Goal: Transaction & Acquisition: Purchase product/service

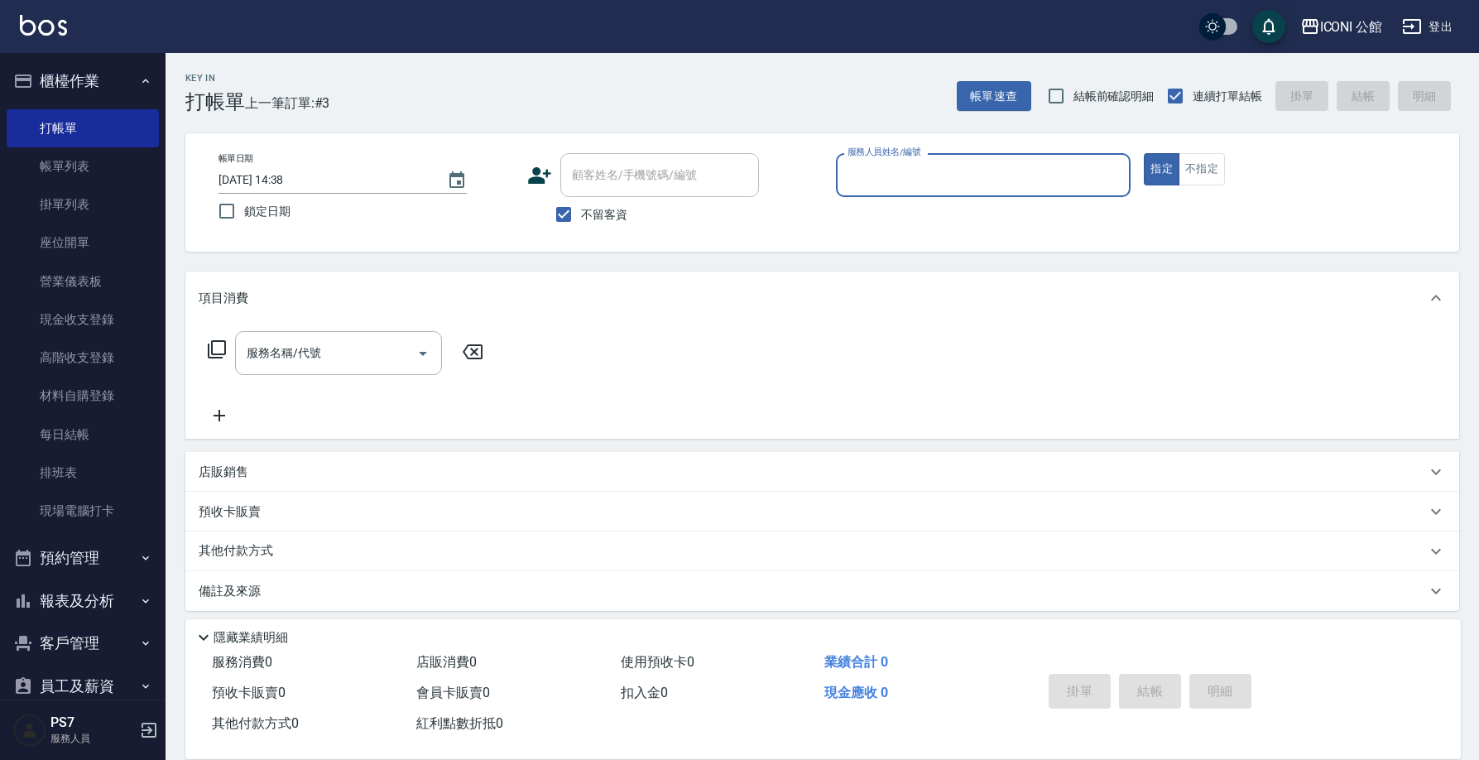
scroll to position [10, 0]
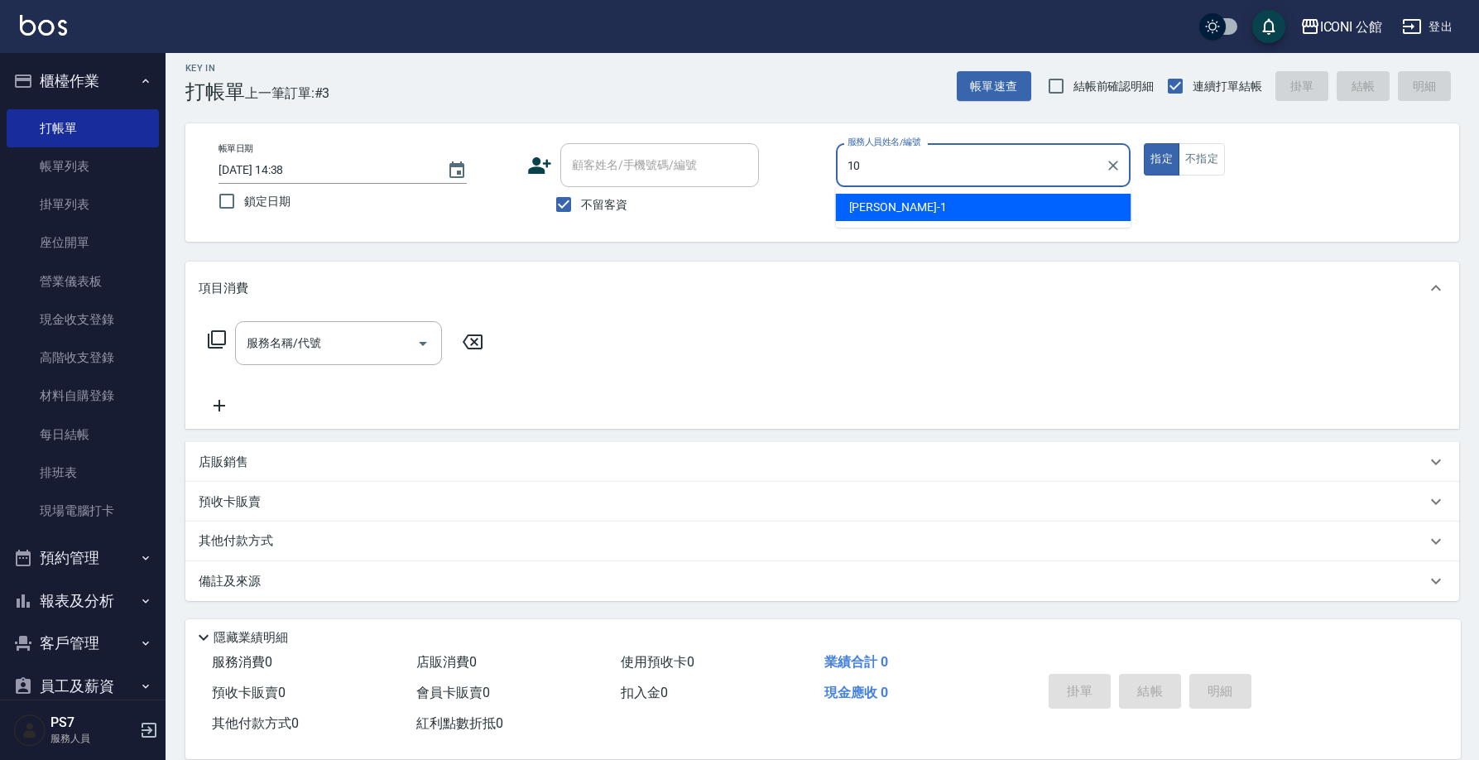
type input "[PERSON_NAME]-10"
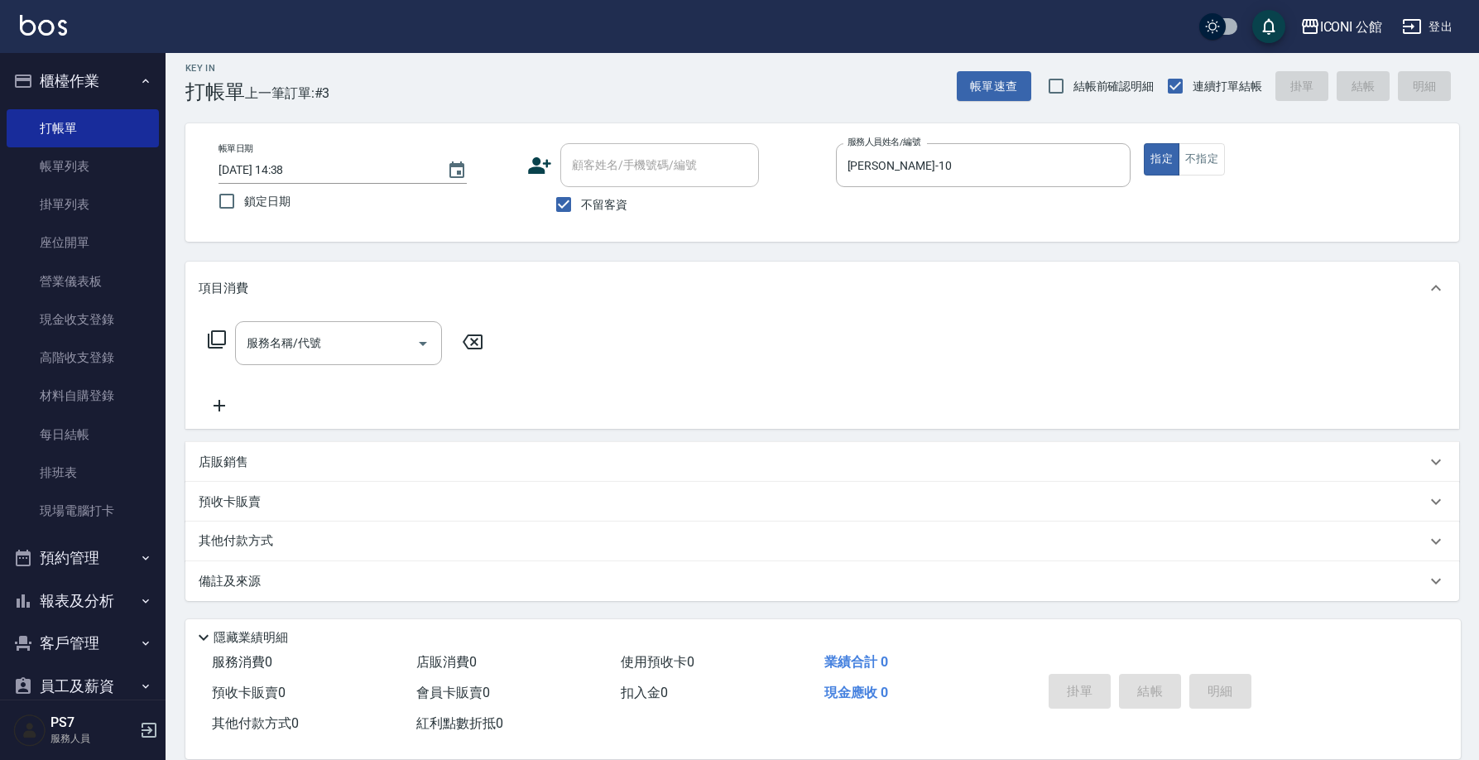
type button "true"
click at [70, 175] on link "帳單列表" at bounding box center [83, 166] width 152 height 38
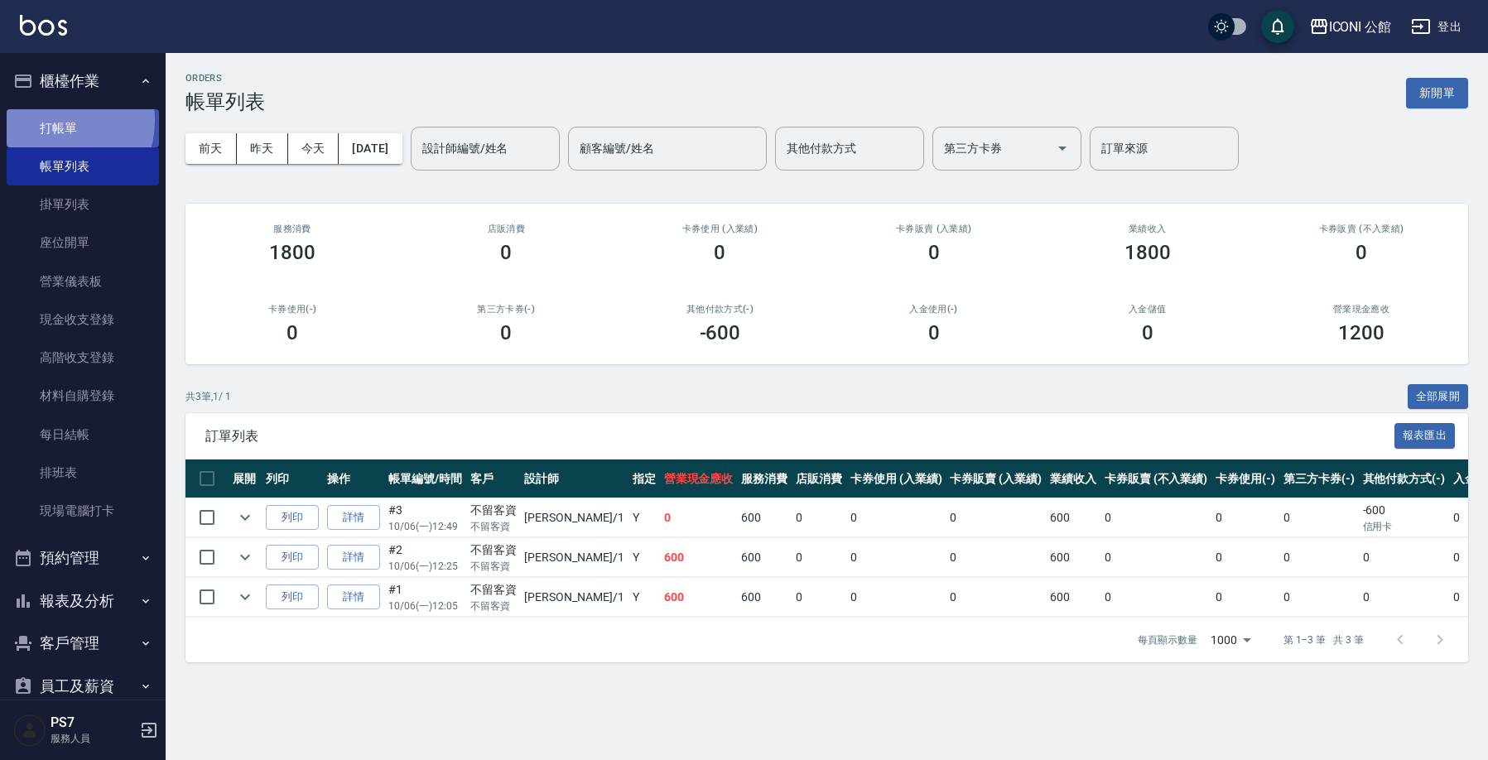
click at [51, 120] on link "打帳單" at bounding box center [83, 128] width 152 height 38
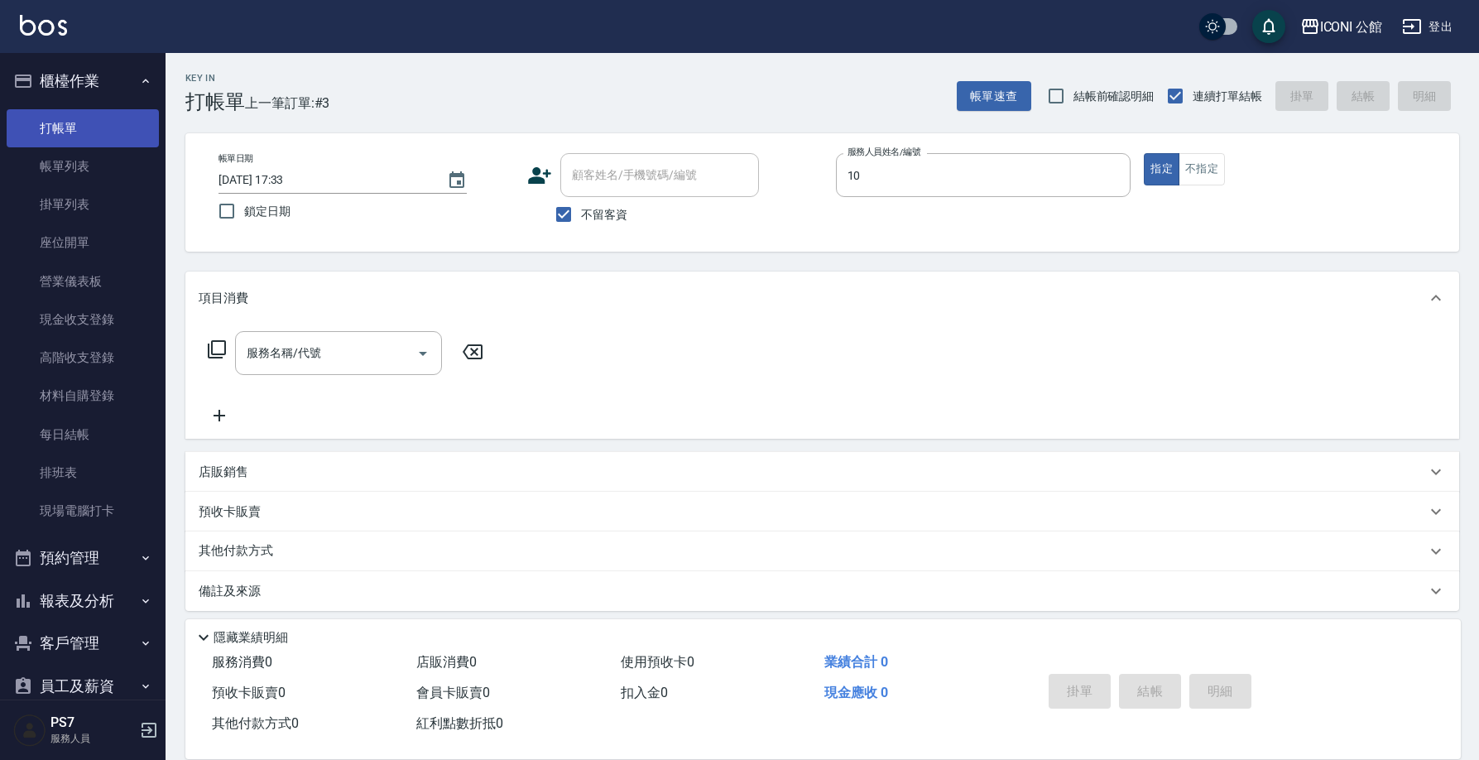
type input "[PERSON_NAME]-10"
type button "true"
click at [207, 350] on icon at bounding box center [217, 349] width 20 height 20
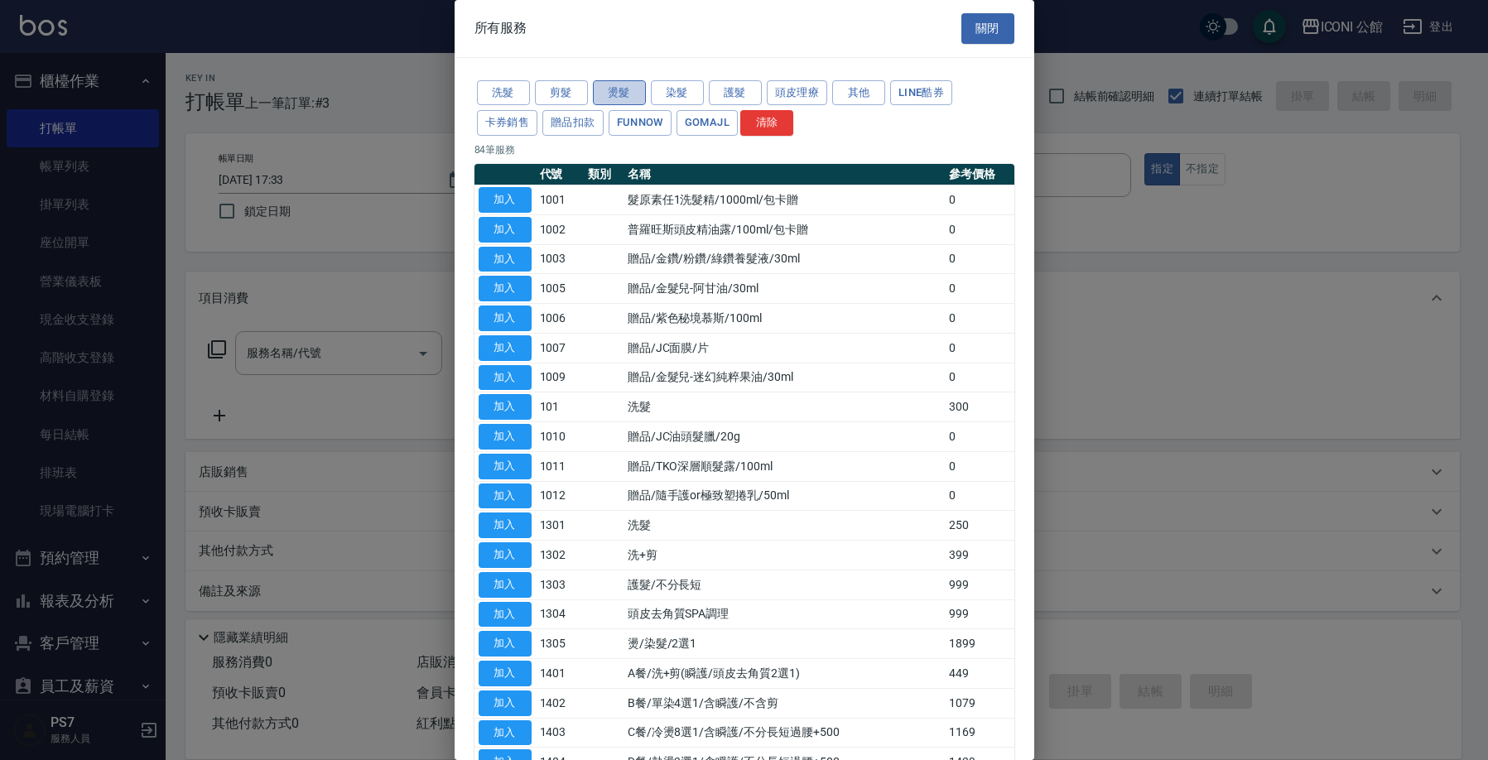
click at [628, 94] on button "燙髮" at bounding box center [619, 93] width 53 height 26
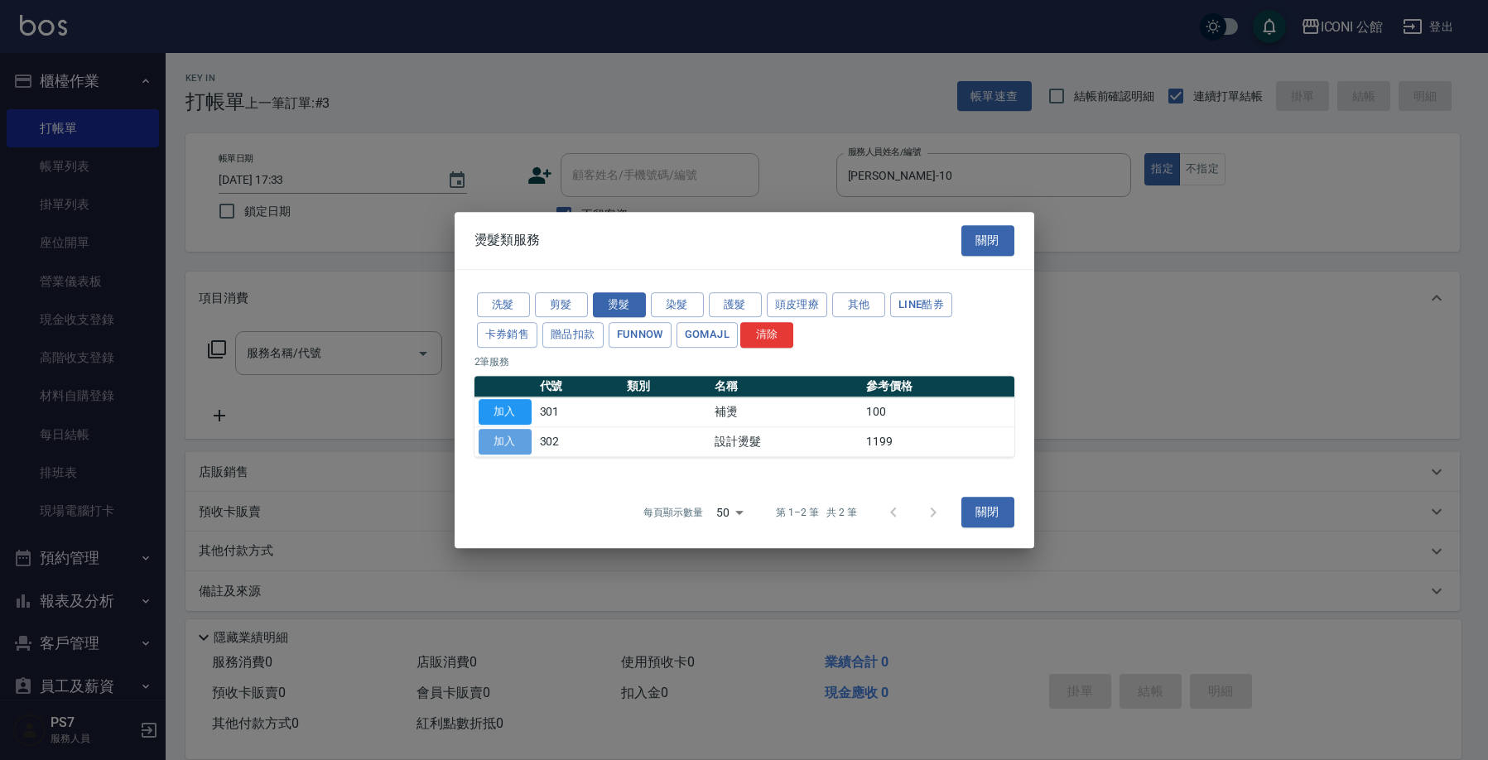
click at [530, 449] on button "加入" at bounding box center [504, 442] width 53 height 26
type input "設計燙髮(302)"
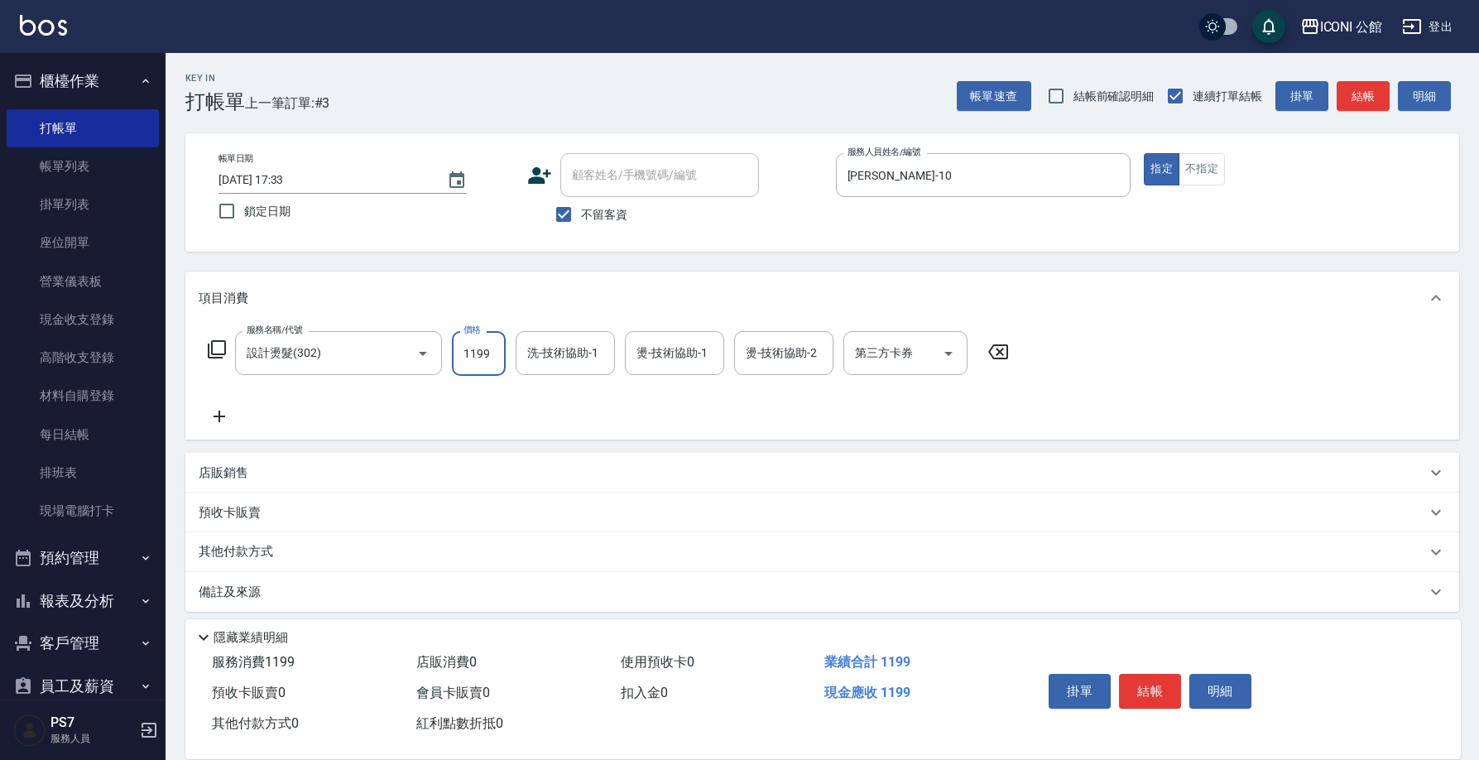
click at [499, 353] on input "1199" at bounding box center [479, 353] width 54 height 45
type input "1480"
type input "[PERSON_NAME]-21"
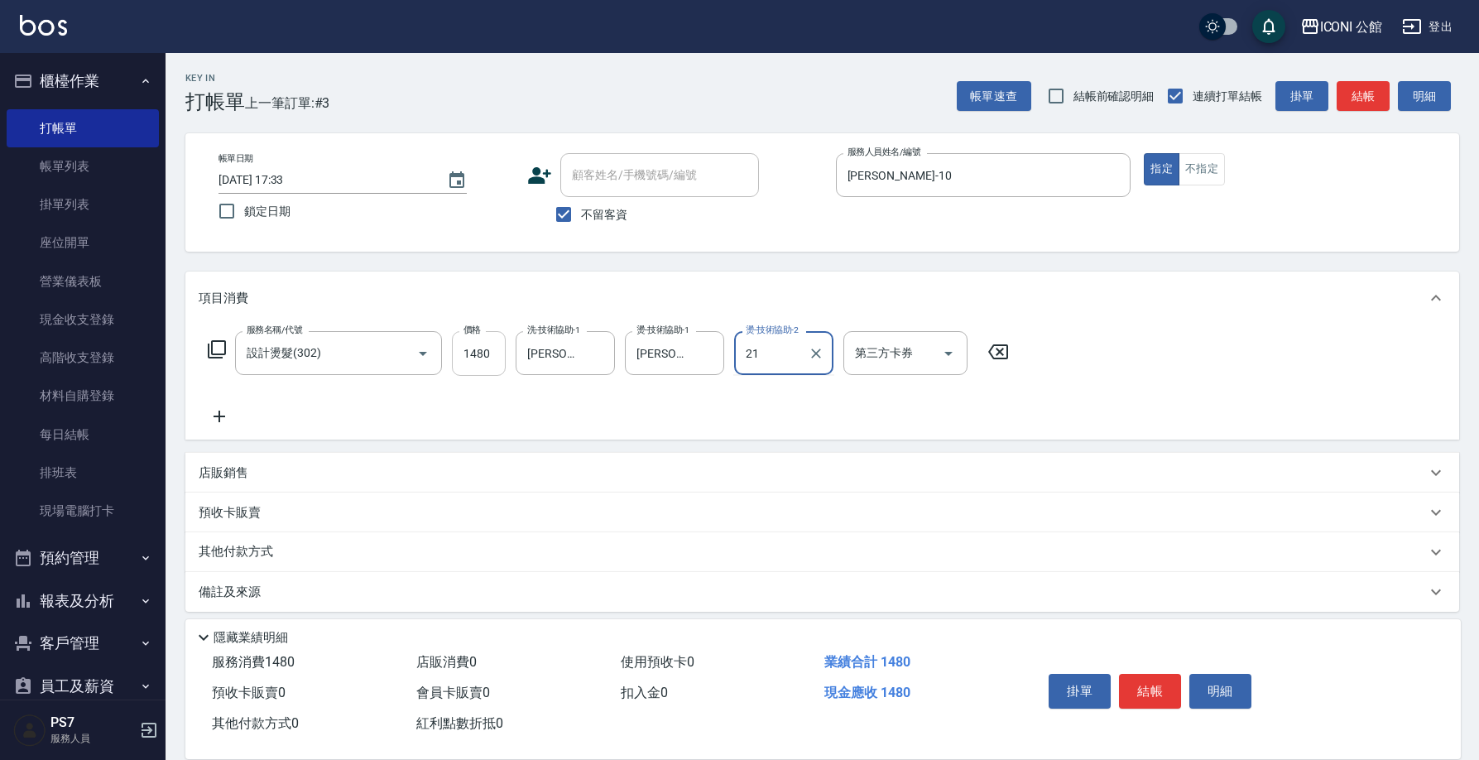
type input "[PERSON_NAME]-21"
click at [1142, 679] on button "結帳" at bounding box center [1150, 691] width 62 height 35
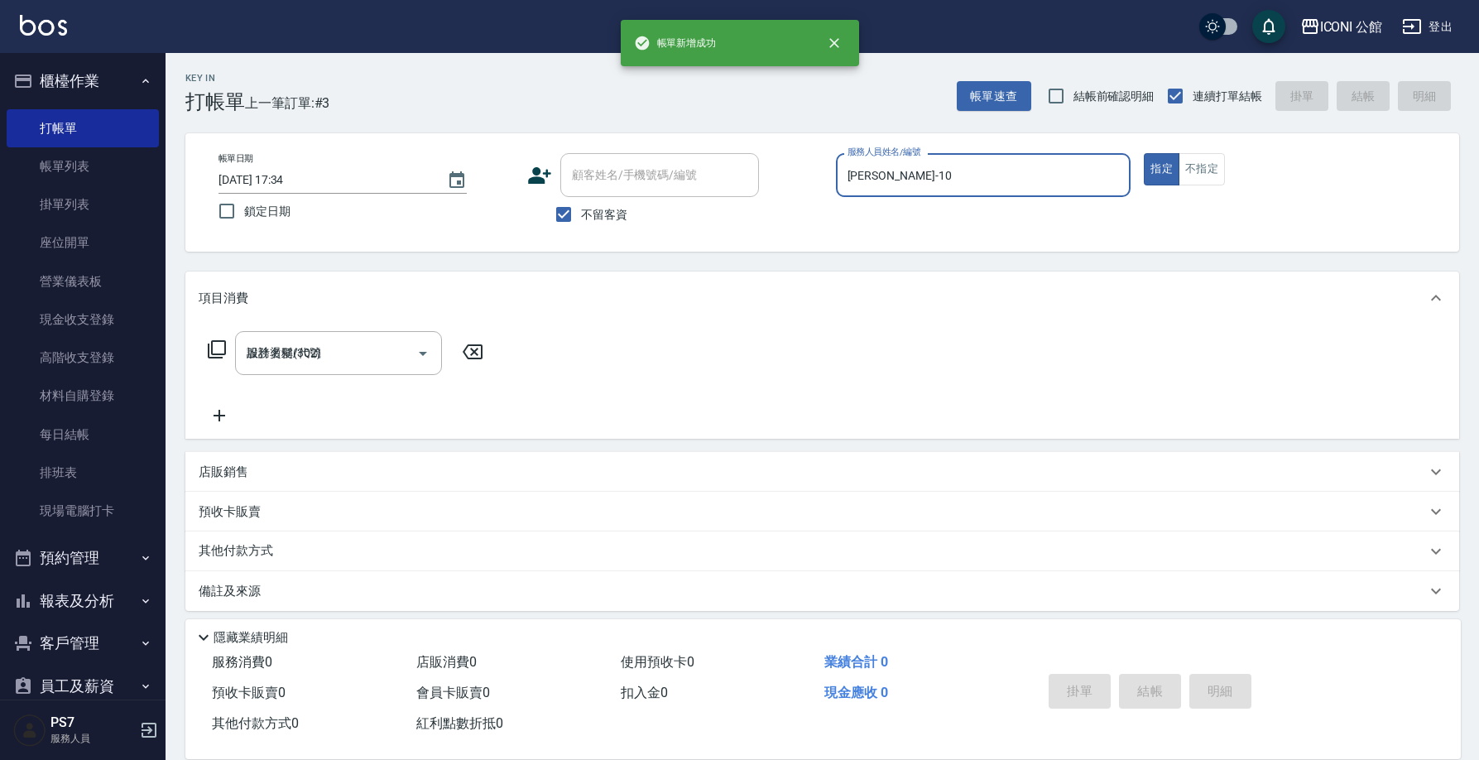
type input "[DATE] 17:34"
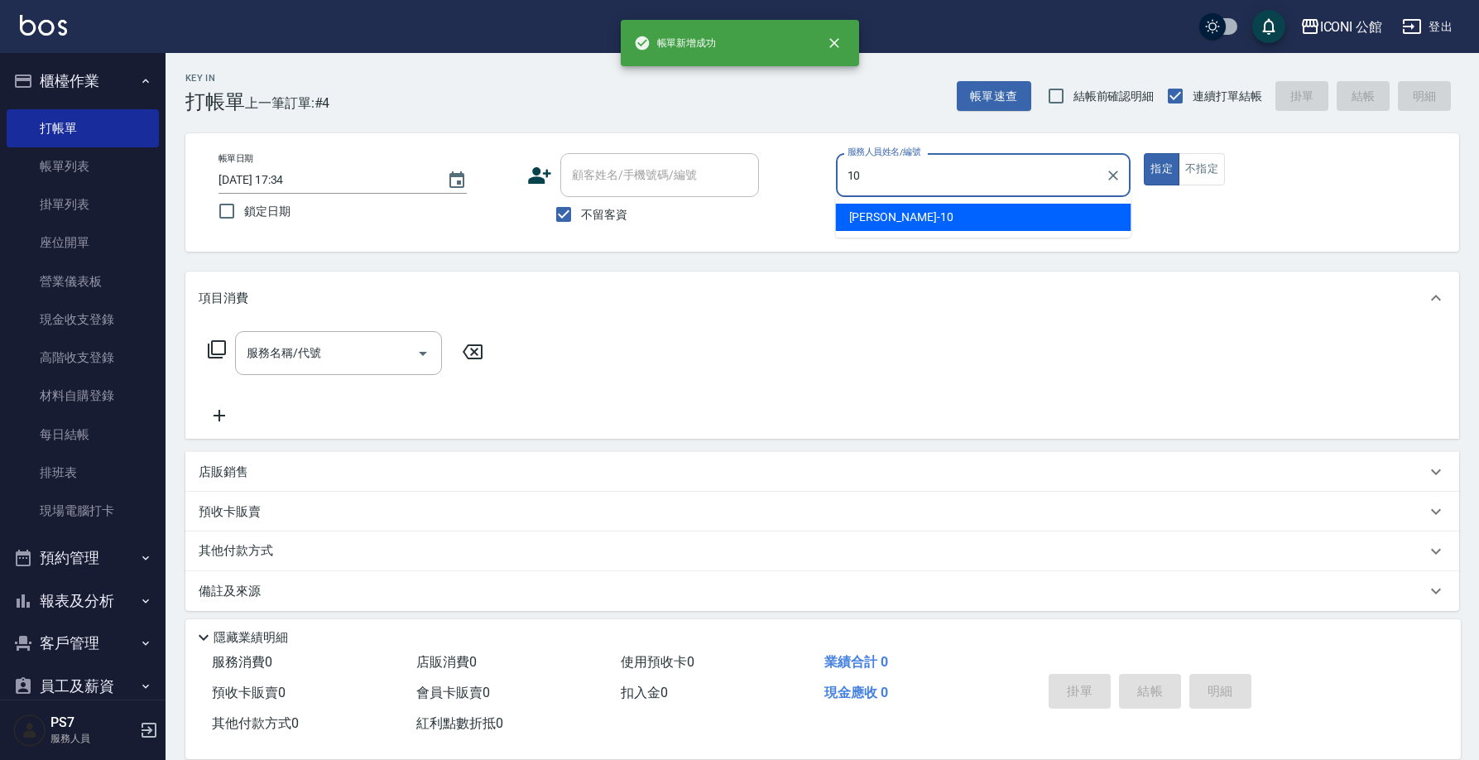
type input "[PERSON_NAME]-10"
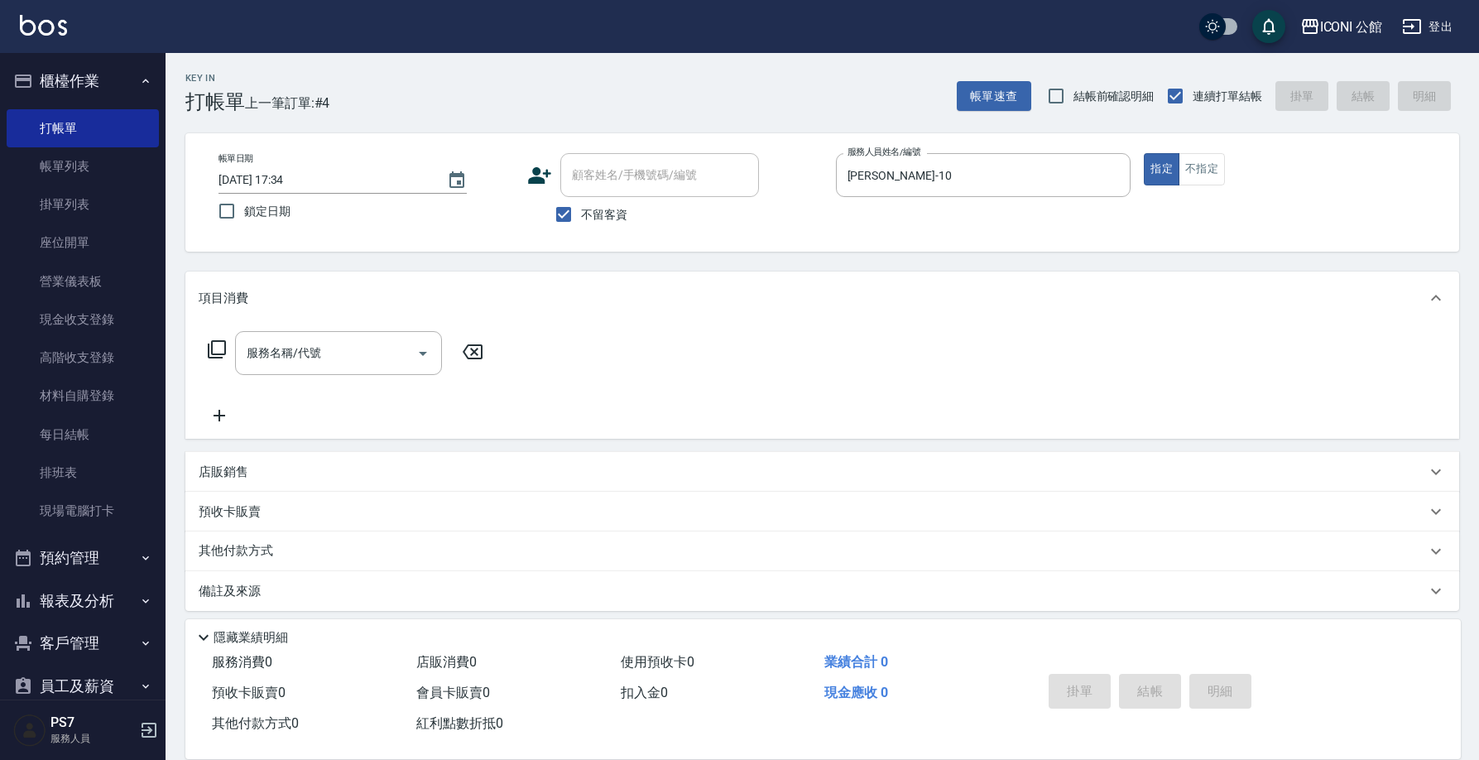
click at [218, 353] on icon at bounding box center [217, 349] width 20 height 20
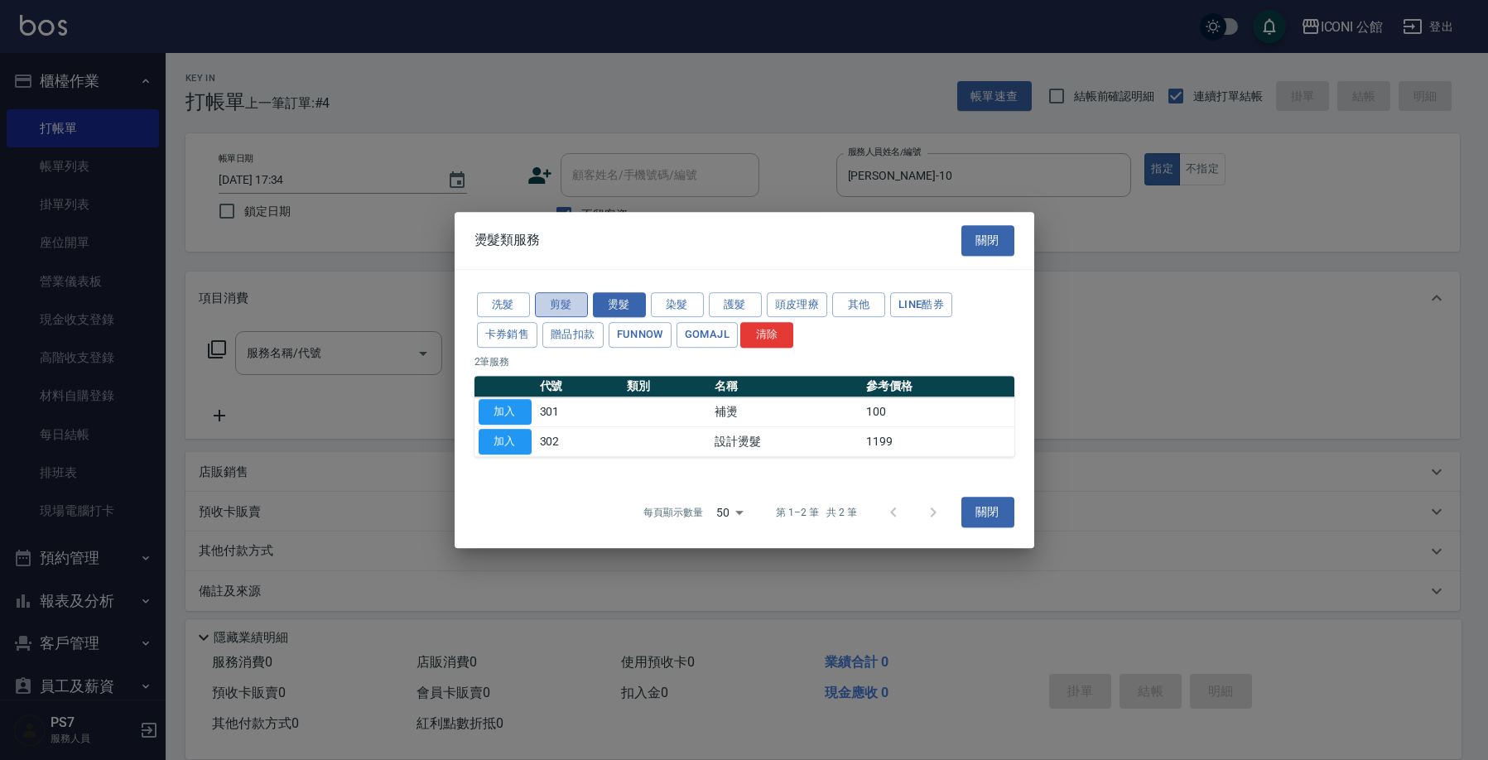
click at [559, 304] on button "剪髮" at bounding box center [561, 305] width 53 height 26
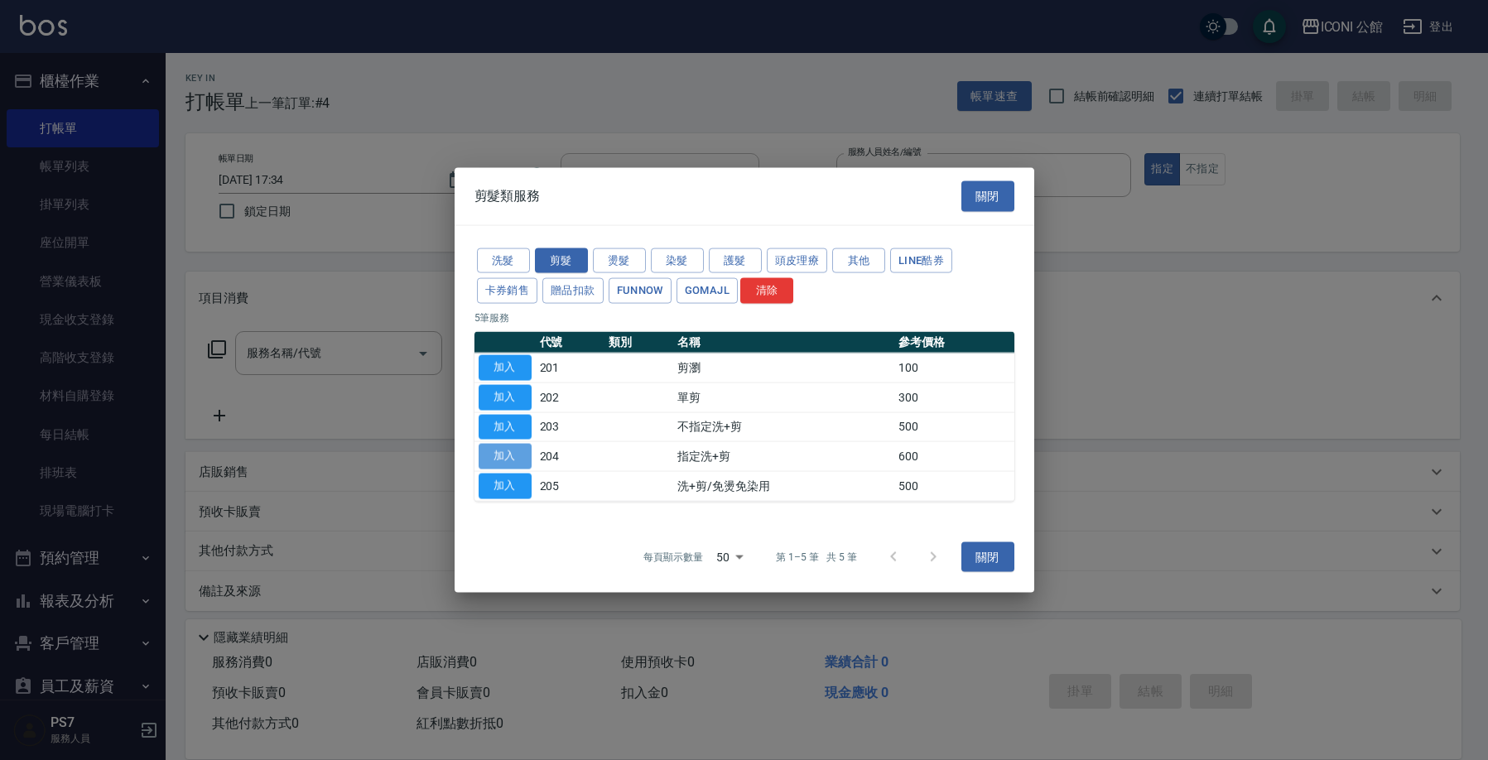
click at [521, 459] on button "加入" at bounding box center [504, 457] width 53 height 26
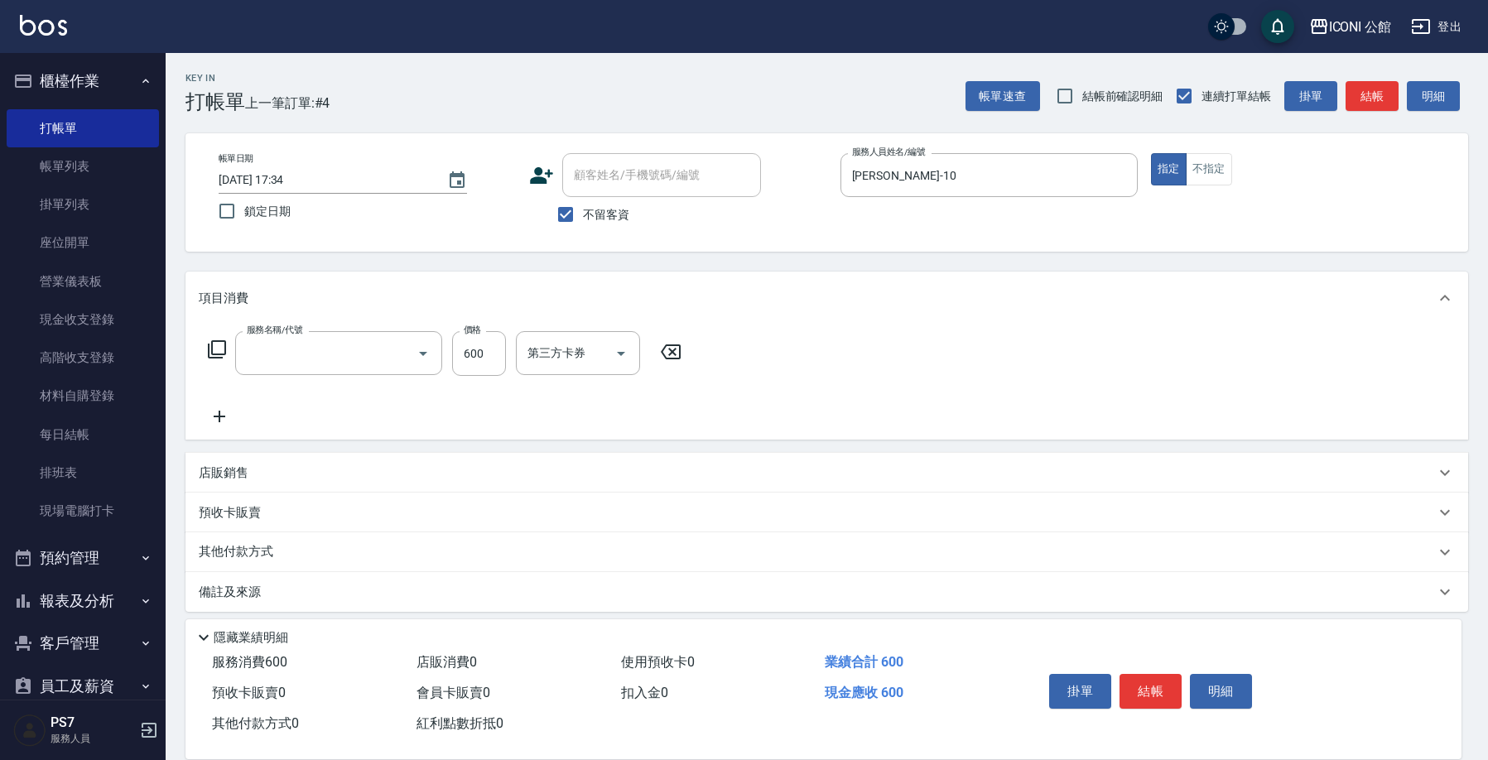
type input "指定洗+剪(204)"
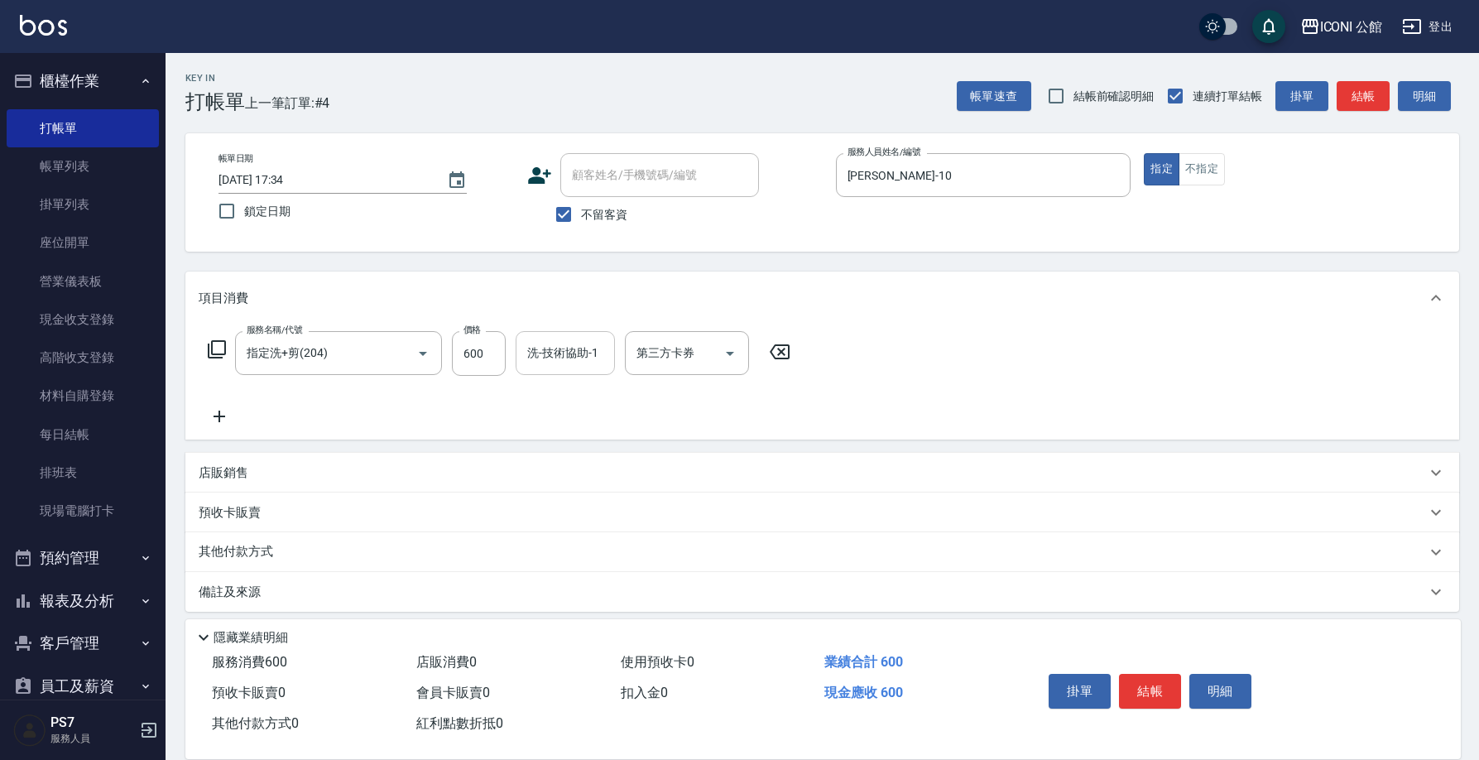
click at [528, 369] on div "洗-技術協助-1" at bounding box center [565, 353] width 99 height 44
type input "[PERSON_NAME]-21"
click at [1136, 690] on button "結帳" at bounding box center [1150, 691] width 62 height 35
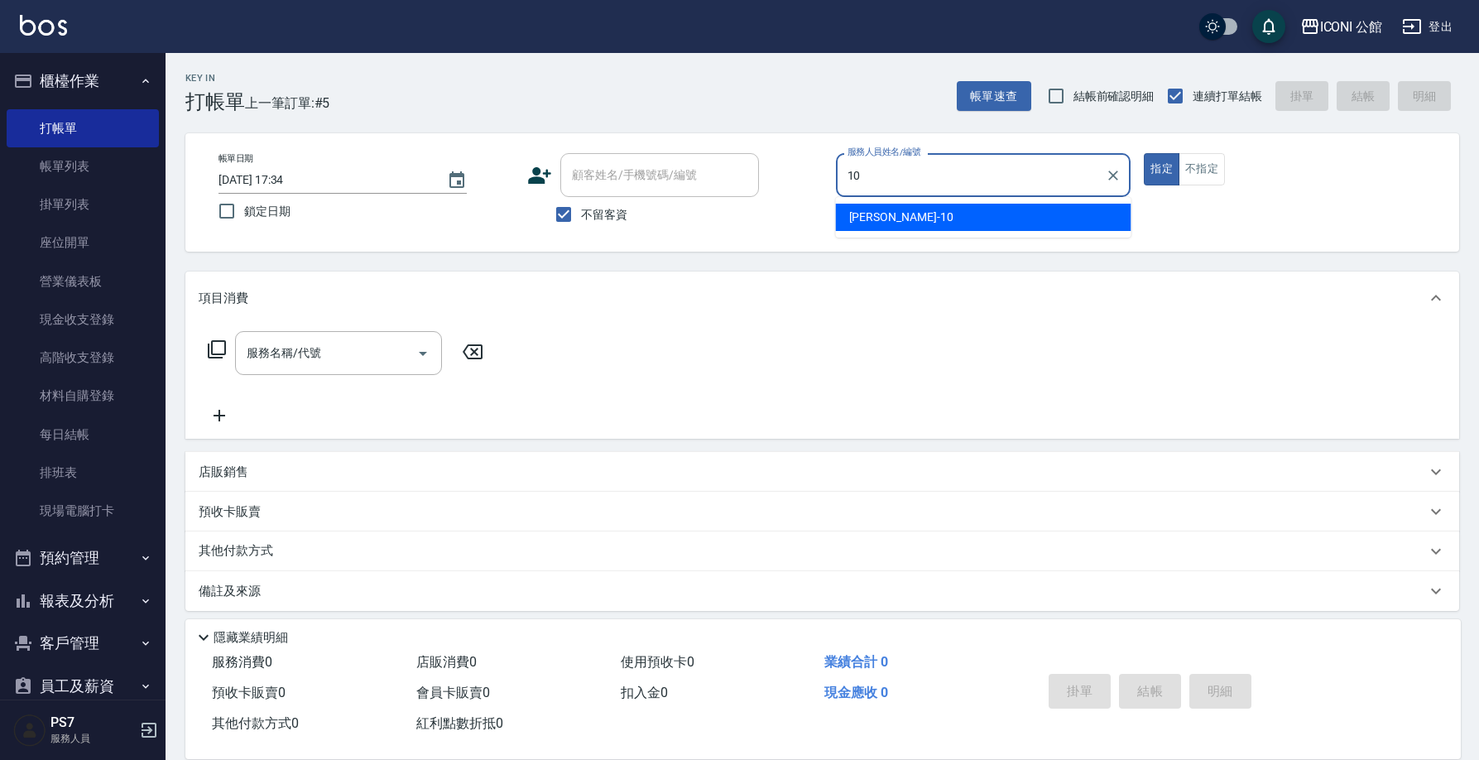
type input "[PERSON_NAME]-10"
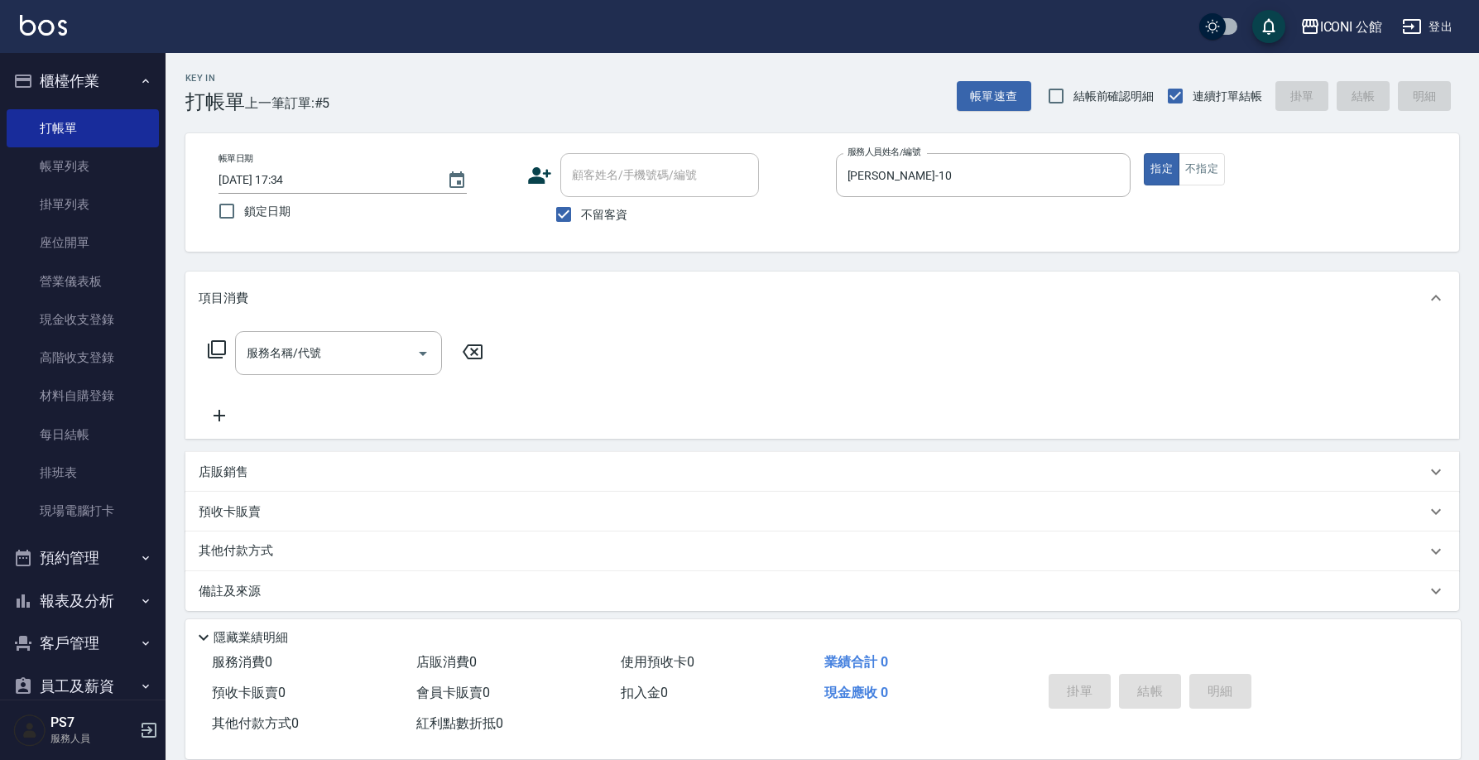
click at [216, 353] on icon at bounding box center [217, 349] width 20 height 20
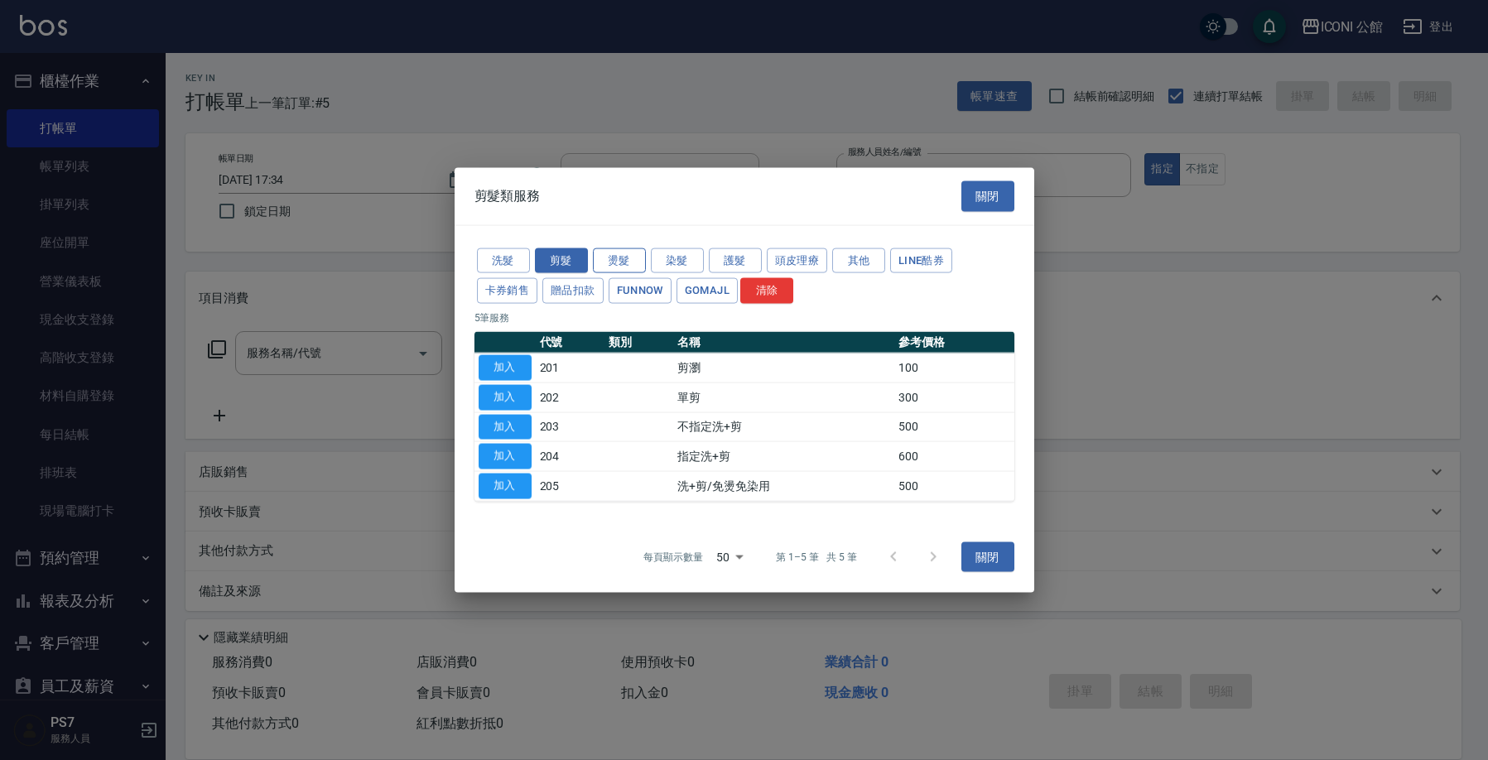
click at [603, 262] on button "燙髮" at bounding box center [619, 261] width 53 height 26
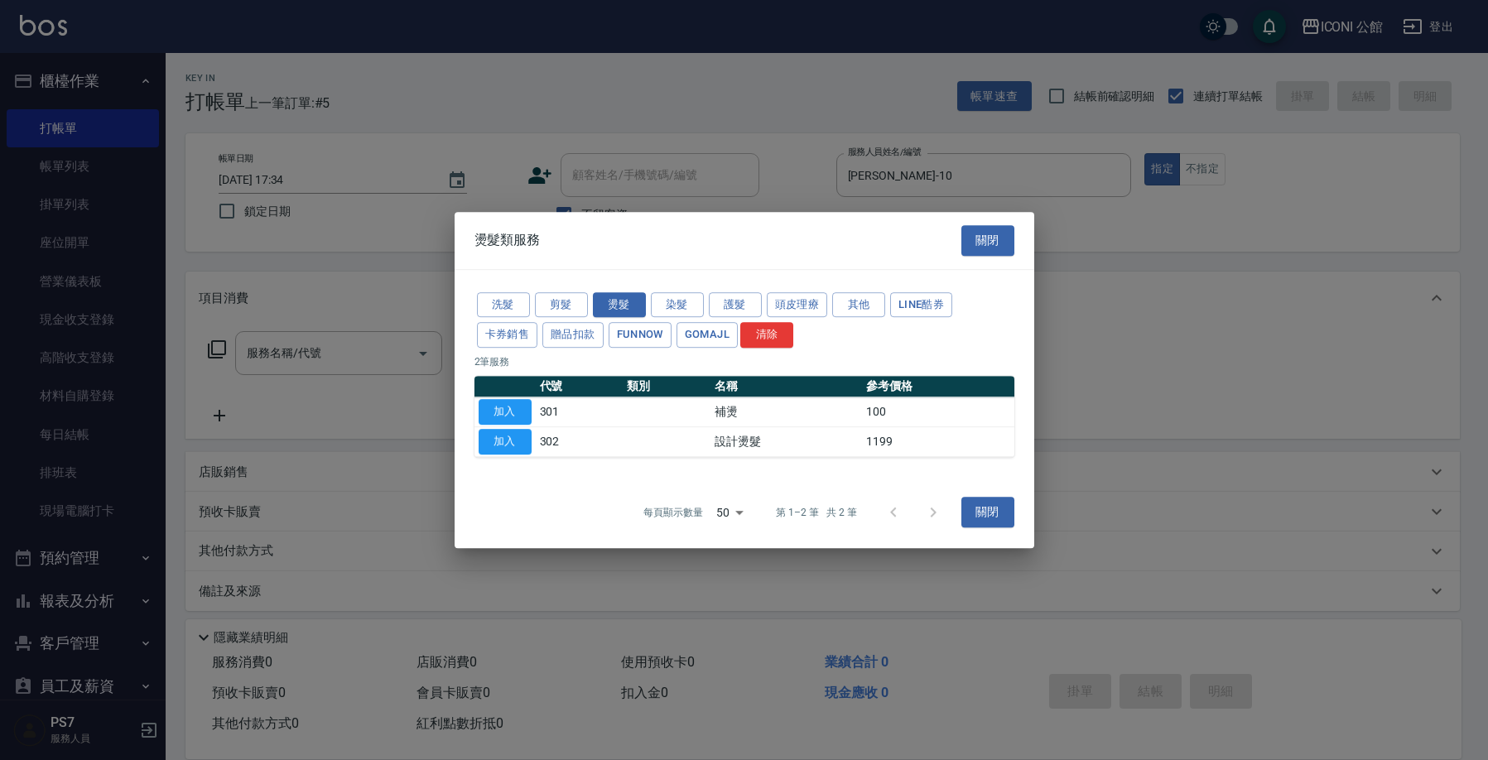
click at [513, 454] on td "加入" at bounding box center [504, 441] width 61 height 30
click at [513, 444] on button "加入" at bounding box center [504, 442] width 53 height 26
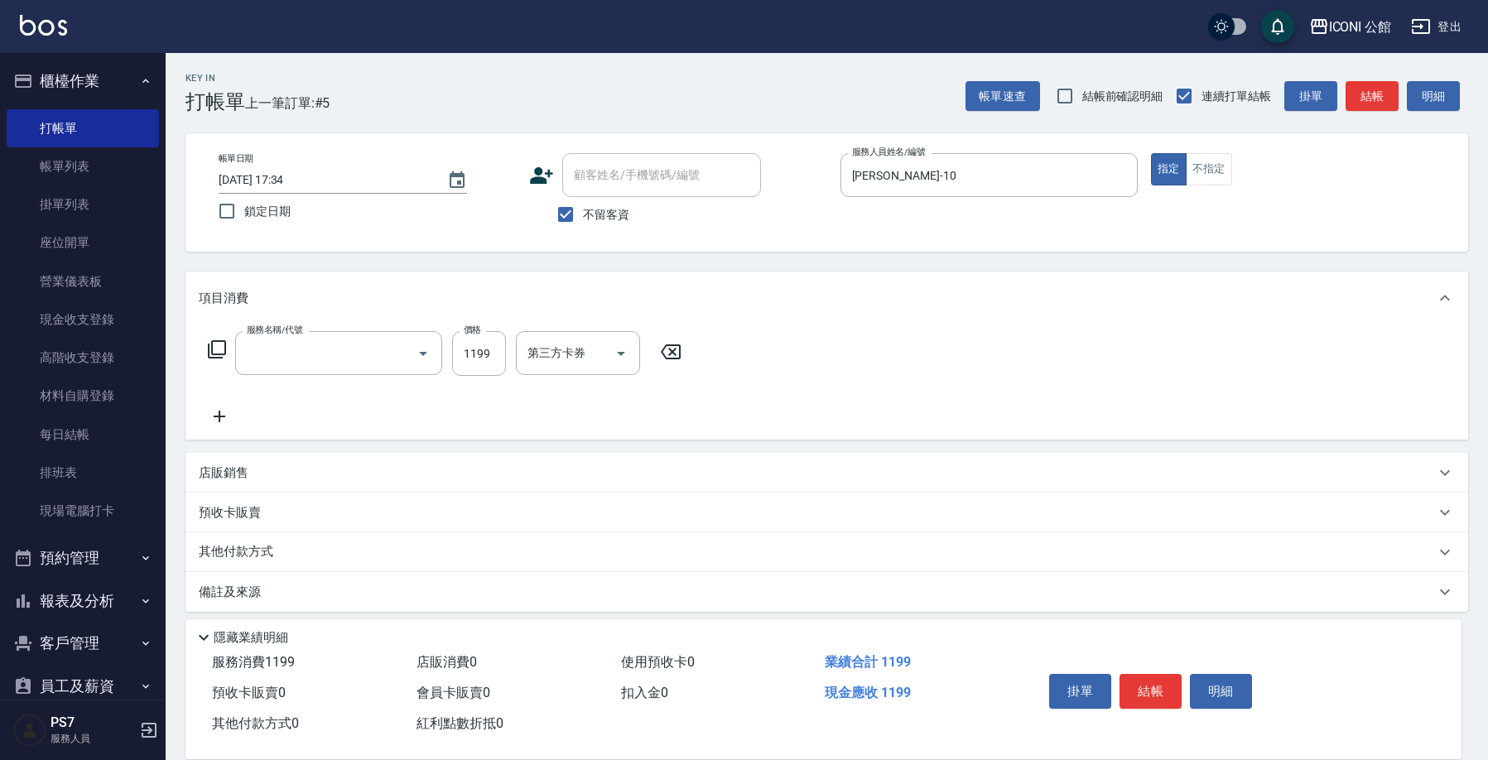
type input "設計燙髮(302)"
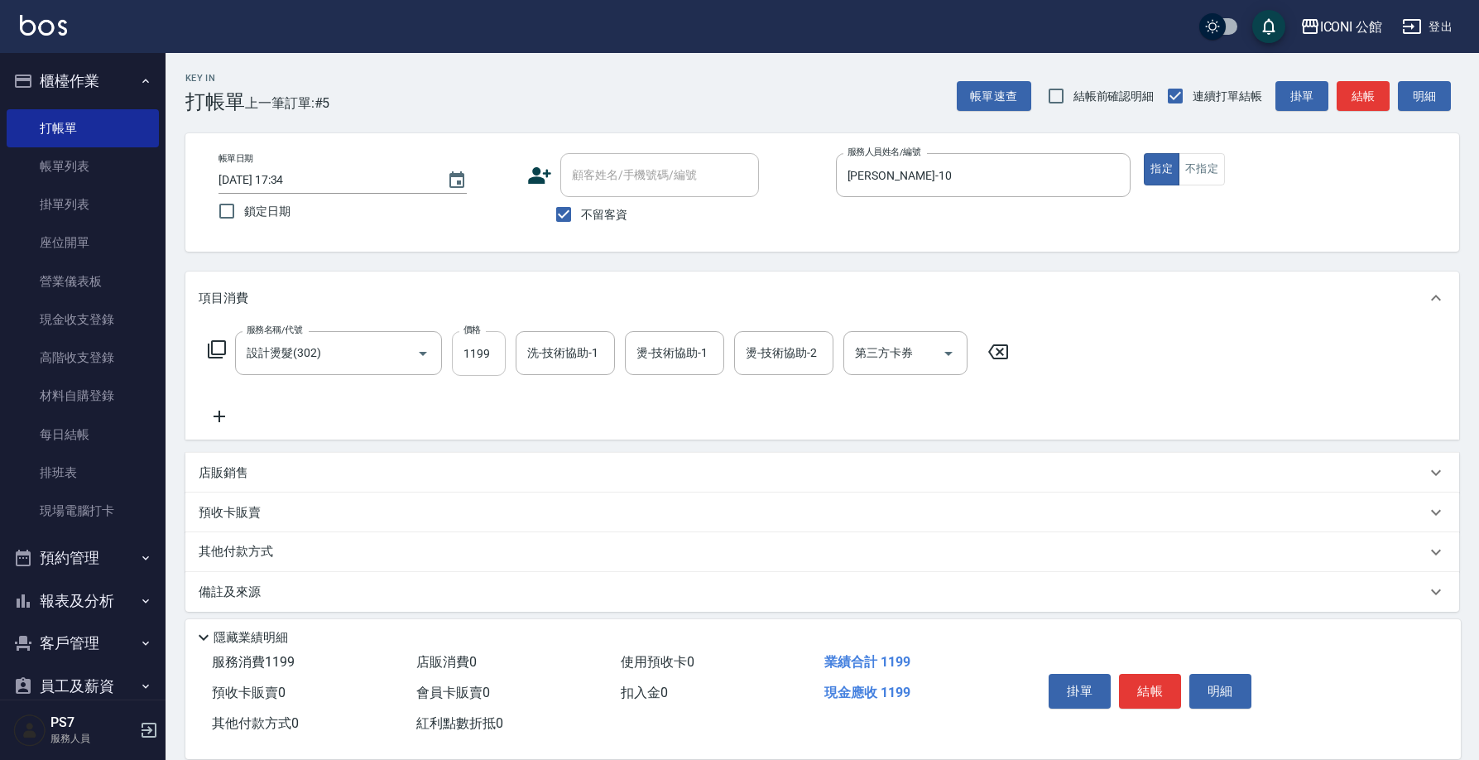
click at [466, 358] on input "1199" at bounding box center [479, 353] width 54 height 45
type input "1600"
type input "[PERSON_NAME]-21"
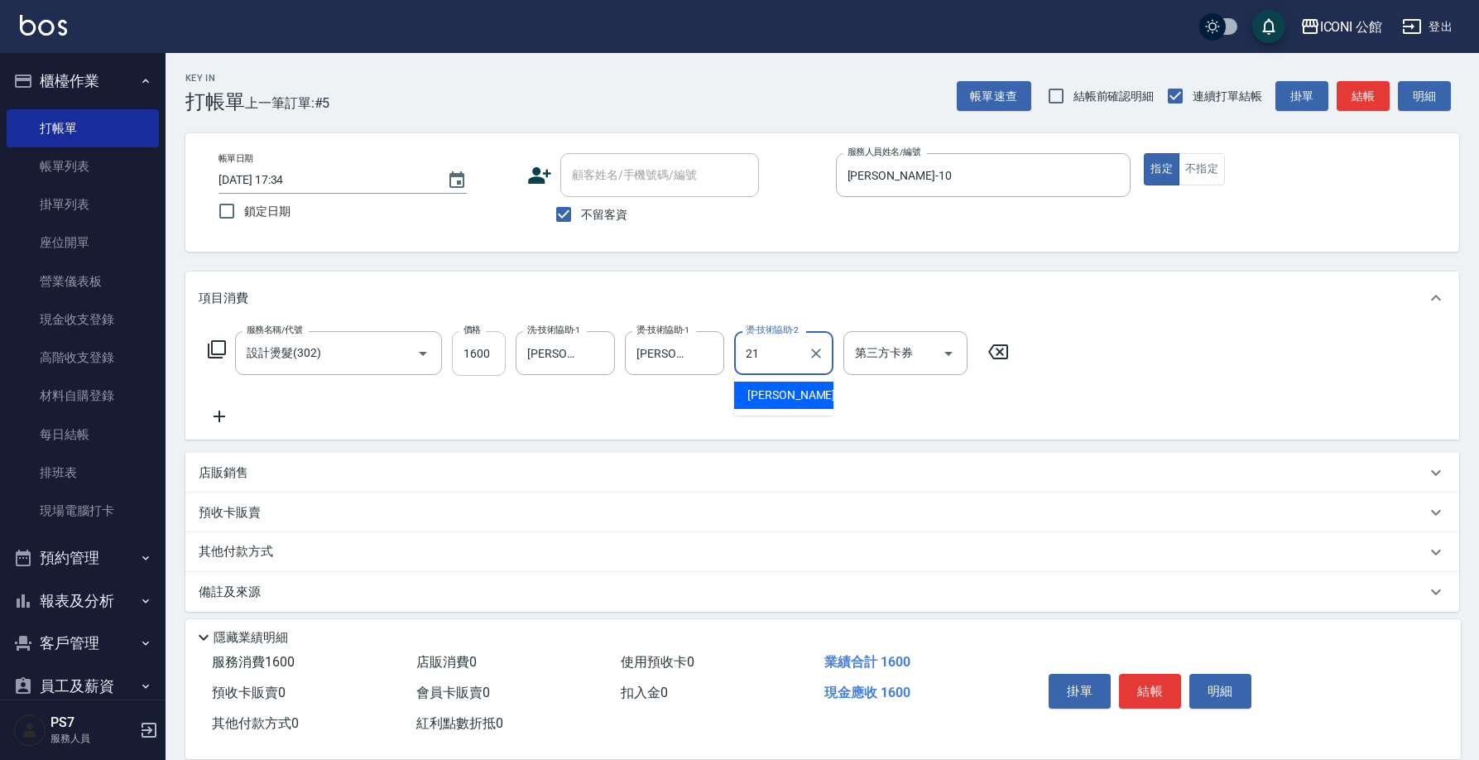
type input "[PERSON_NAME]-21"
click at [218, 352] on icon at bounding box center [217, 349] width 20 height 20
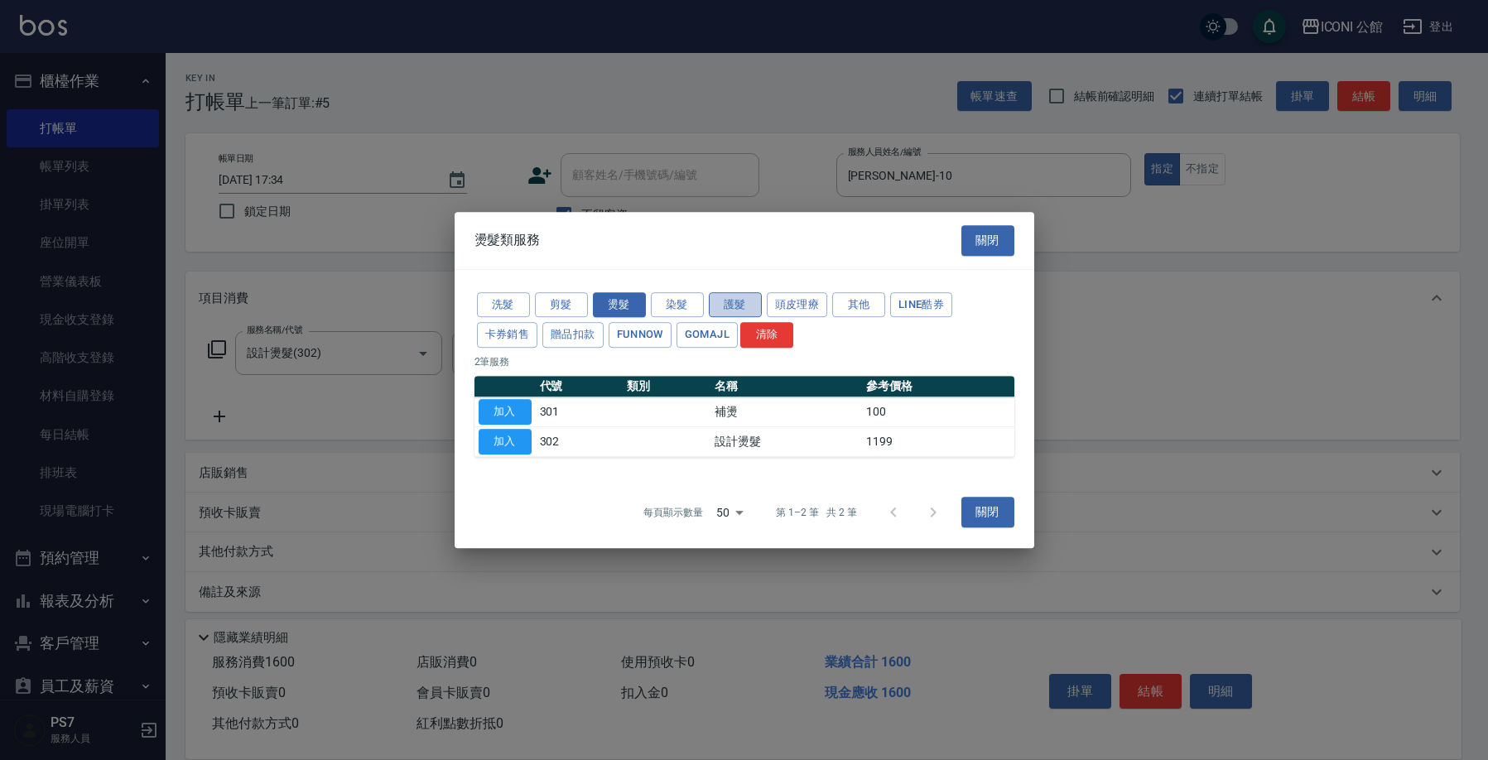
click at [738, 307] on button "護髮" at bounding box center [735, 305] width 53 height 26
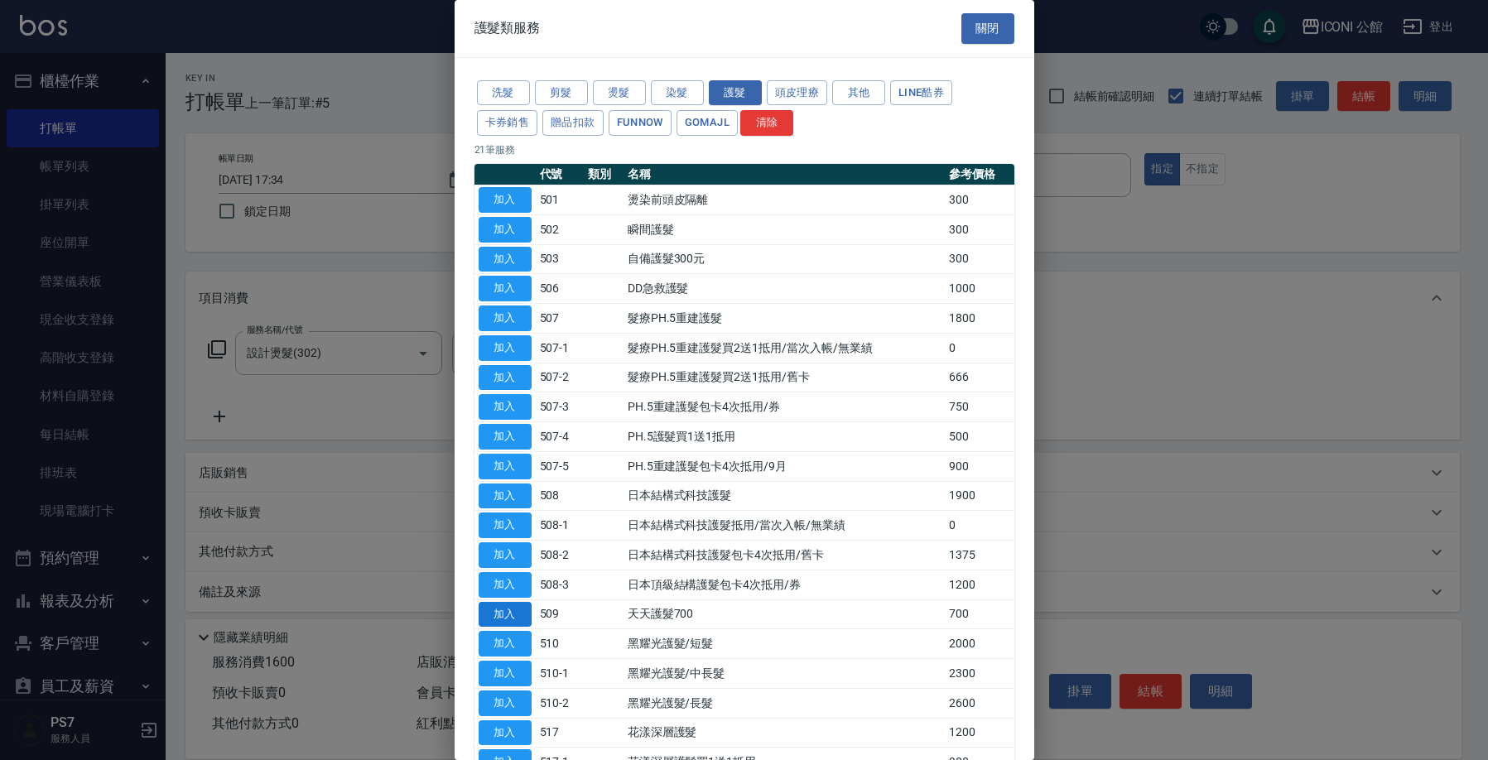
click at [506, 602] on button "加入" at bounding box center [504, 615] width 53 height 26
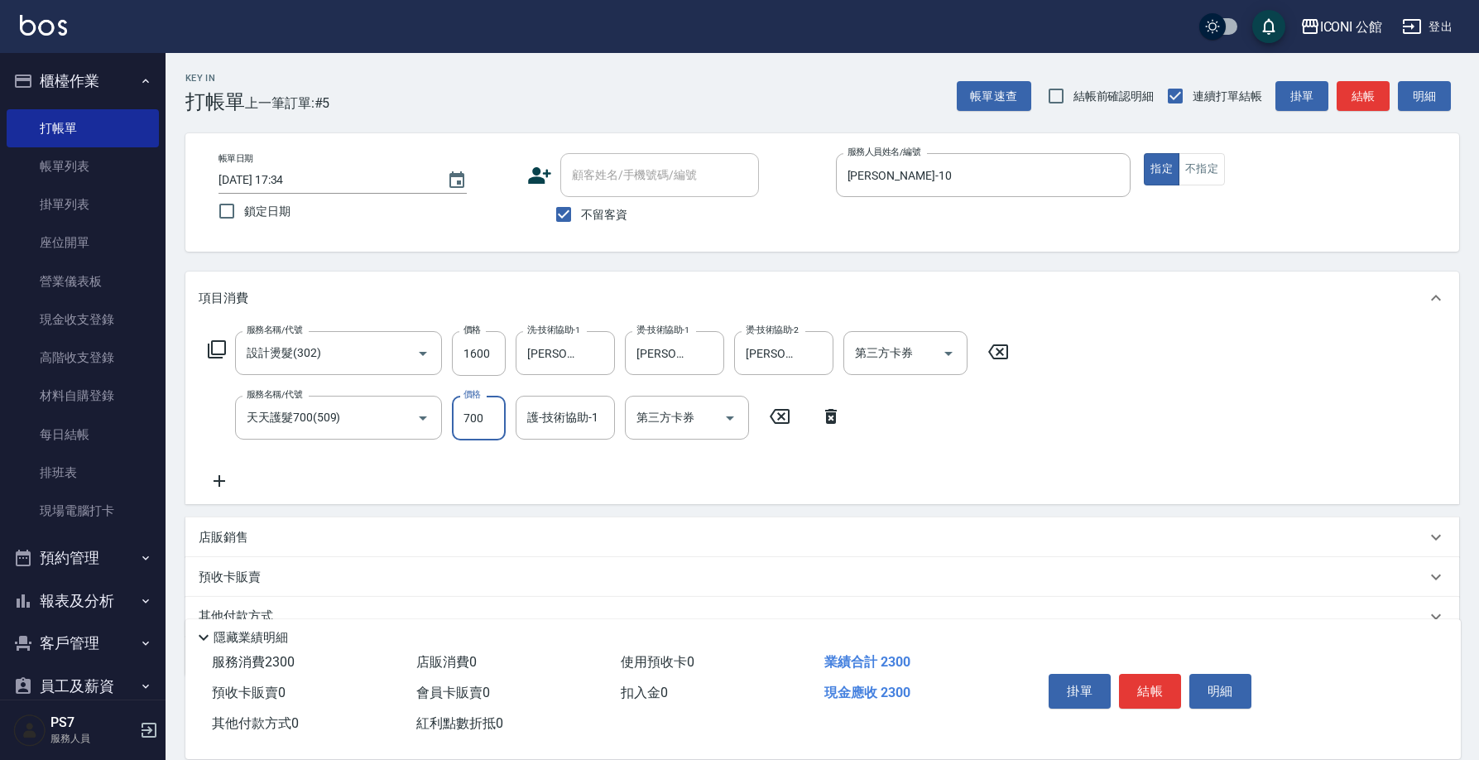
click at [483, 416] on input "700" at bounding box center [479, 418] width 54 height 45
type input "500"
type input "[PERSON_NAME]-21"
click at [1133, 692] on button "結帳" at bounding box center [1150, 691] width 62 height 35
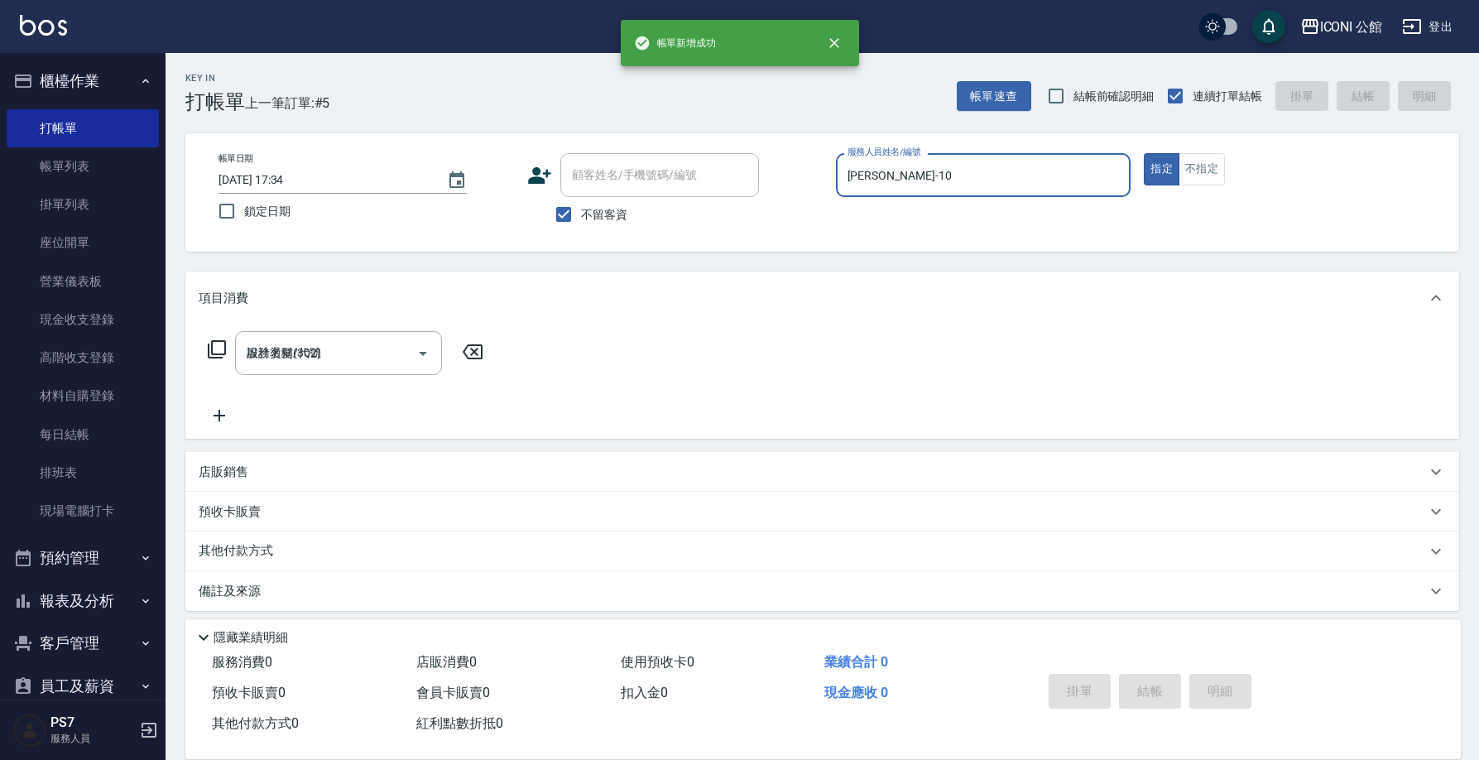
type input "[DATE] 17:35"
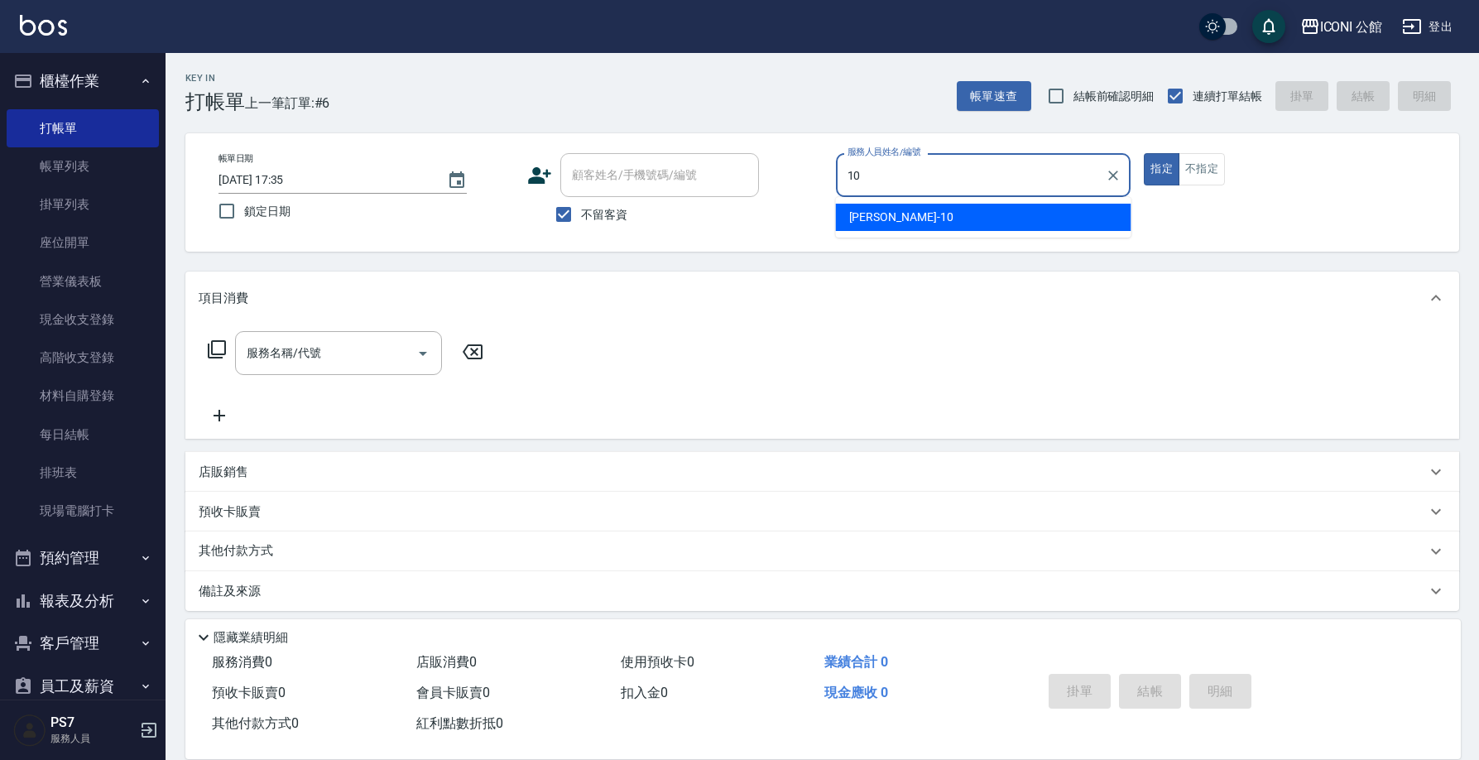
type input "[PERSON_NAME]-10"
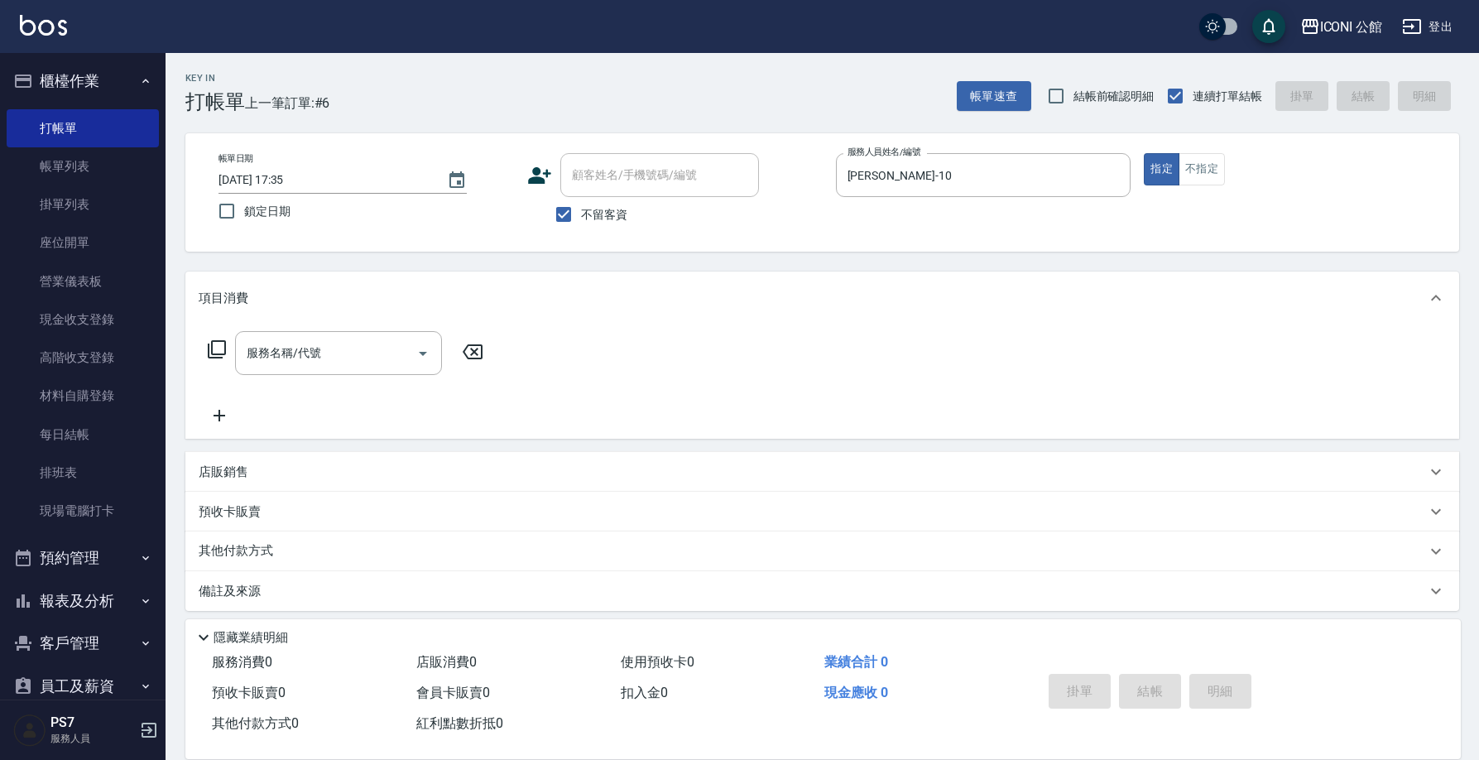
click at [211, 356] on icon at bounding box center [217, 349] width 20 height 20
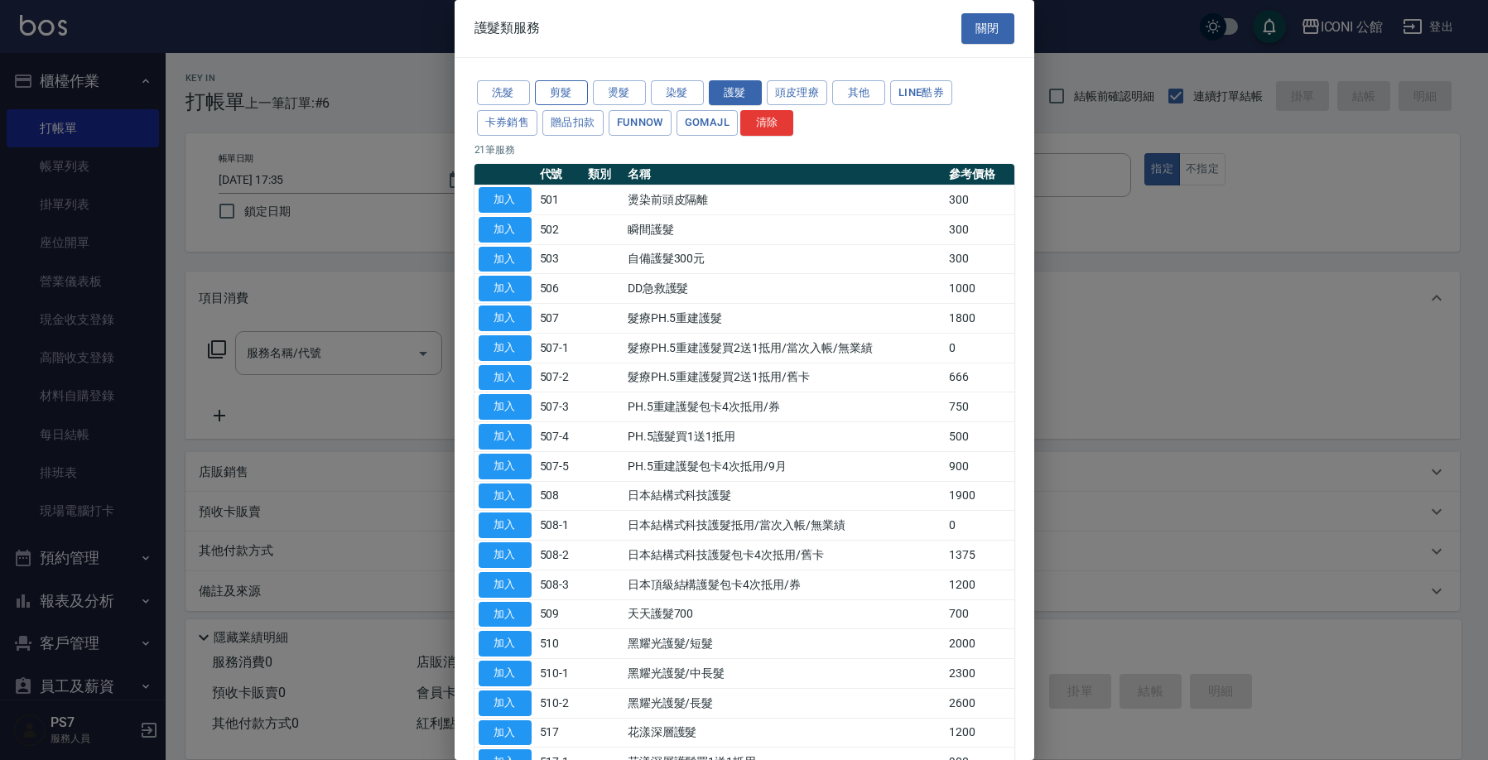
click at [549, 103] on button "剪髮" at bounding box center [561, 93] width 53 height 26
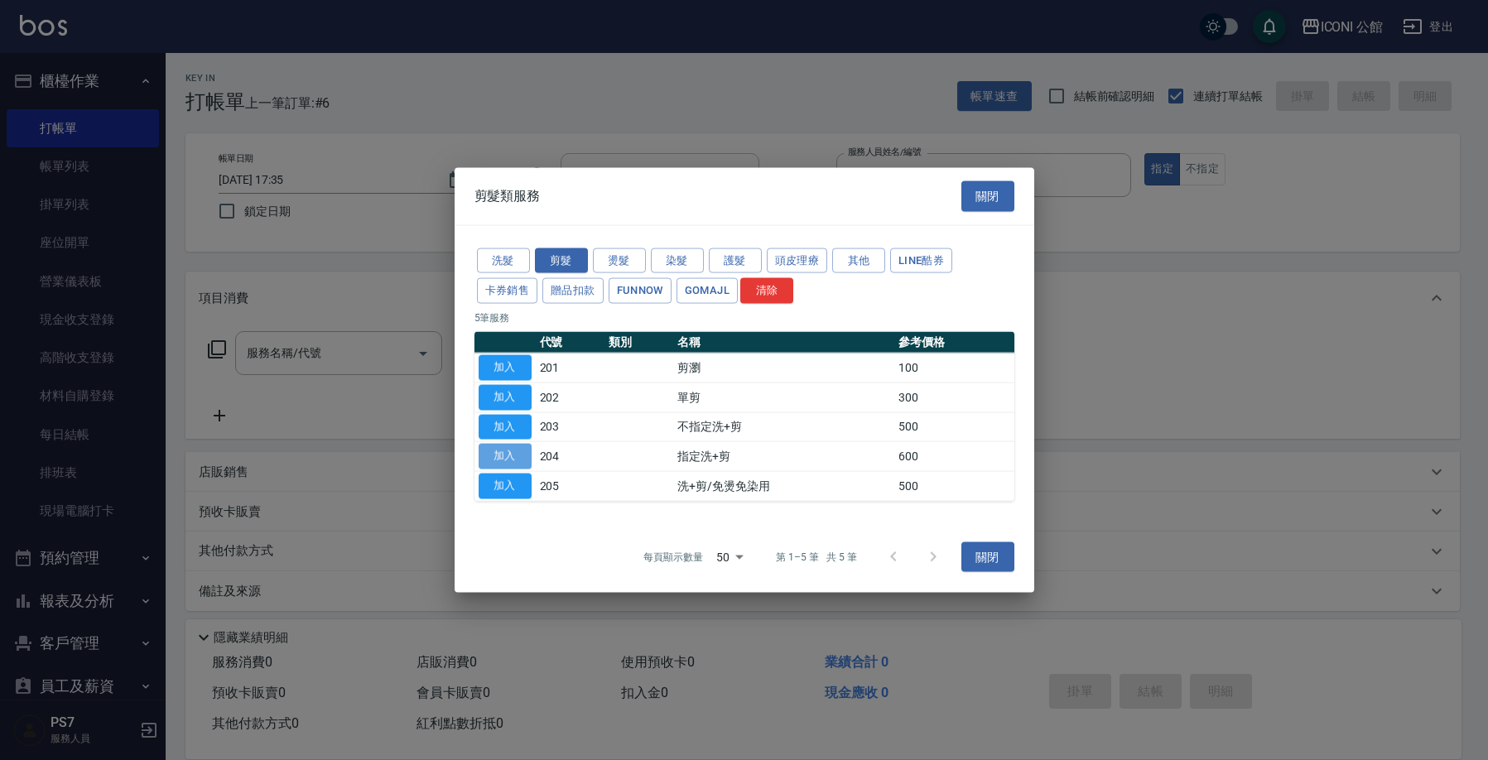
click at [508, 464] on button "加入" at bounding box center [504, 457] width 53 height 26
type input "指定洗+剪(204)"
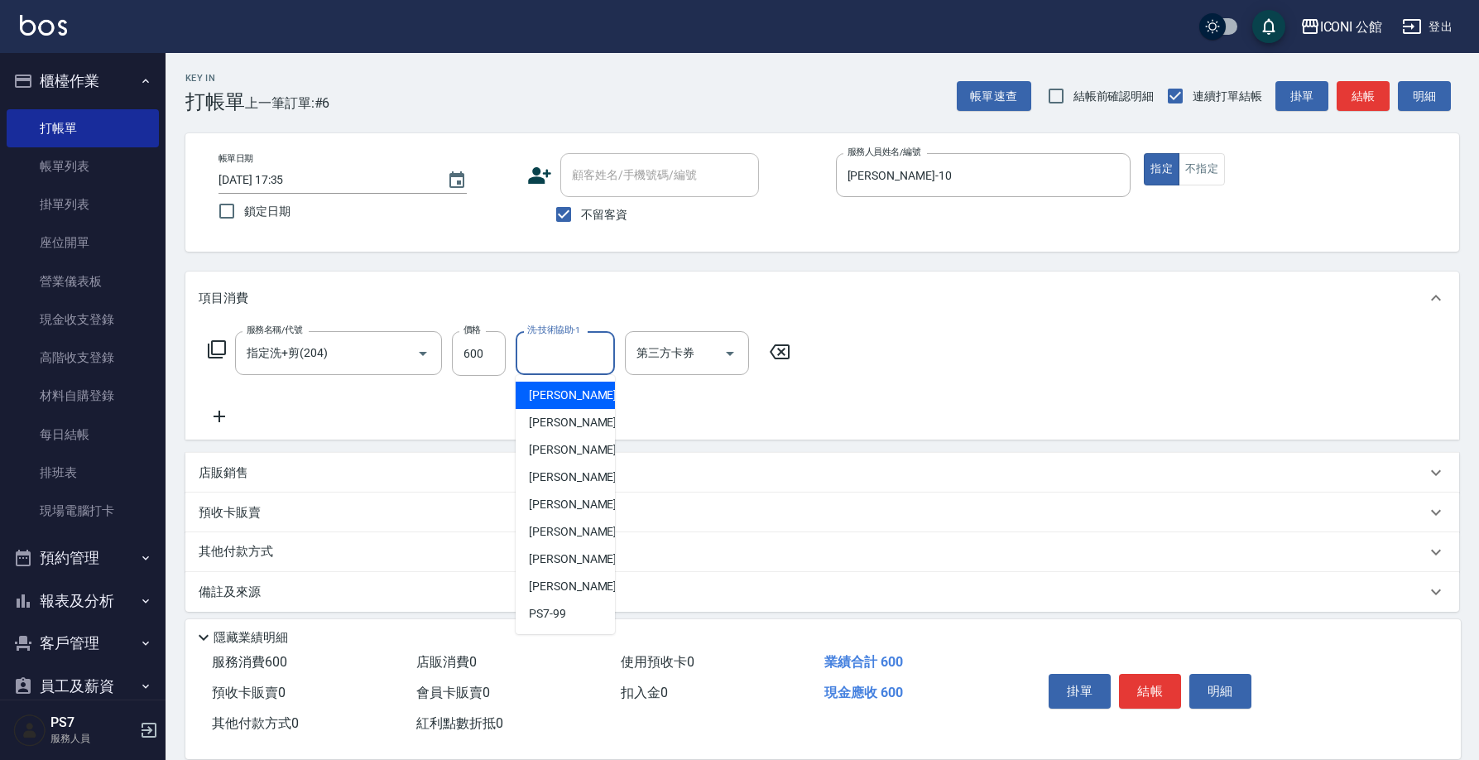
click at [579, 344] on input "洗-技術協助-1" at bounding box center [565, 353] width 84 height 29
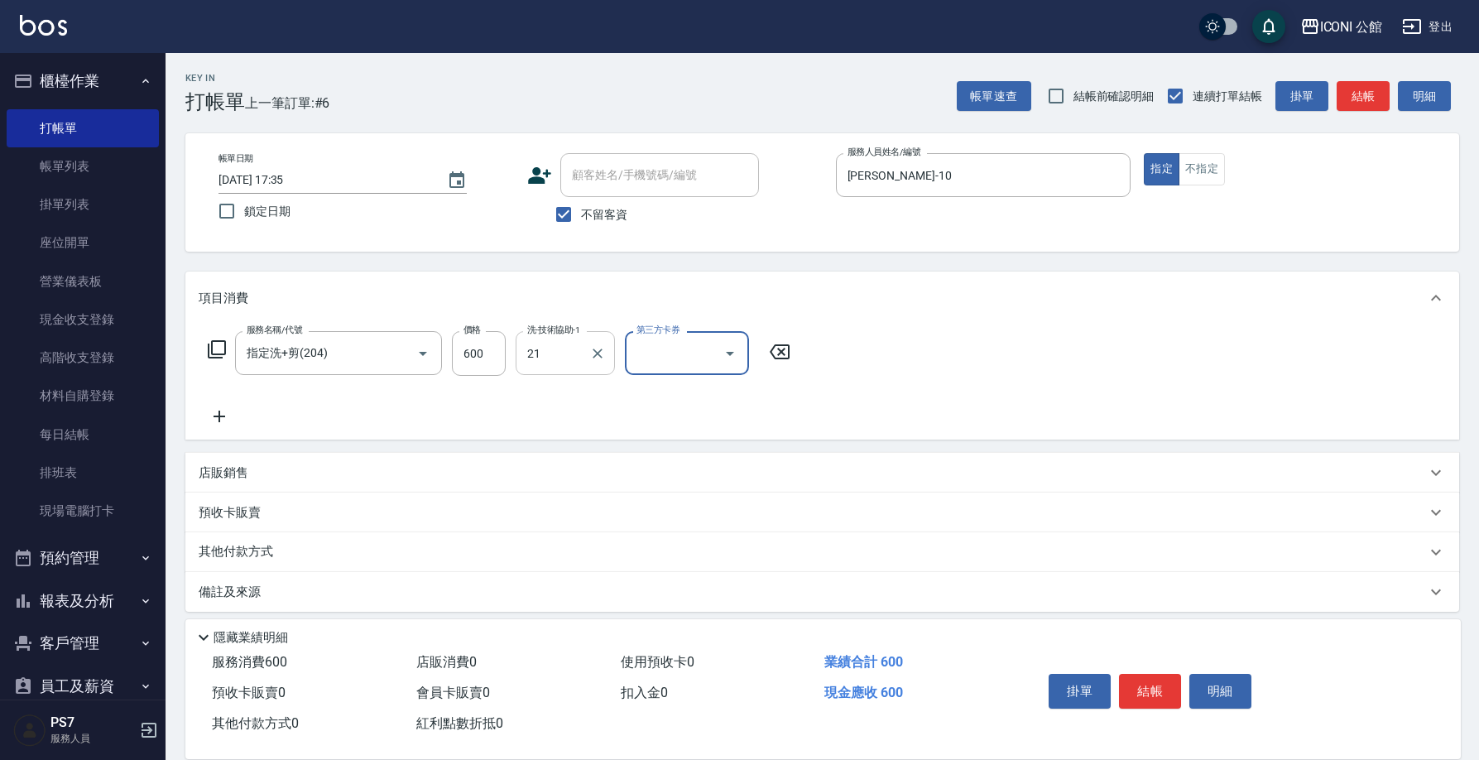
type input "[PERSON_NAME]-21"
click at [214, 349] on icon at bounding box center [217, 349] width 20 height 20
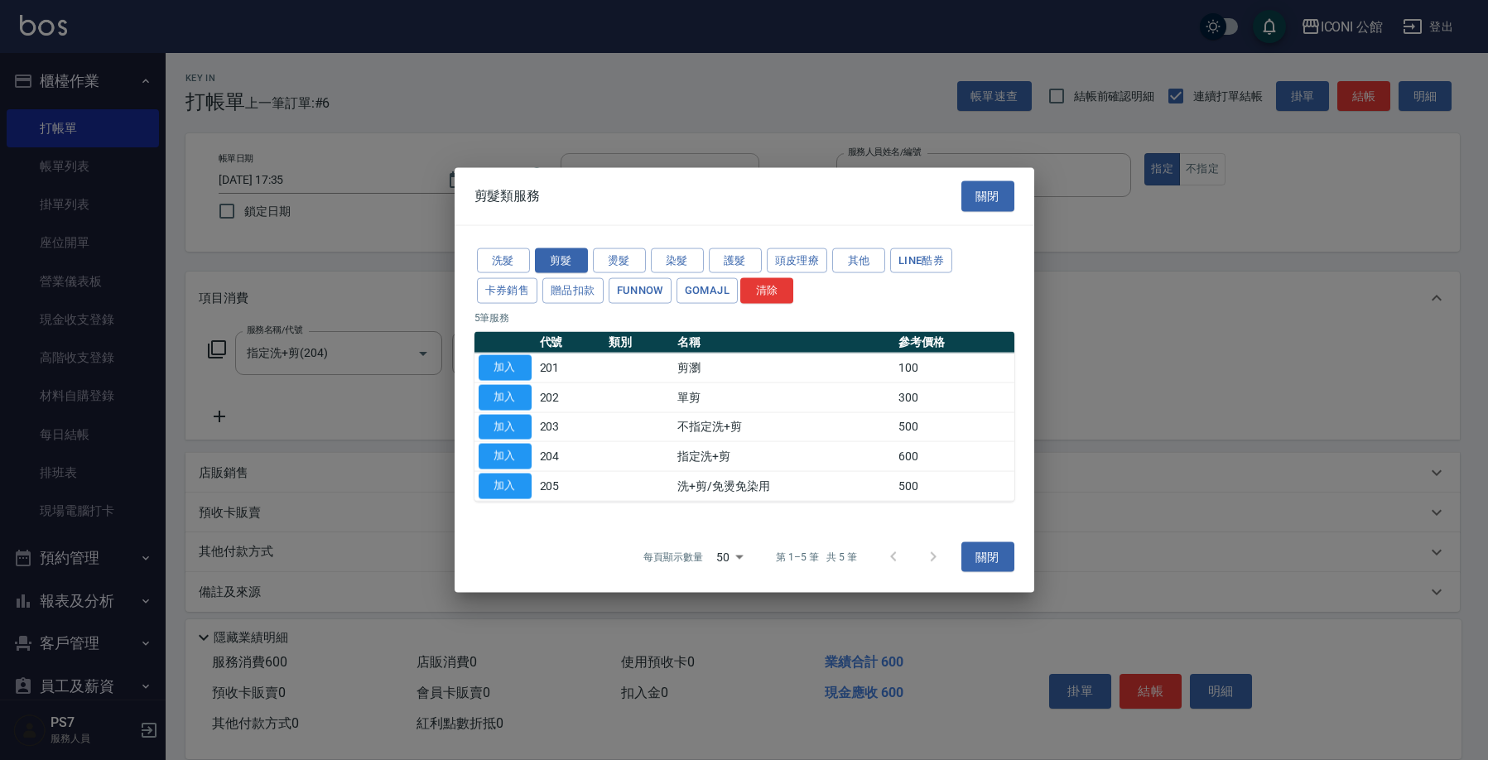
click at [763, 260] on div "洗髮 剪髮 燙髮 染髮 護髮 頭皮理療 其他 LINE酷券 卡券銷售 贈品扣款 FUNNOW GOMAJL 清除" at bounding box center [744, 275] width 540 height 61
click at [753, 257] on button "護髮" at bounding box center [735, 261] width 53 height 26
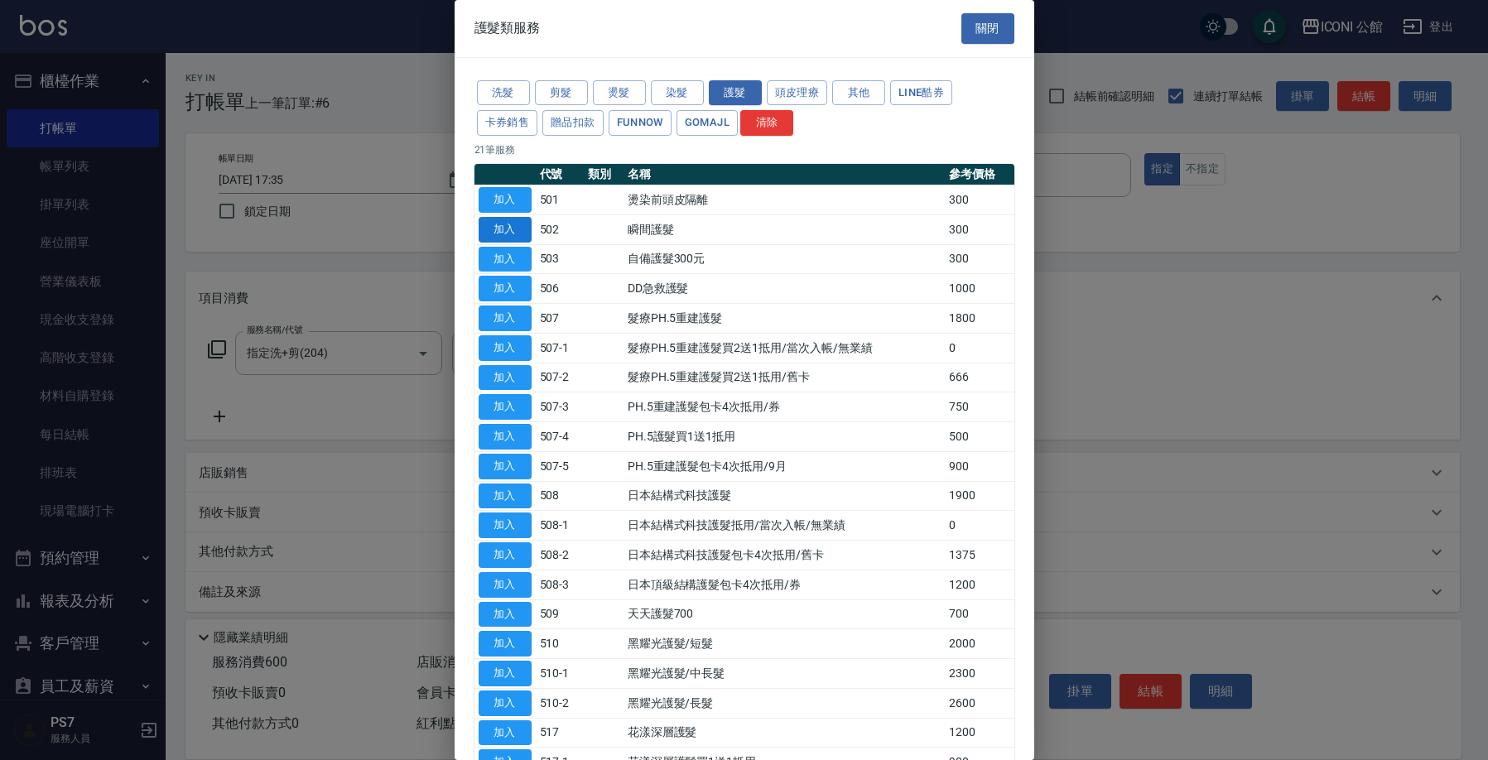
click at [493, 233] on button "加入" at bounding box center [504, 230] width 53 height 26
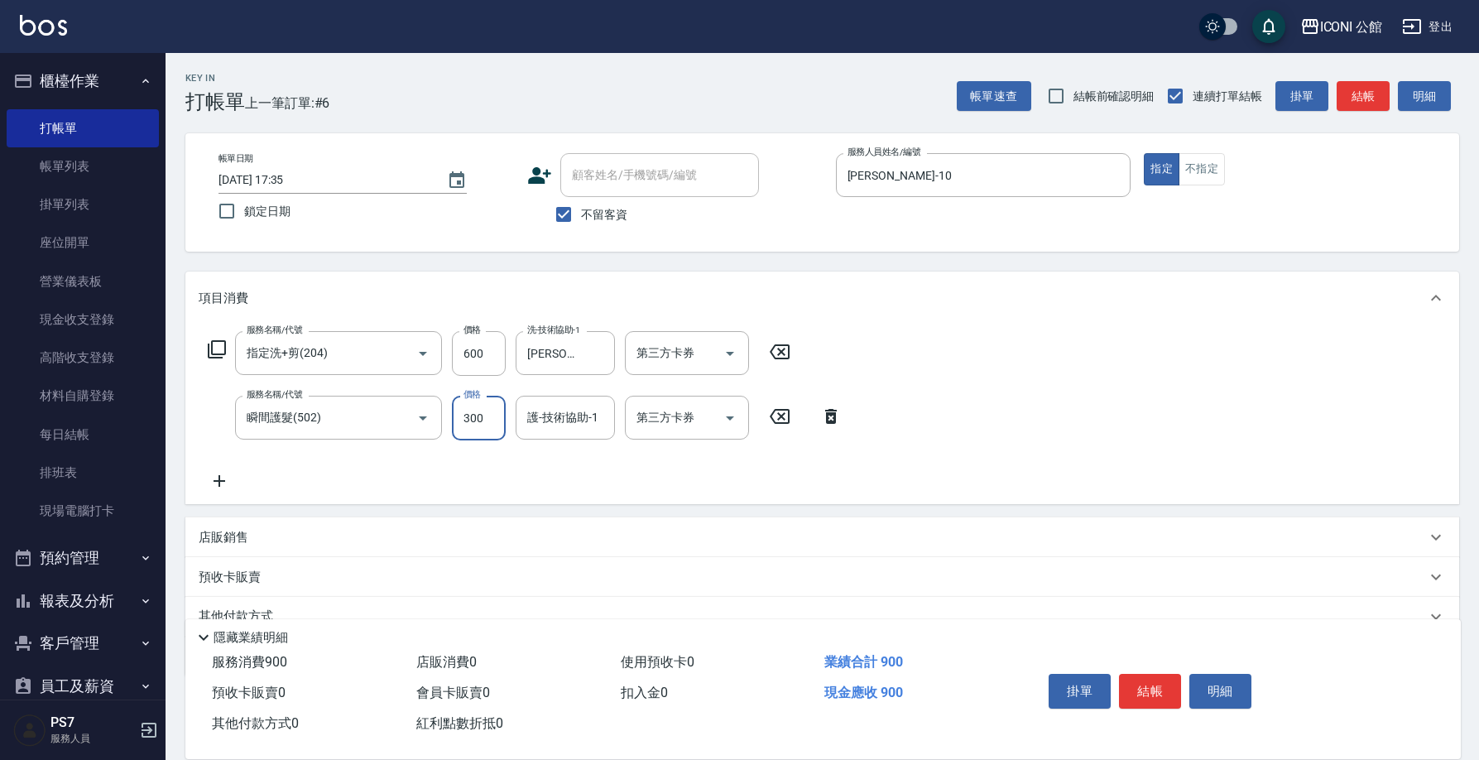
click at [493, 436] on input "300" at bounding box center [479, 418] width 54 height 45
type input "200"
type input "[PERSON_NAME]-21"
click at [1156, 682] on button "結帳" at bounding box center [1150, 691] width 62 height 35
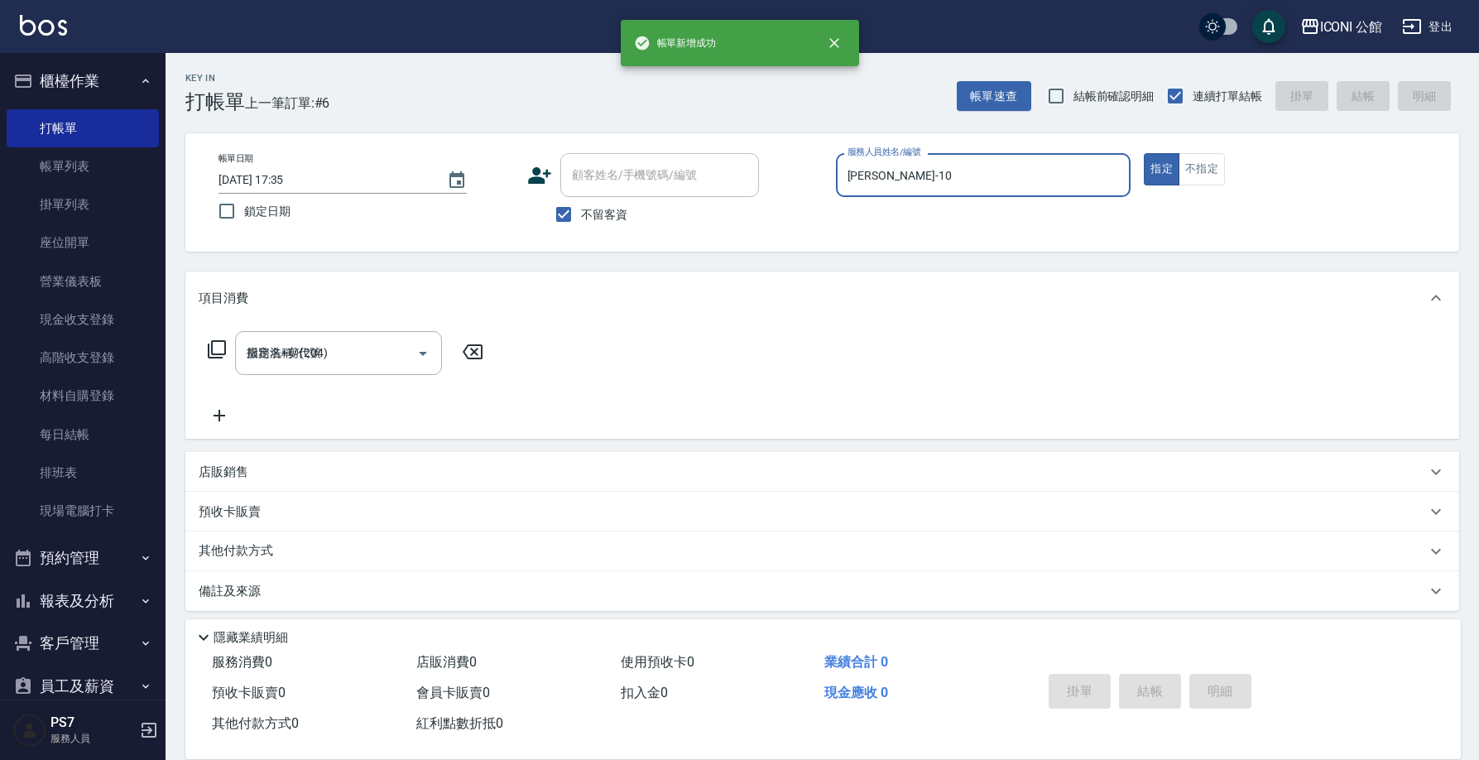
type input "[DATE] 17:36"
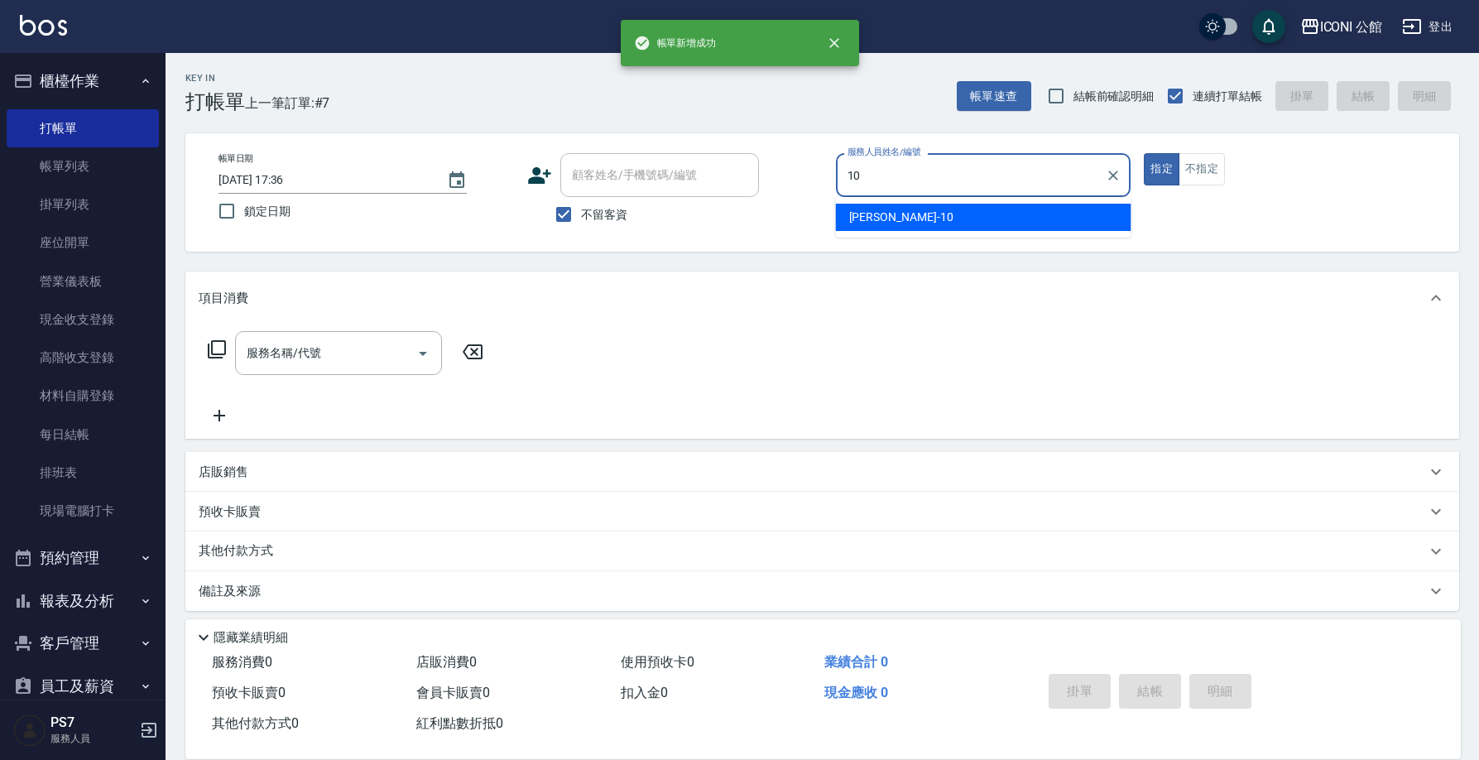
type input "[PERSON_NAME]-10"
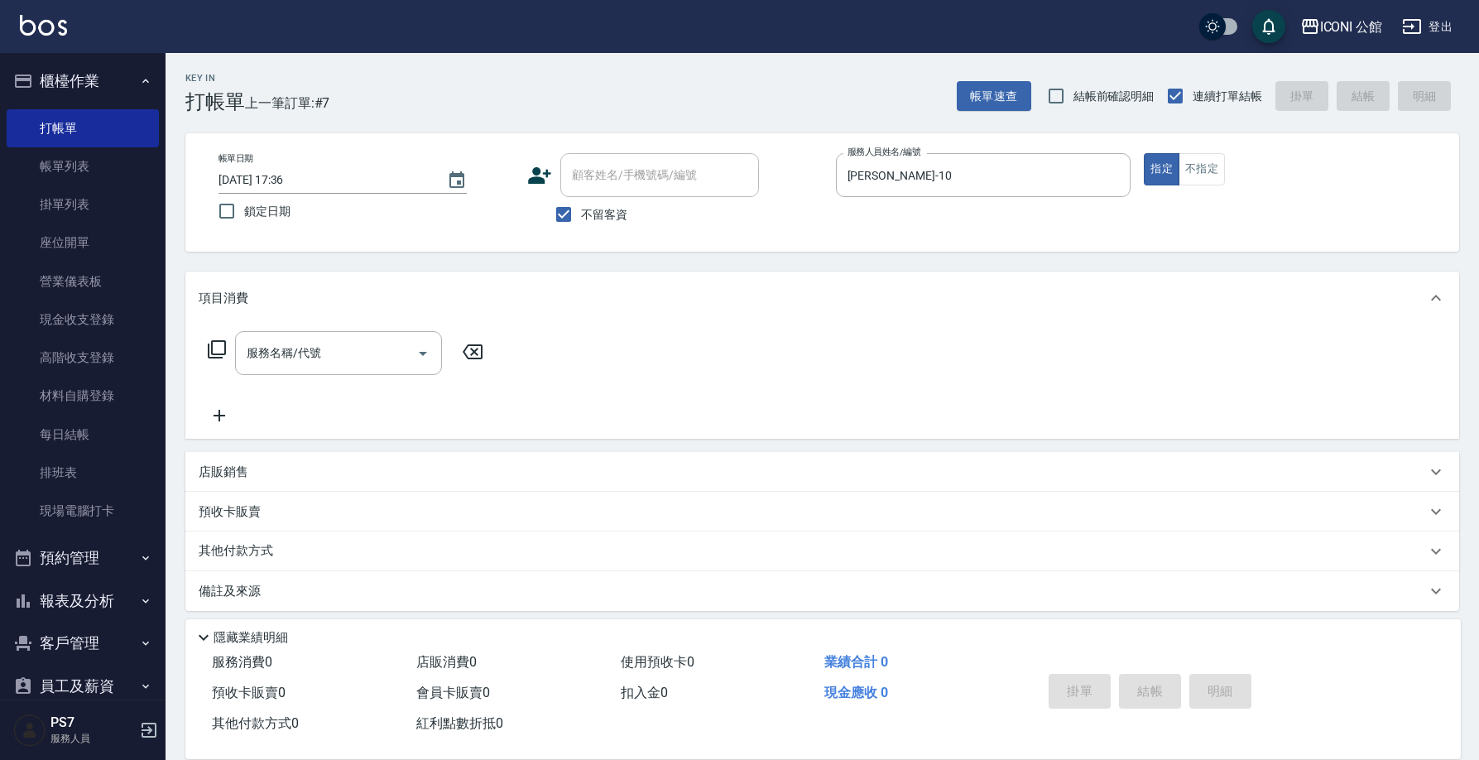
click at [218, 353] on icon at bounding box center [217, 349] width 20 height 20
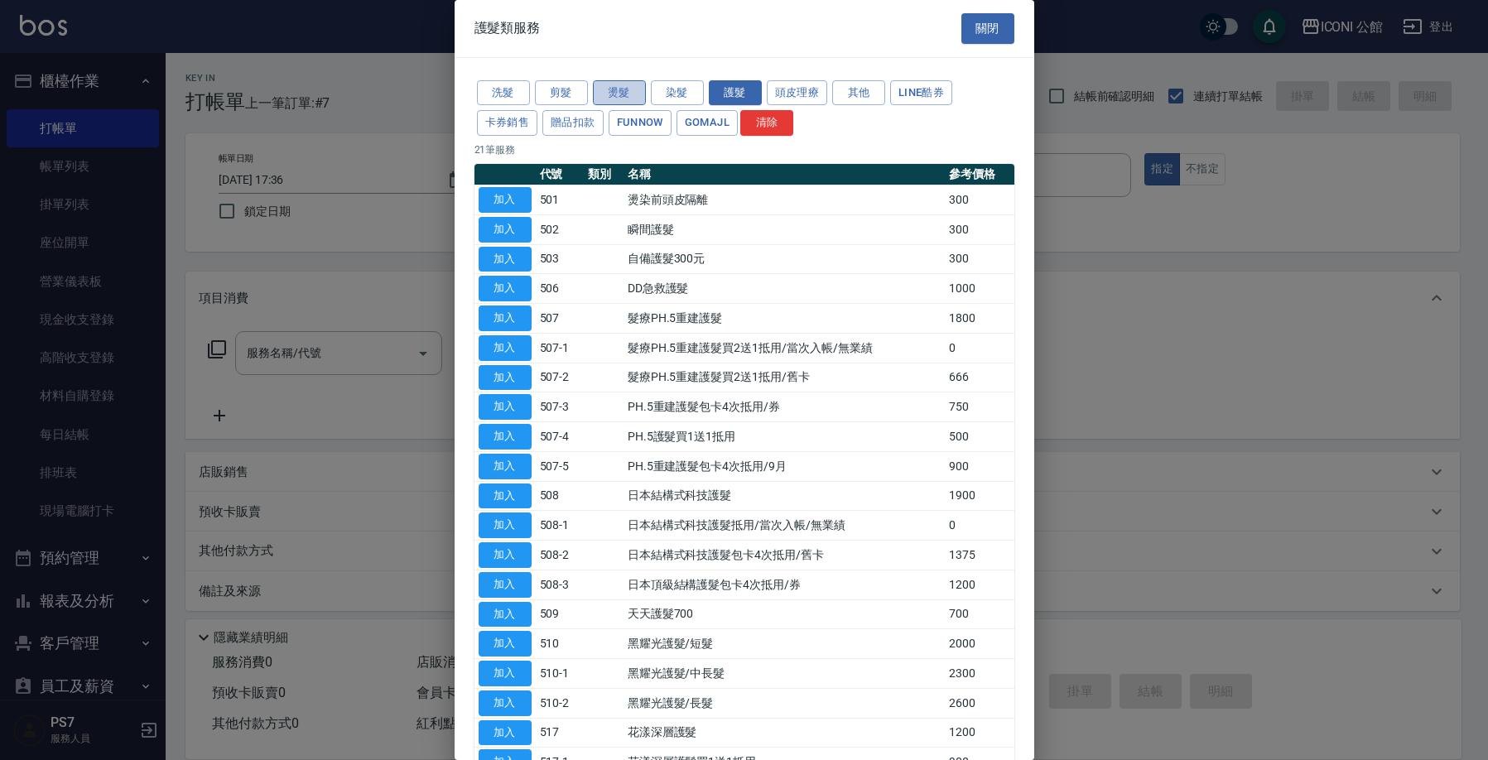
click at [612, 84] on button "燙髮" at bounding box center [619, 93] width 53 height 26
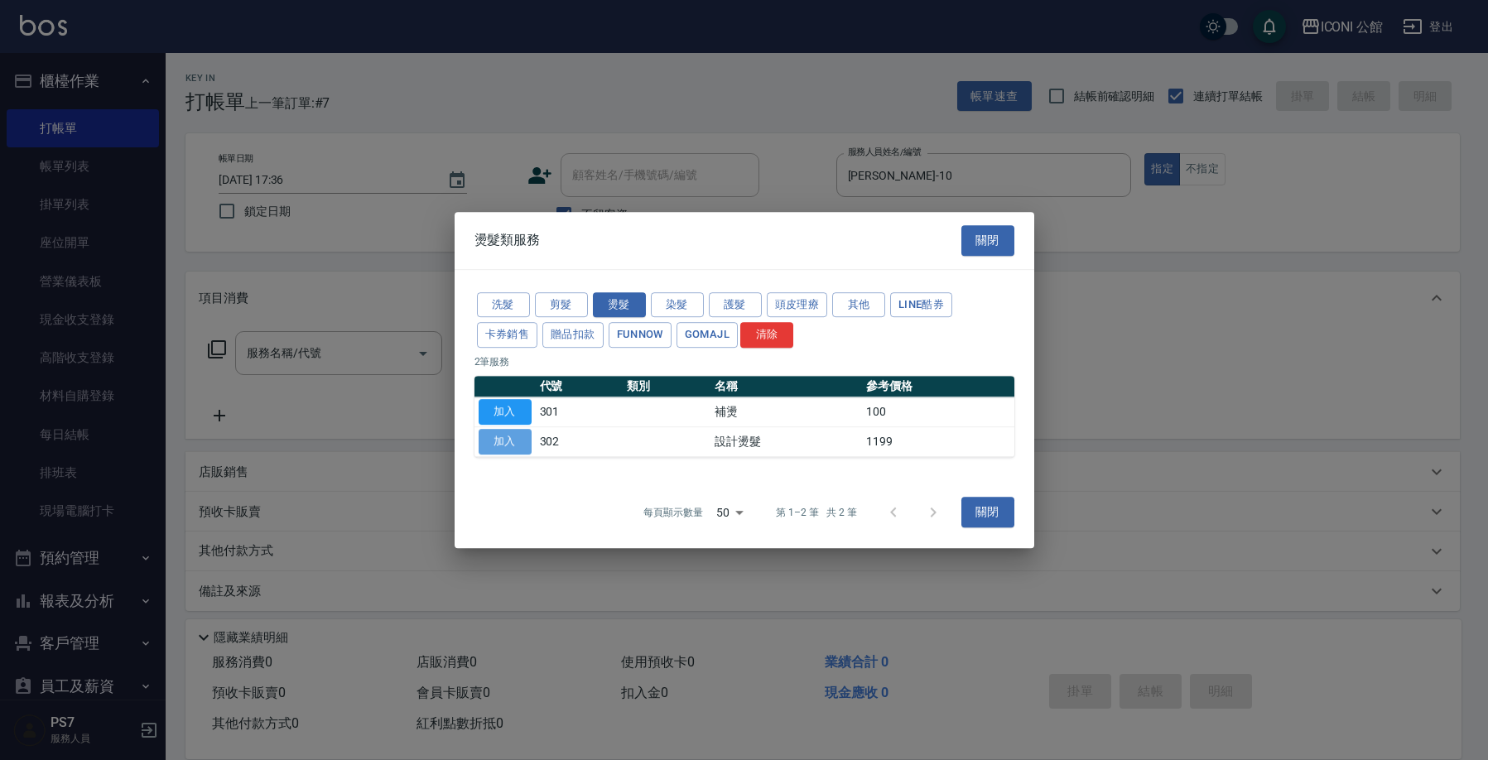
click at [511, 444] on button "加入" at bounding box center [504, 442] width 53 height 26
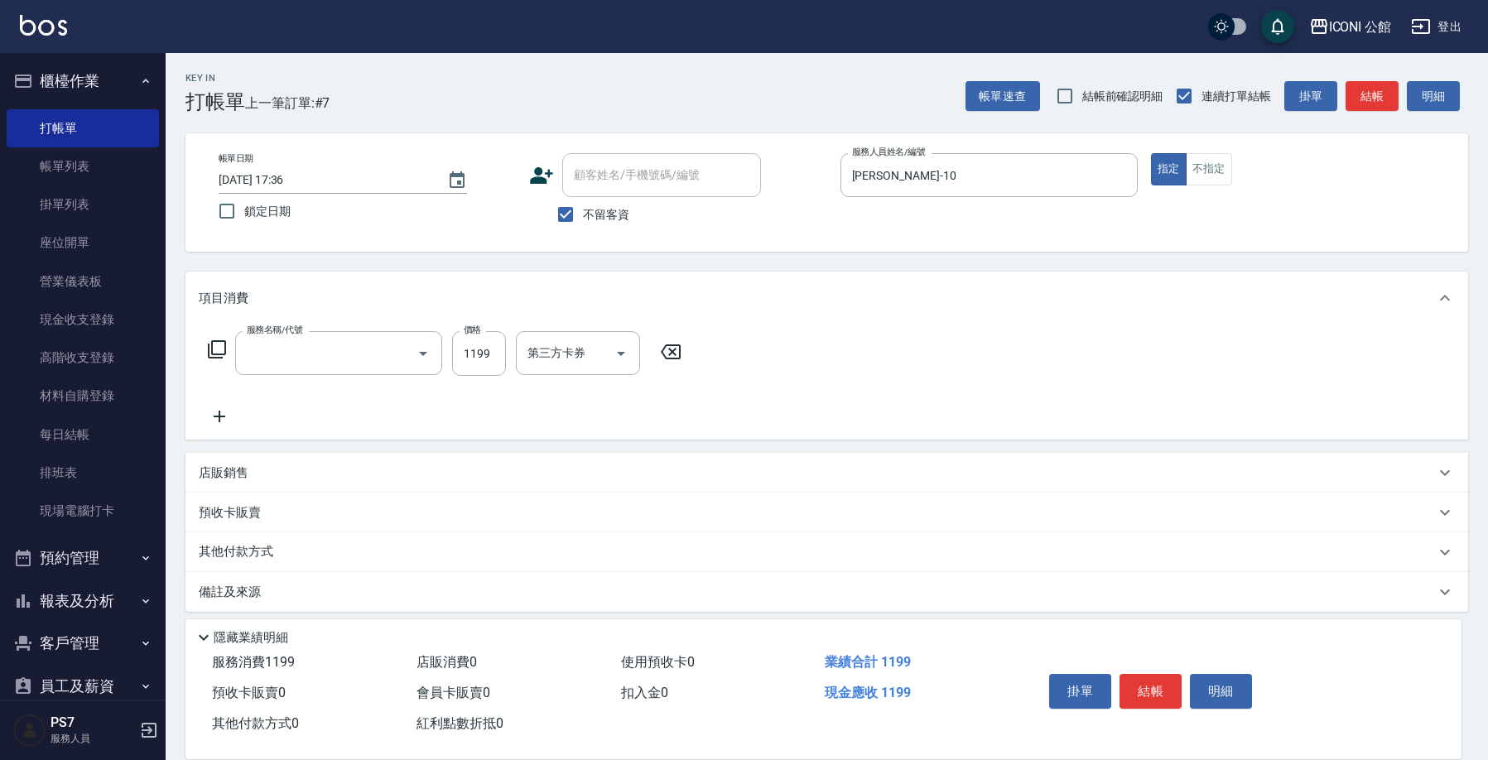
type input "設計燙髮(302)"
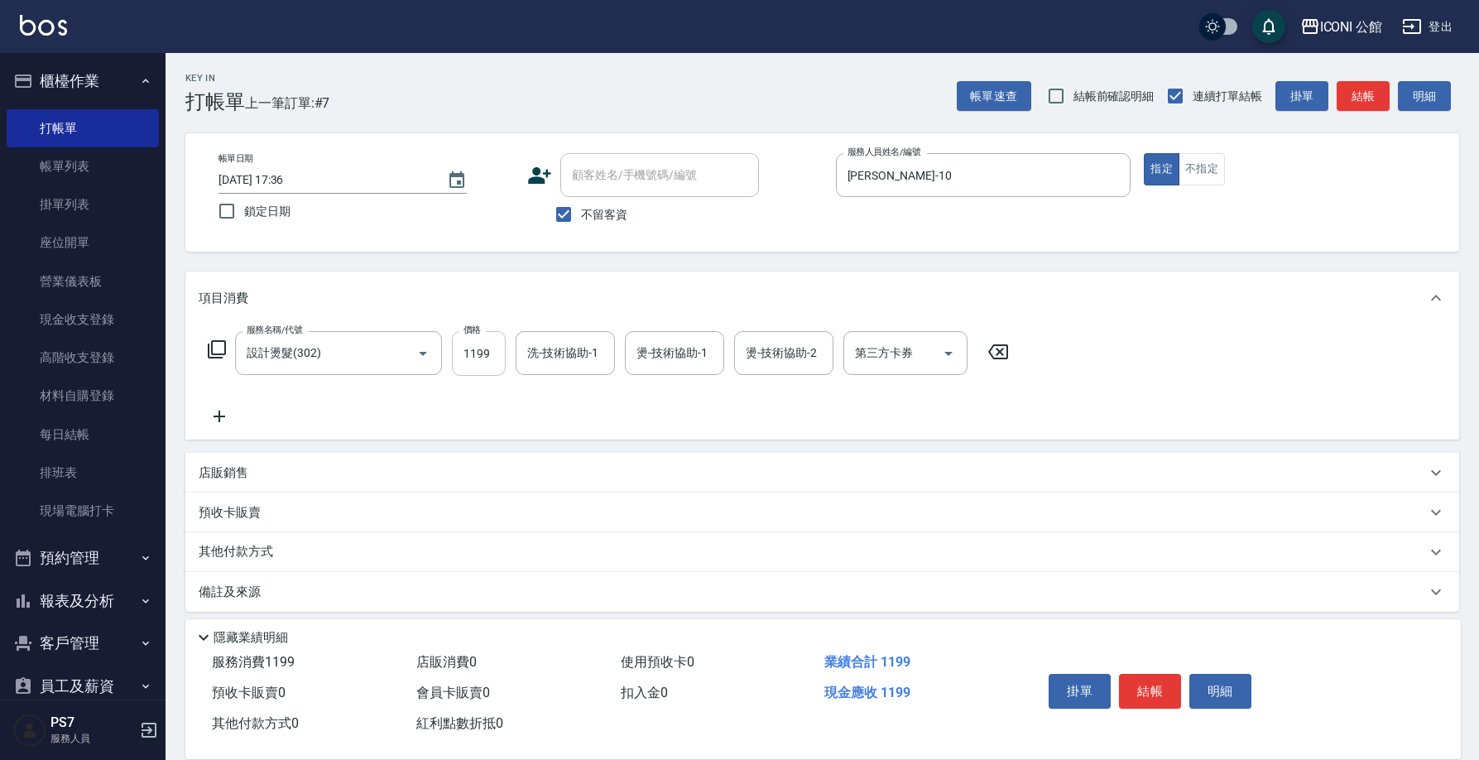
click at [477, 344] on input "1199" at bounding box center [479, 353] width 54 height 45
click at [476, 344] on input "1199" at bounding box center [479, 353] width 54 height 45
type input "1699"
type input "[PERSON_NAME]-21"
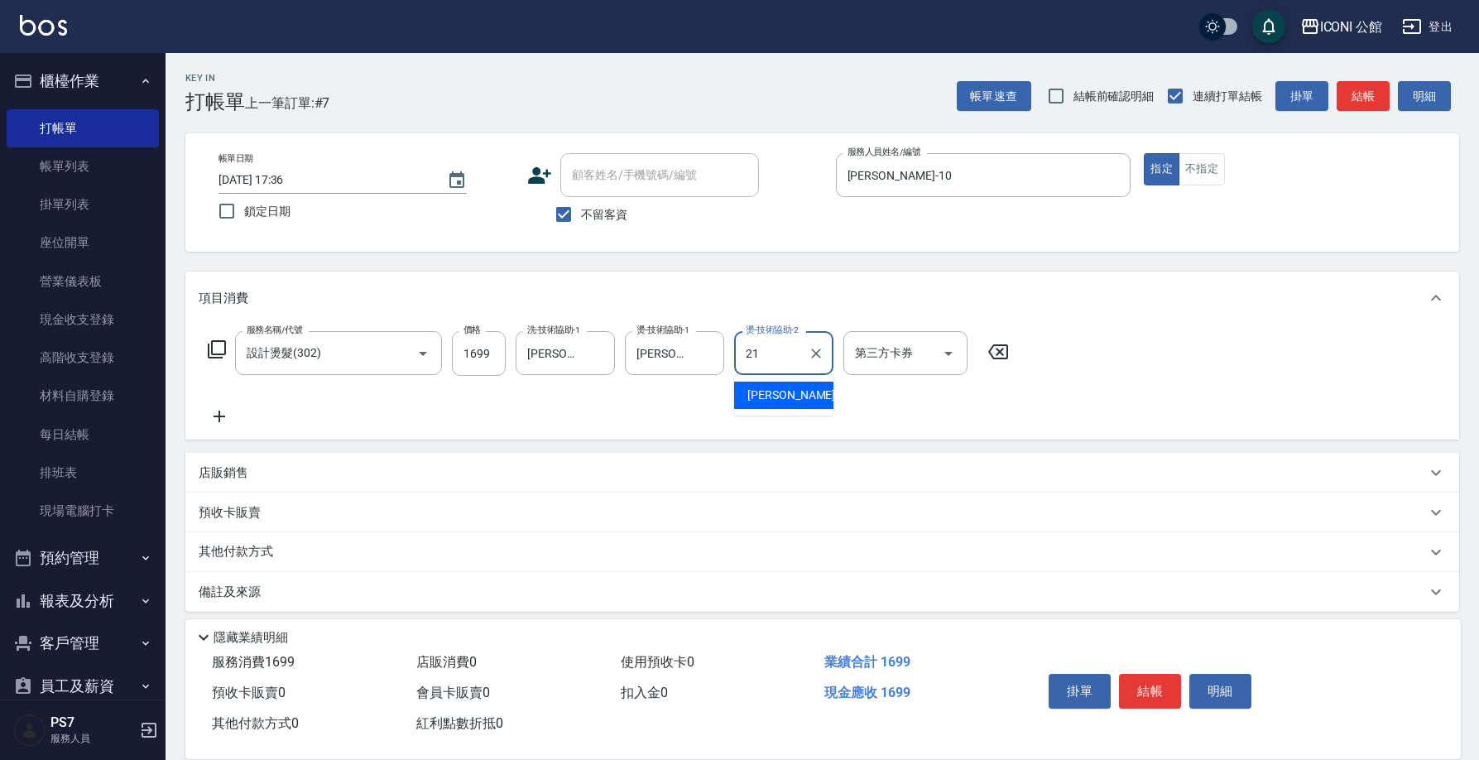
type input "[PERSON_NAME]-21"
click at [219, 354] on icon at bounding box center [217, 349] width 18 height 18
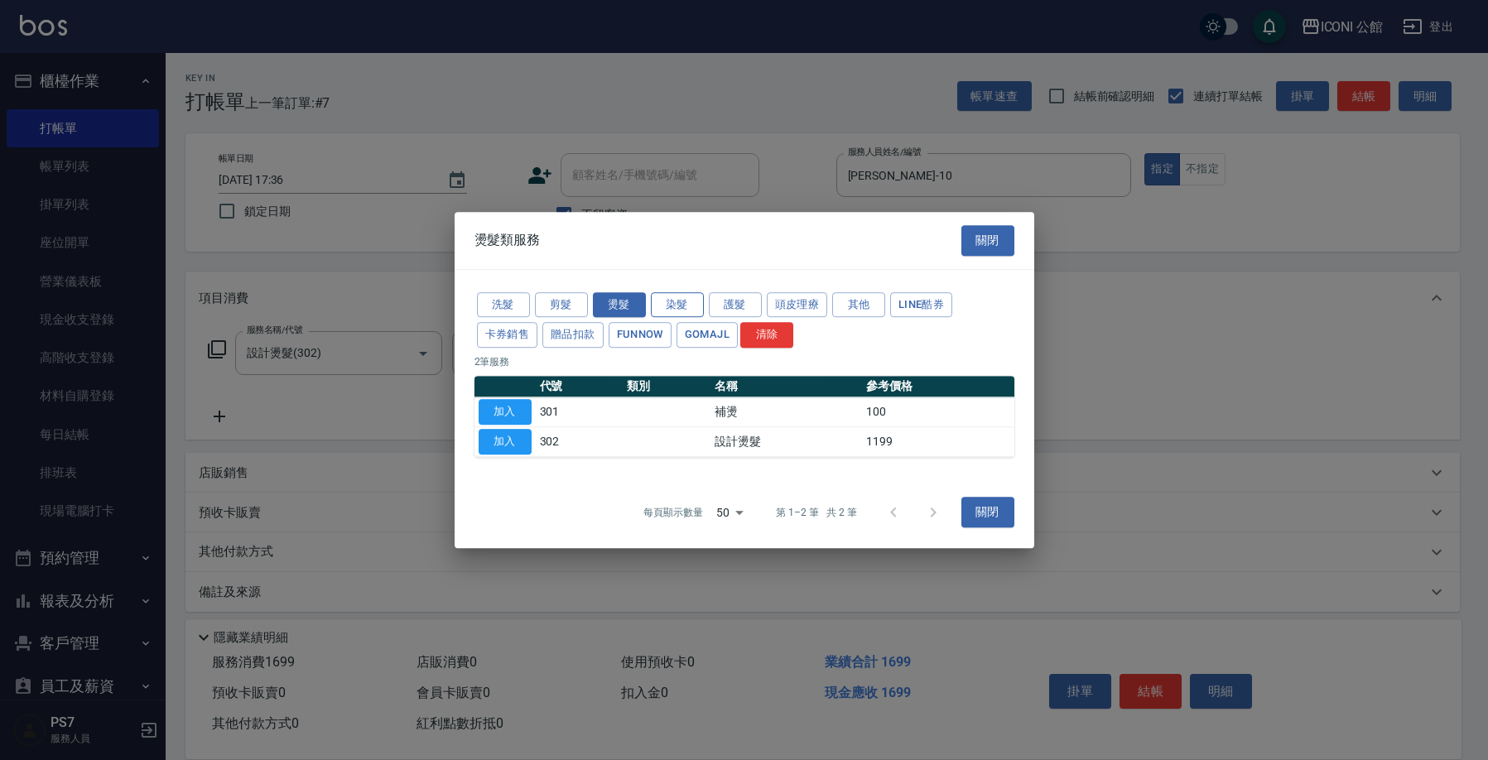
click at [680, 313] on button "染髮" at bounding box center [677, 305] width 53 height 26
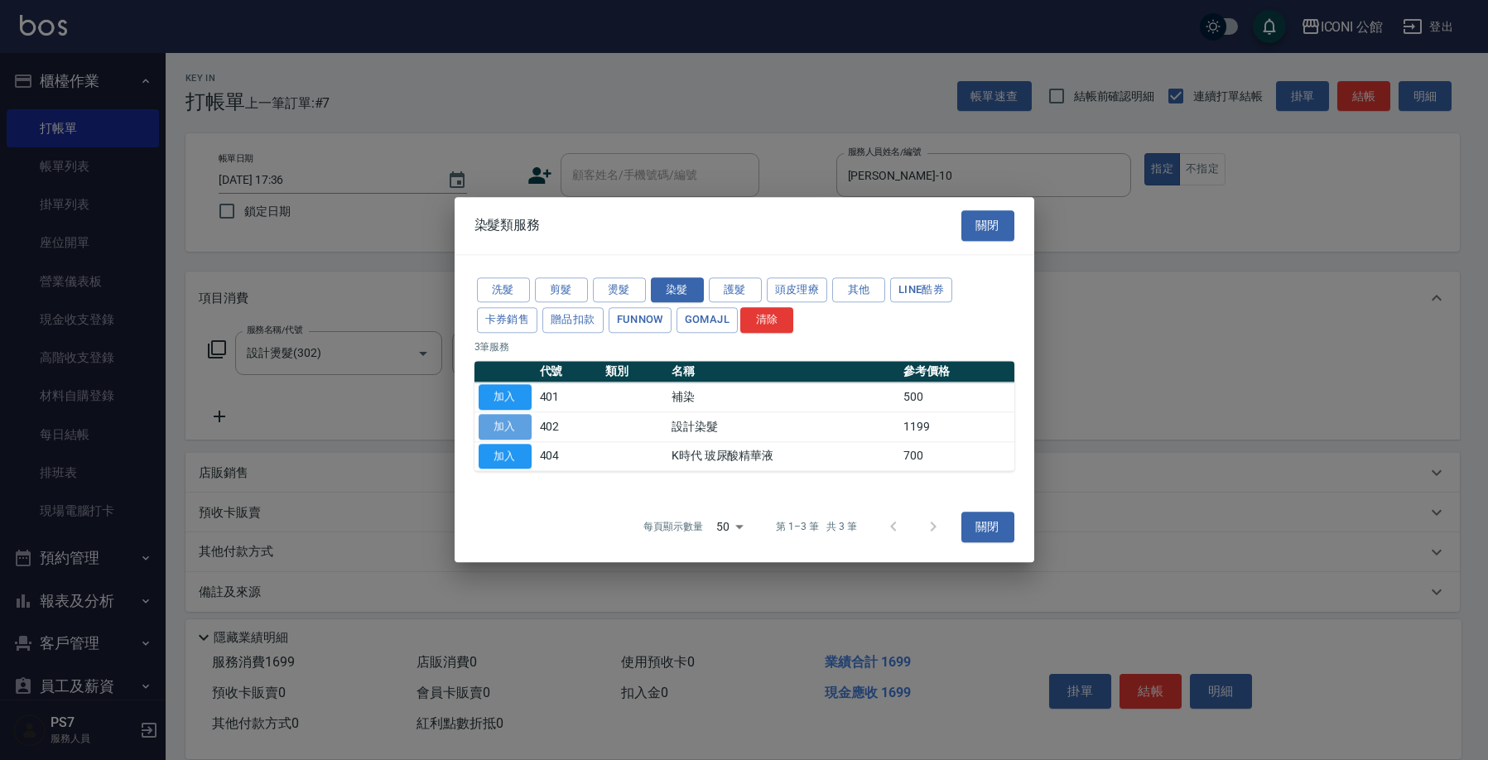
click at [505, 430] on button "加入" at bounding box center [504, 427] width 53 height 26
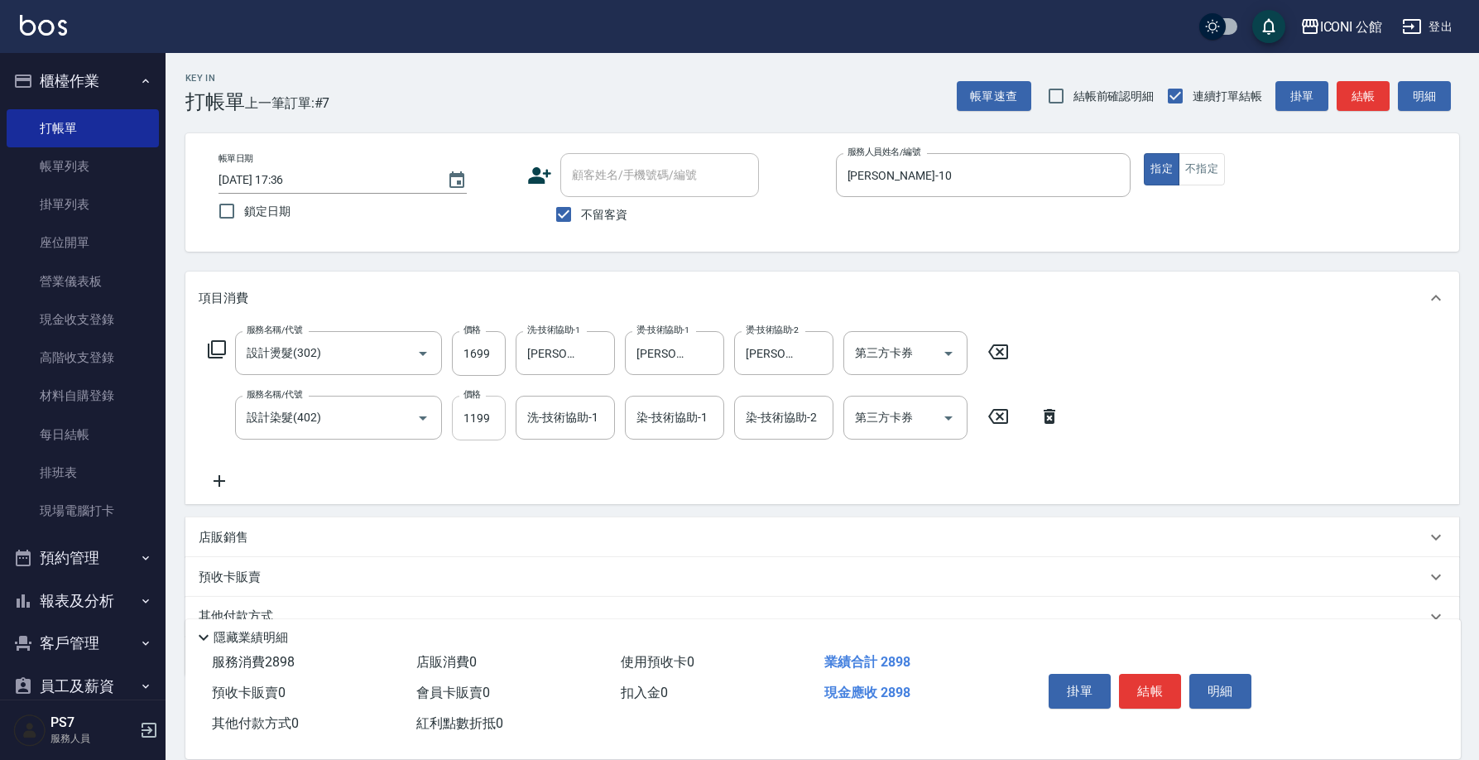
click at [485, 430] on input "1199" at bounding box center [479, 418] width 54 height 45
type input "1699"
type input "[PERSON_NAME]-21"
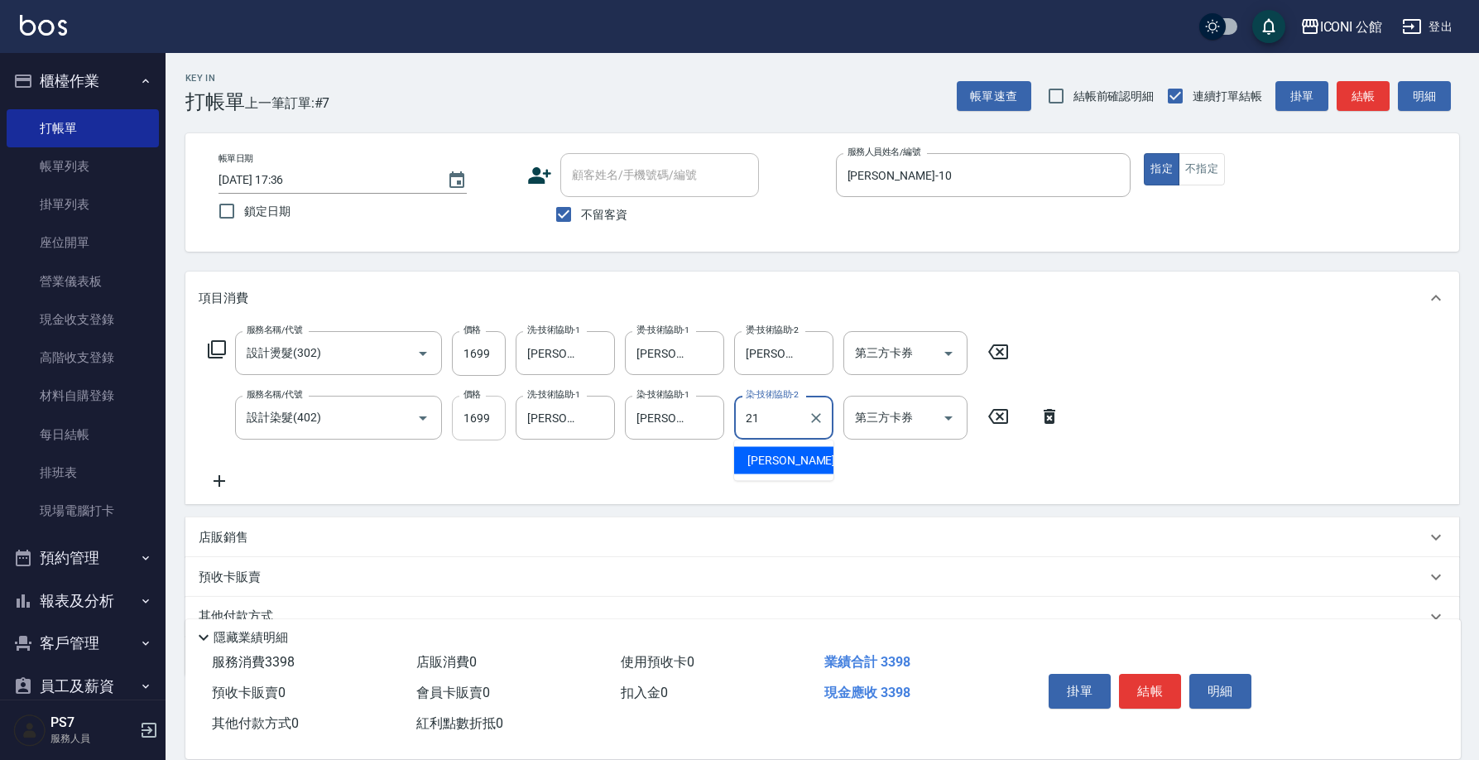
type input "[PERSON_NAME]-21"
click at [211, 346] on icon at bounding box center [217, 349] width 18 height 18
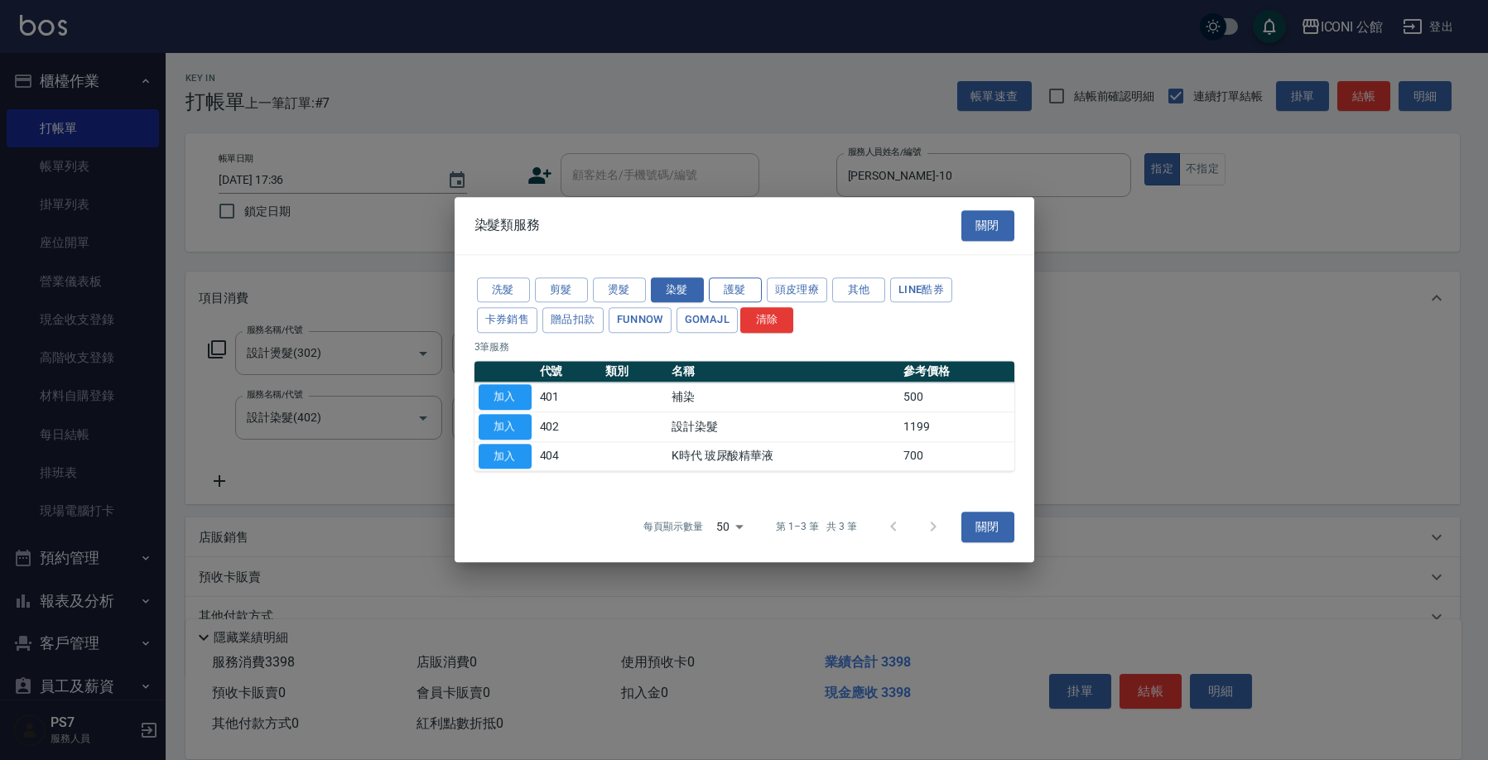
click at [719, 287] on button "護髮" at bounding box center [735, 290] width 53 height 26
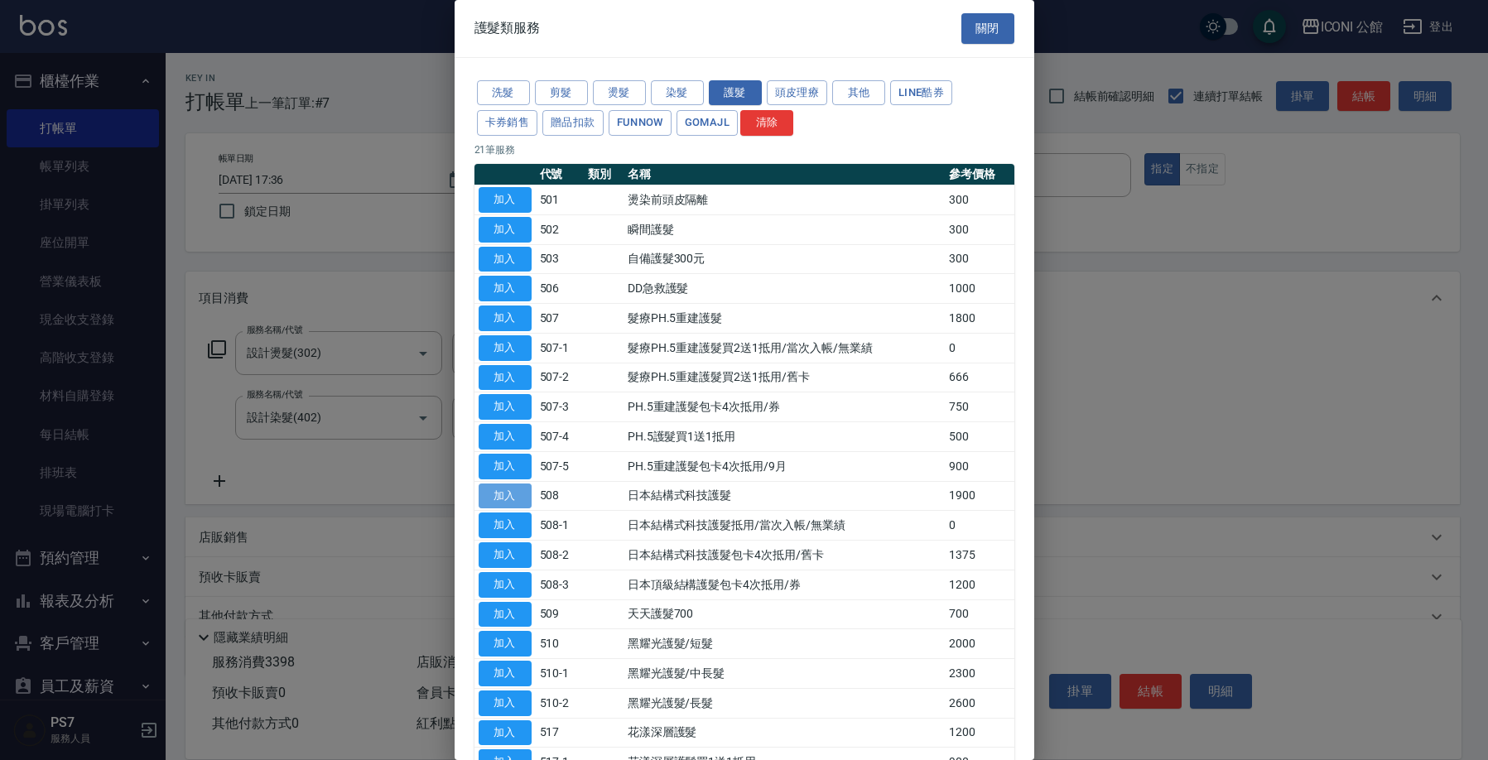
click at [519, 487] on button "加入" at bounding box center [504, 496] width 53 height 26
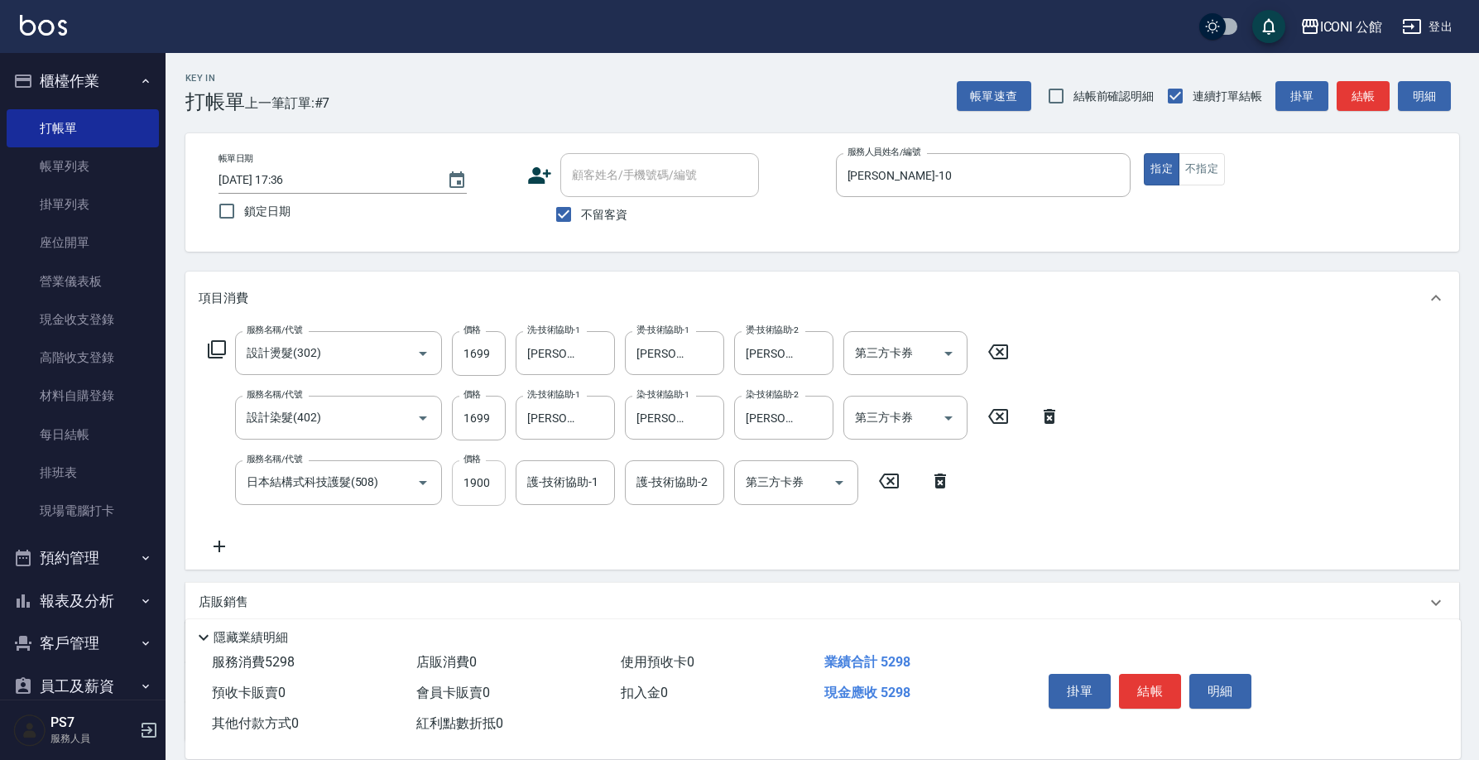
click at [501, 488] on input "1900" at bounding box center [479, 482] width 54 height 45
type input "1520"
type input "[PERSON_NAME]-21"
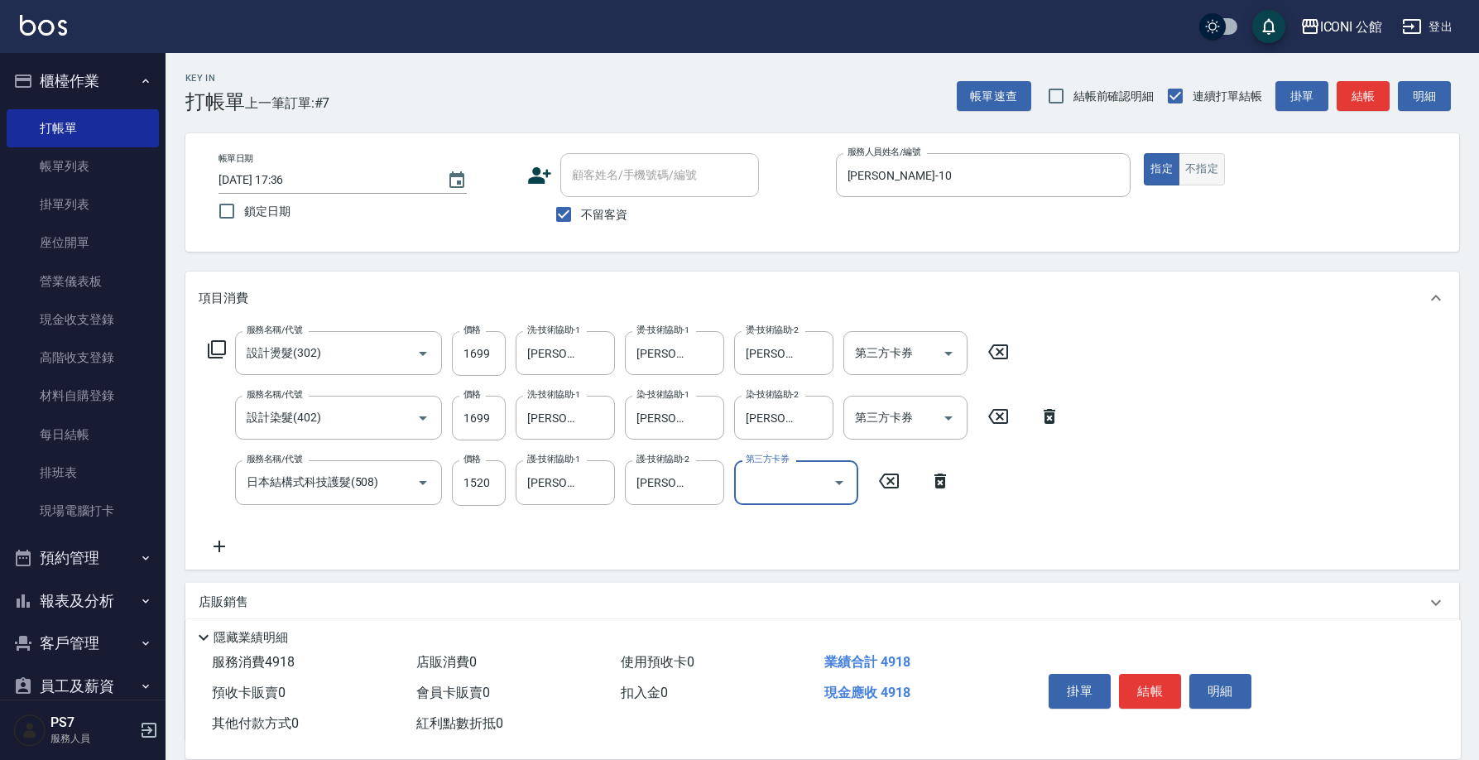
click at [1195, 170] on button "不指定" at bounding box center [1202, 169] width 46 height 32
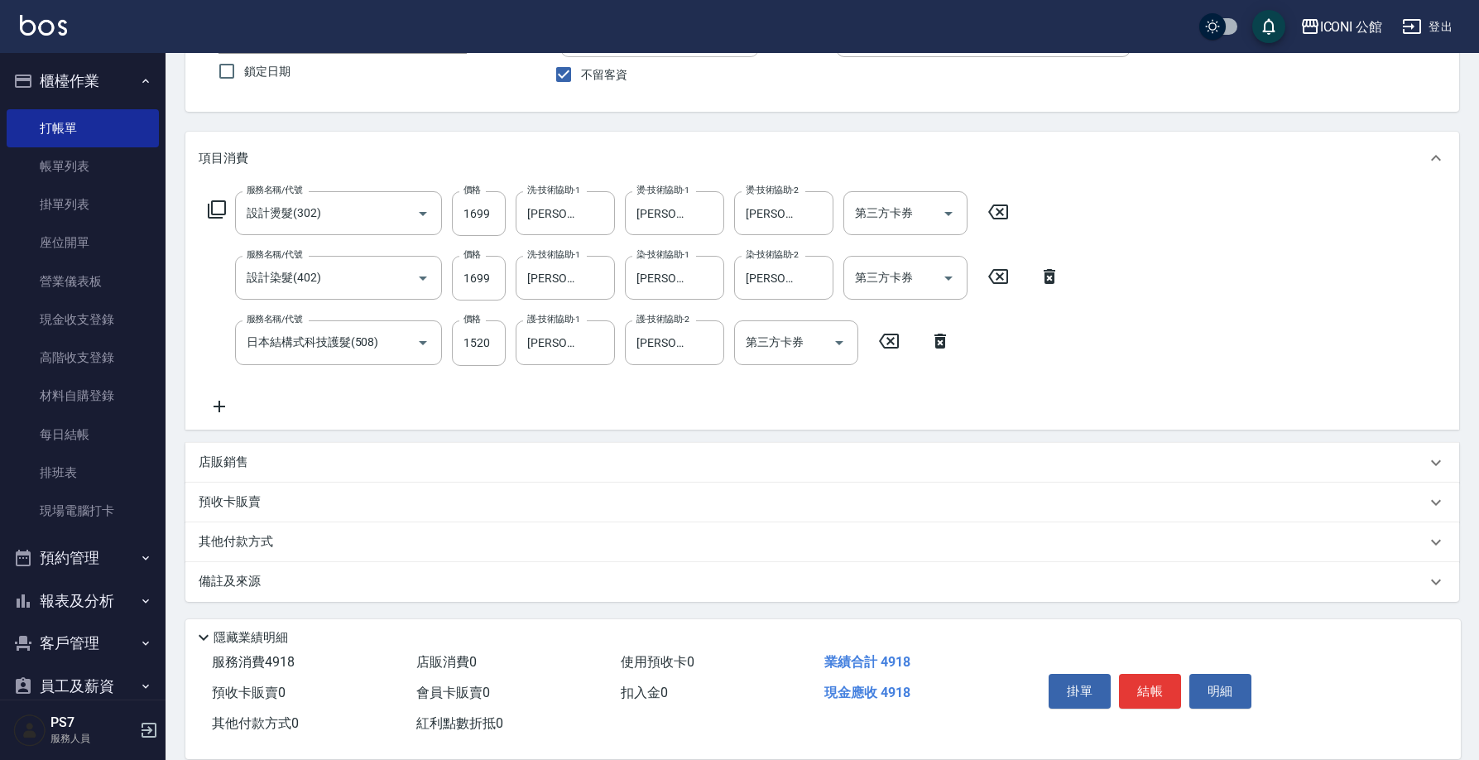
click at [322, 454] on div "店販銷售" at bounding box center [813, 462] width 1228 height 17
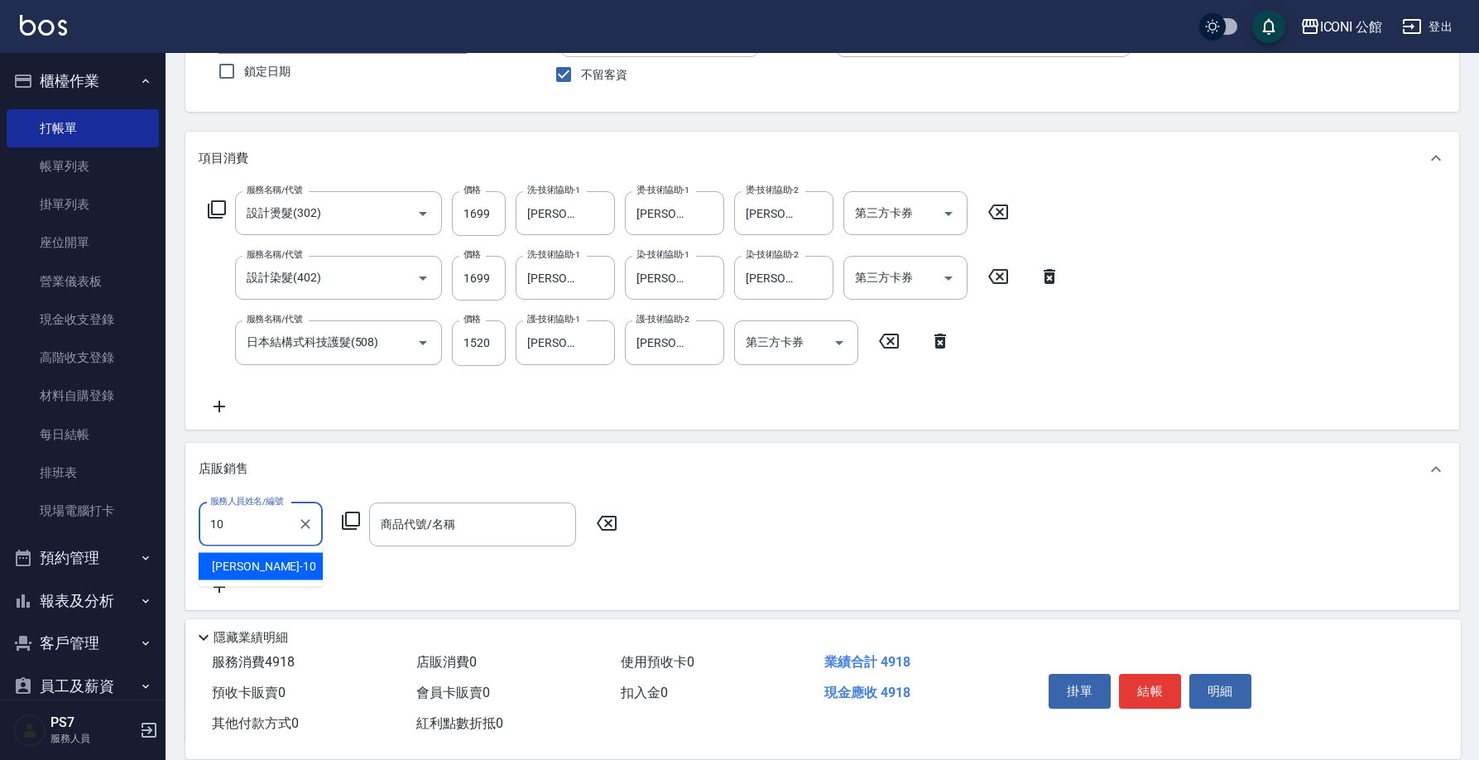
type input "[PERSON_NAME]-10"
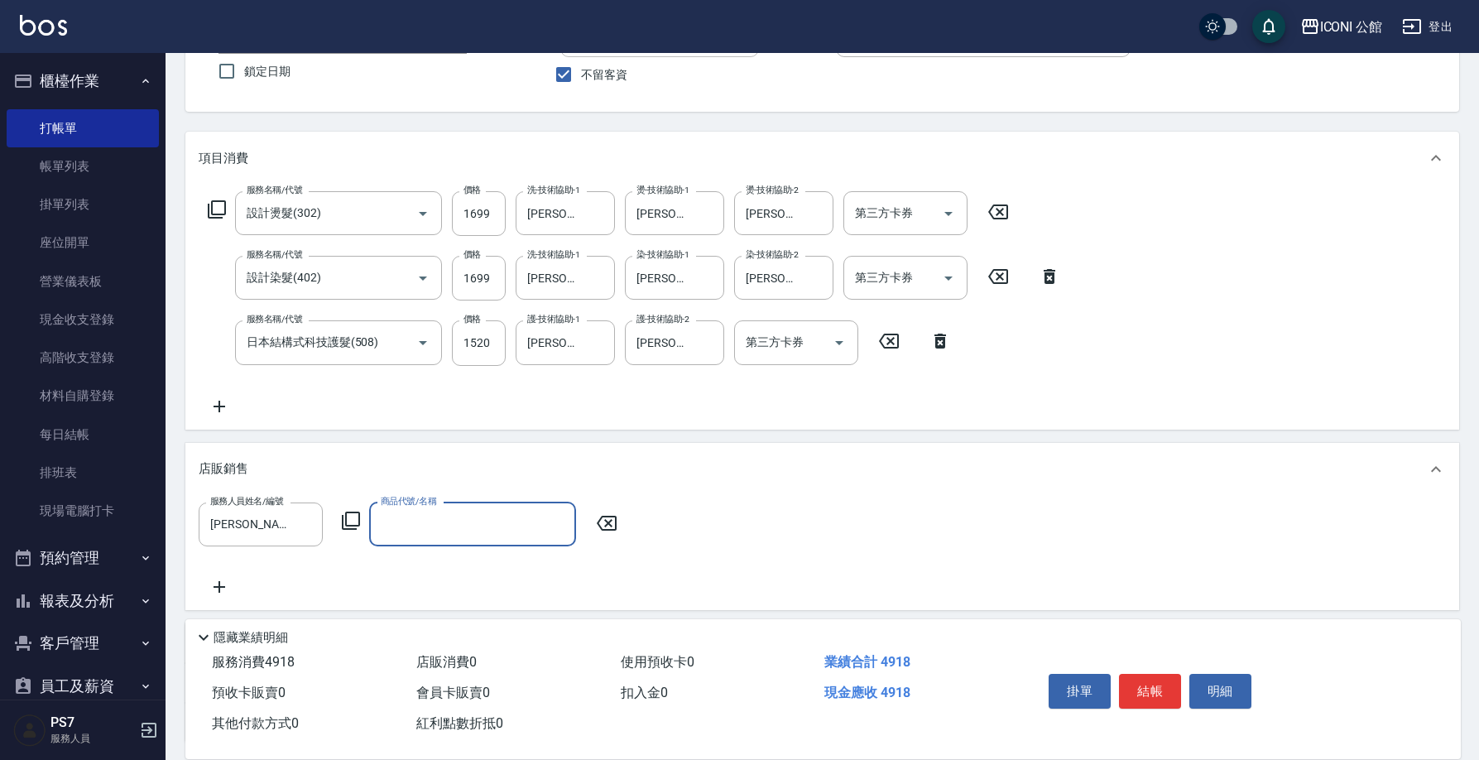
click at [359, 525] on icon at bounding box center [351, 521] width 18 height 18
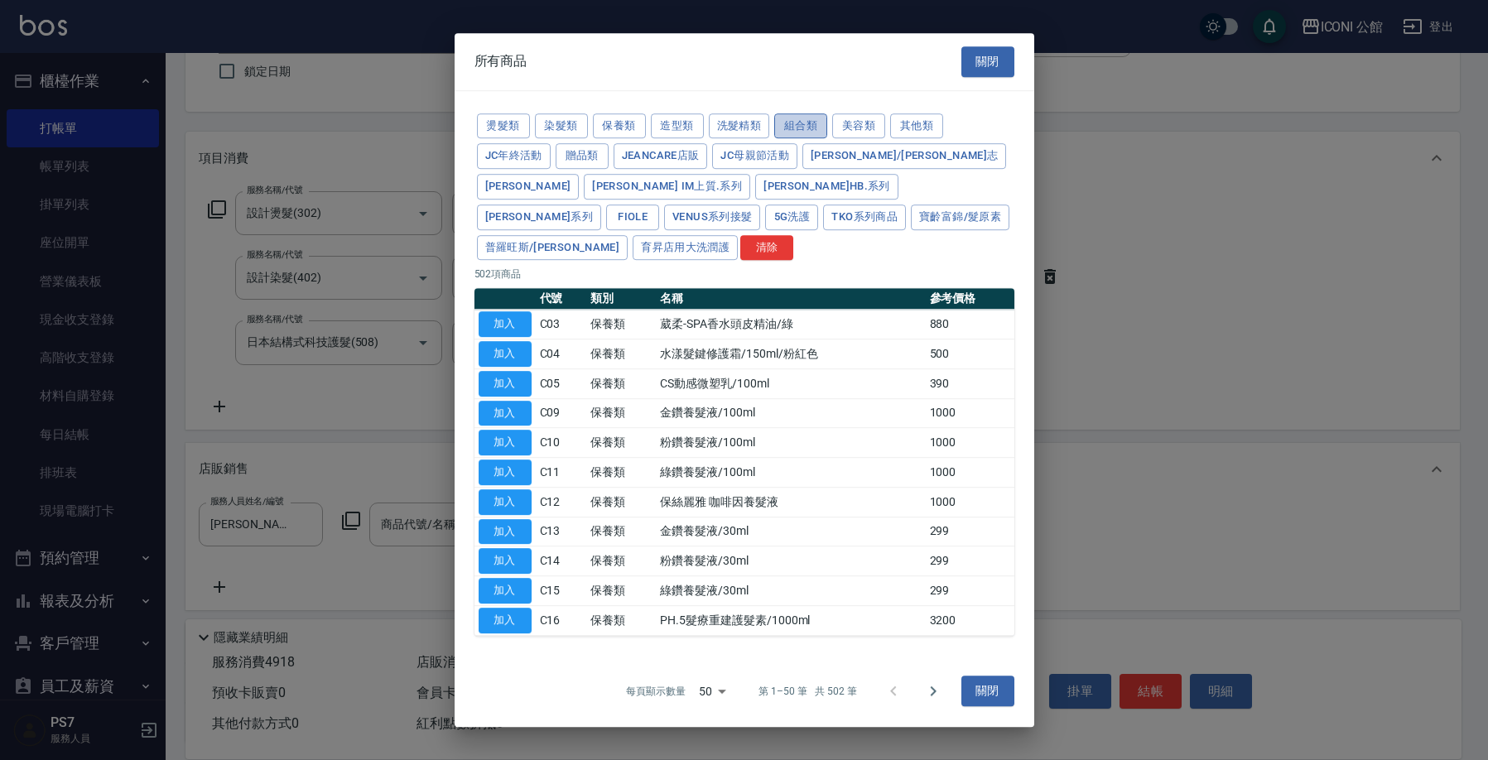
click at [786, 139] on button "組合類" at bounding box center [800, 126] width 53 height 26
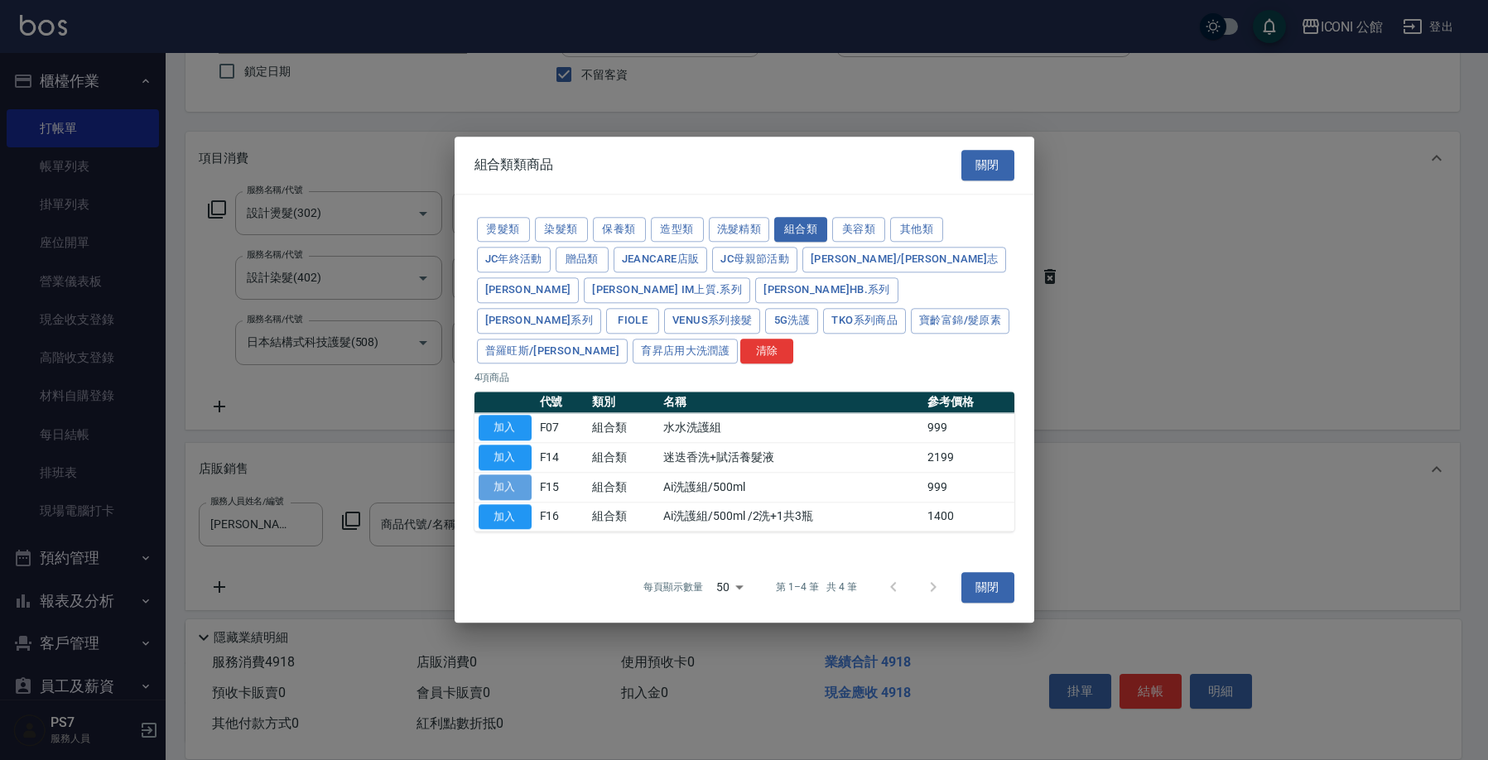
click at [497, 474] on button "加入" at bounding box center [504, 487] width 53 height 26
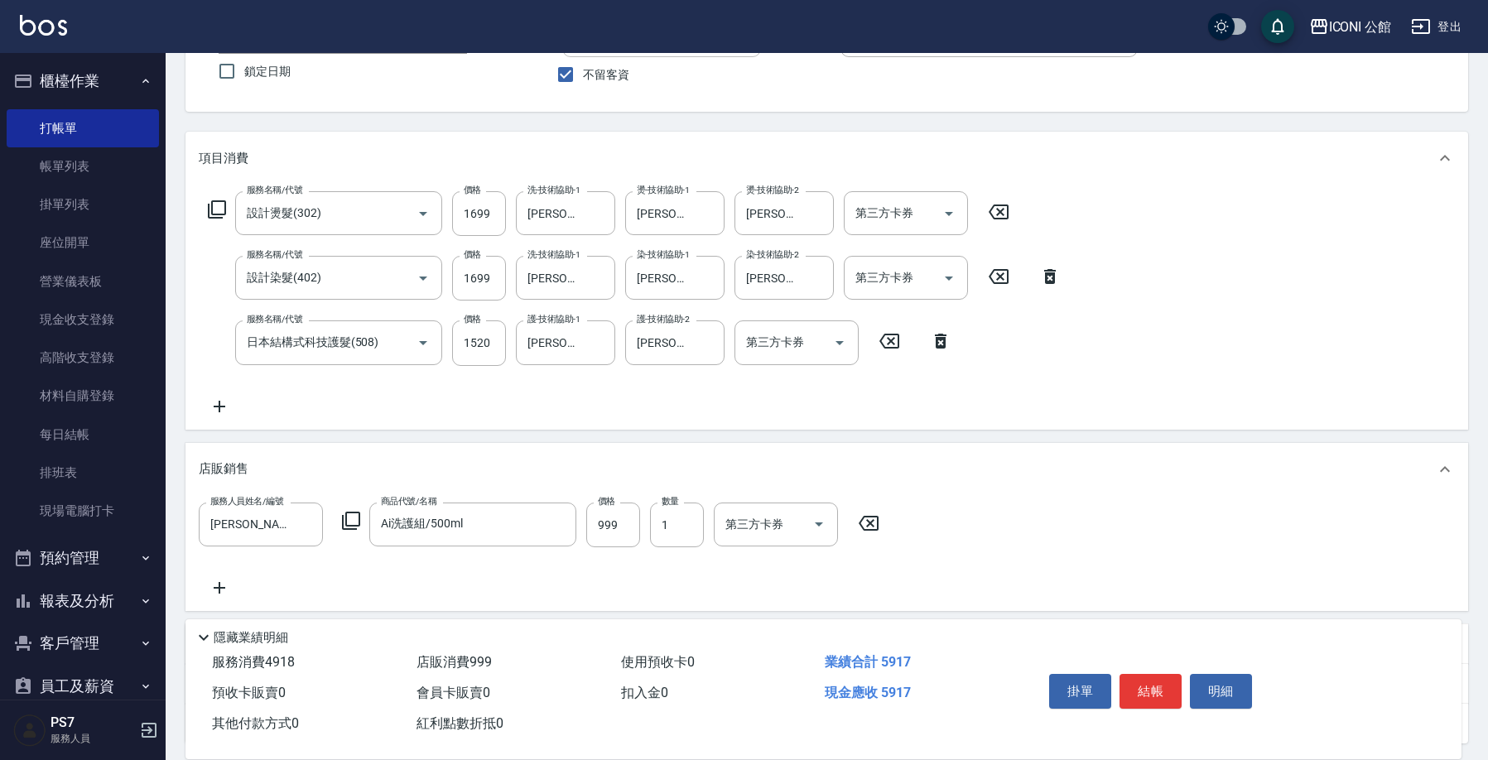
type input "Ai洗護組/500ml"
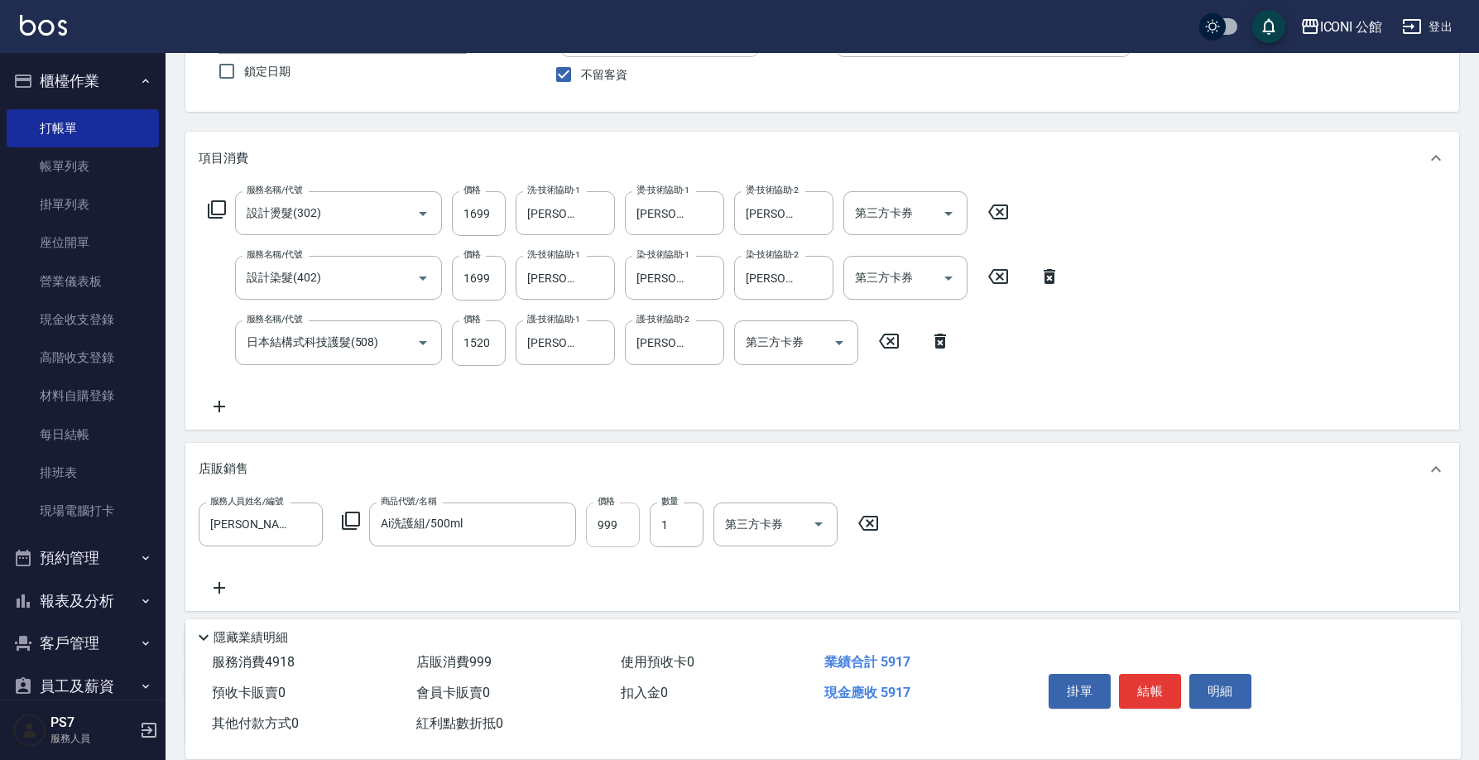
click at [621, 541] on input "999" at bounding box center [613, 524] width 54 height 45
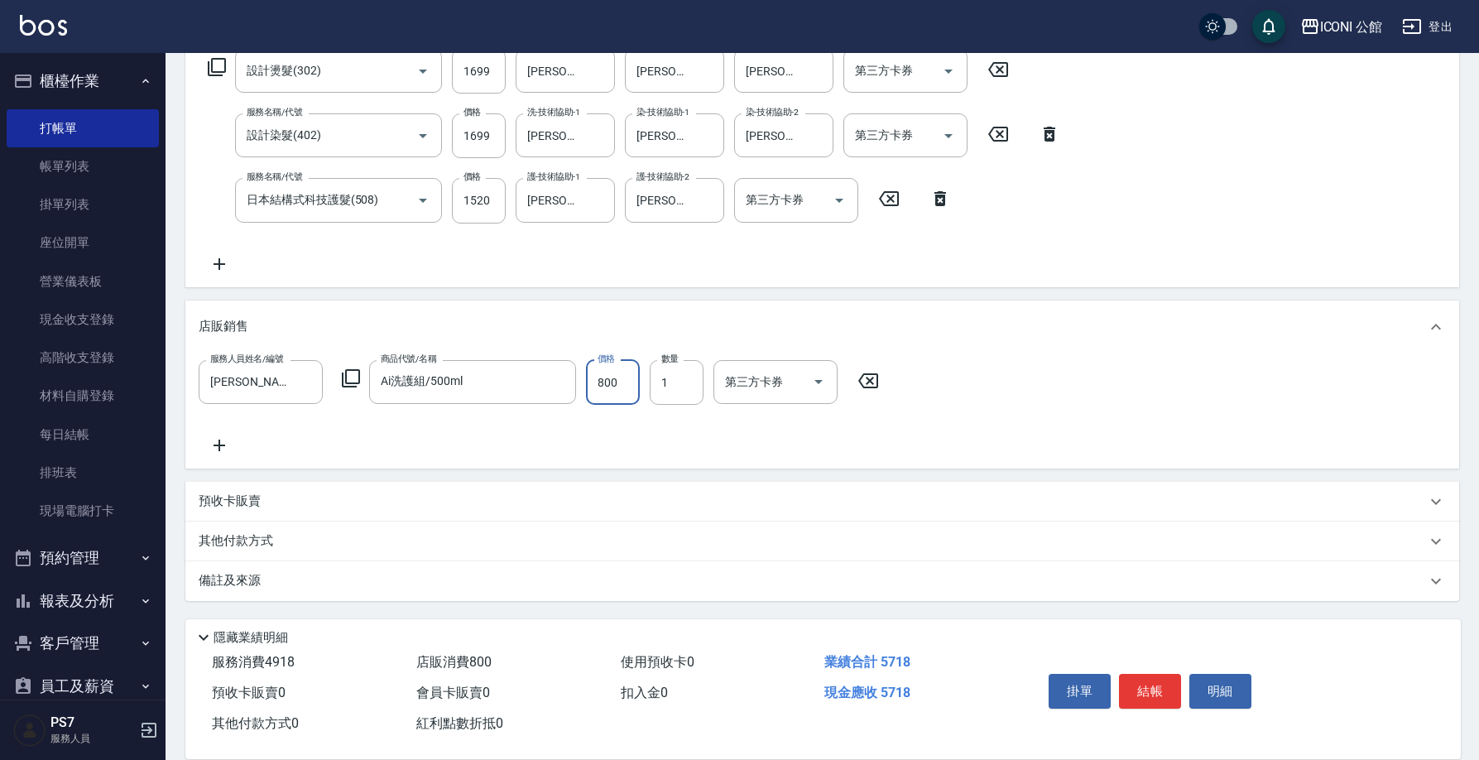
type input "800"
click at [306, 545] on div "其他付款方式" at bounding box center [813, 541] width 1228 height 18
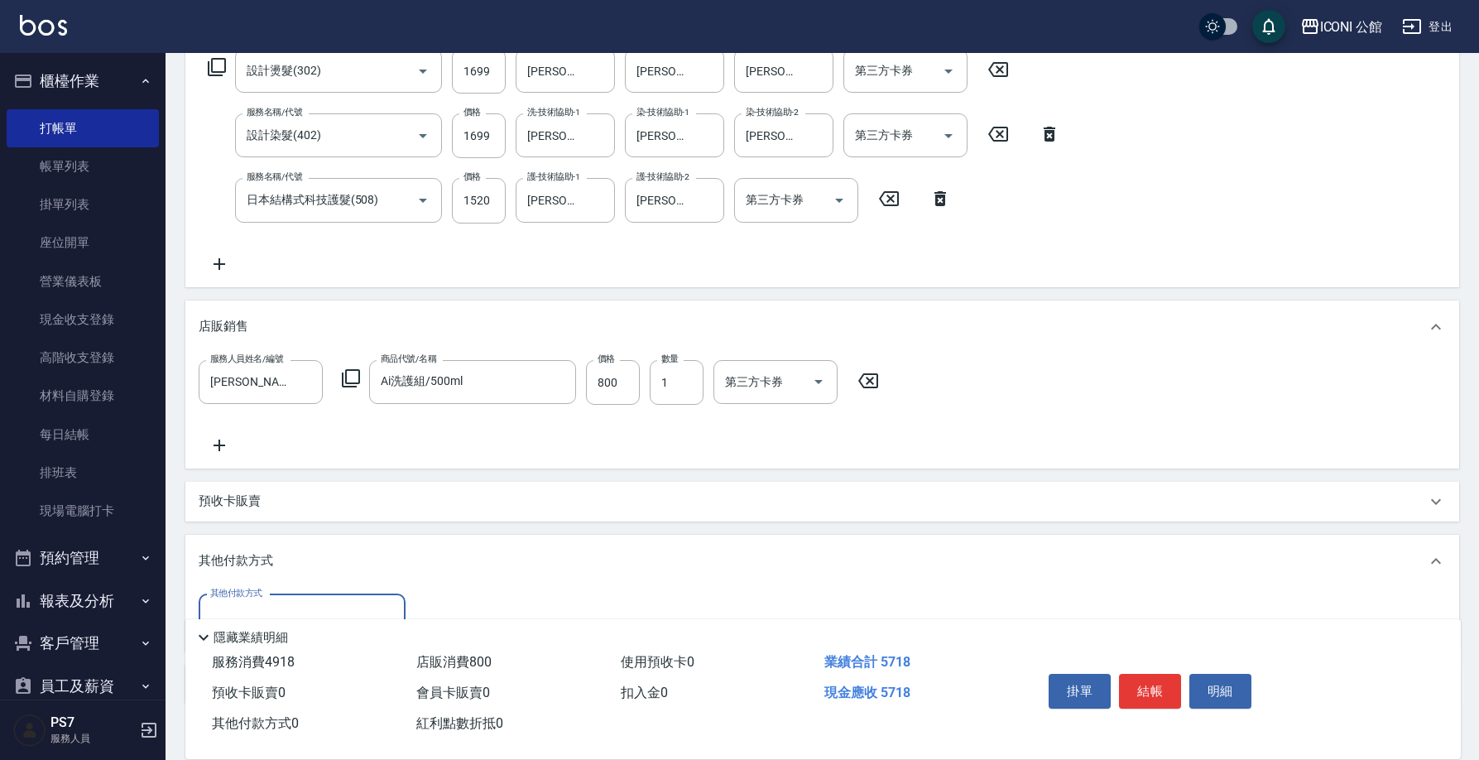
scroll to position [0, 0]
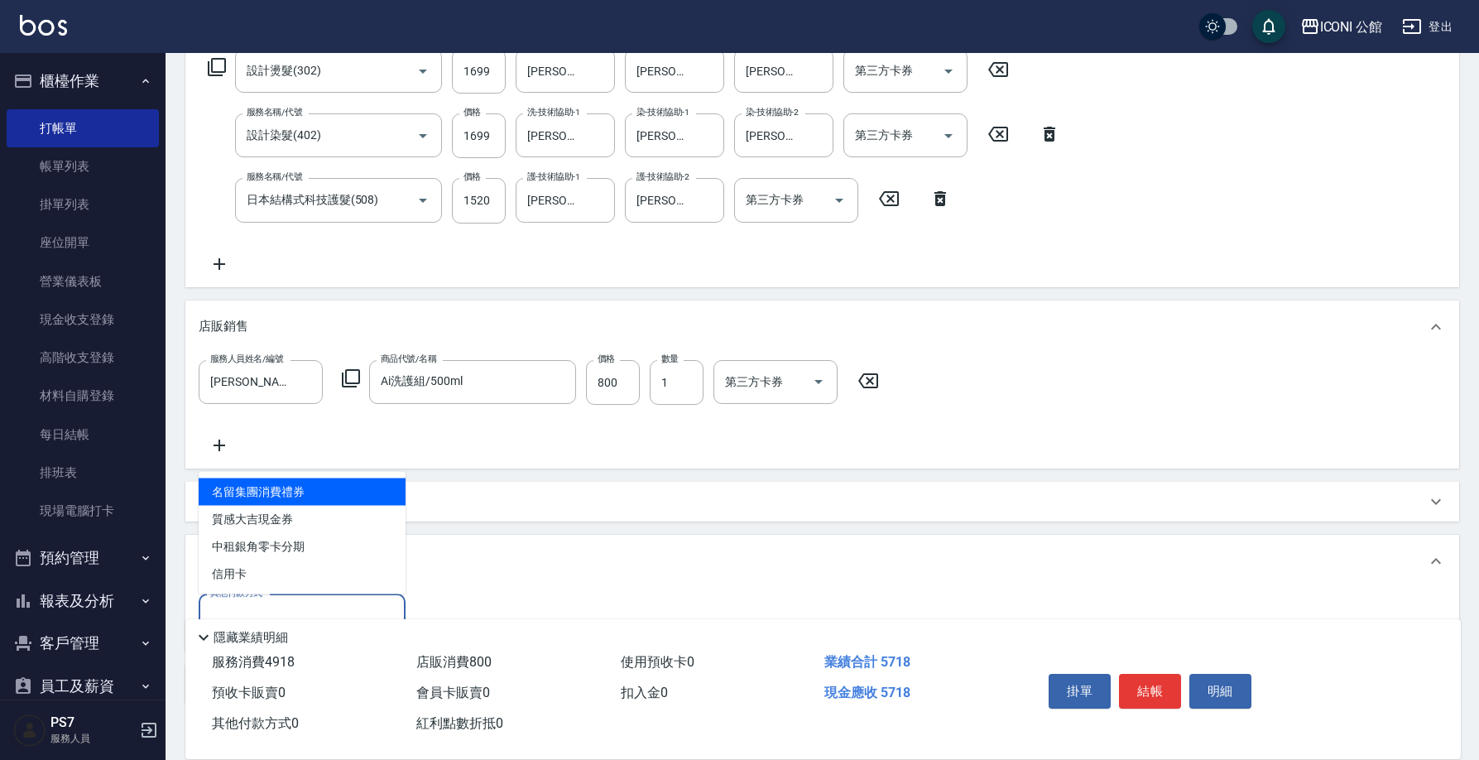
click at [346, 603] on input "其他付款方式" at bounding box center [302, 616] width 192 height 29
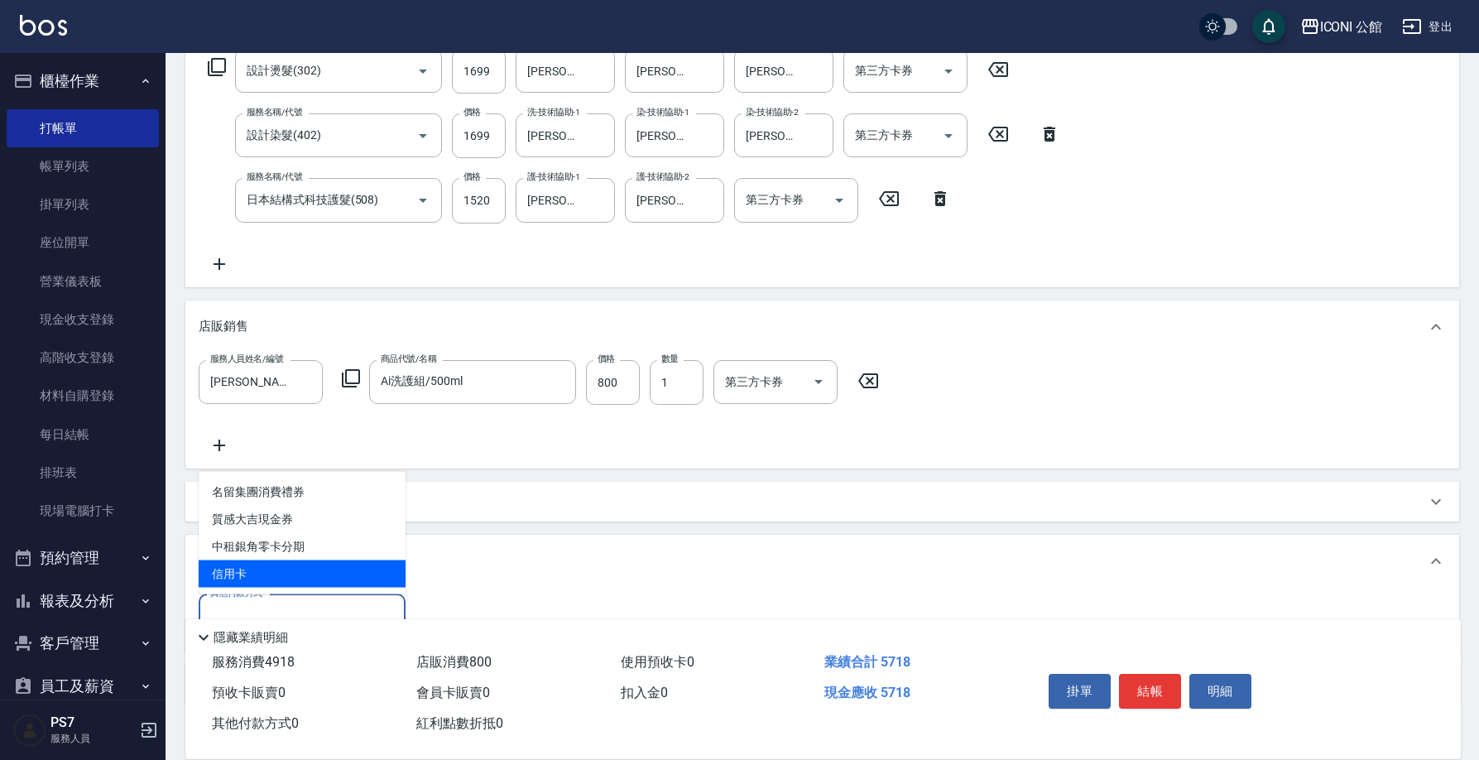
click at [337, 566] on span "信用卡" at bounding box center [302, 573] width 207 height 27
type input "信用卡"
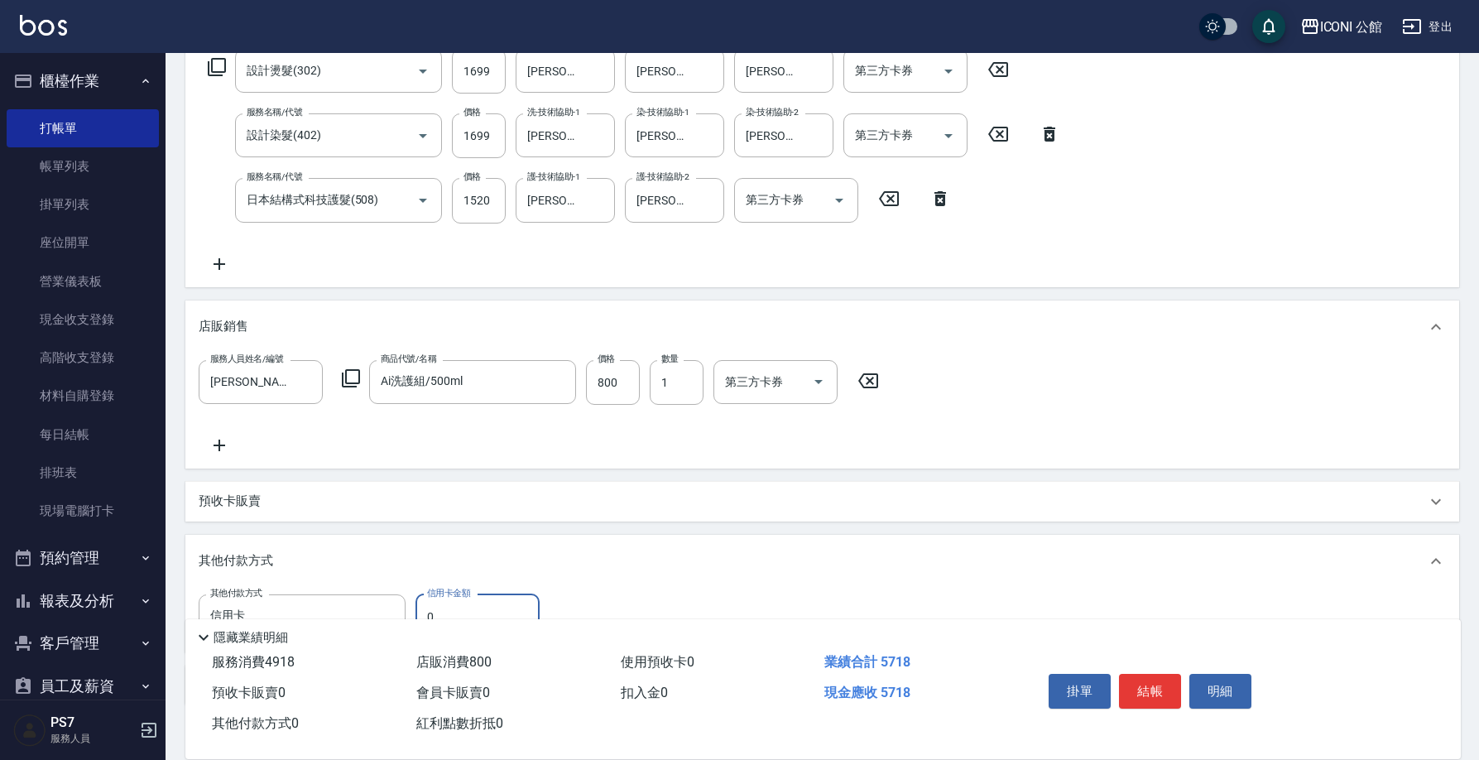
click at [485, 606] on input "0" at bounding box center [478, 616] width 124 height 45
type input "5718"
click at [1154, 675] on button "結帳" at bounding box center [1150, 691] width 62 height 35
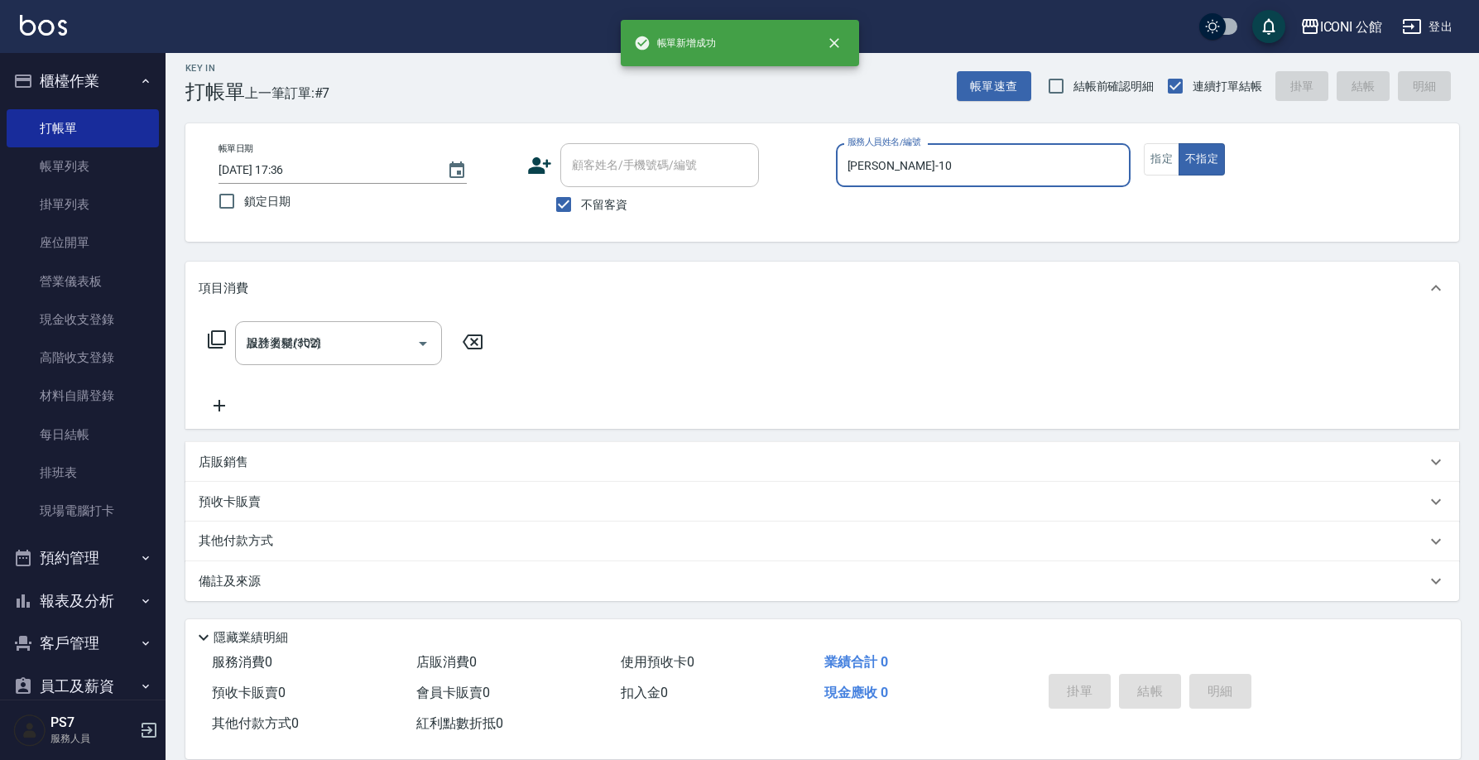
type input "[DATE] 17:40"
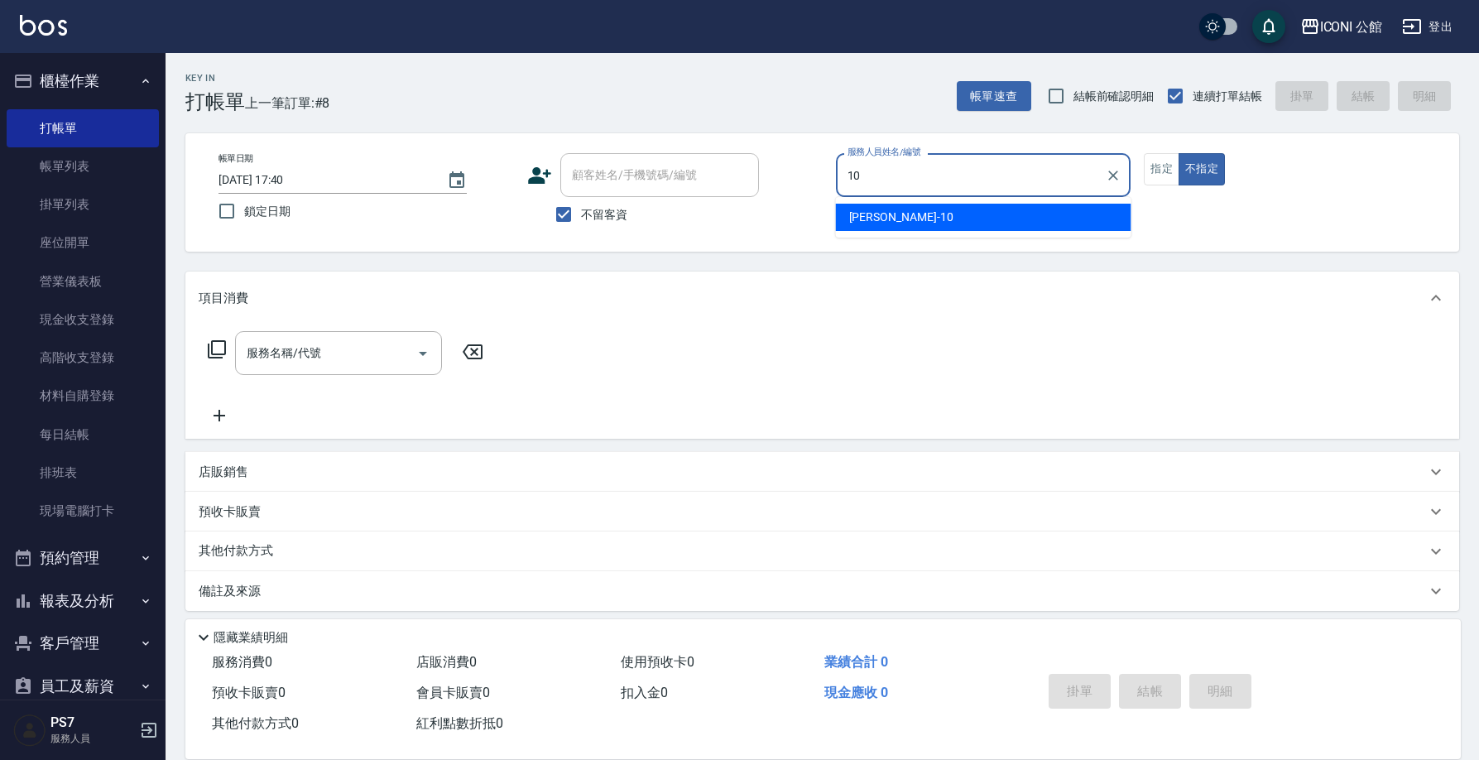
type input "[PERSON_NAME]-10"
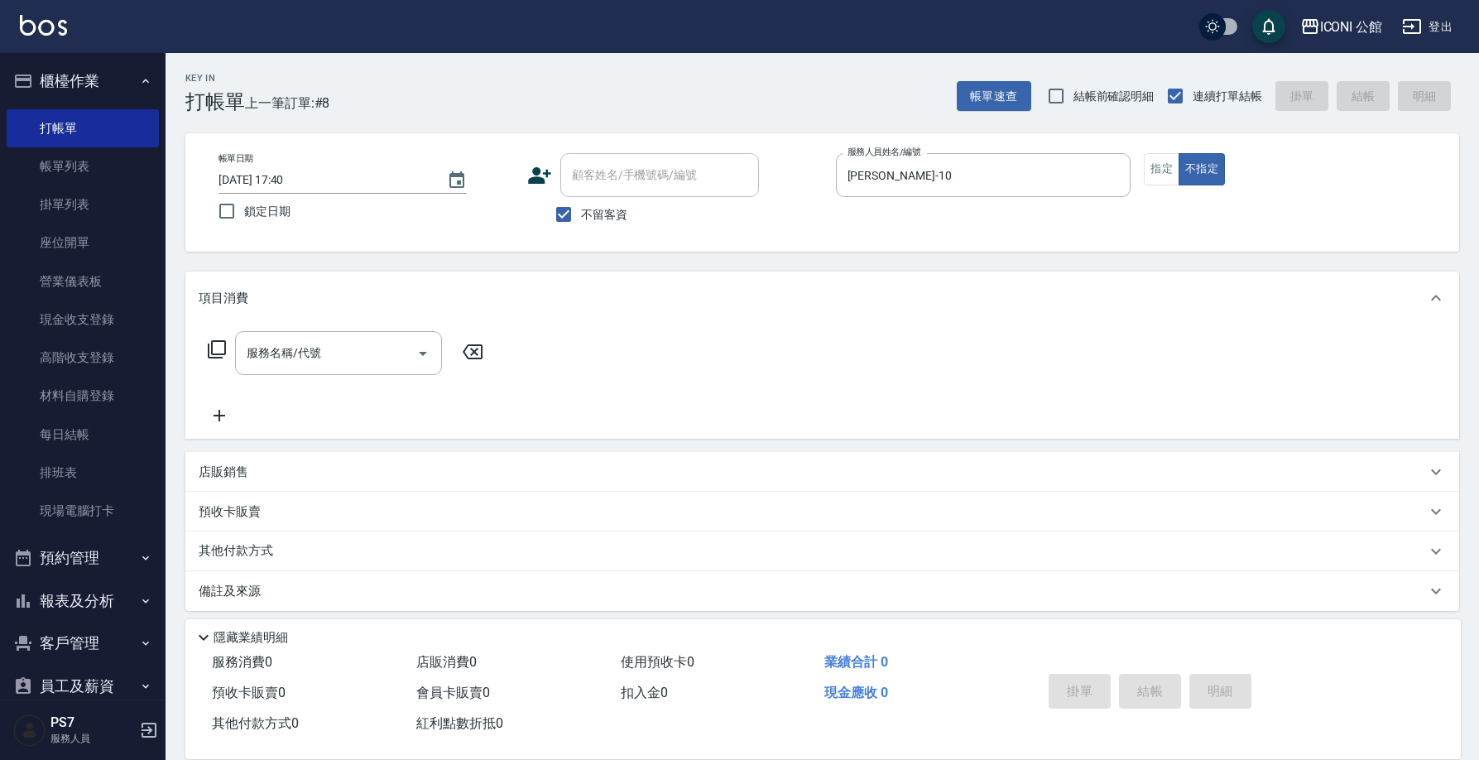
type button "false"
click at [211, 352] on icon at bounding box center [217, 349] width 18 height 18
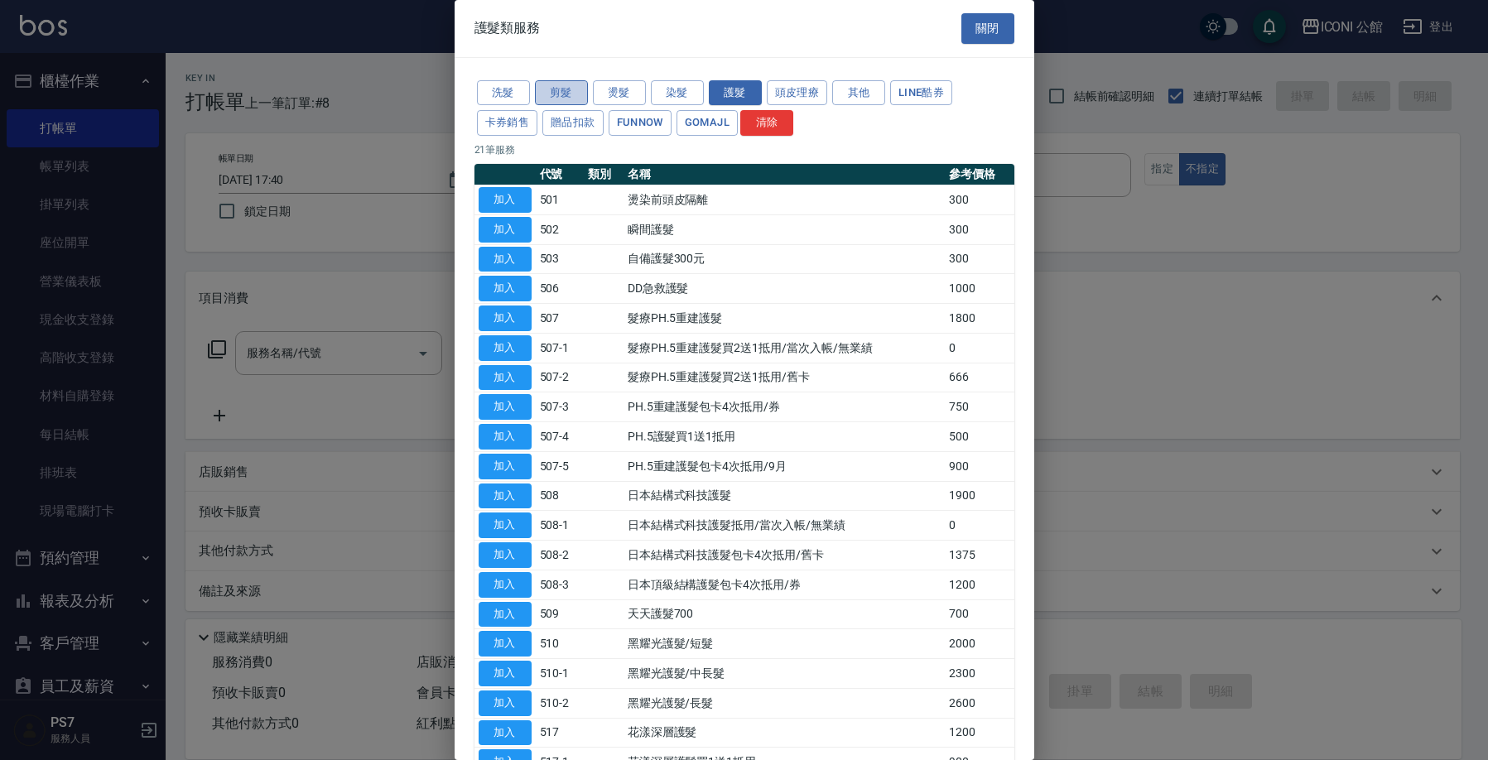
click at [550, 88] on button "剪髮" at bounding box center [561, 93] width 53 height 26
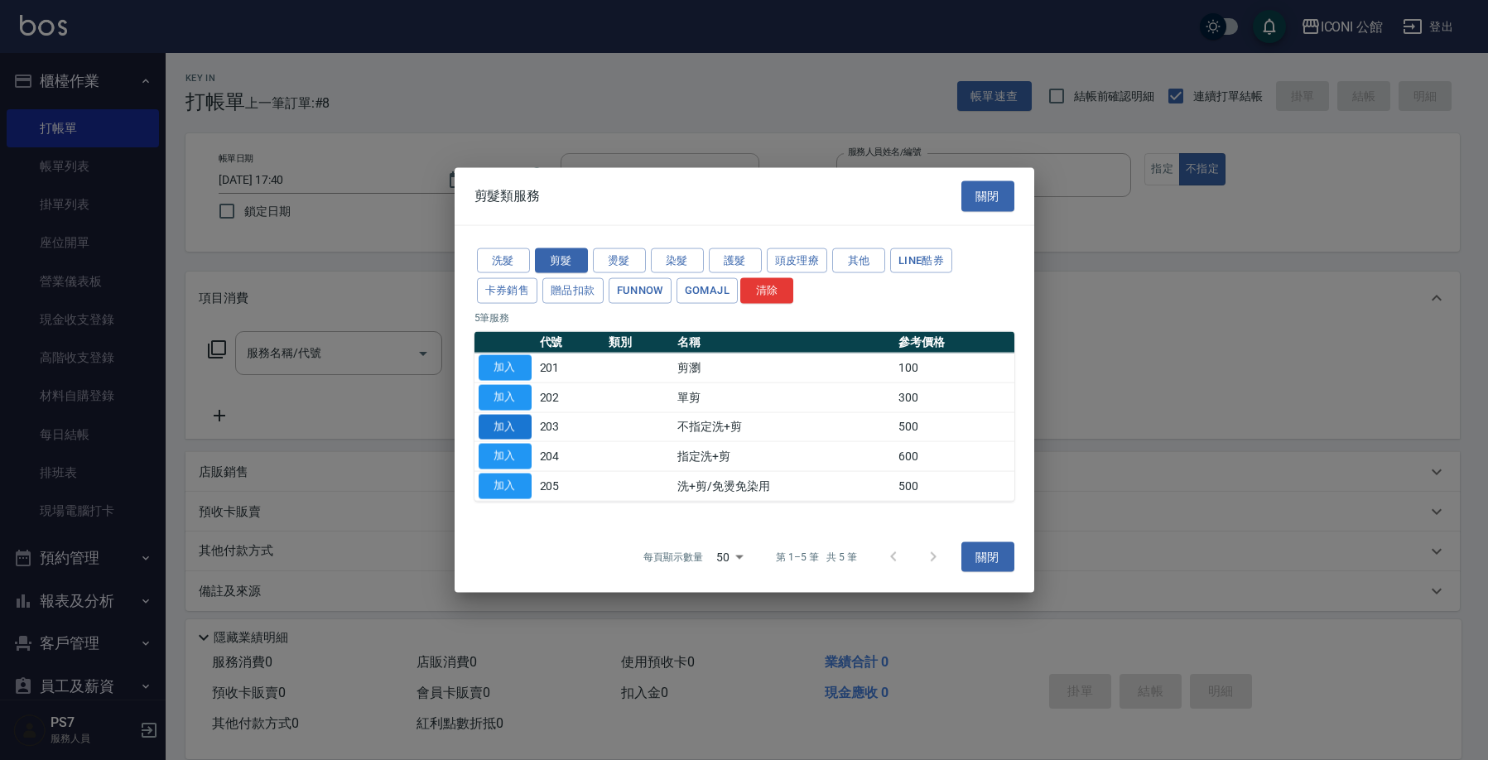
click at [498, 426] on button "加入" at bounding box center [504, 427] width 53 height 26
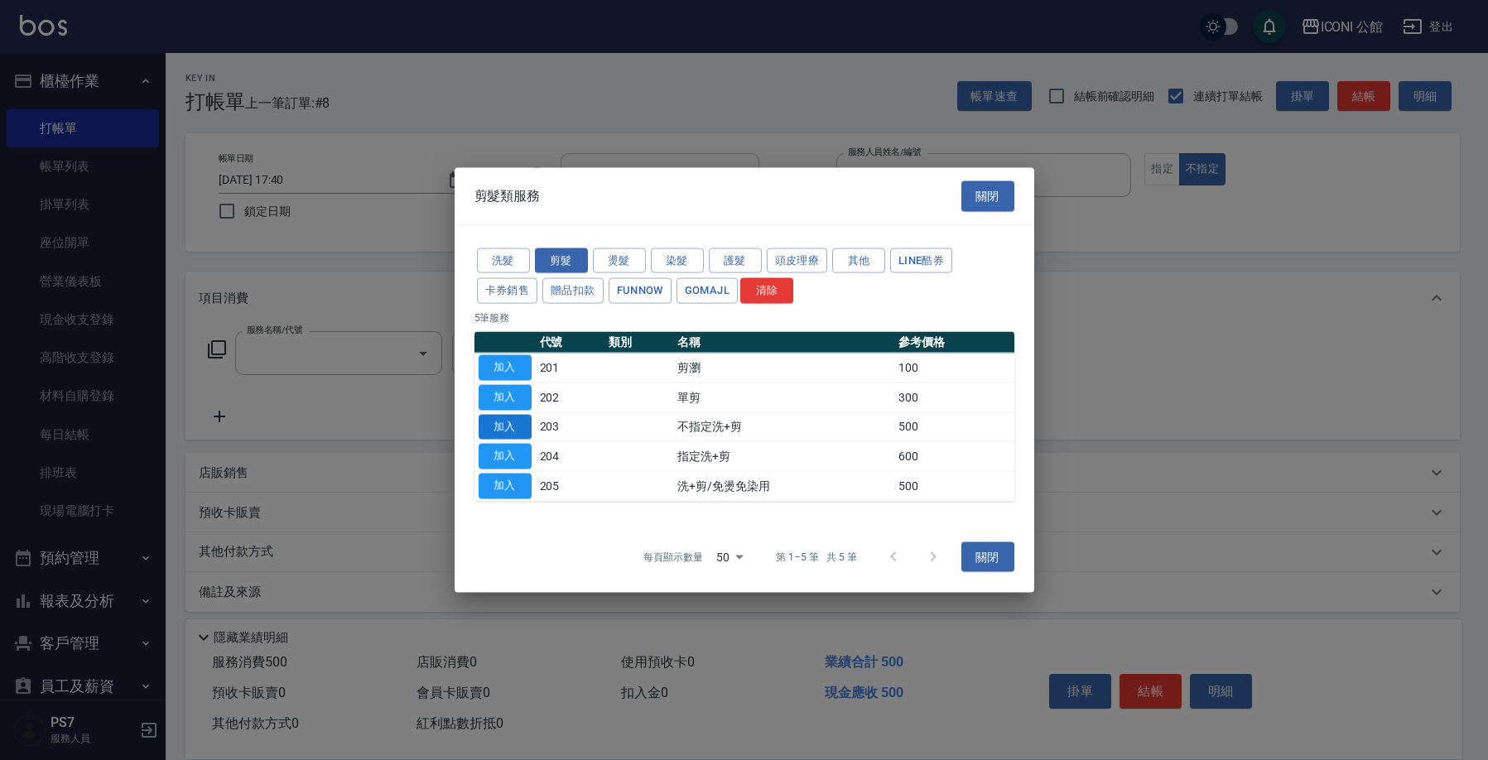
type input "不指定洗+剪(203)"
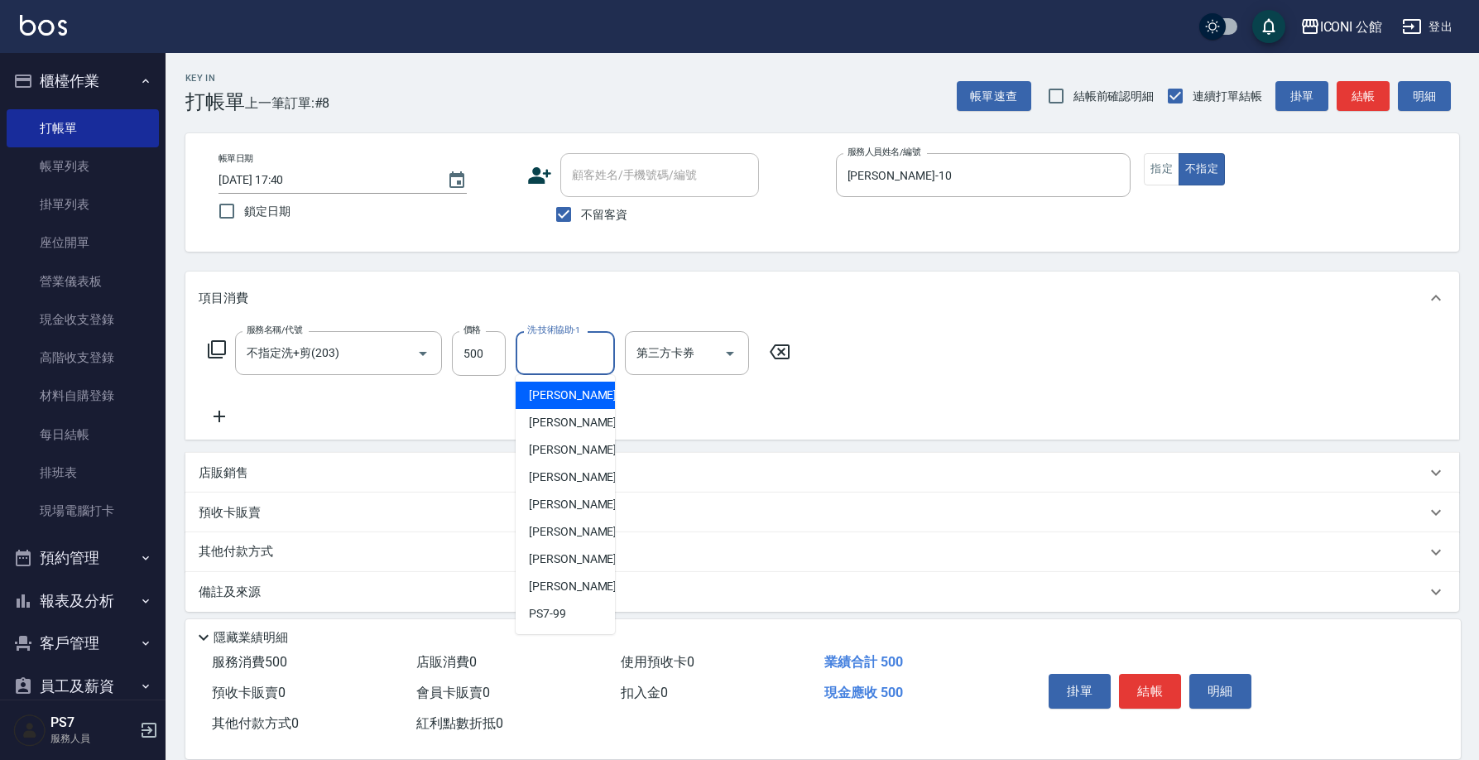
click at [526, 351] on input "洗-技術協助-1" at bounding box center [565, 353] width 84 height 29
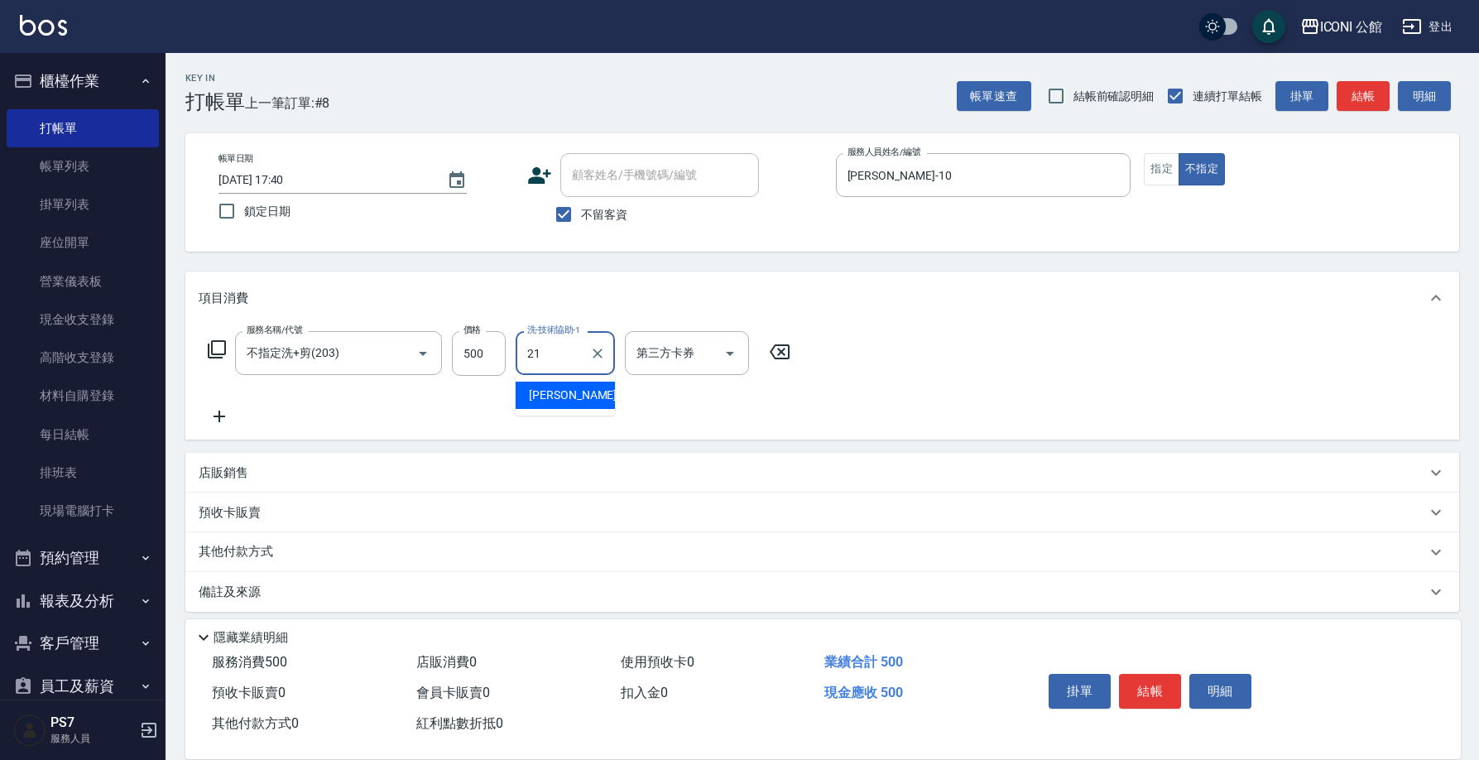
type input "[PERSON_NAME]-21"
click at [1141, 675] on button "結帳" at bounding box center [1150, 691] width 62 height 35
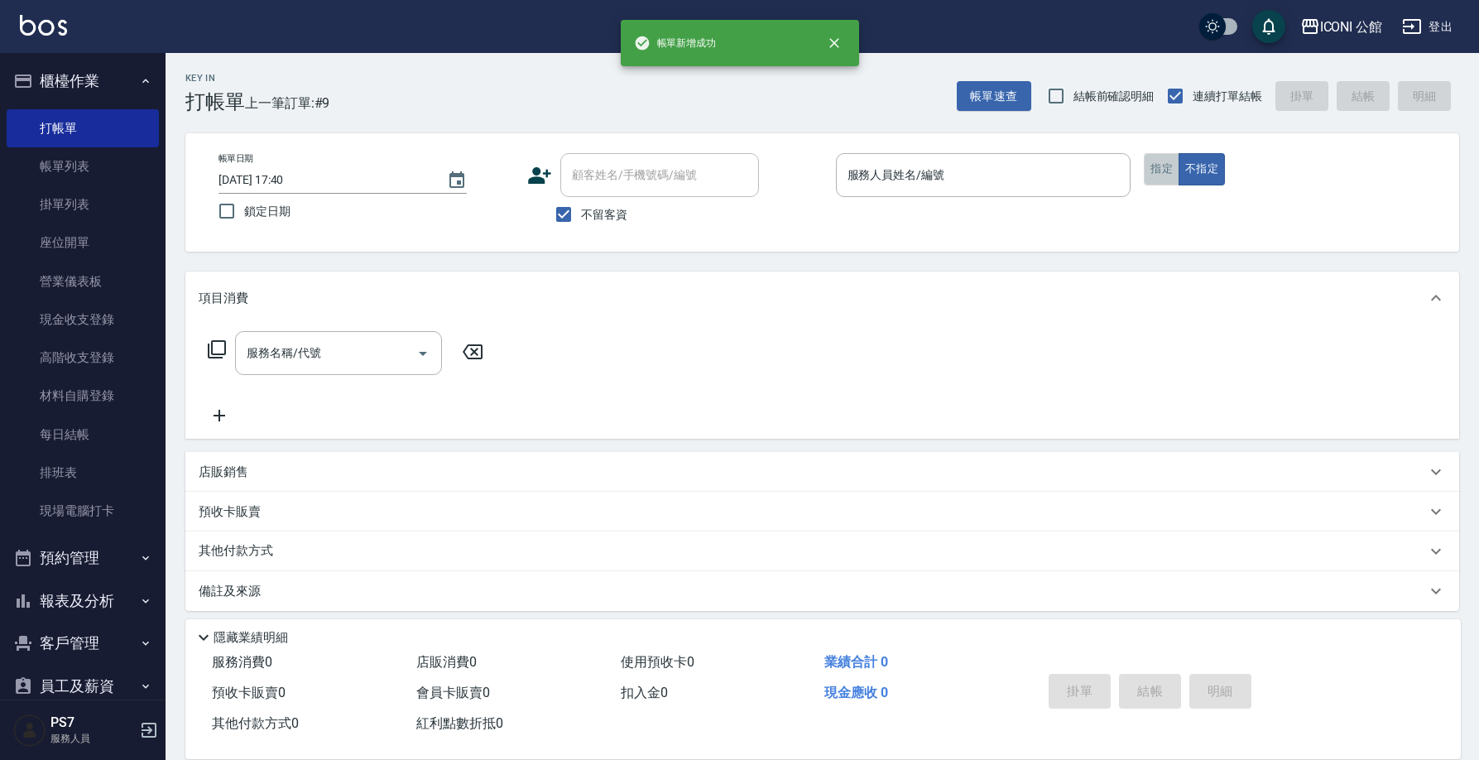
click at [1166, 156] on button "指定" at bounding box center [1162, 169] width 36 height 32
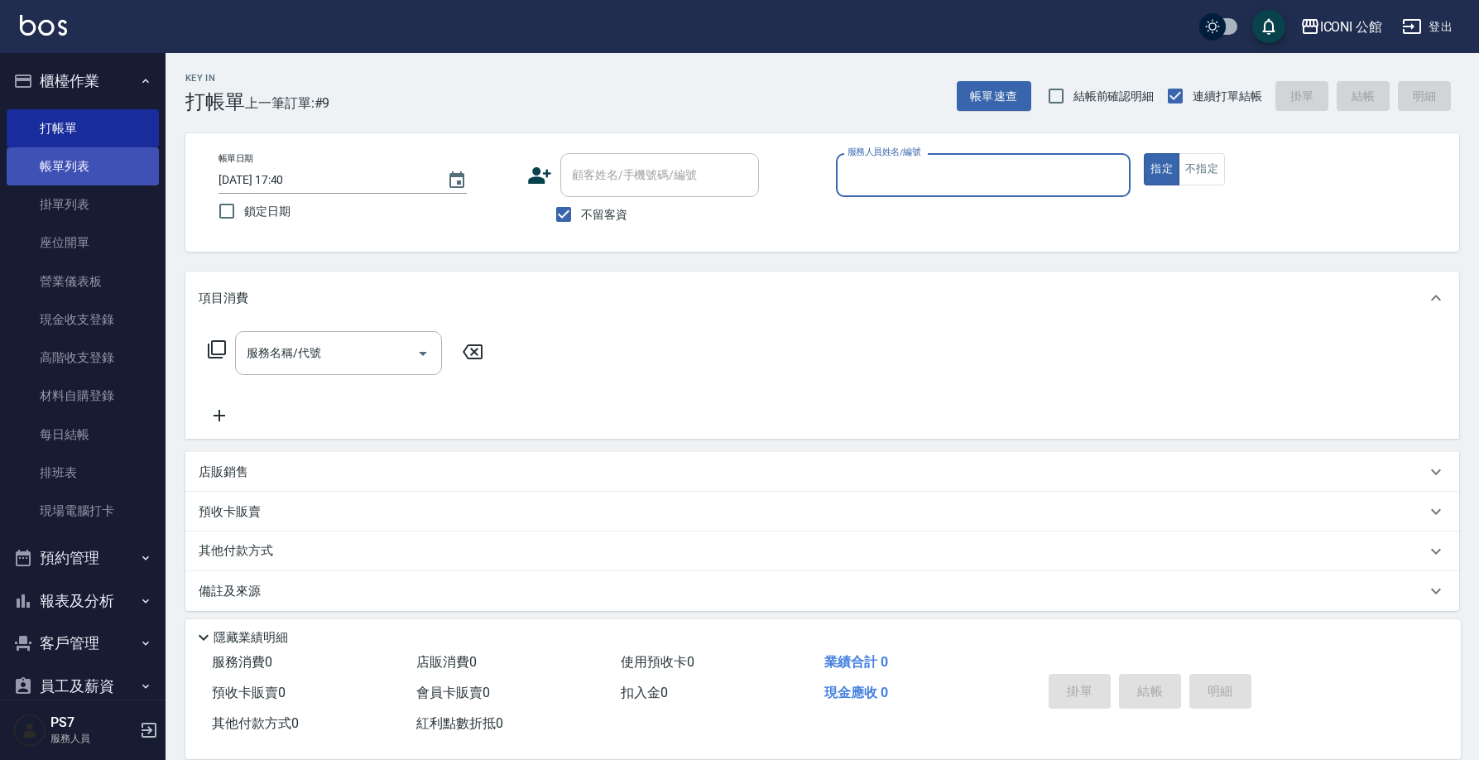
click at [100, 173] on link "帳單列表" at bounding box center [83, 166] width 152 height 38
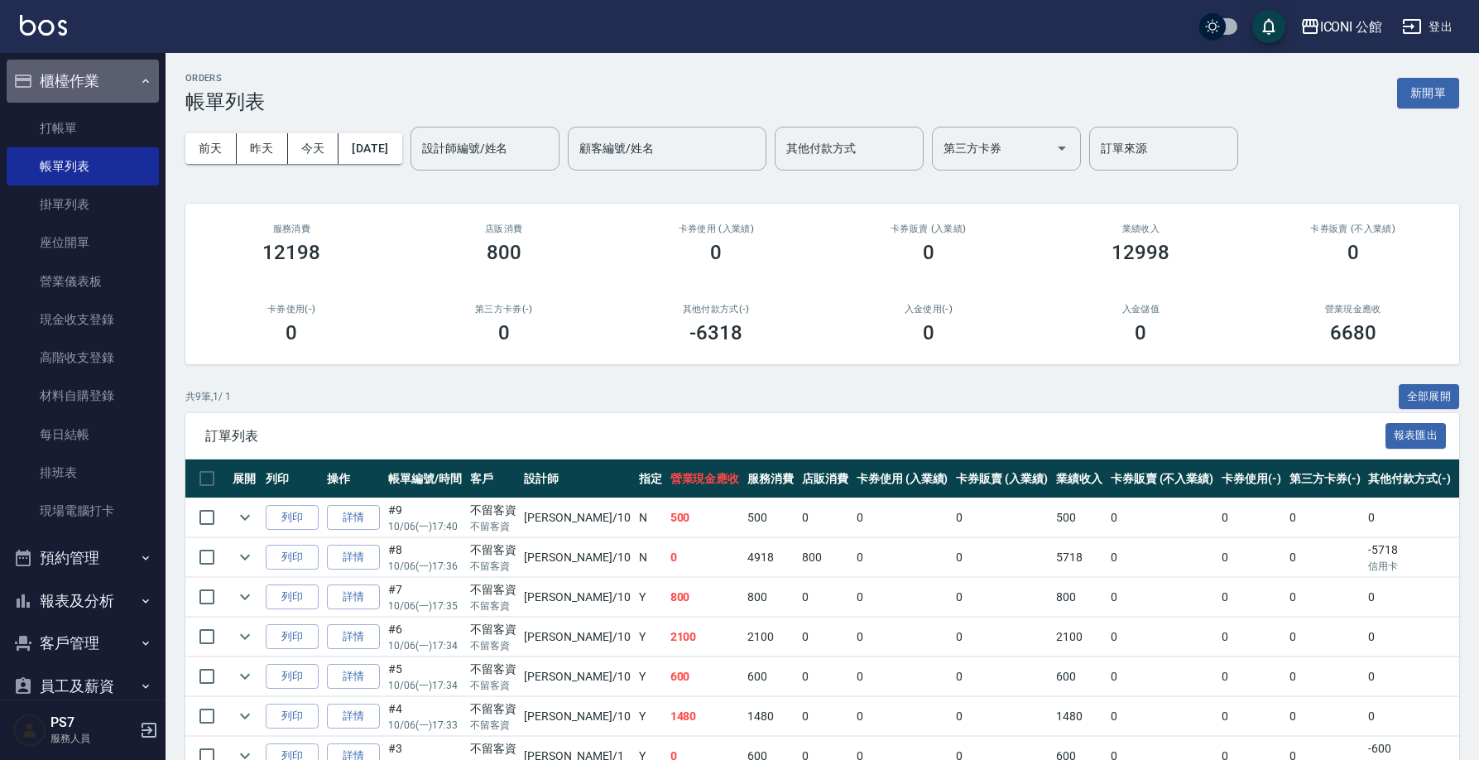
click at [98, 72] on button "櫃檯作業" at bounding box center [83, 81] width 152 height 43
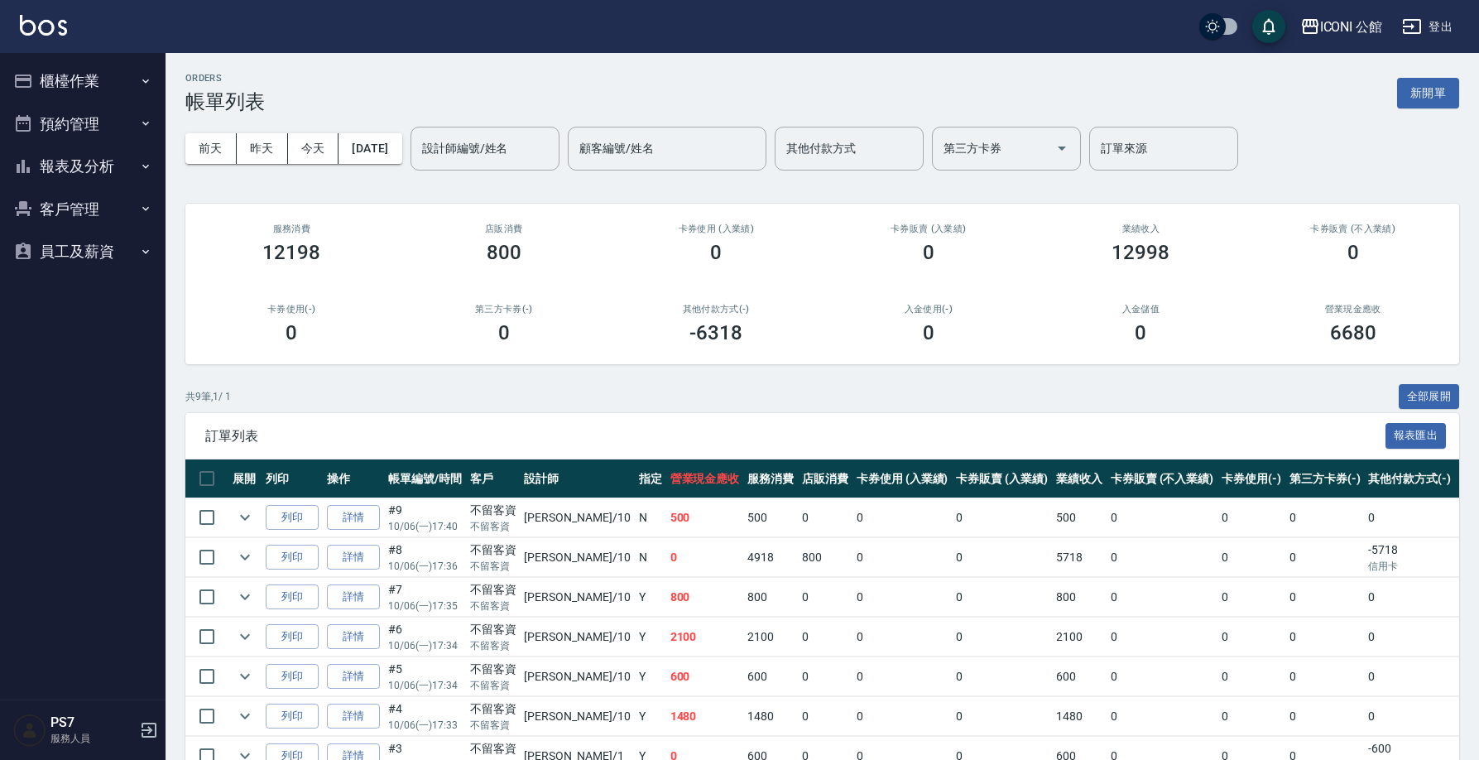
click at [75, 138] on button "預約管理" at bounding box center [83, 124] width 152 height 43
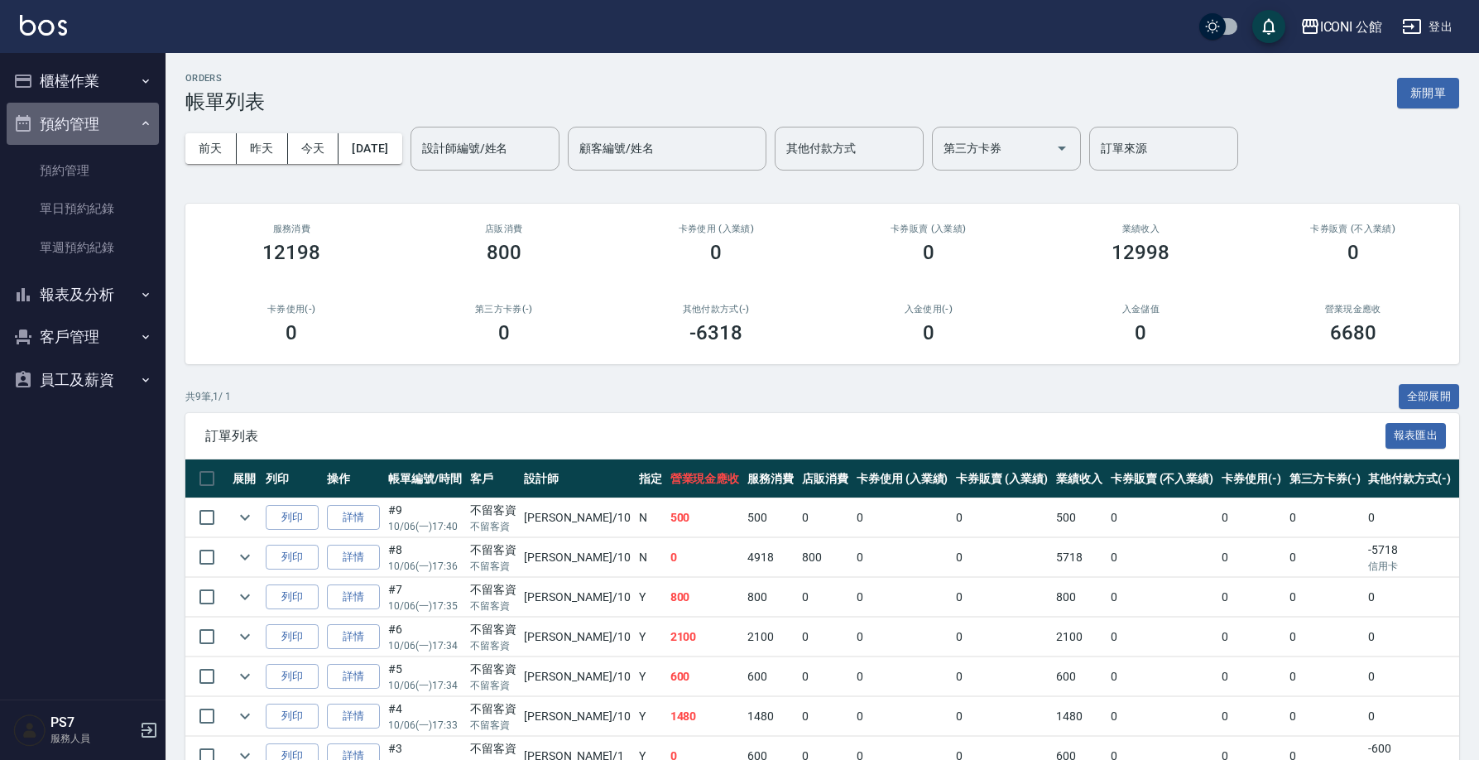
click at [94, 137] on button "預約管理" at bounding box center [83, 124] width 152 height 43
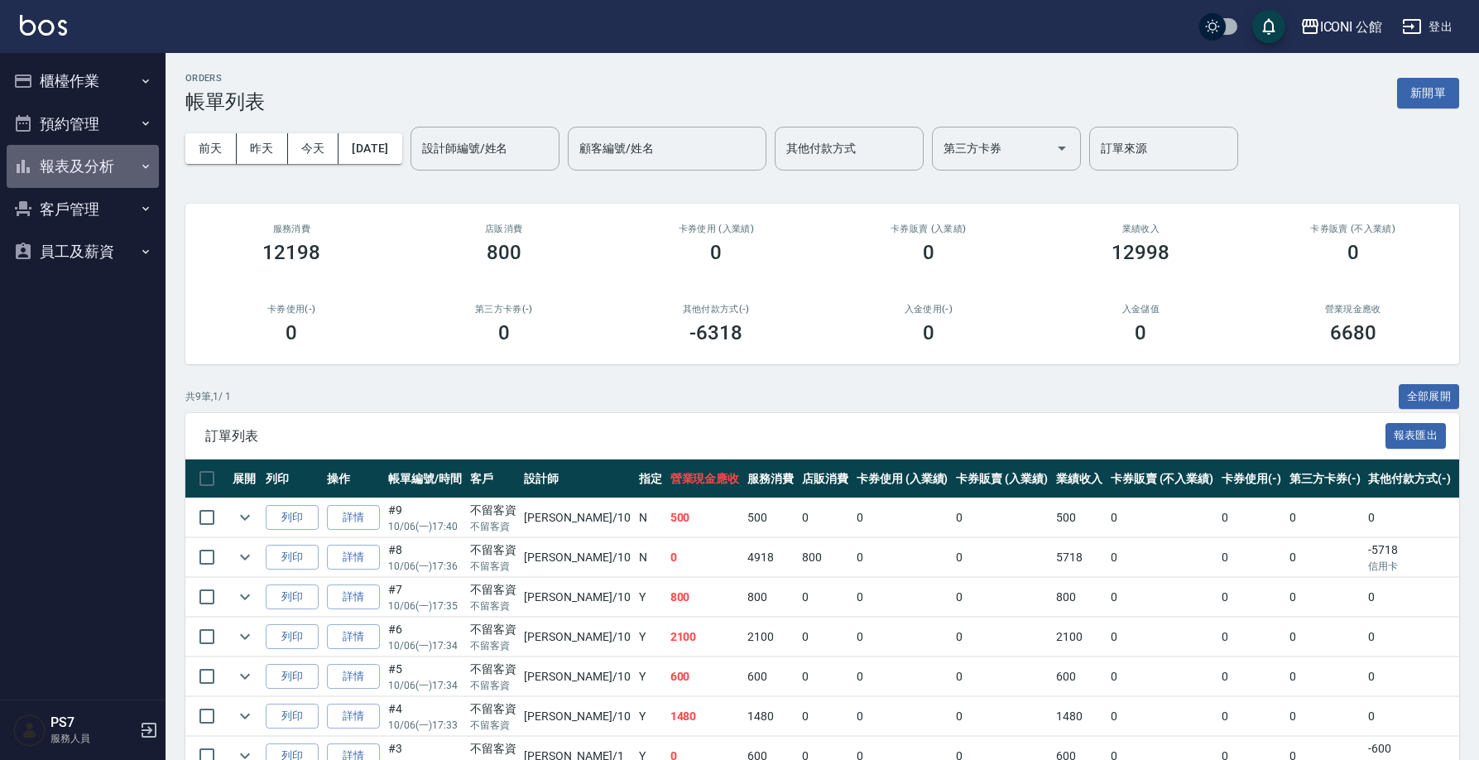
click at [96, 166] on button "報表及分析" at bounding box center [83, 166] width 152 height 43
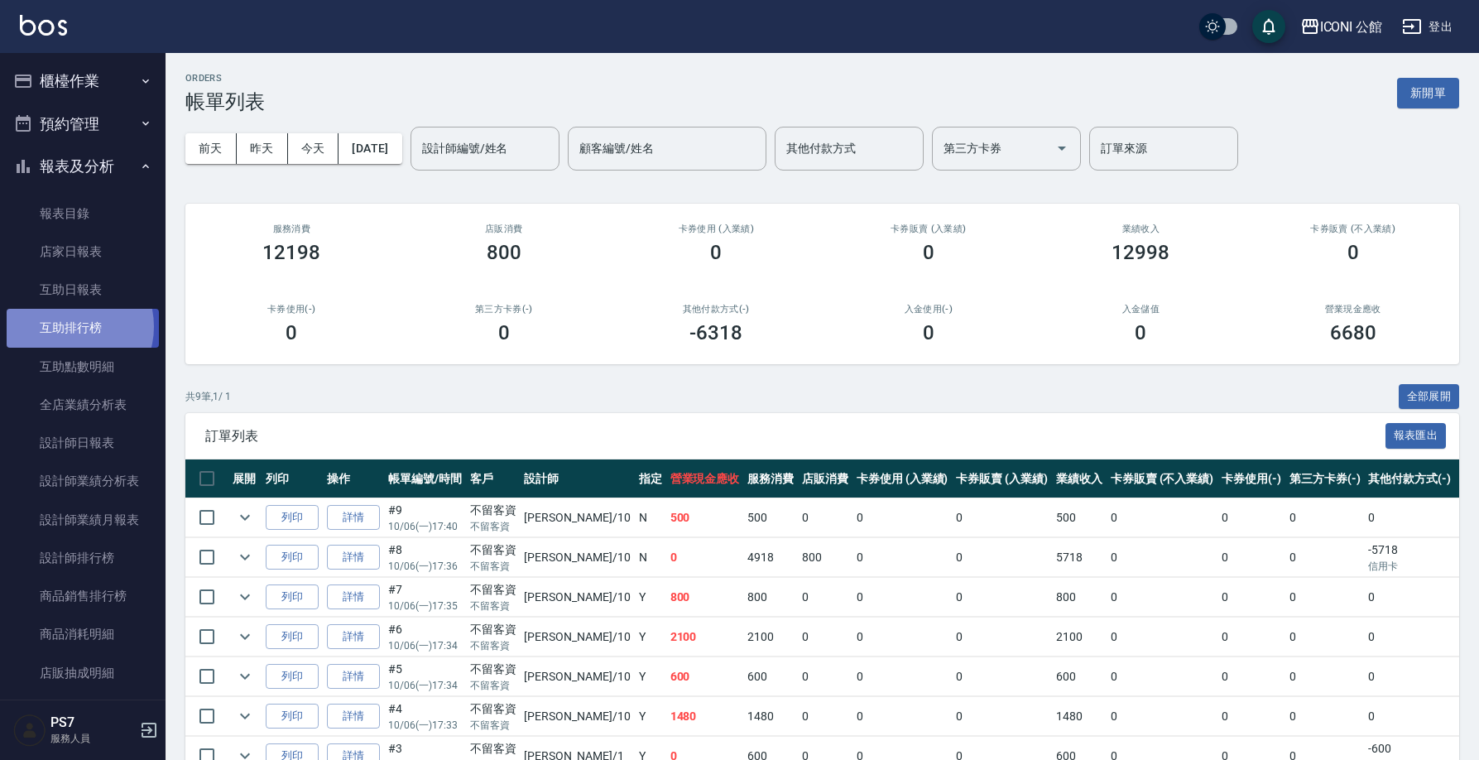
click at [71, 324] on link "互助排行榜" at bounding box center [83, 328] width 152 height 38
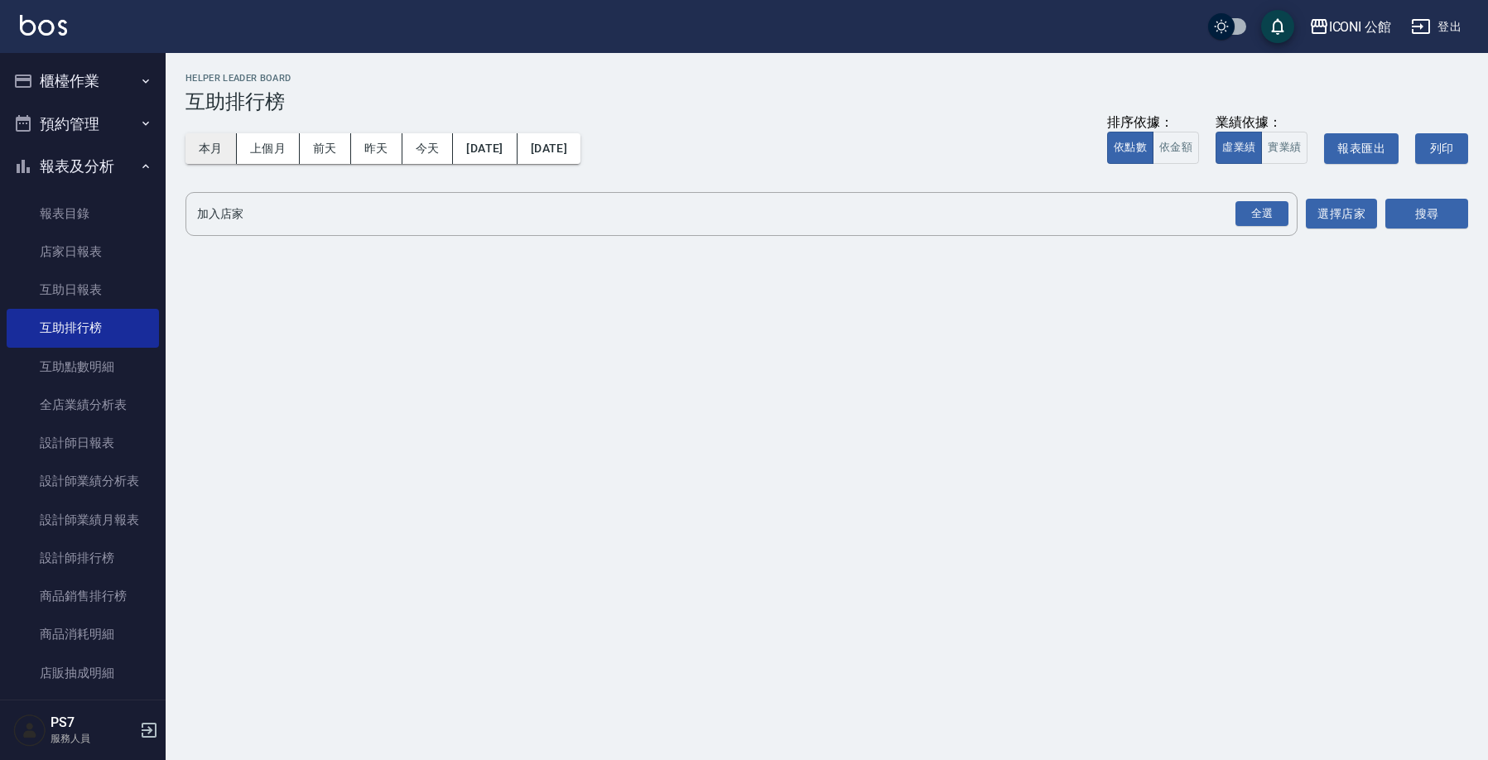
click at [207, 148] on button "本月" at bounding box center [210, 148] width 51 height 31
click at [1279, 220] on div "全選" at bounding box center [1261, 214] width 53 height 26
click at [1404, 218] on button "搜尋" at bounding box center [1426, 215] width 83 height 31
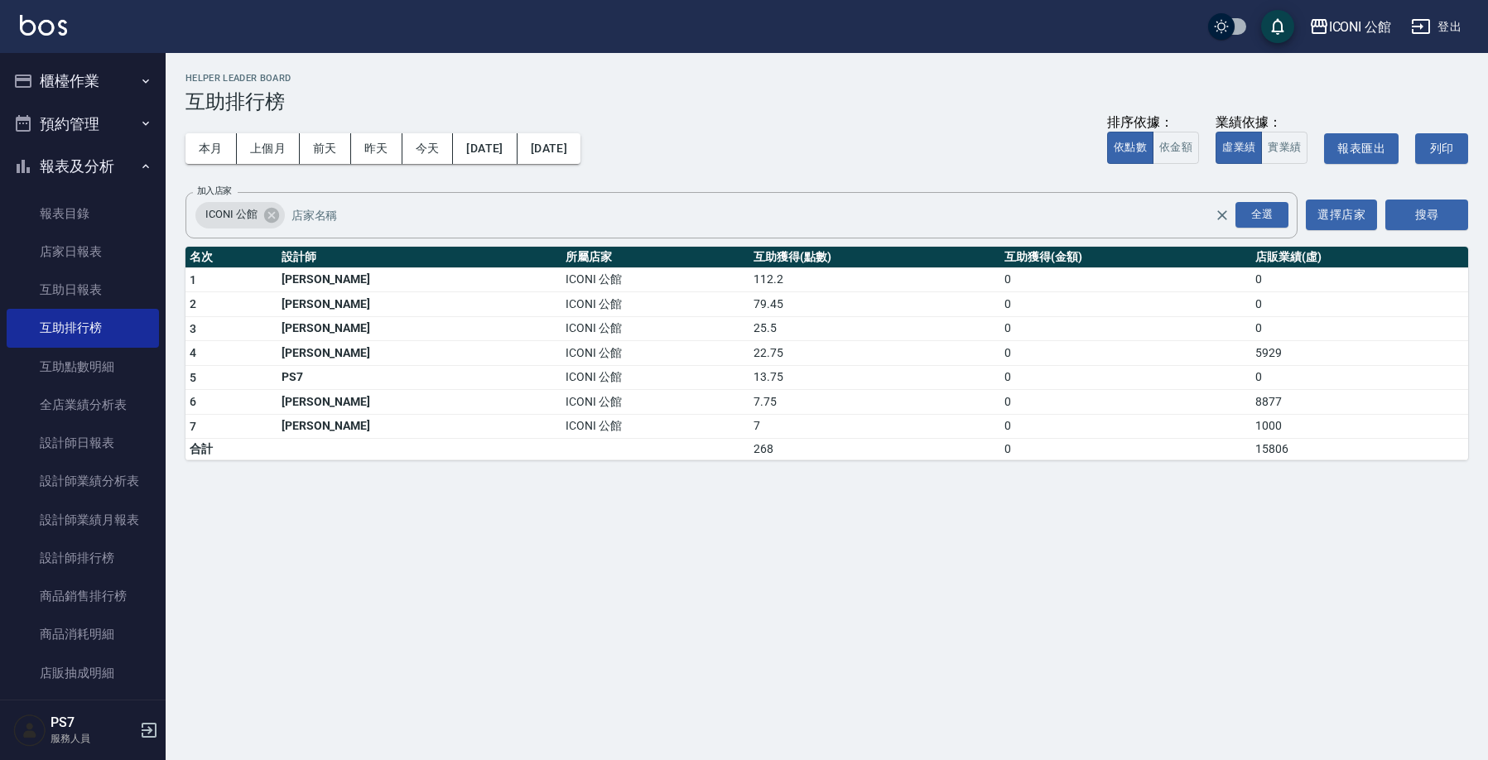
click at [65, 164] on button "報表及分析" at bounding box center [83, 166] width 152 height 43
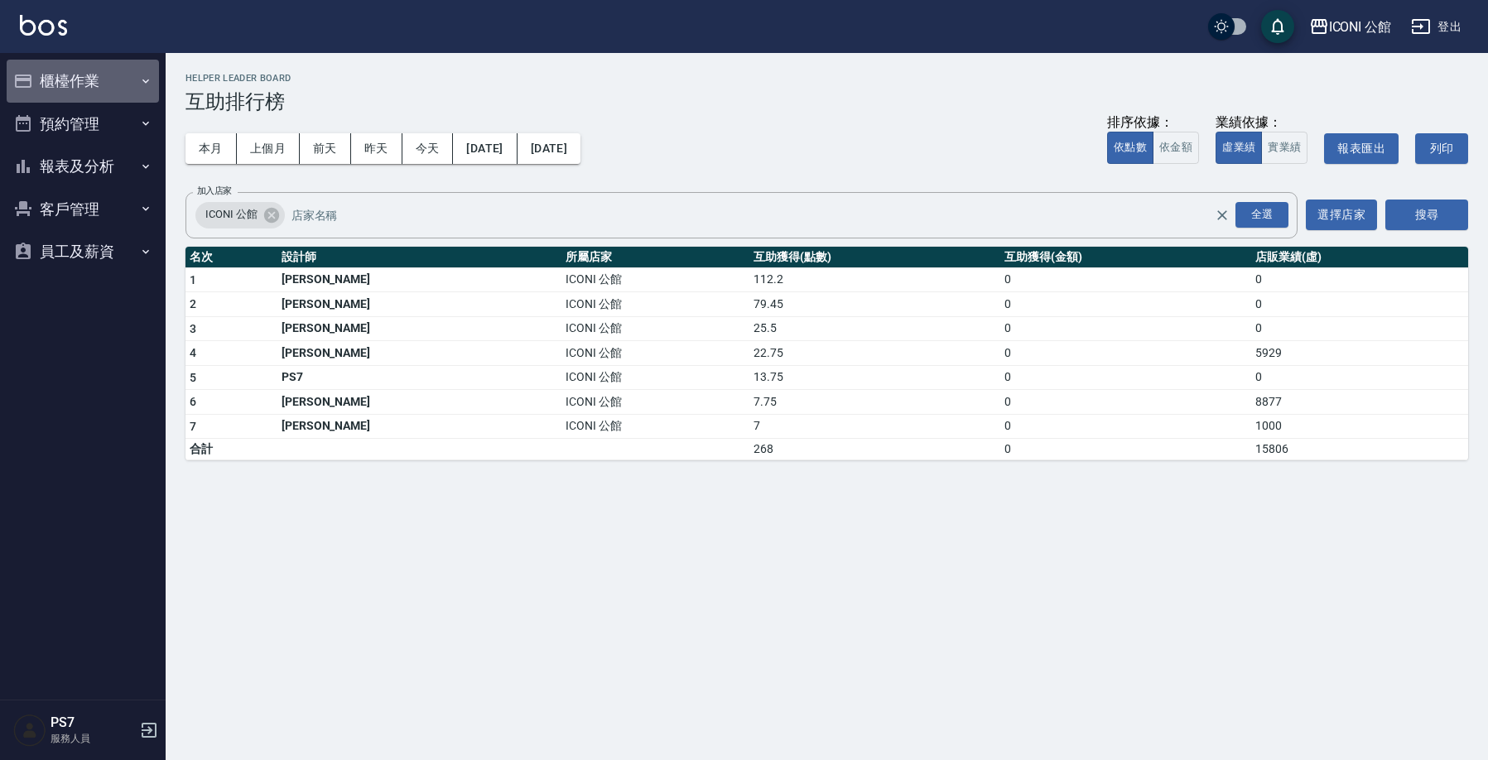
click at [94, 67] on button "櫃檯作業" at bounding box center [83, 81] width 152 height 43
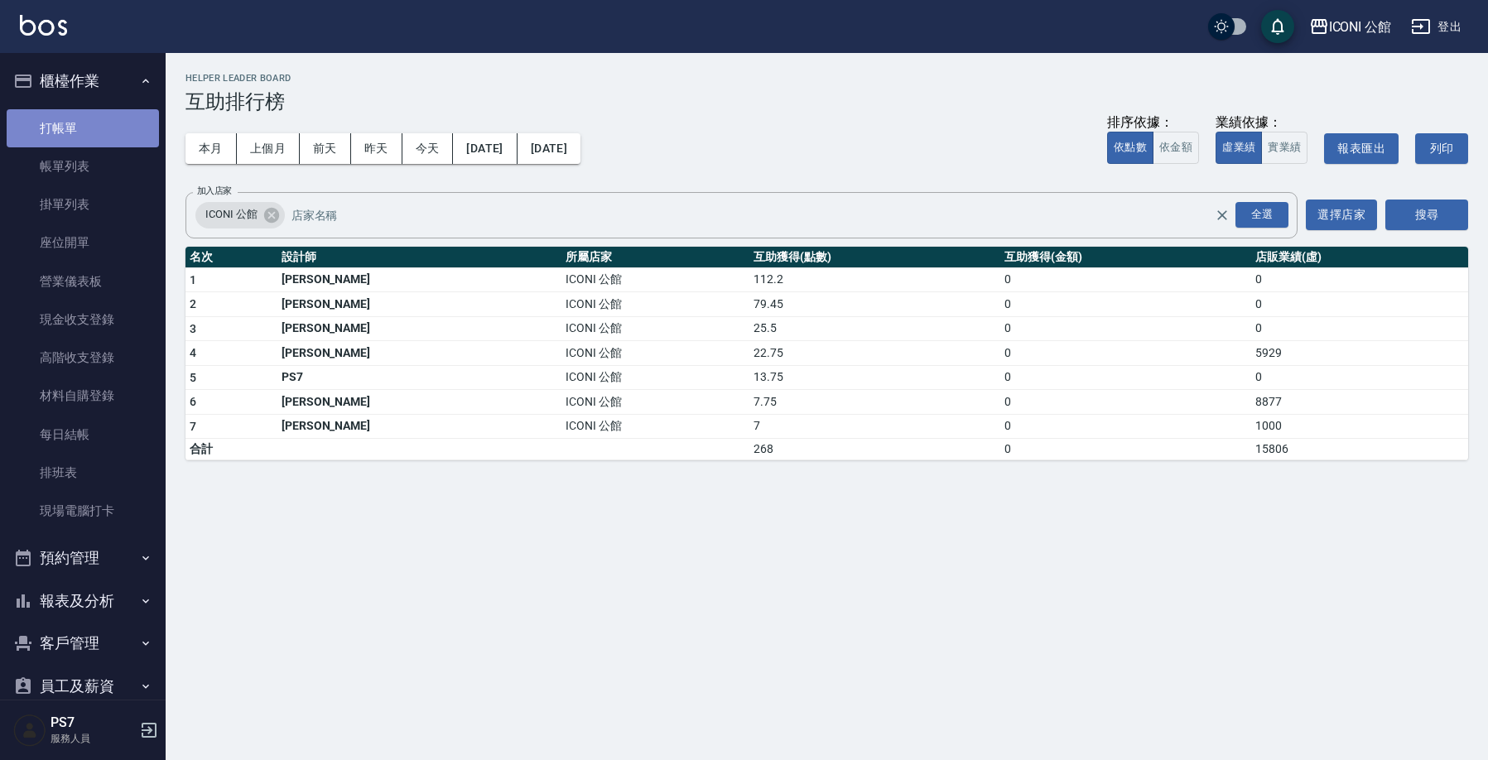
click at [89, 118] on link "打帳單" at bounding box center [83, 128] width 152 height 38
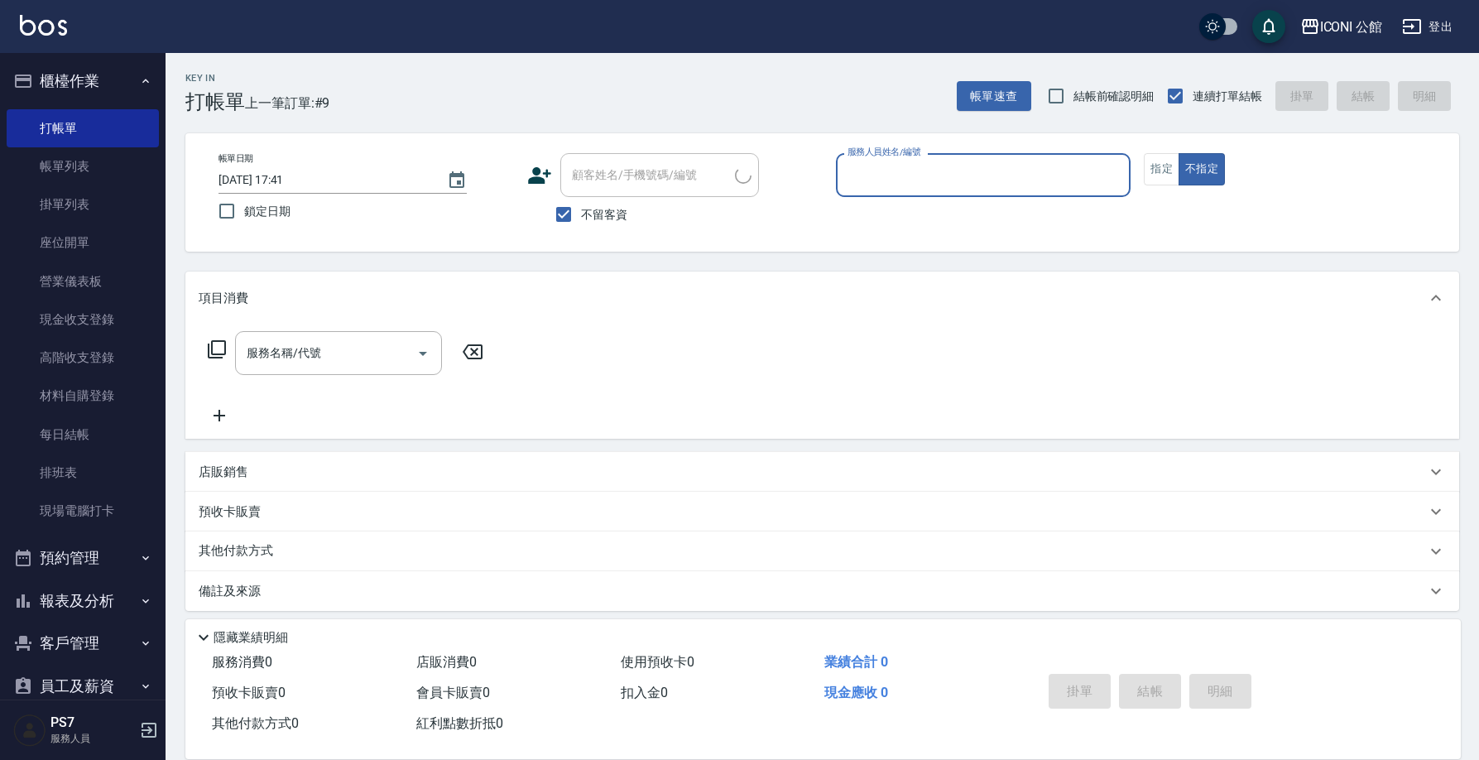
click at [96, 76] on button "櫃檯作業" at bounding box center [83, 81] width 152 height 43
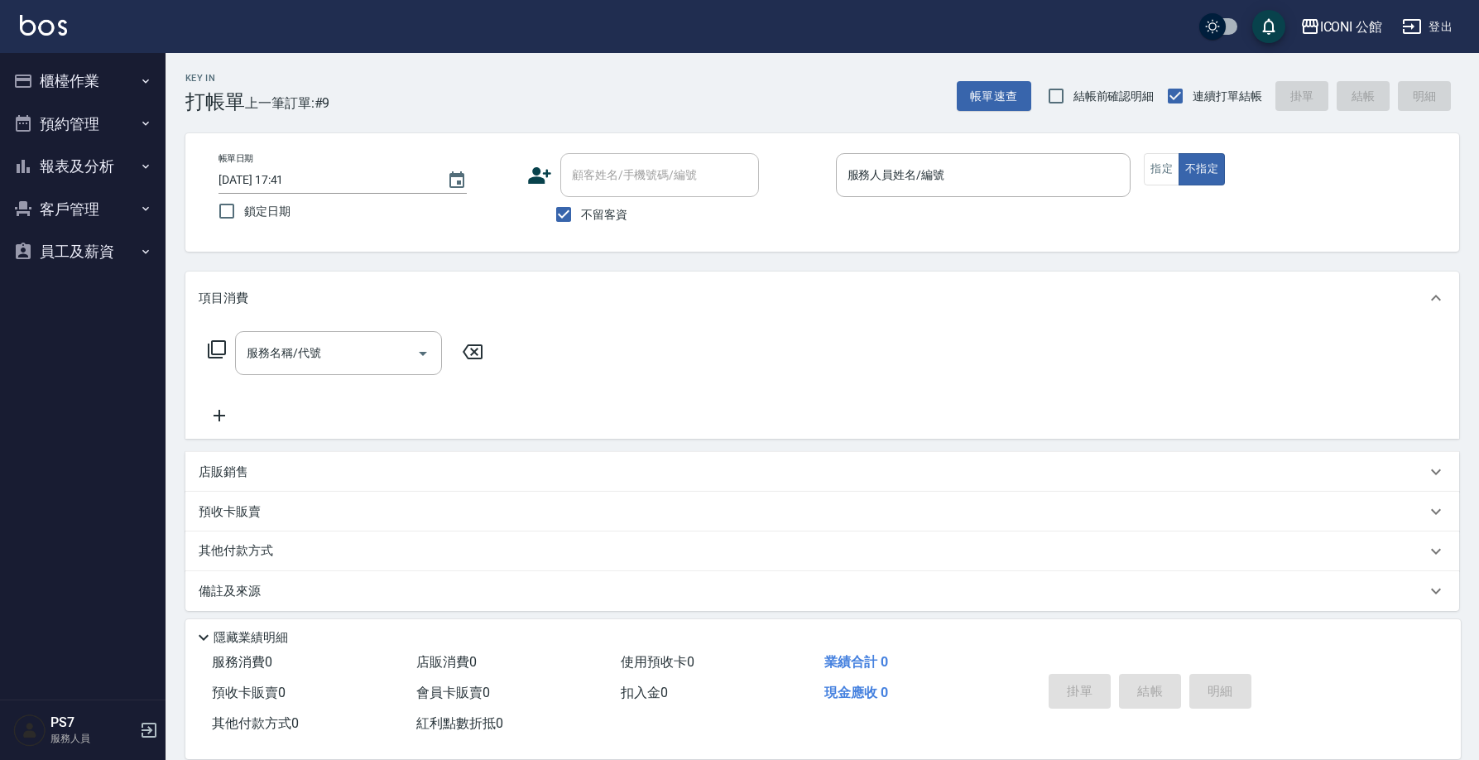
drag, startPoint x: 81, startPoint y: 147, endPoint x: 46, endPoint y: 41, distance: 111.5
click at [77, 121] on ul "櫃檯作業 打帳單 帳單列表 掛單列表 座位開單 營業儀表板 現金收支登錄 高階收支登錄 材料自購登錄 每日結帳 排班表 現場電腦打卡 預約管理 預約管理 單日…" at bounding box center [83, 166] width 152 height 227
click at [41, 84] on button "櫃檯作業" at bounding box center [83, 81] width 152 height 43
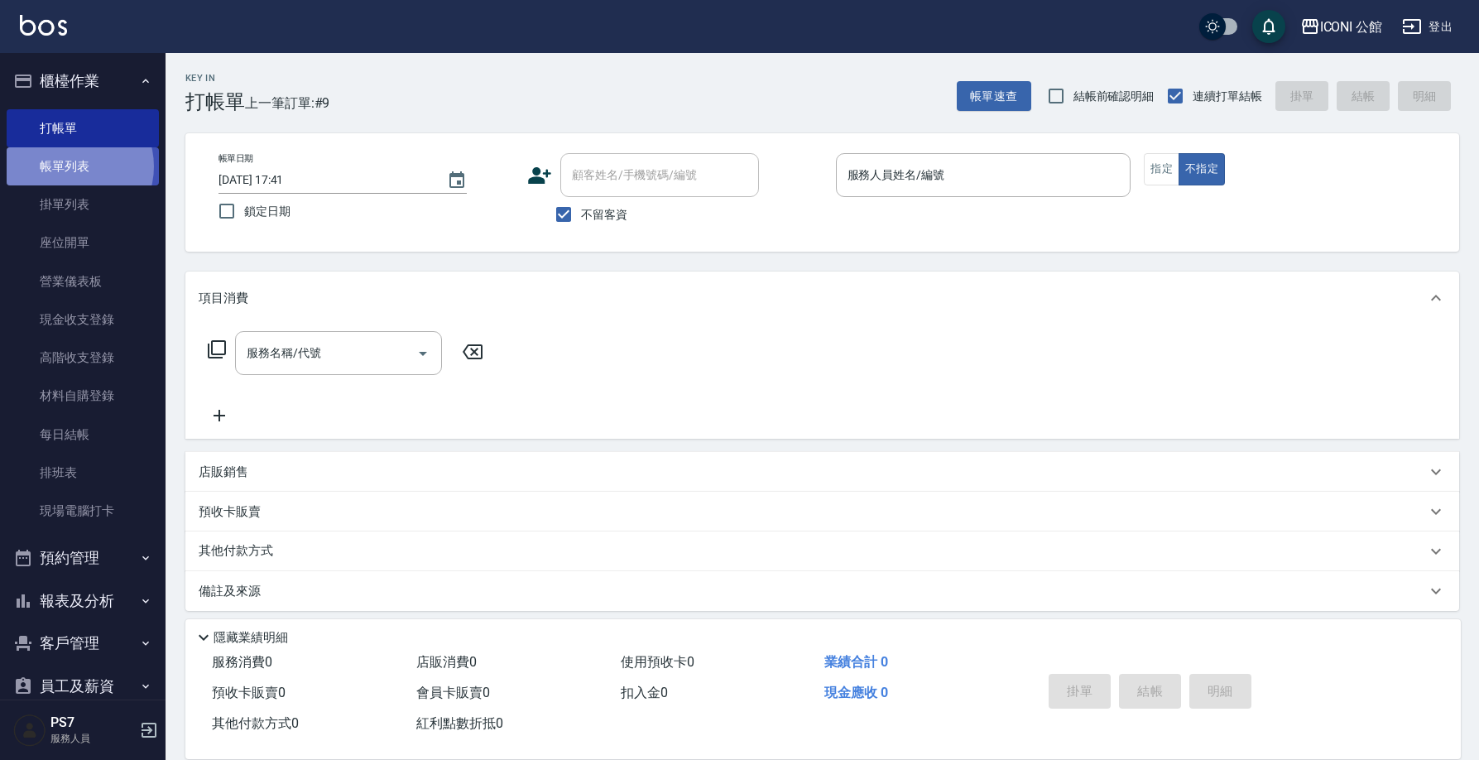
click at [71, 166] on link "帳單列表" at bounding box center [83, 166] width 152 height 38
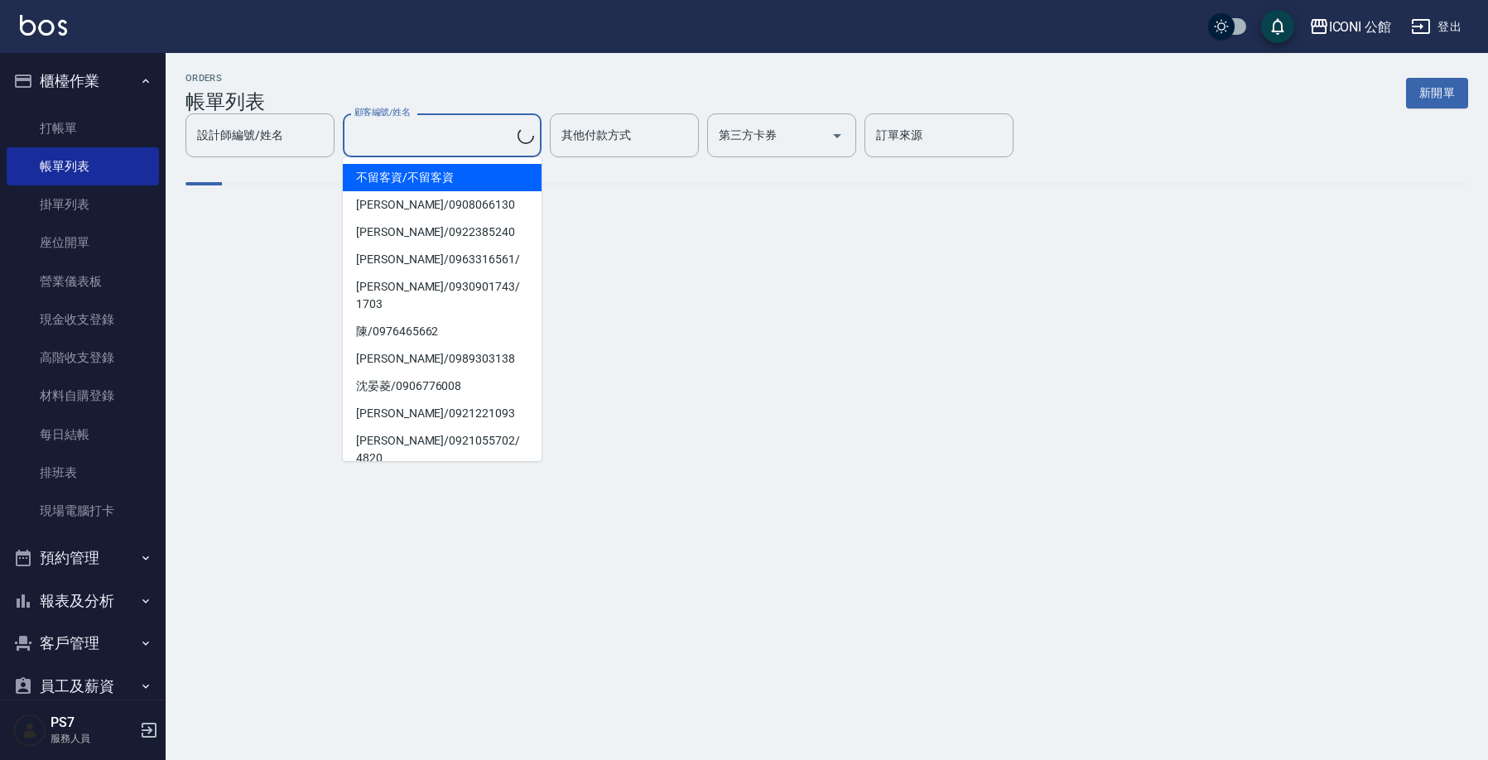
click at [463, 132] on input "顧客編號/姓名" at bounding box center [433, 135] width 167 height 29
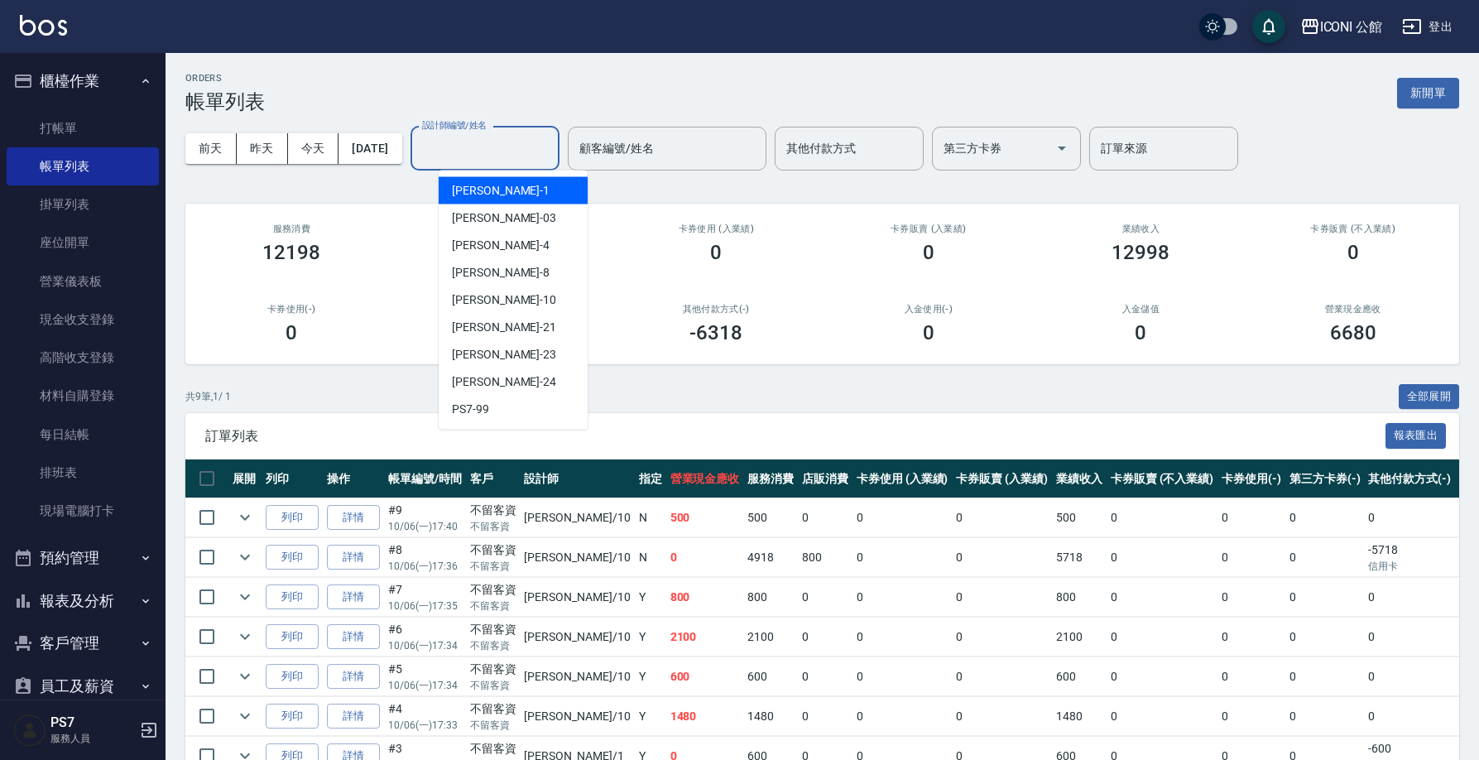
click at [479, 146] on input "設計師編號/姓名" at bounding box center [485, 148] width 134 height 29
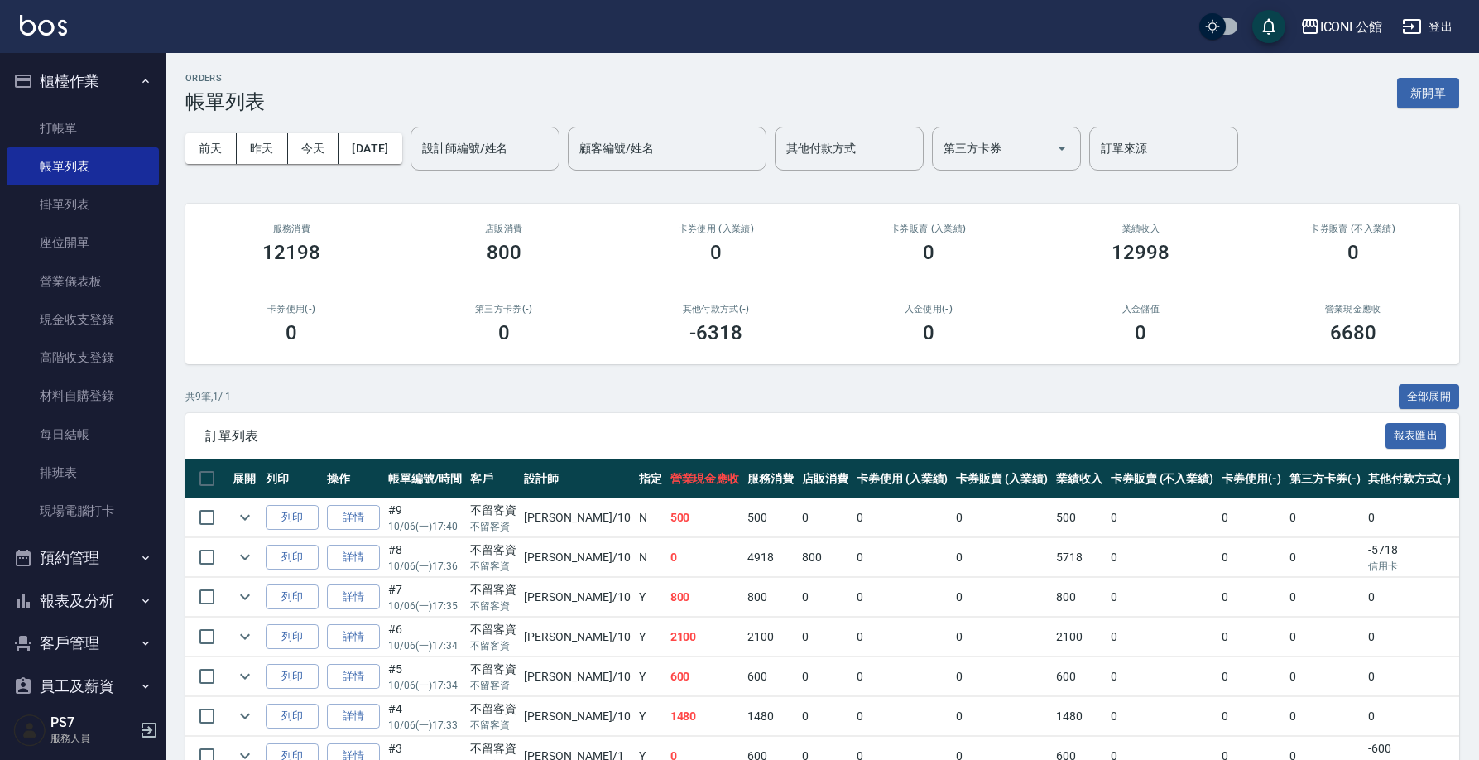
click at [370, 280] on div "服務消費 12198" at bounding box center [291, 244] width 213 height 80
click at [89, 119] on link "打帳單" at bounding box center [83, 128] width 152 height 38
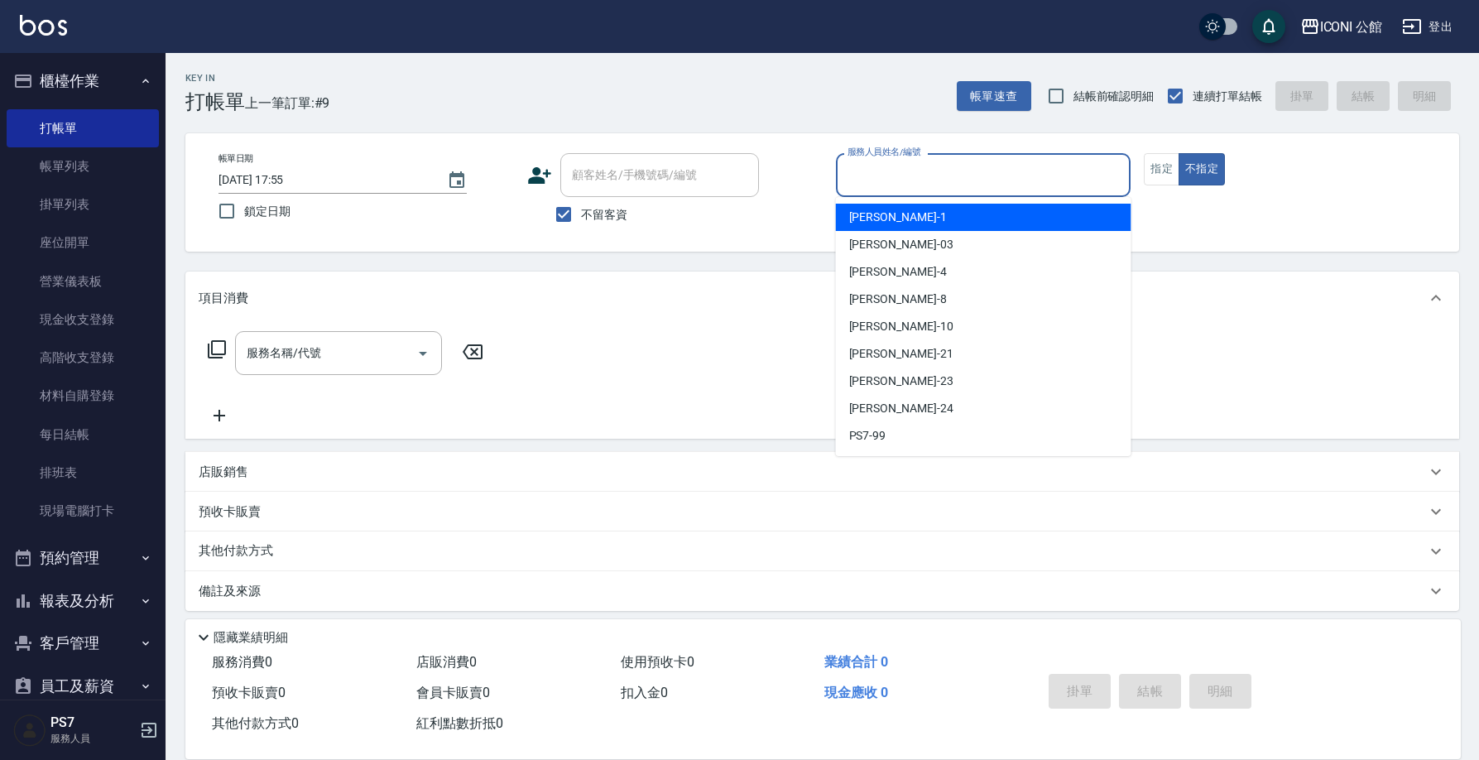
click at [931, 186] on input "服務人員姓名/編號" at bounding box center [984, 175] width 281 height 29
drag, startPoint x: 1162, startPoint y: 157, endPoint x: 1146, endPoint y: 160, distance: 16.7
click at [1161, 158] on button "指定" at bounding box center [1162, 169] width 36 height 32
click at [998, 179] on input "服務人員姓名/編號" at bounding box center [984, 175] width 281 height 29
click at [614, 209] on span "不留客資" at bounding box center [604, 214] width 46 height 17
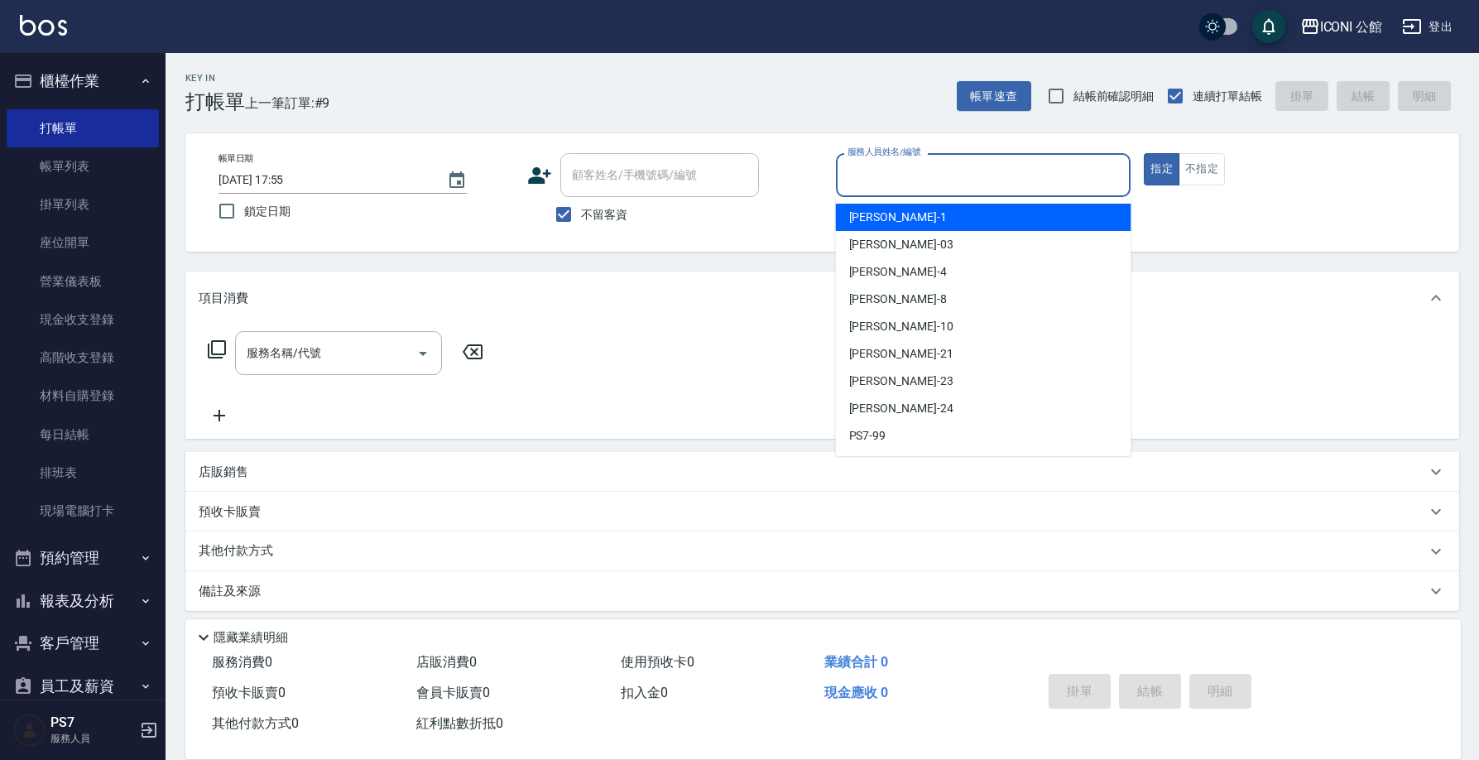
click at [581, 209] on input "不留客資" at bounding box center [563, 214] width 35 height 35
checkbox input "false"
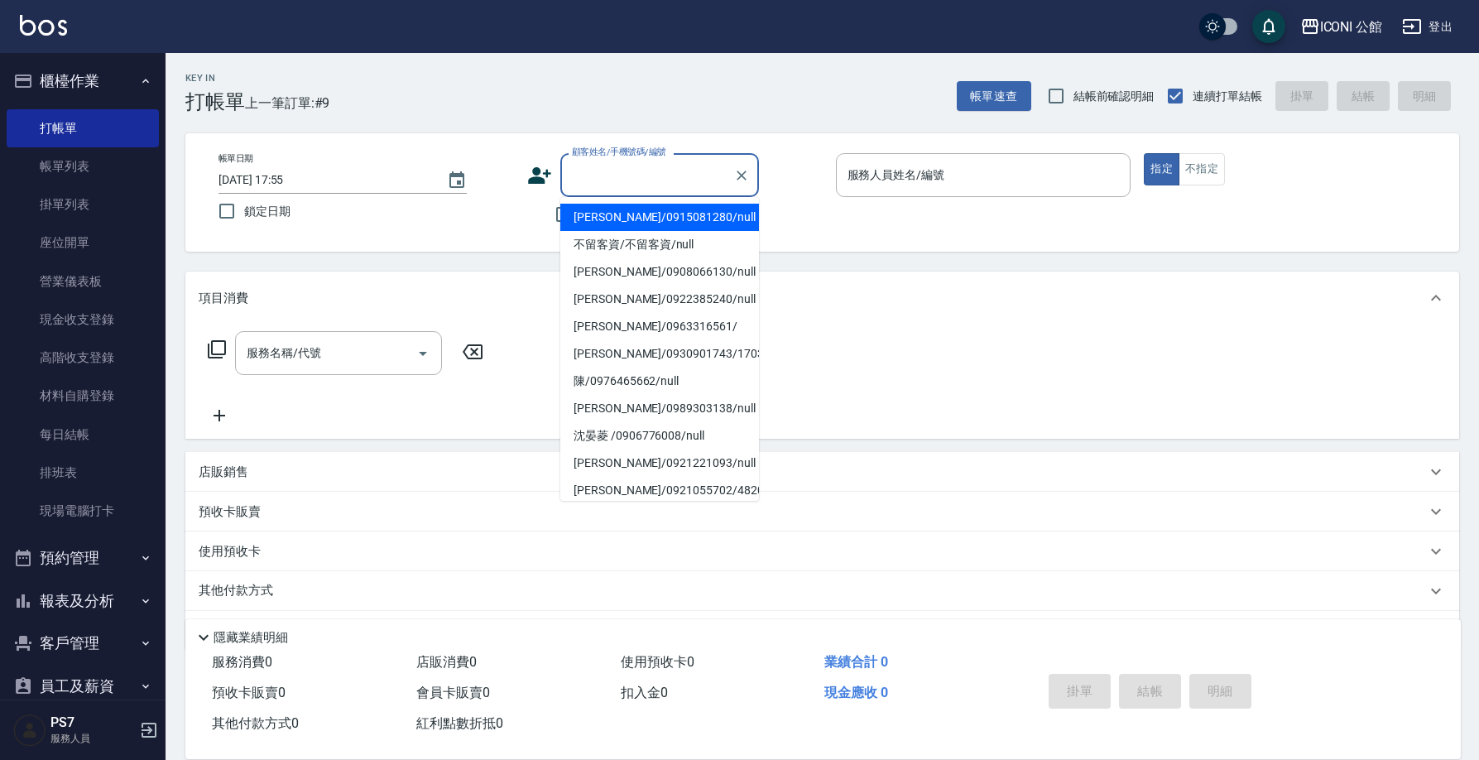
click at [647, 164] on input "顧客姓名/手機號碼/編號" at bounding box center [647, 175] width 159 height 29
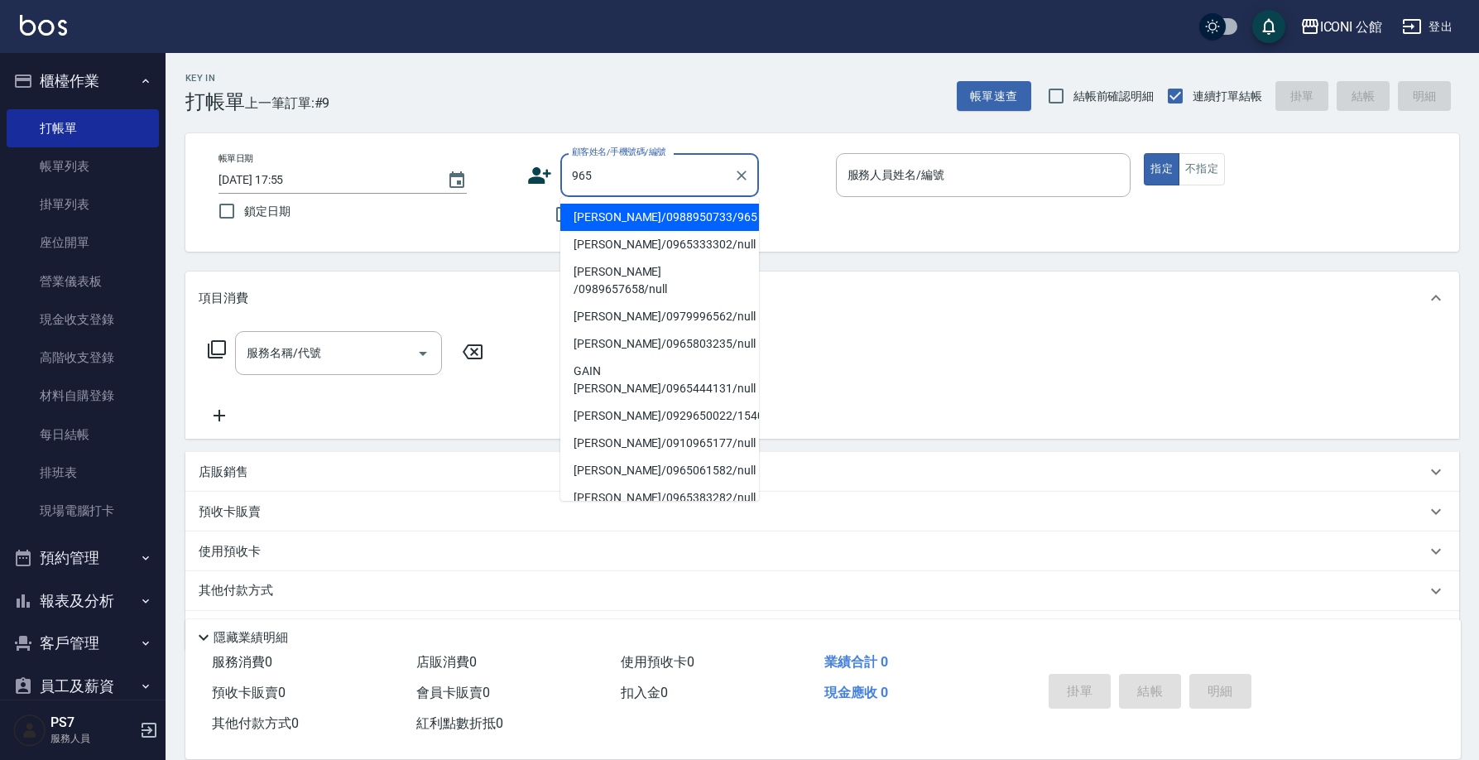
click at [623, 224] on li "[PERSON_NAME]/0988950733/965" at bounding box center [659, 217] width 199 height 27
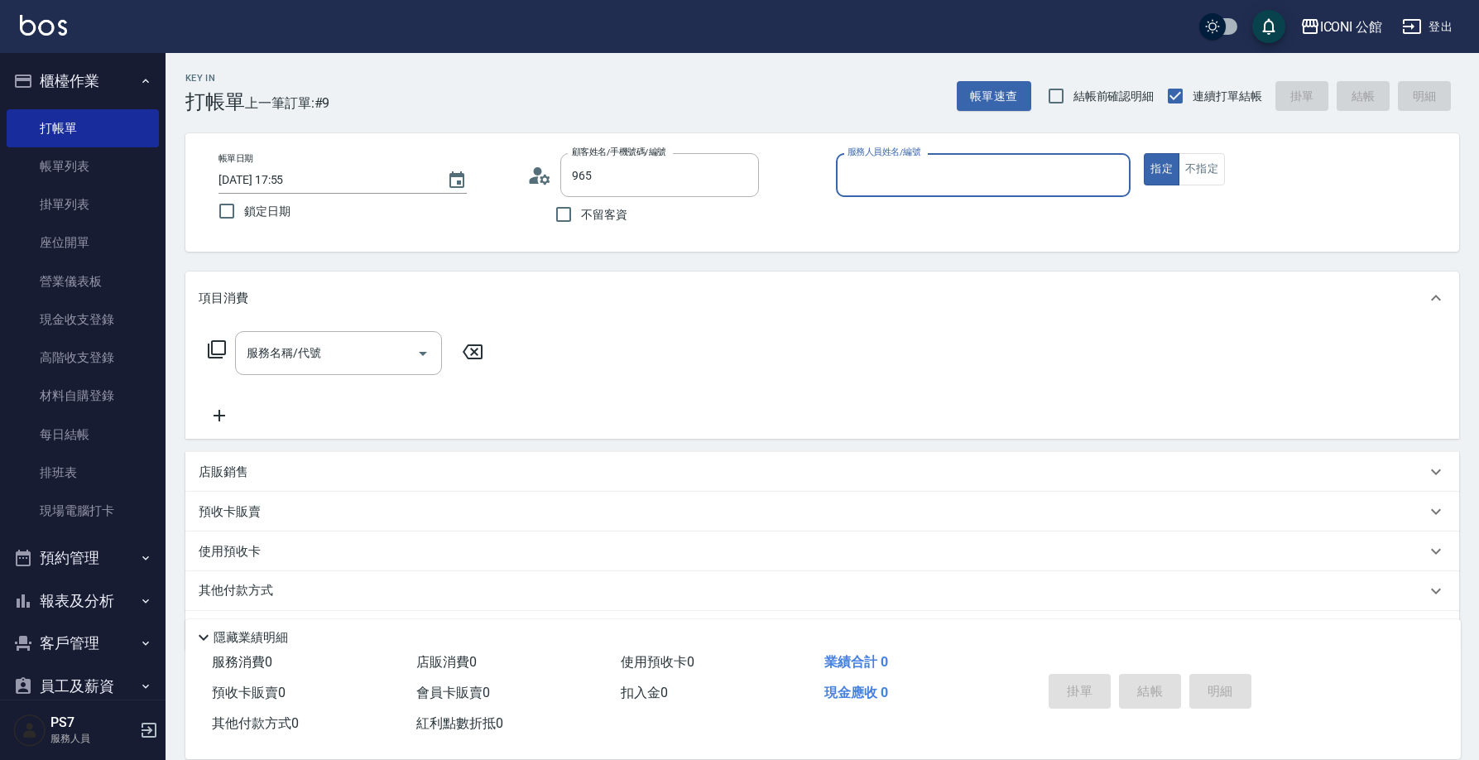
type input "[PERSON_NAME]/0988950733/965"
click at [296, 349] on input "服務名稱/代號" at bounding box center [326, 353] width 167 height 29
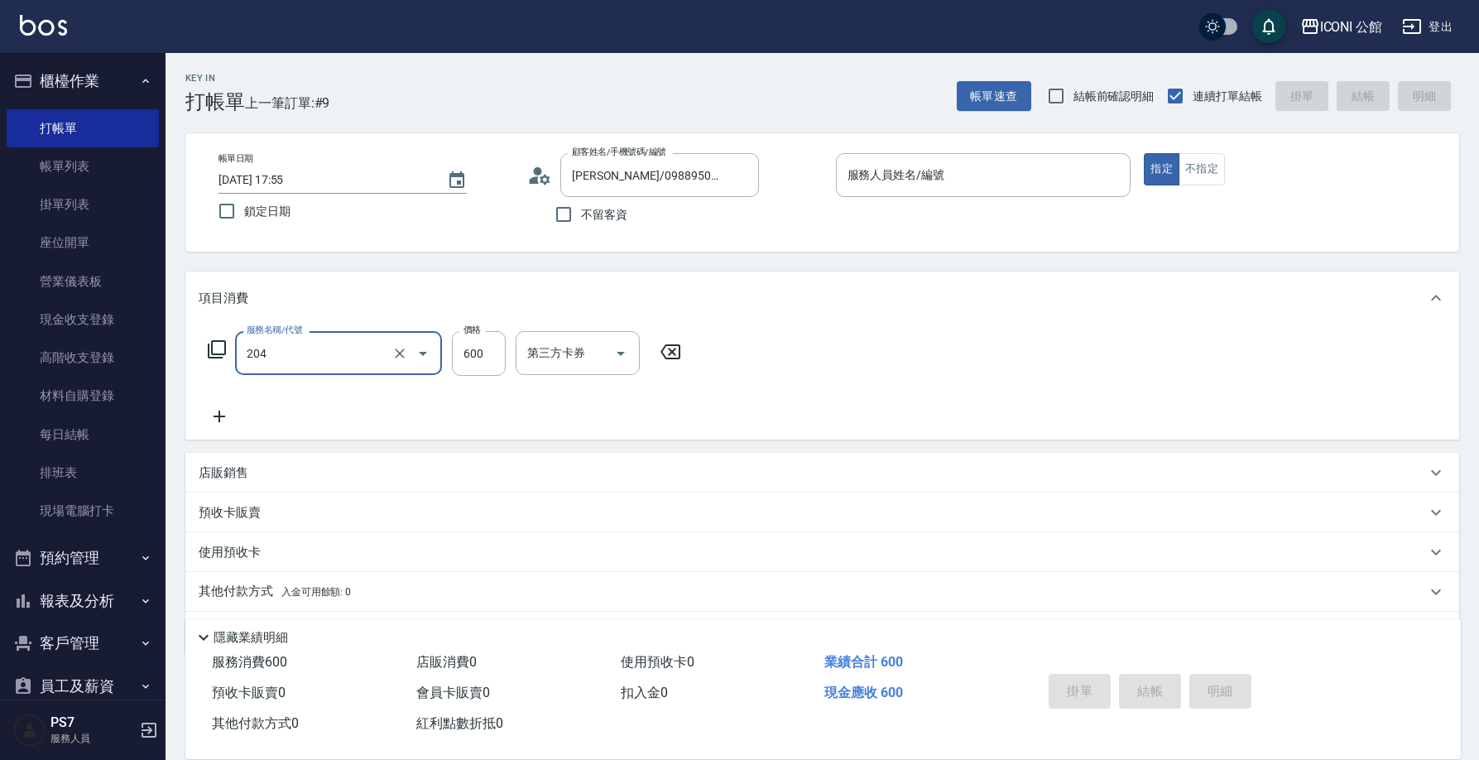
type input "指定洗+剪(204)"
type input "[PERSON_NAME]-4"
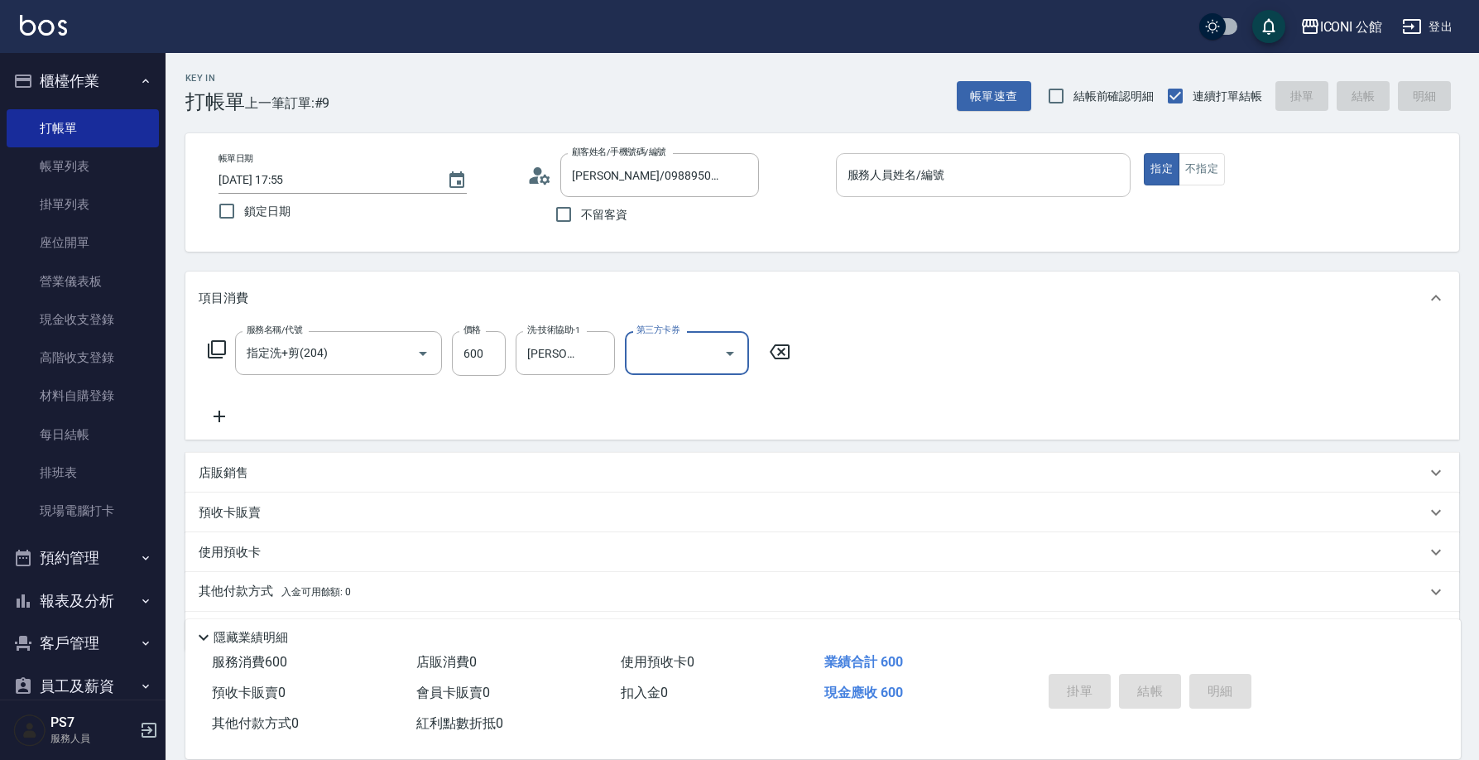
click at [918, 166] on input "服務人員姓名/編號" at bounding box center [984, 175] width 281 height 29
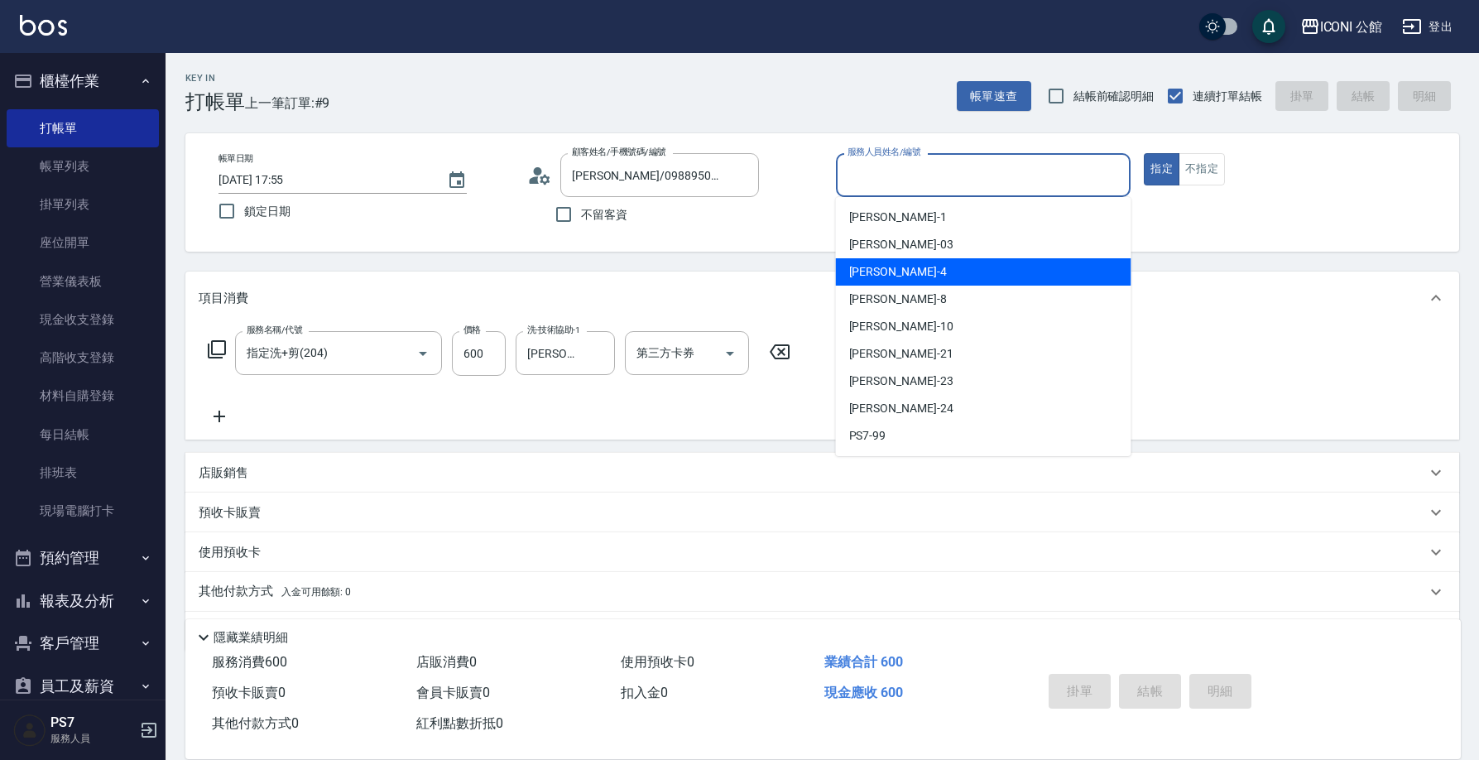
click at [945, 280] on div "Lina -4" at bounding box center [984, 271] width 296 height 27
type input "[PERSON_NAME]-4"
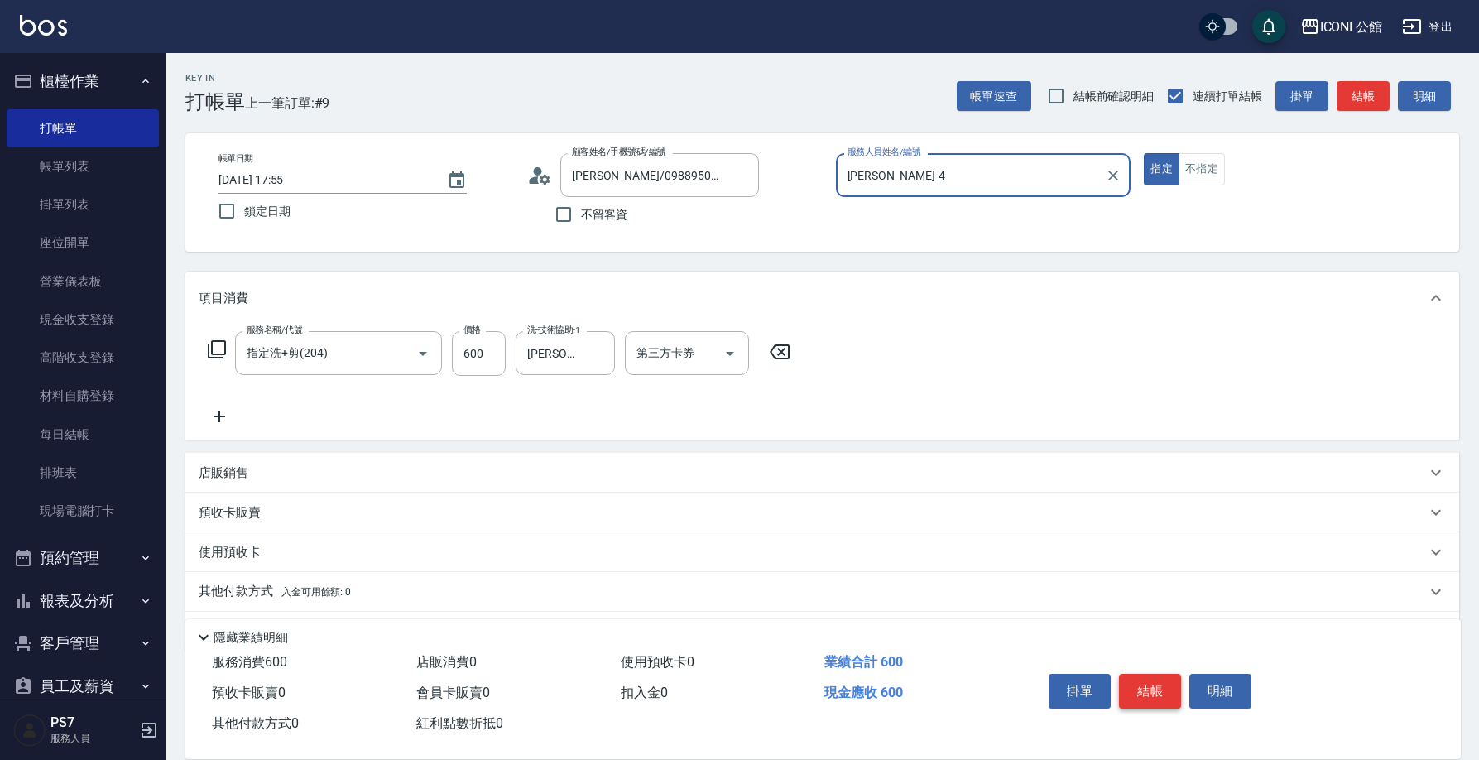
click at [1140, 676] on button "結帳" at bounding box center [1150, 691] width 62 height 35
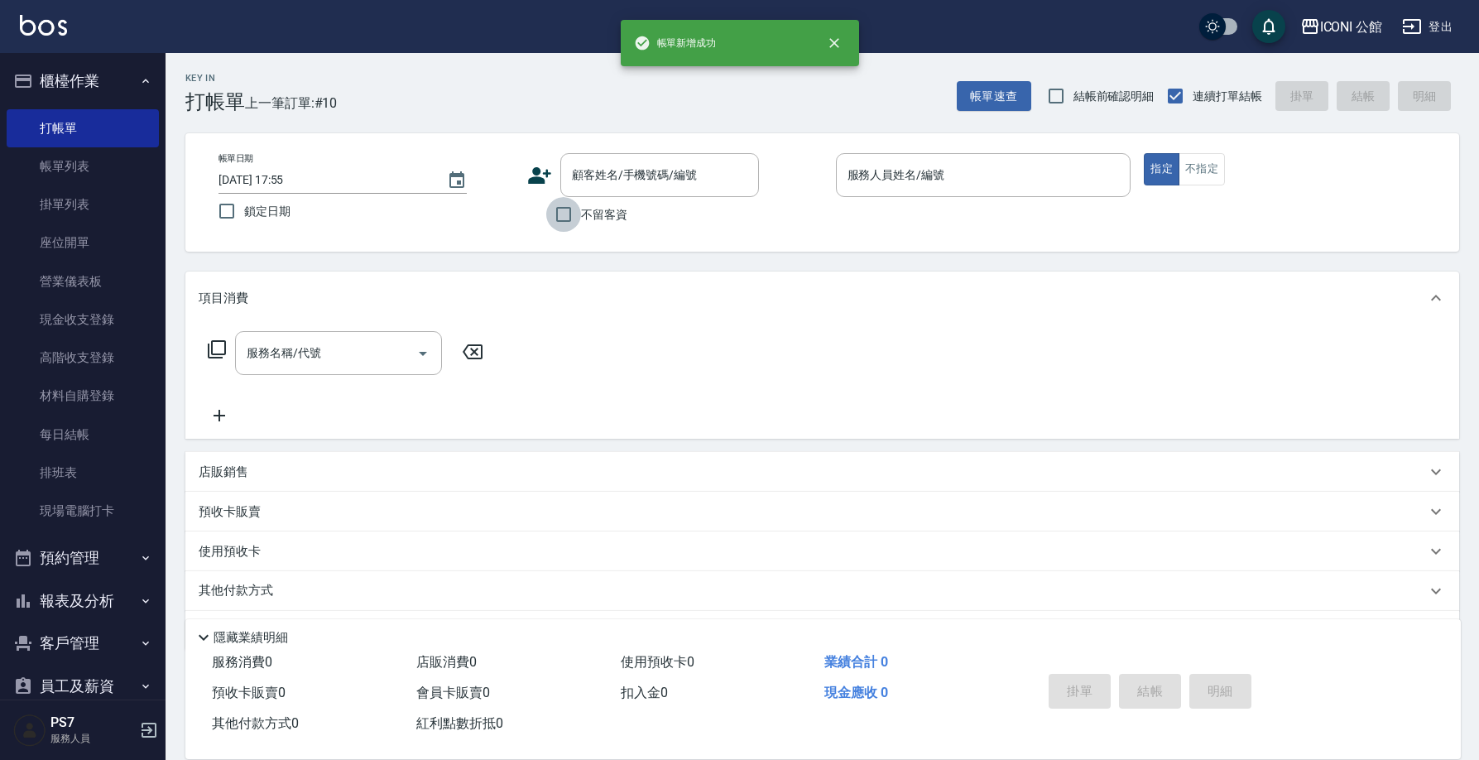
click at [565, 219] on input "不留客資" at bounding box center [563, 214] width 35 height 35
checkbox input "true"
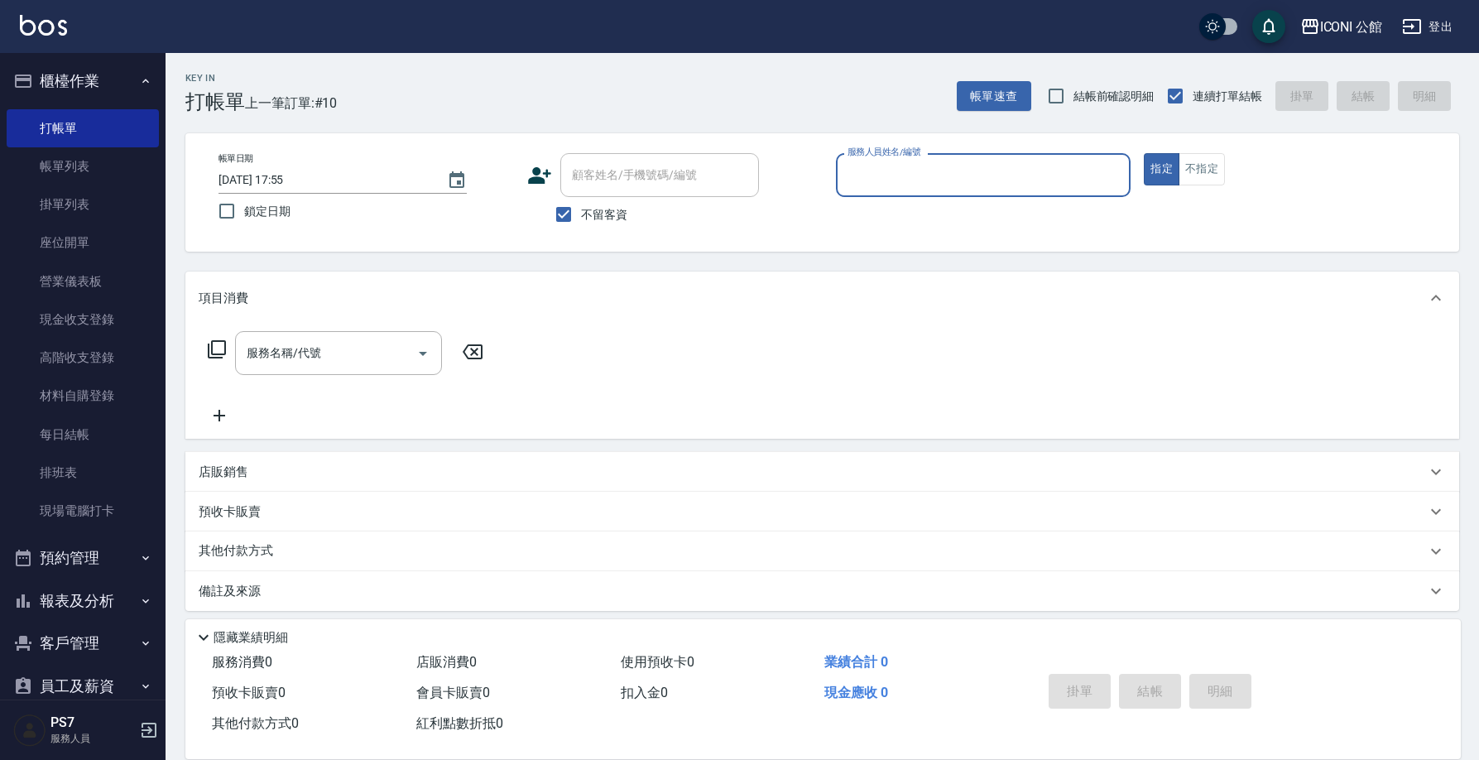
click at [907, 191] on div "服務人員姓名/編號" at bounding box center [984, 175] width 296 height 44
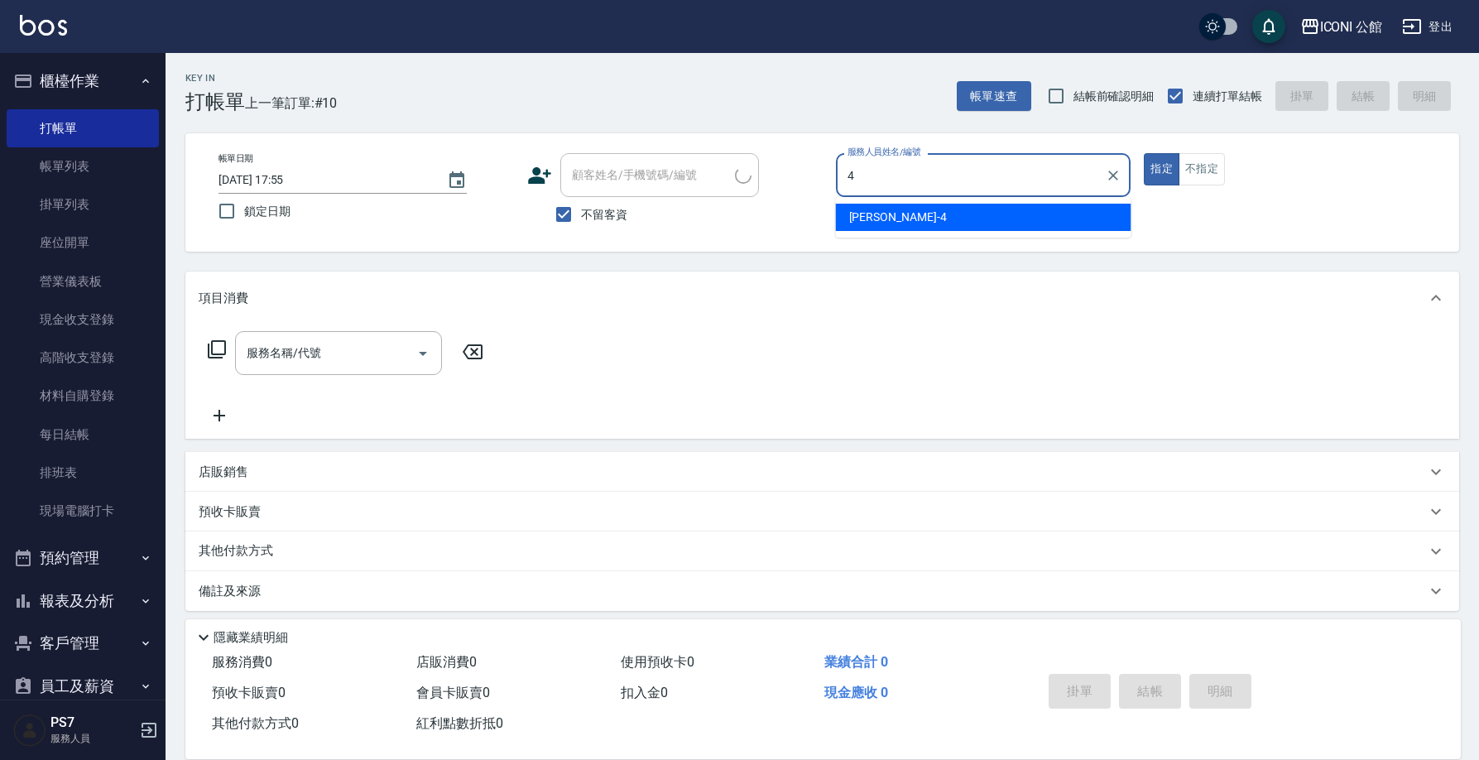
type input "[PERSON_NAME]-4"
type button "true"
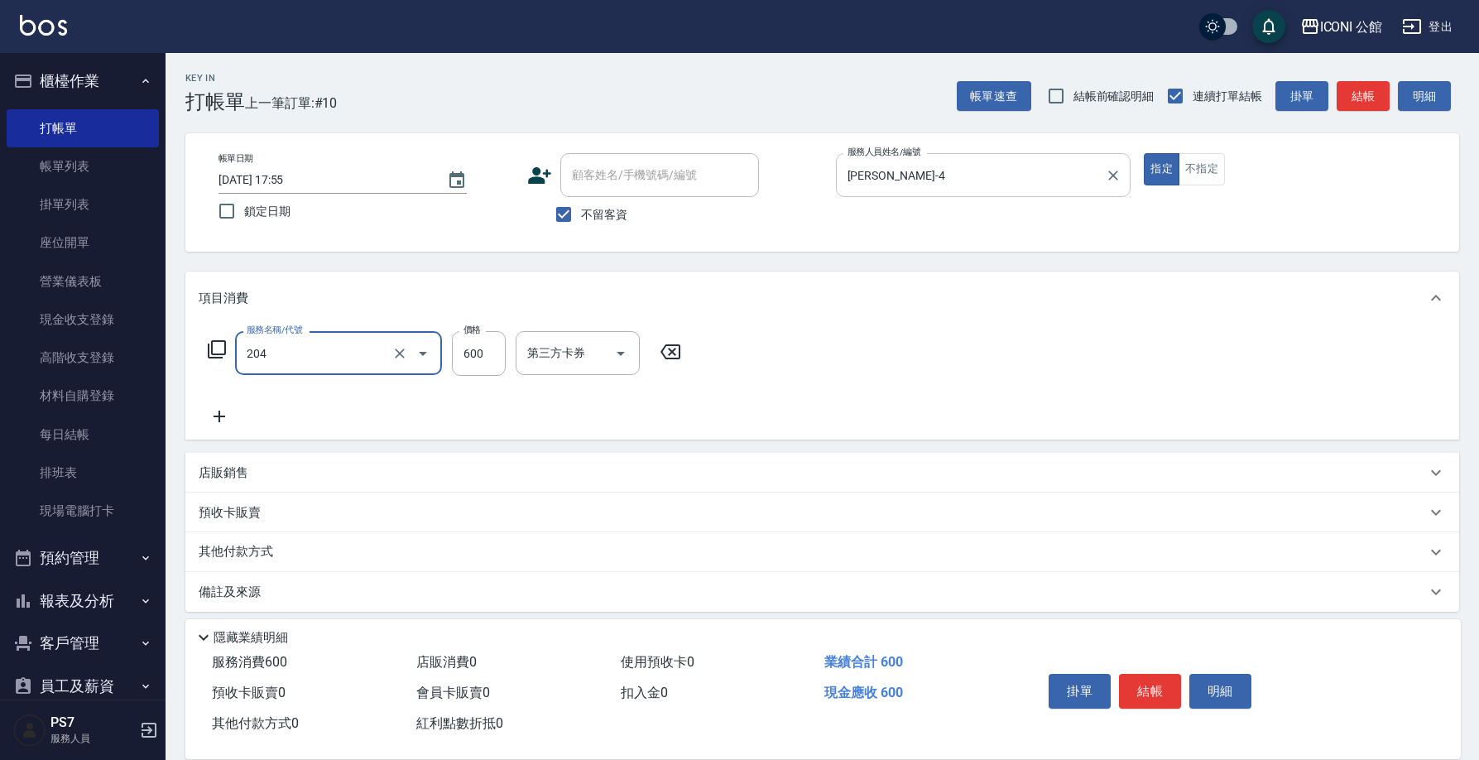
type input "指定洗+剪(204)"
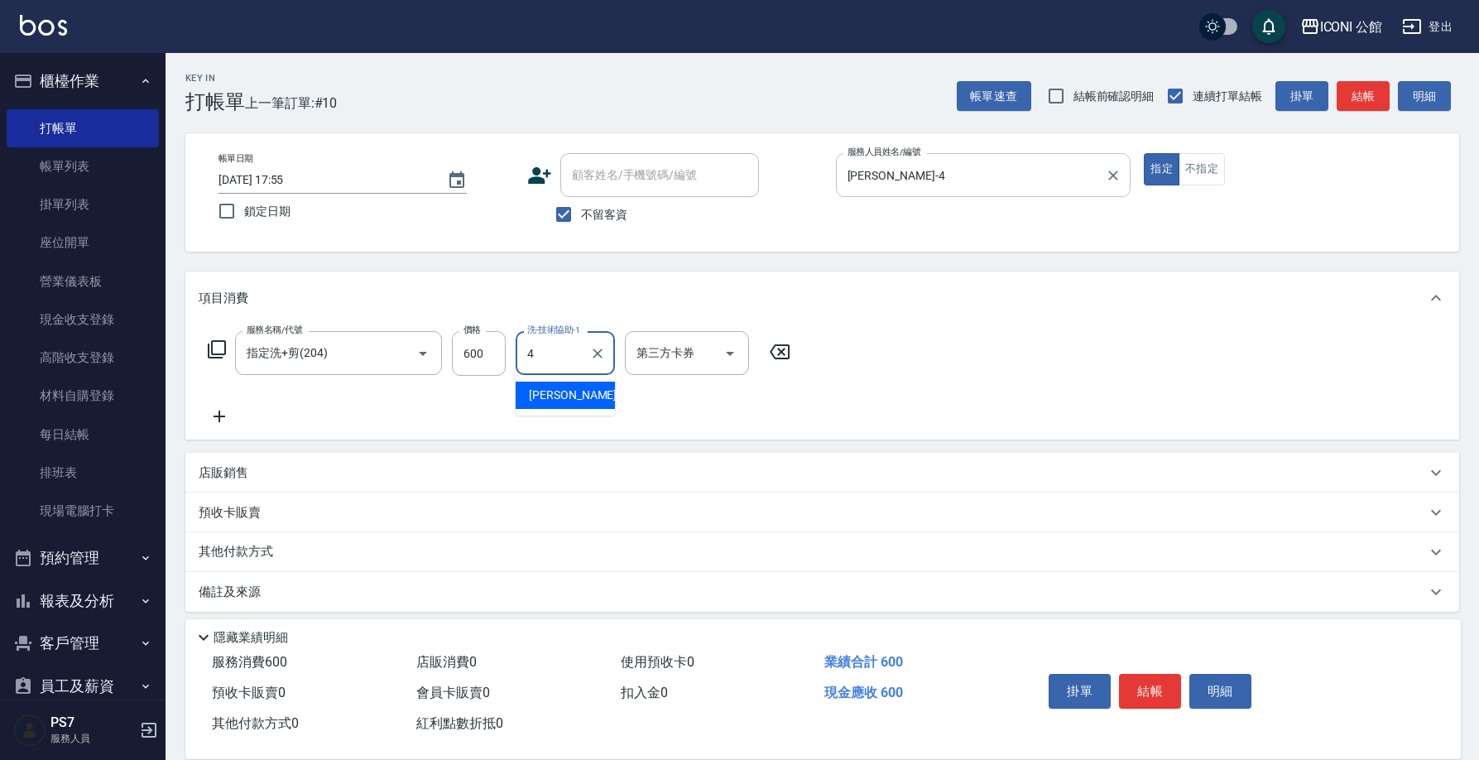
type input "[PERSON_NAME]-4"
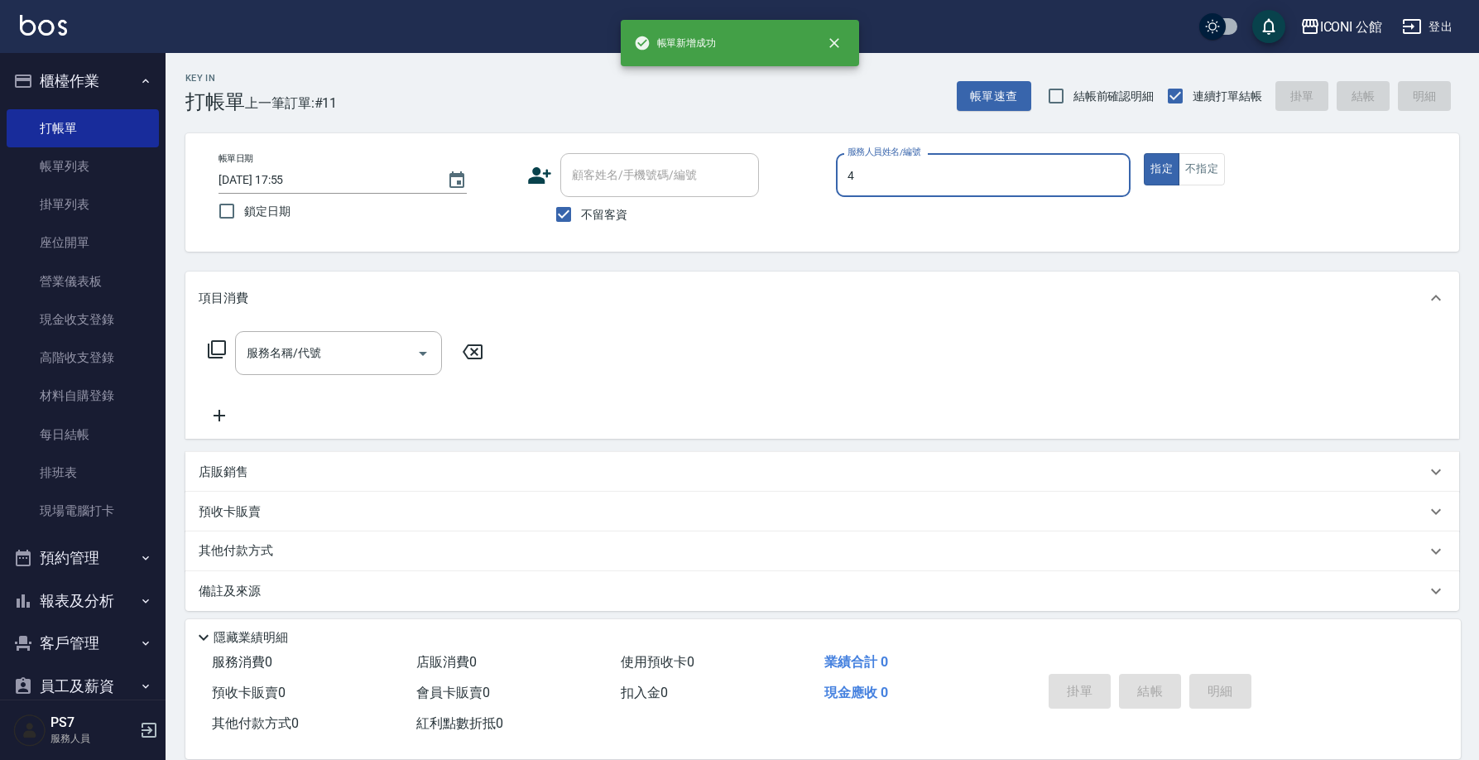
type input "[PERSON_NAME]-4"
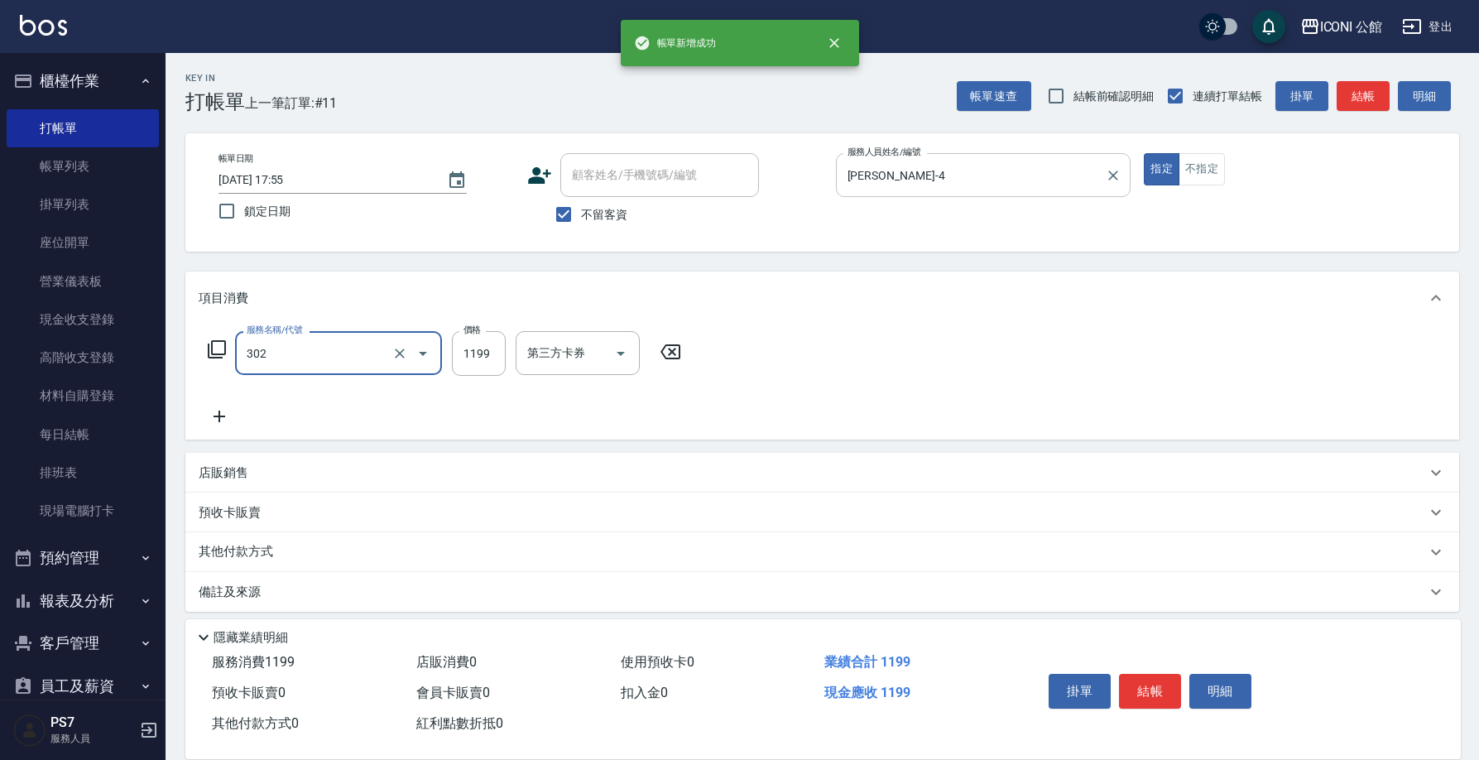
type input "302"
type input "1"
type input "設計燙髮(302)"
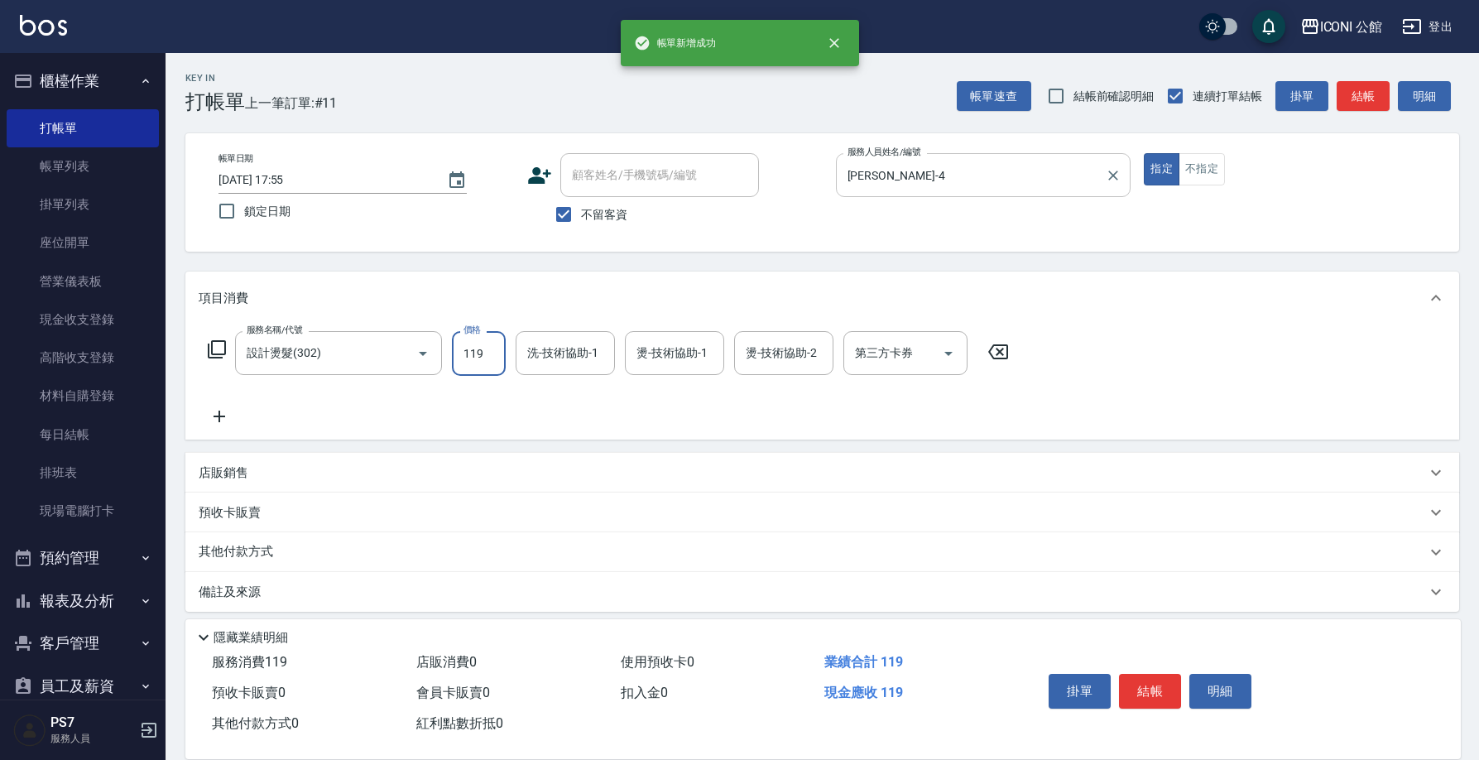
type input "1199"
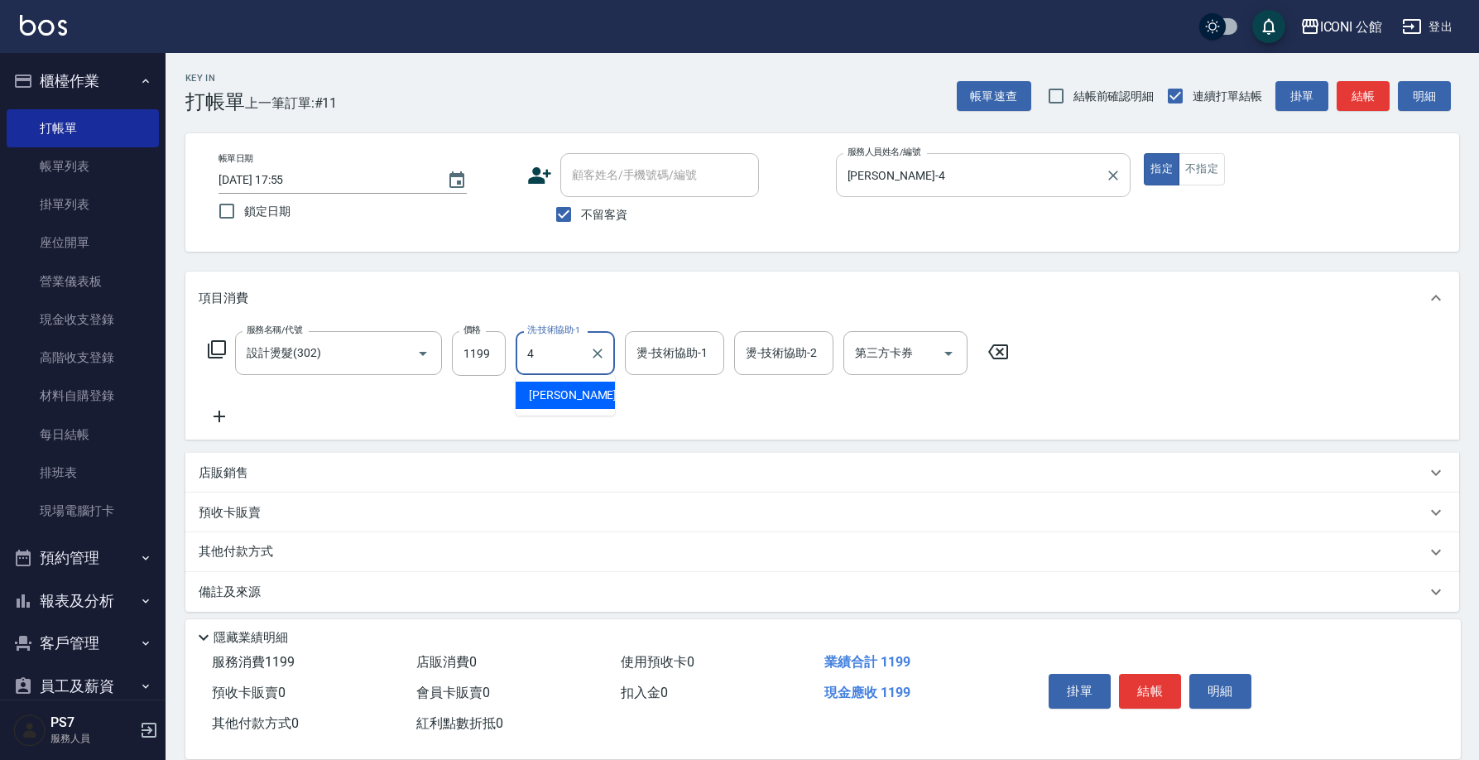
type input "[PERSON_NAME]-4"
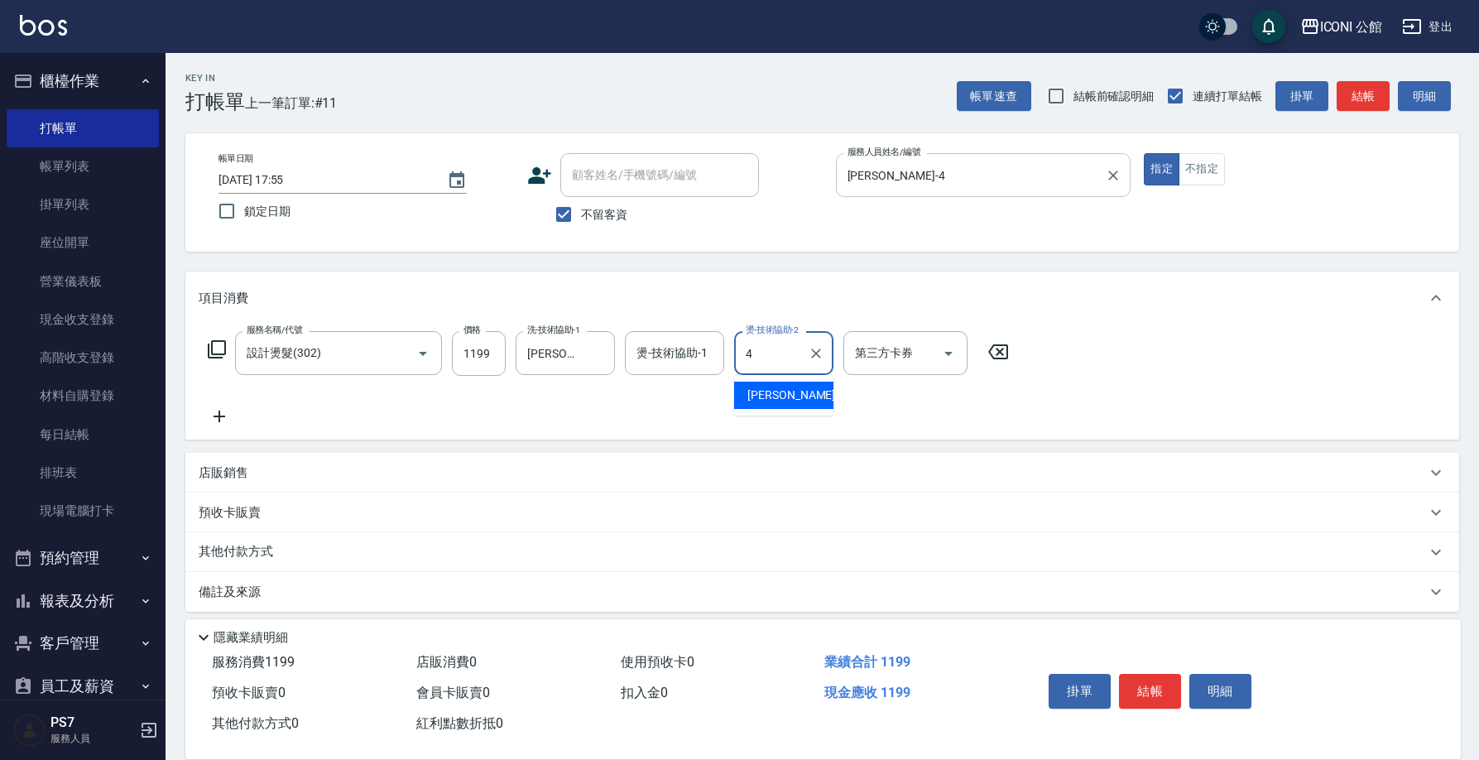
type input "[PERSON_NAME]-4"
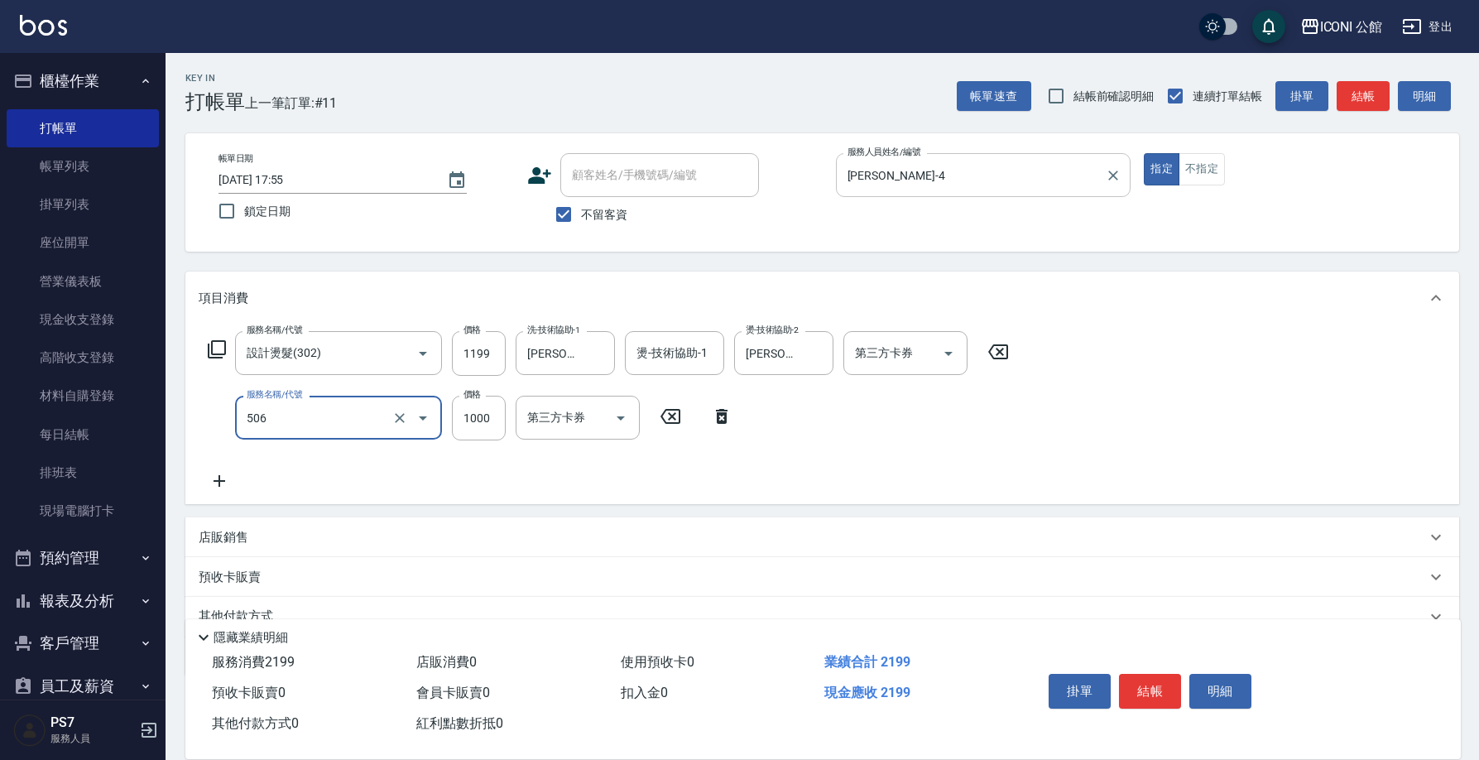
type input "DD急救護髮(506)"
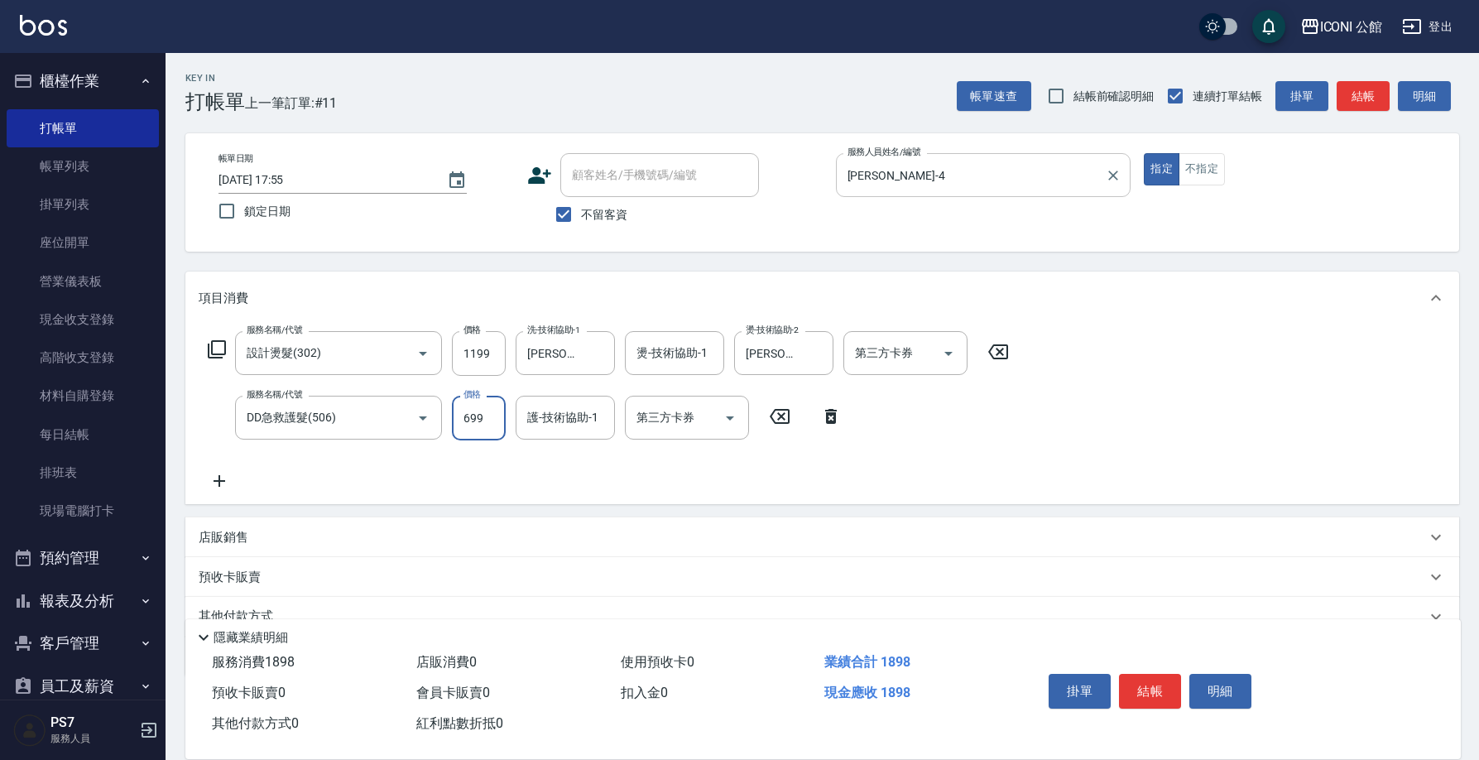
type input "699"
type input "[PERSON_NAME]-24"
click at [606, 418] on button "Clear" at bounding box center [597, 417] width 23 height 23
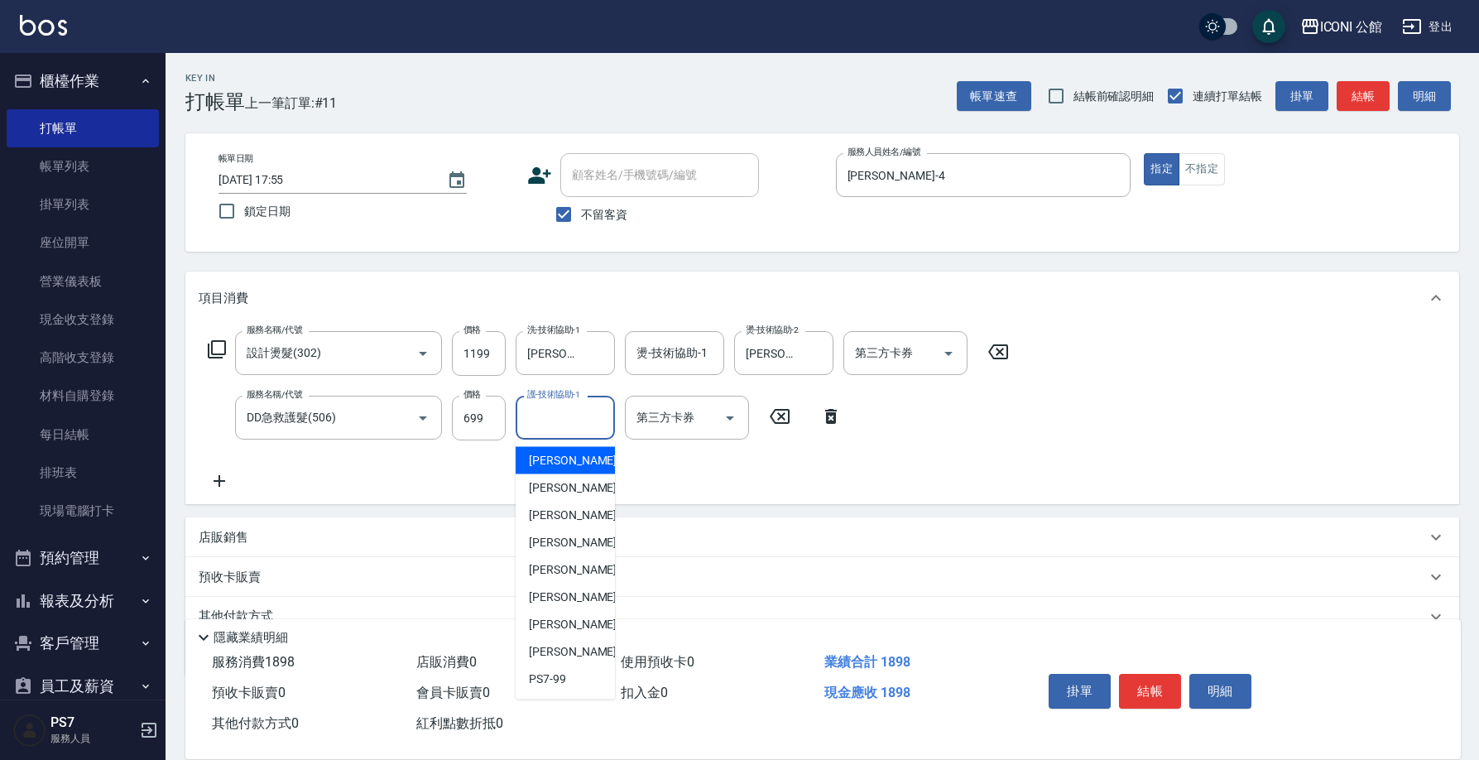
click at [546, 421] on input "護-技術協助-1" at bounding box center [565, 417] width 84 height 29
click at [583, 519] on div "Lina -4" at bounding box center [565, 515] width 99 height 27
type input "[PERSON_NAME]-4"
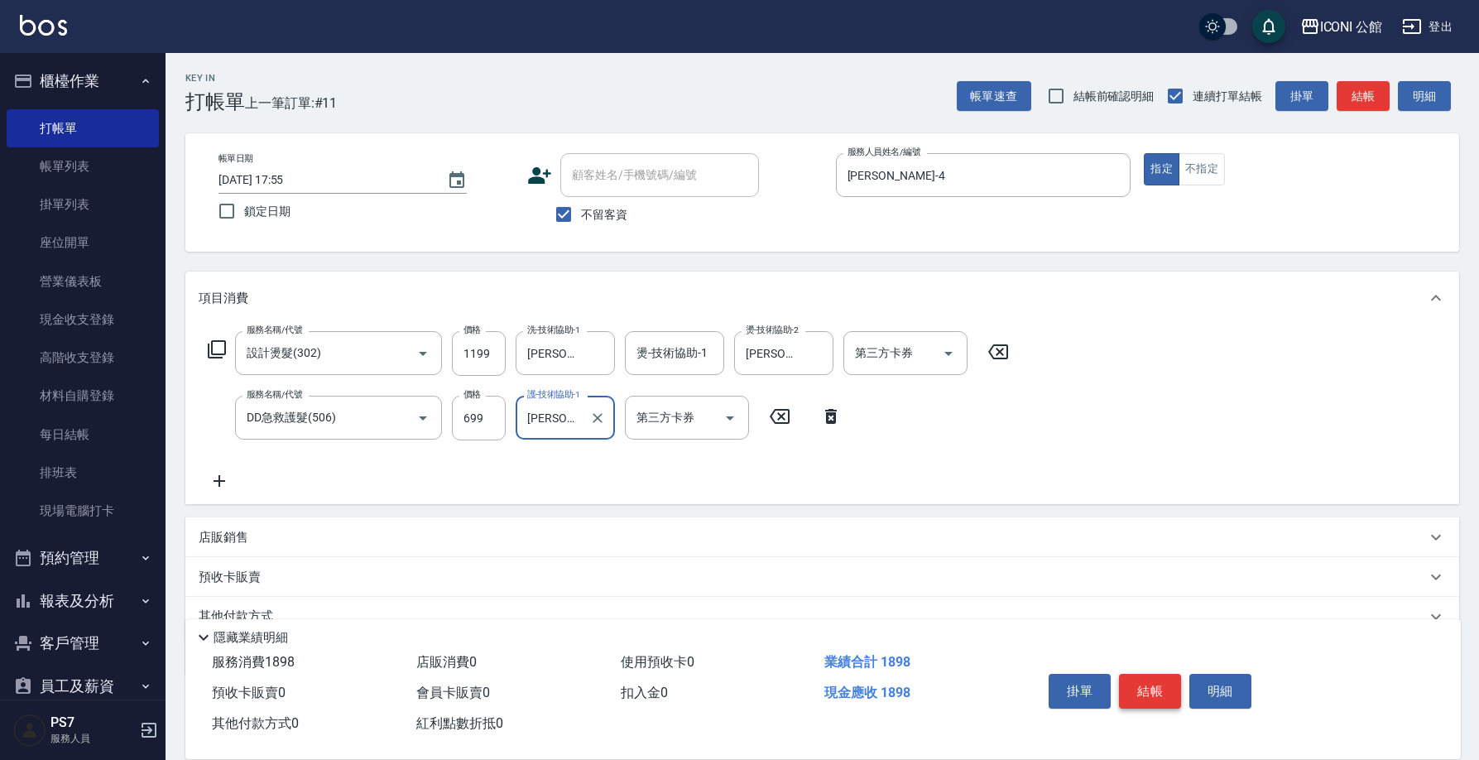
click at [1146, 687] on button "結帳" at bounding box center [1150, 691] width 62 height 35
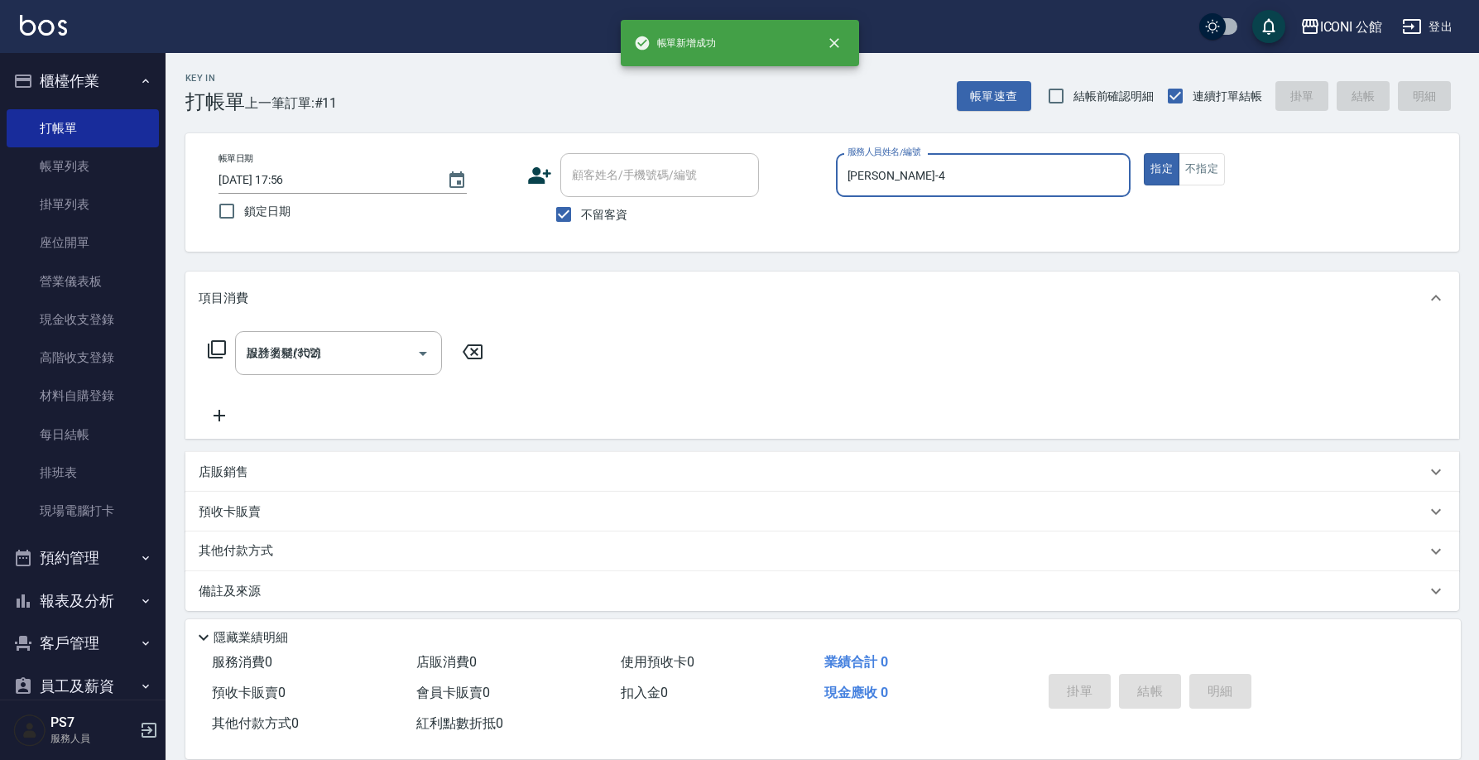
type input "[DATE] 17:56"
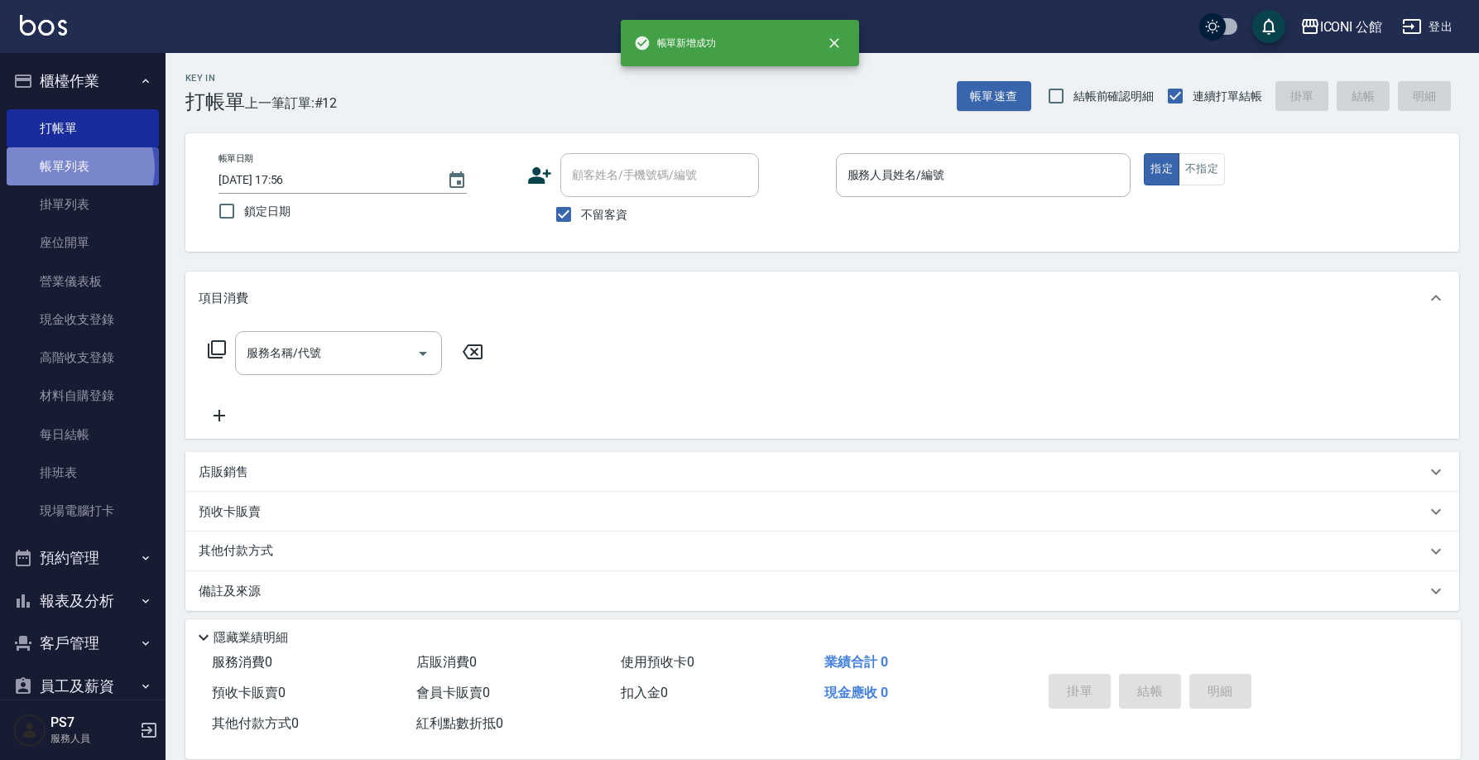
click at [78, 167] on link "帳單列表" at bounding box center [83, 166] width 152 height 38
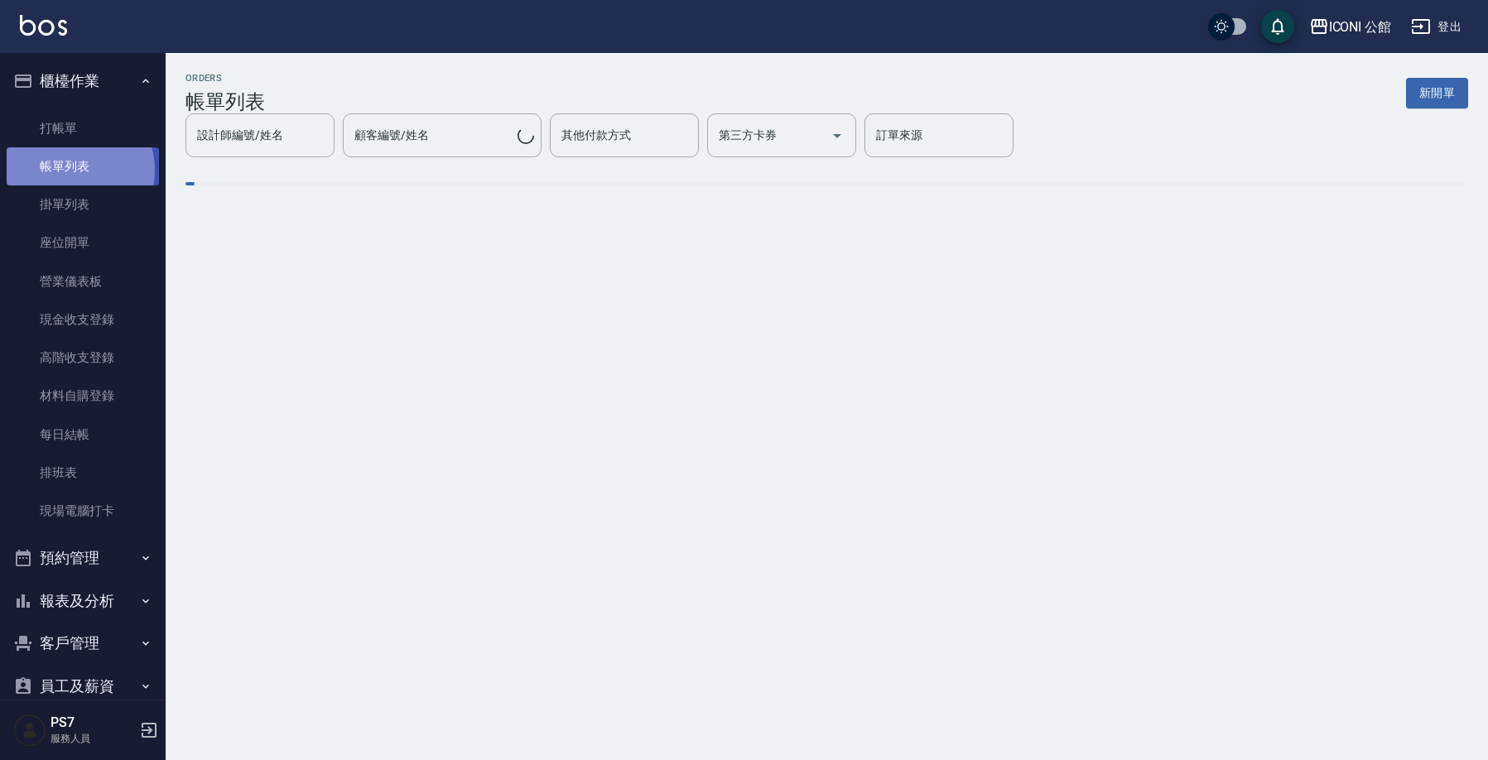
click at [75, 170] on link "帳單列表" at bounding box center [83, 166] width 152 height 38
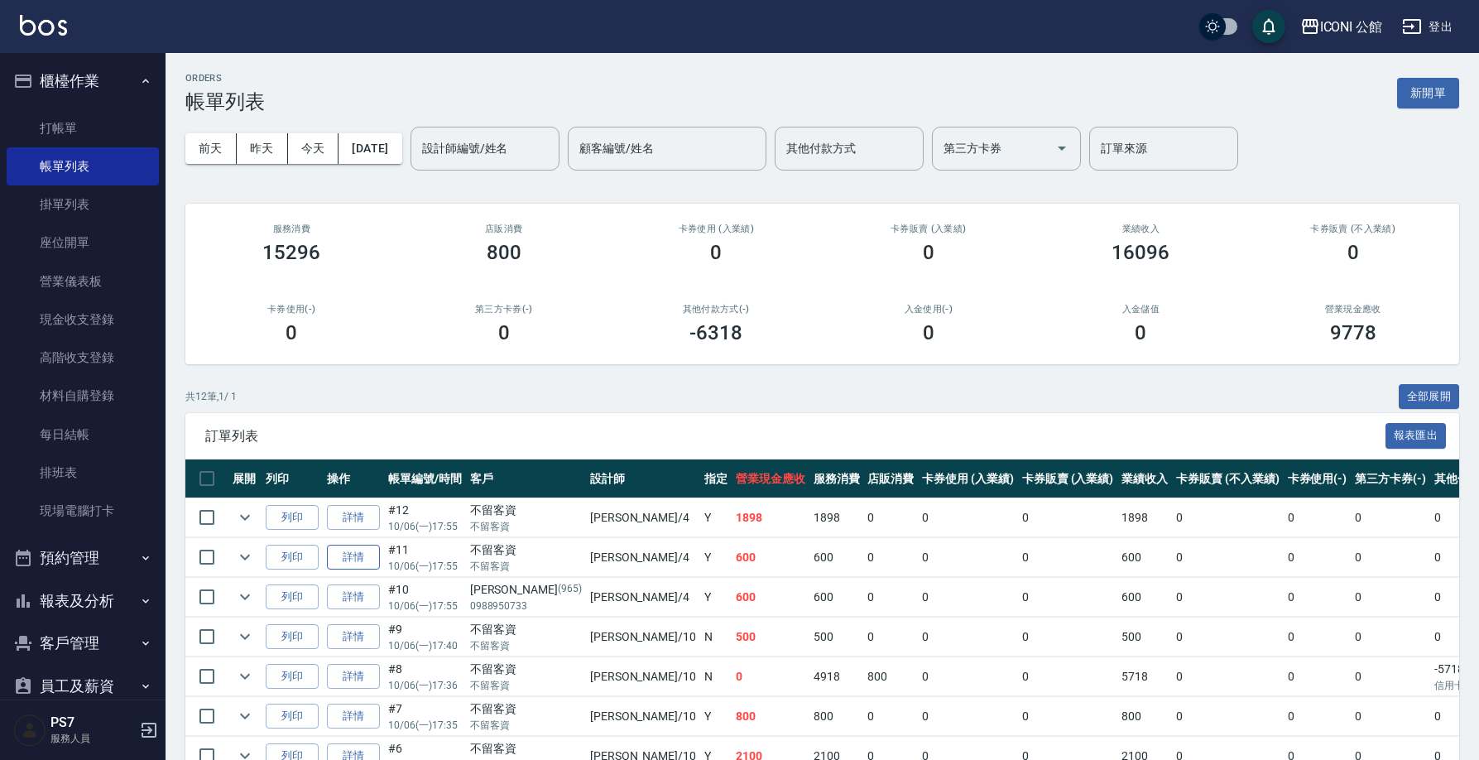
click at [344, 560] on link "詳情" at bounding box center [353, 558] width 53 height 26
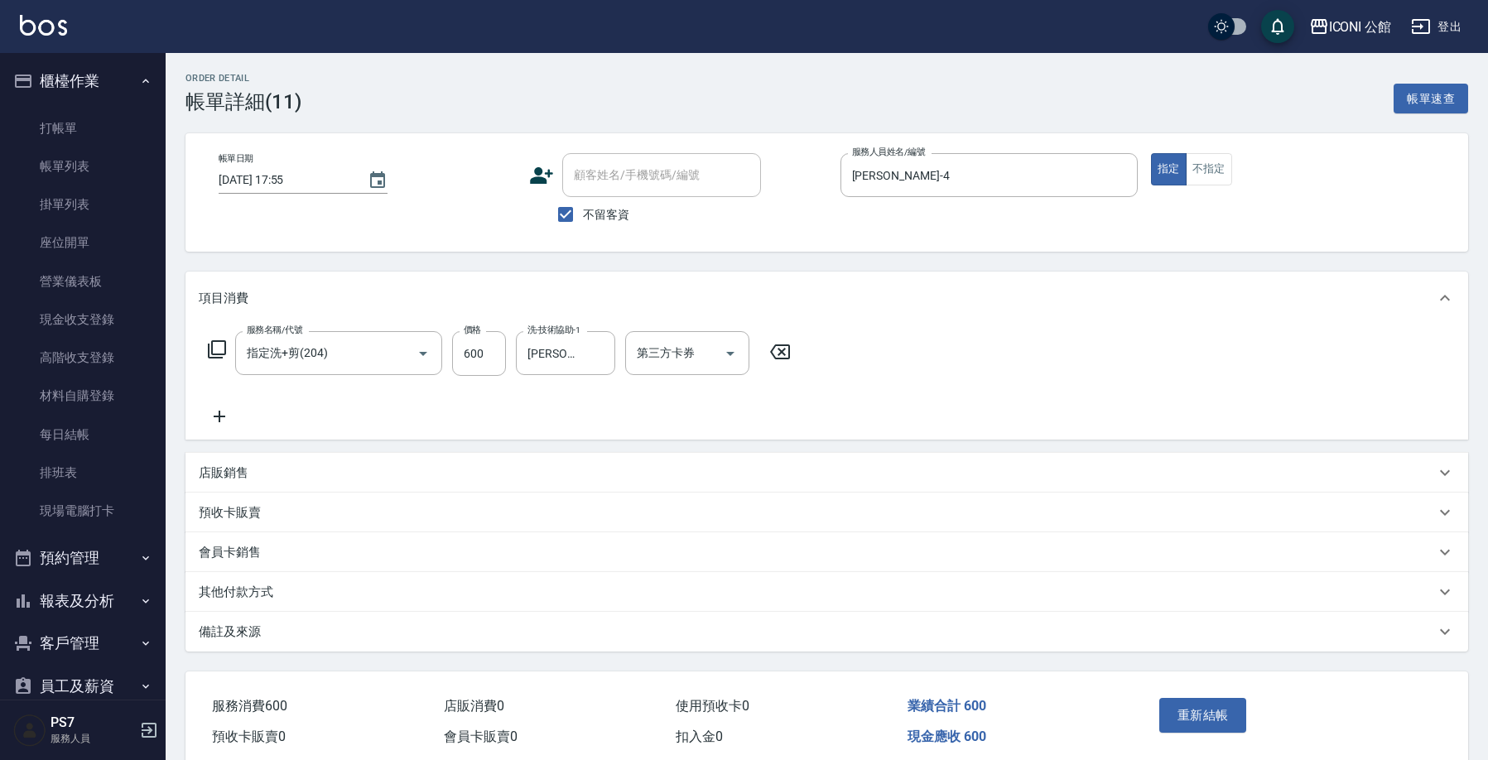
type input "[DATE] 17:55"
checkbox input "true"
type input "[PERSON_NAME]-4"
type input "指定洗+剪(204)"
click at [231, 590] on p "其他付款方式" at bounding box center [236, 592] width 75 height 17
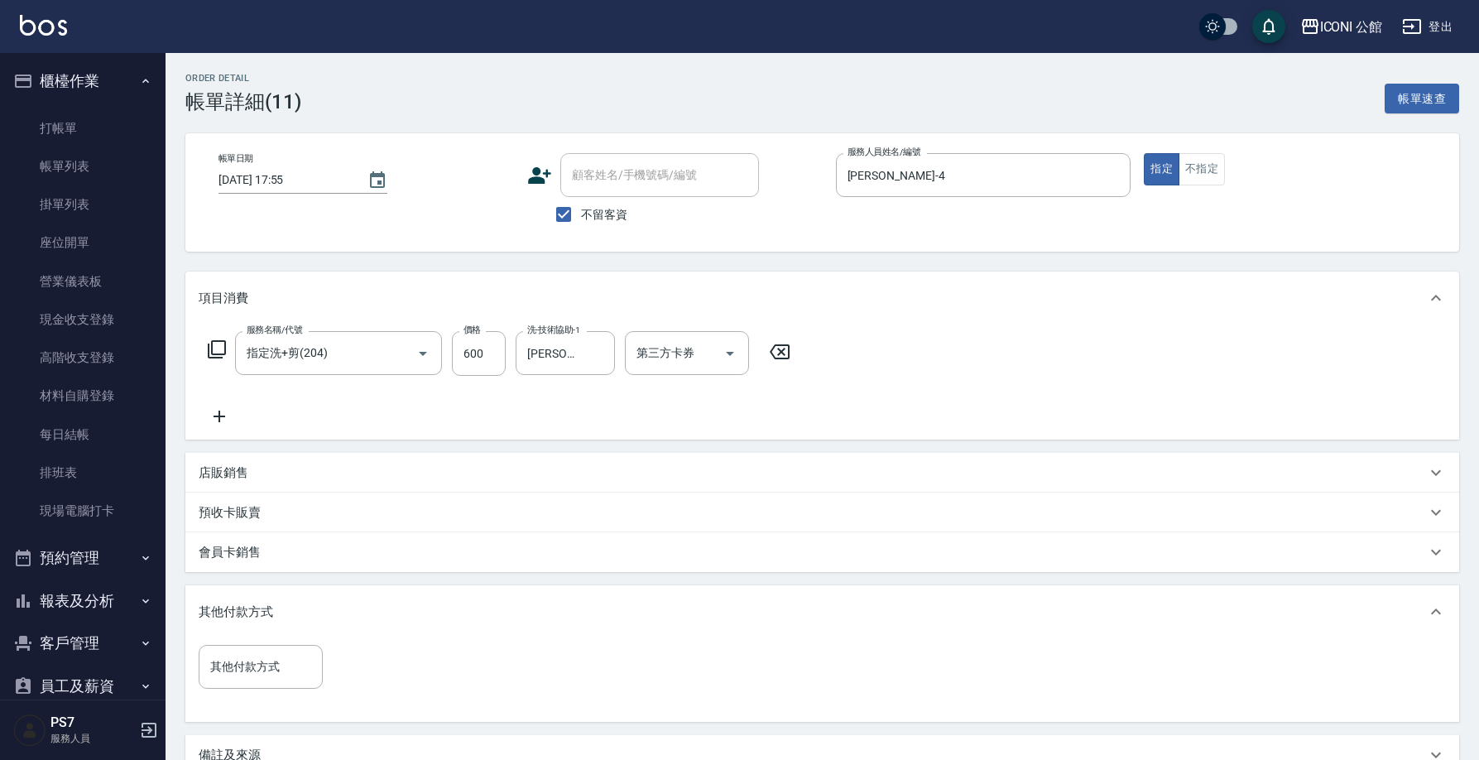
scroll to position [164, 0]
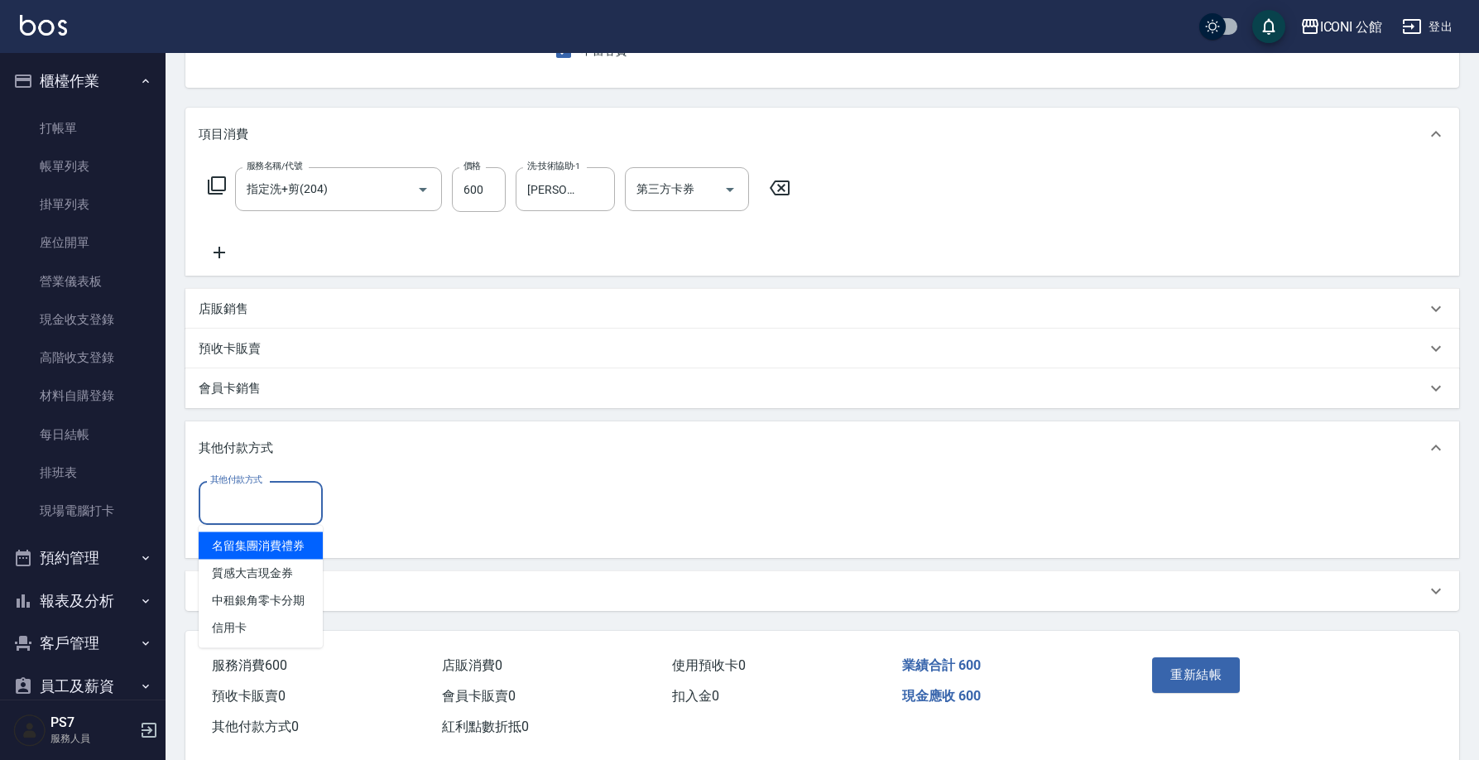
click at [228, 492] on input "其他付款方式" at bounding box center [260, 502] width 109 height 29
drag, startPoint x: 243, startPoint y: 635, endPoint x: 411, endPoint y: 554, distance: 187.3
click at [243, 634] on span "信用卡" at bounding box center [261, 627] width 124 height 27
type input "信用卡"
click at [401, 508] on input "0" at bounding box center [395, 503] width 124 height 45
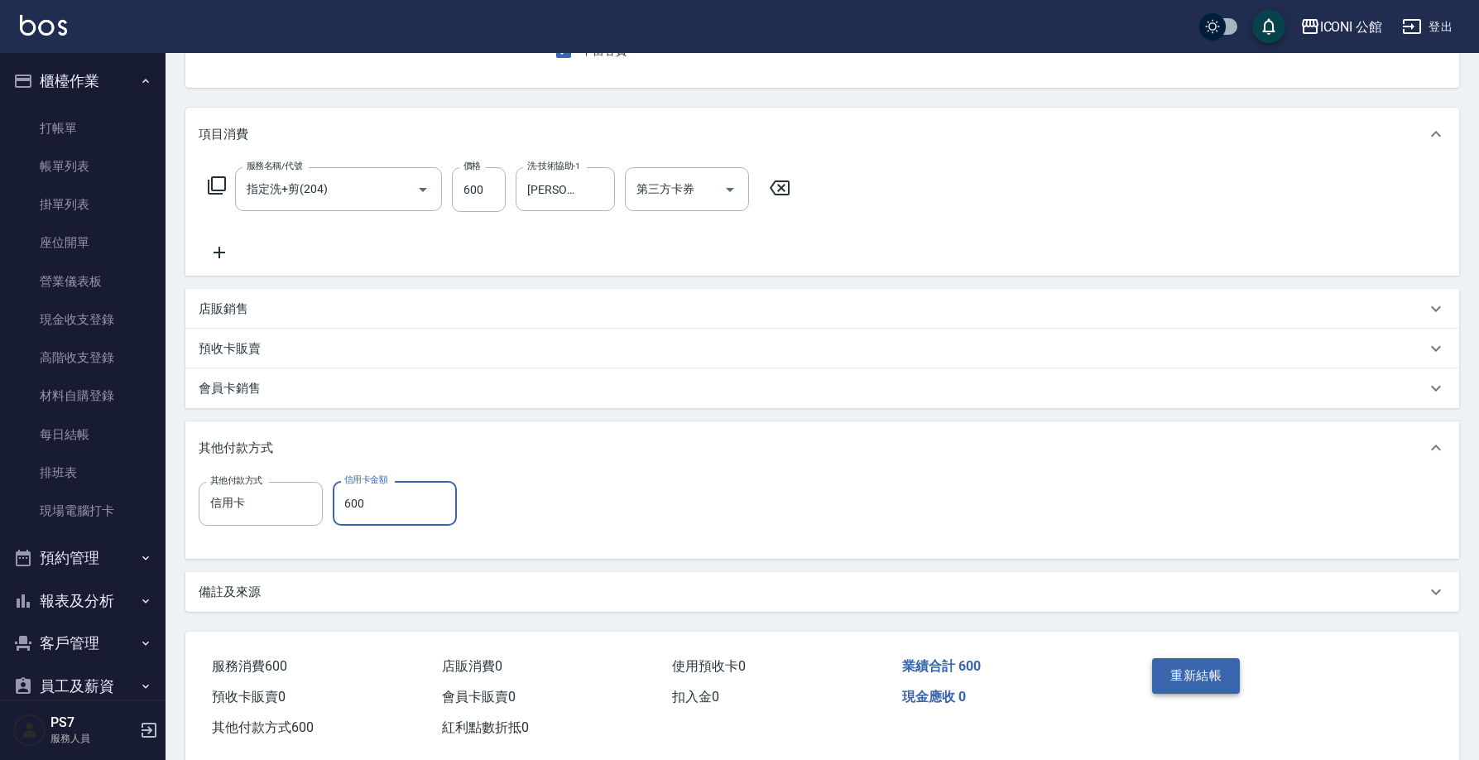
type input "600"
click at [1195, 676] on button "重新結帳" at bounding box center [1196, 675] width 88 height 35
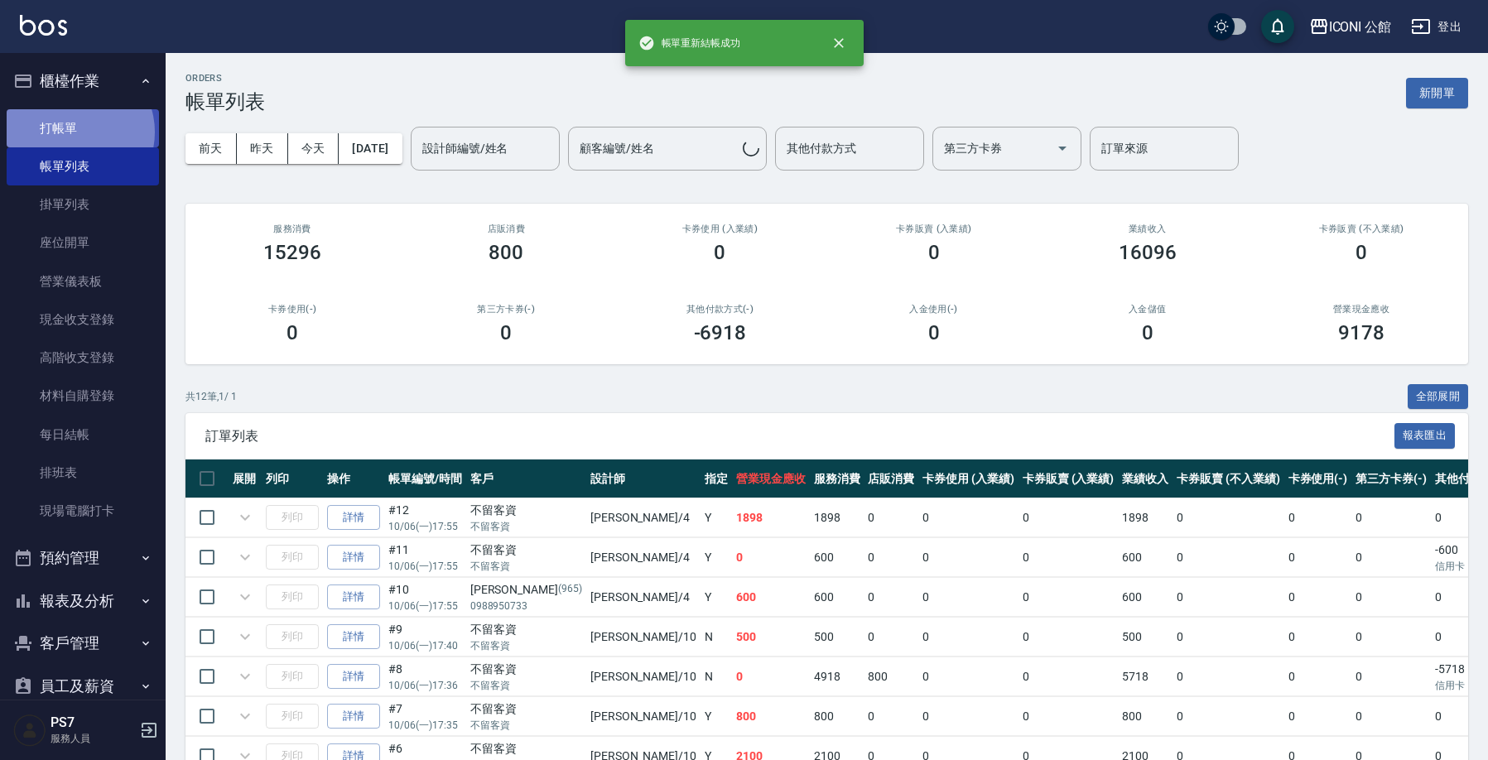
click at [75, 132] on link "打帳單" at bounding box center [83, 128] width 152 height 38
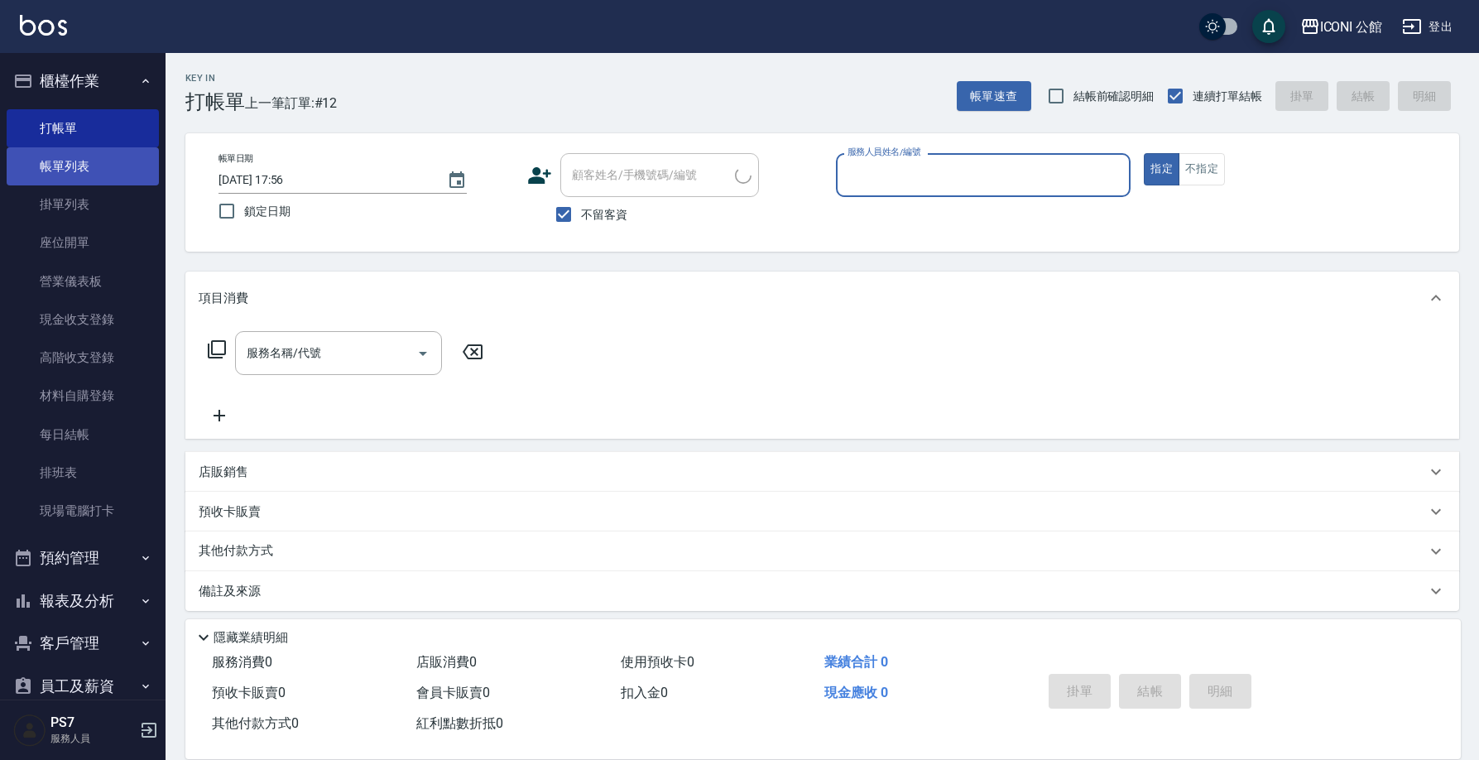
click at [34, 169] on link "帳單列表" at bounding box center [83, 166] width 152 height 38
